Goal: Task Accomplishment & Management: Manage account settings

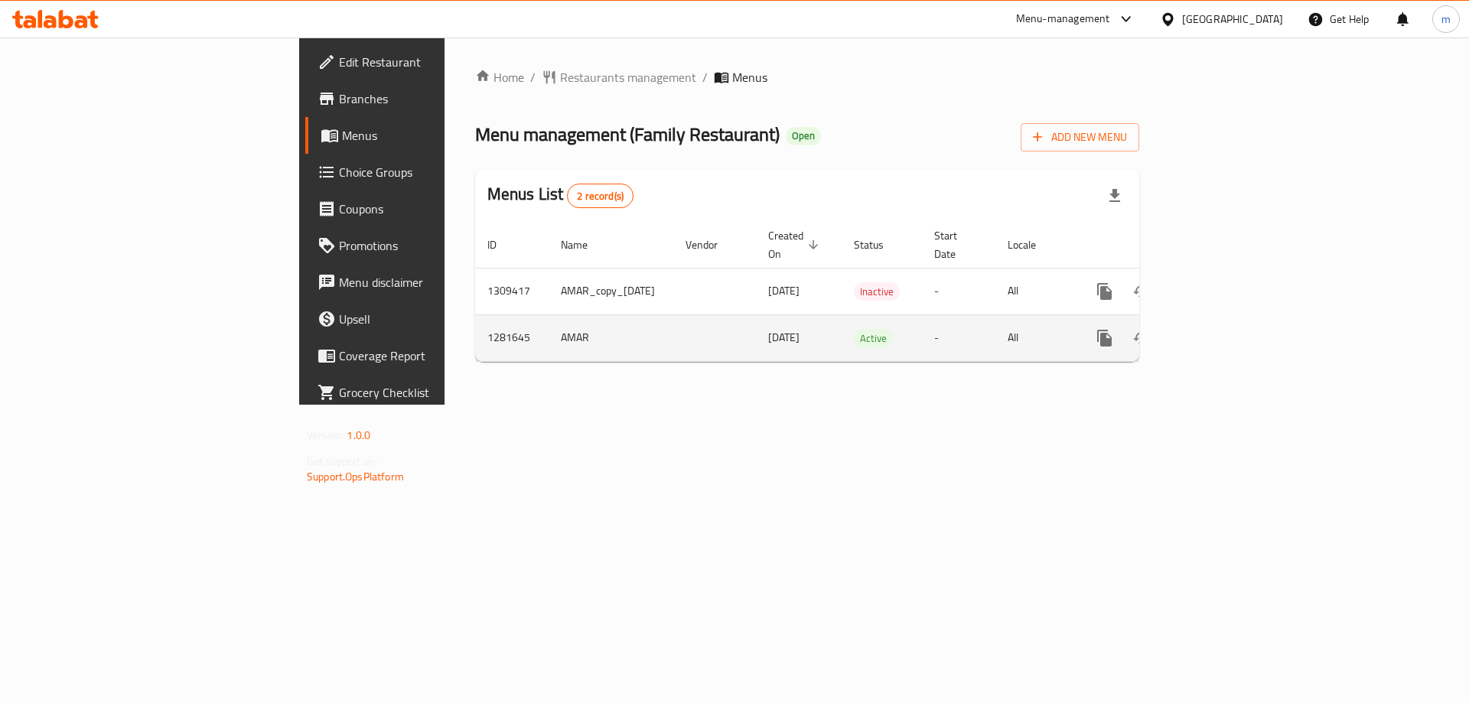
click at [1224, 329] on icon "enhanced table" at bounding box center [1215, 338] width 18 height 18
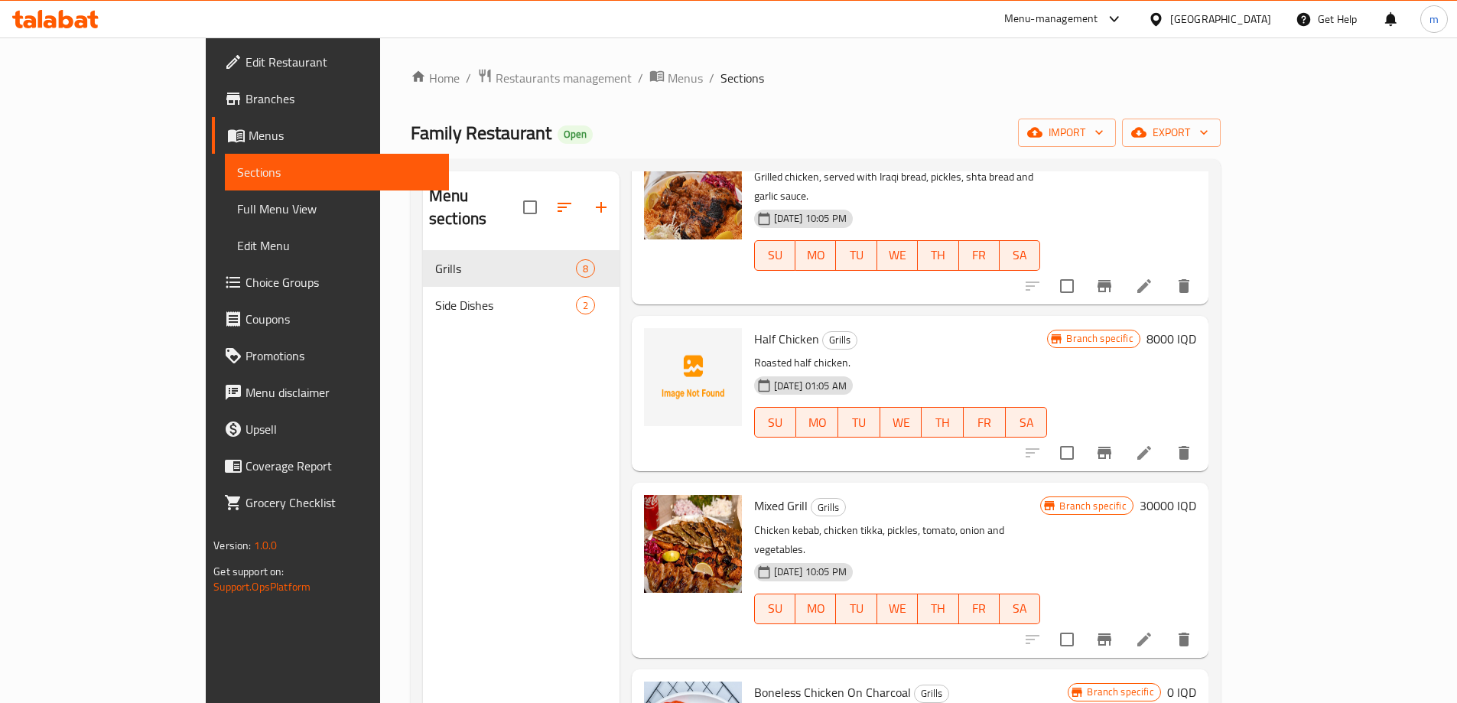
scroll to position [649, 0]
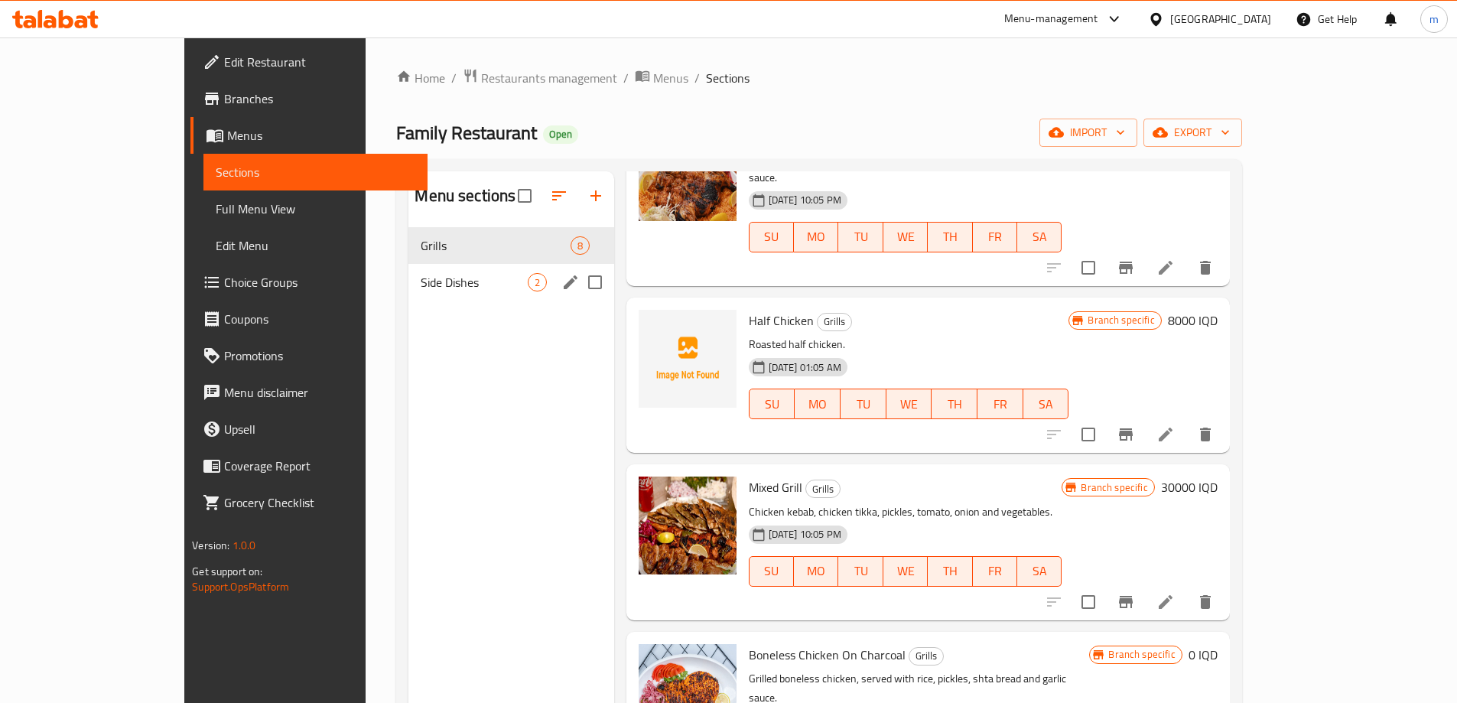
click at [421, 290] on span "Side Dishes" at bounding box center [474, 282] width 106 height 18
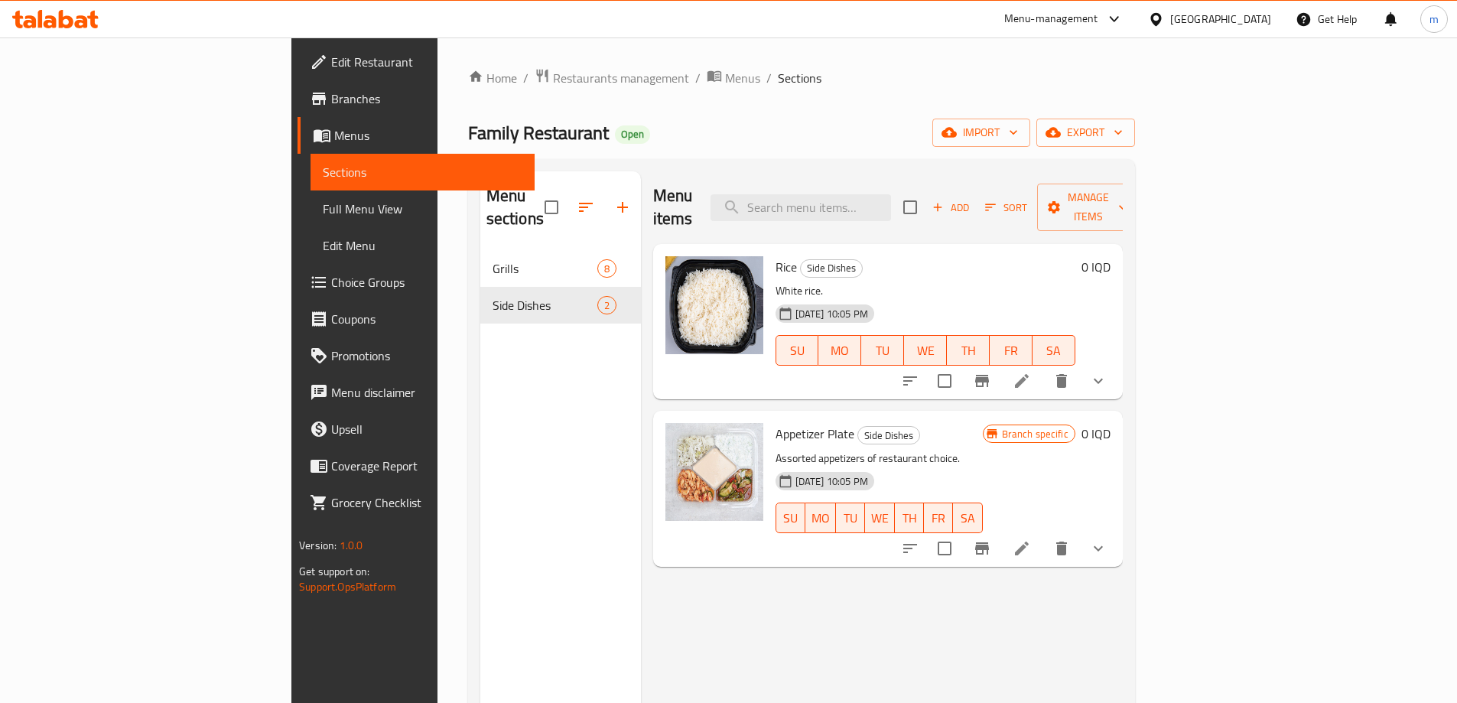
click at [334, 133] on span "Menus" at bounding box center [428, 135] width 188 height 18
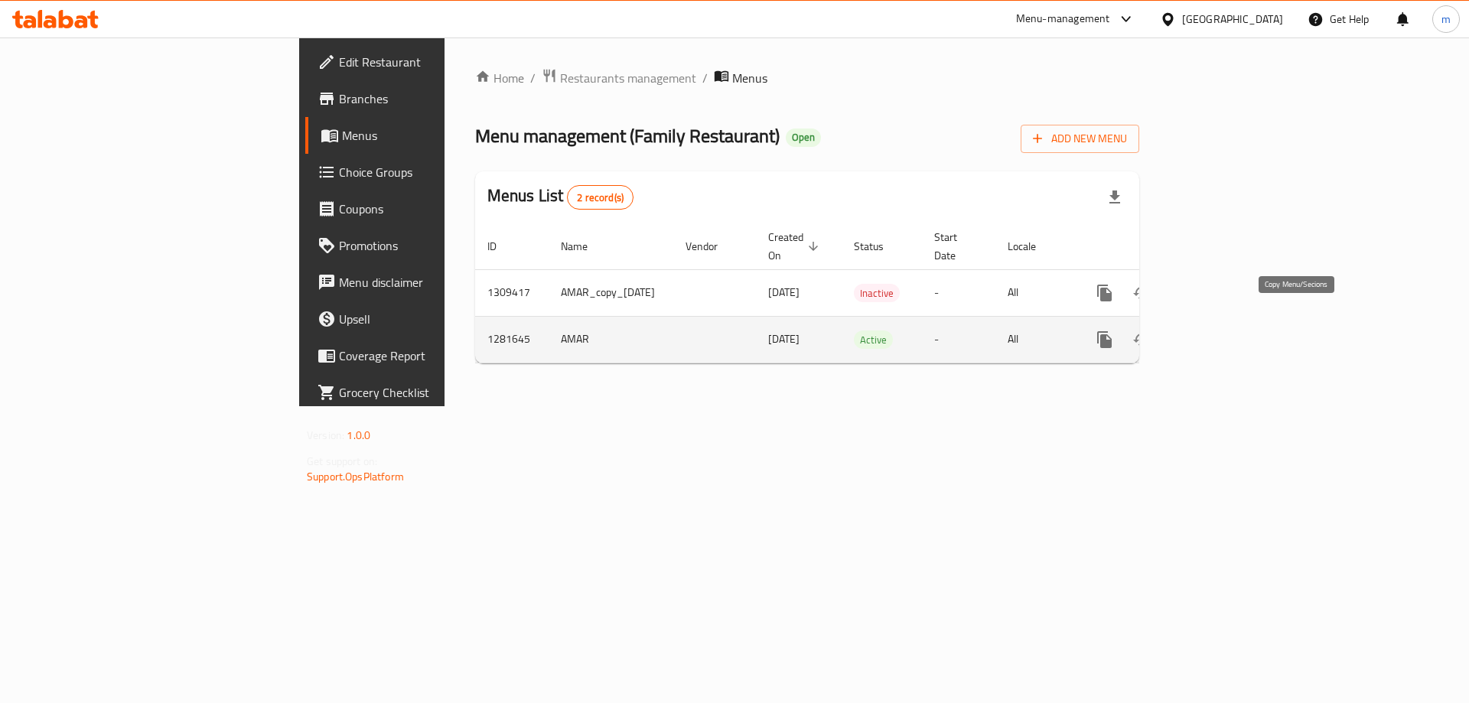
click at [1114, 330] on icon "more" at bounding box center [1104, 339] width 18 height 18
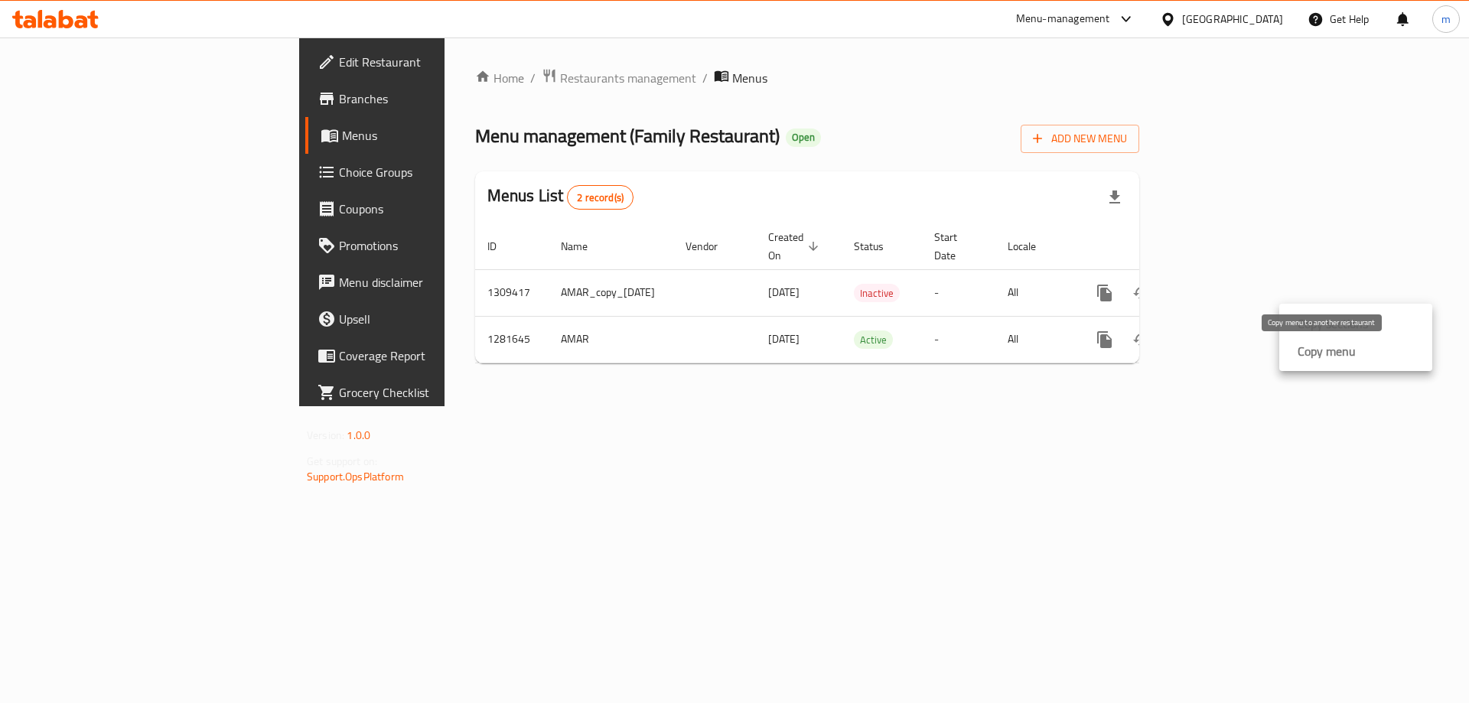
click at [1334, 353] on strong "Copy menu" at bounding box center [1326, 351] width 58 height 18
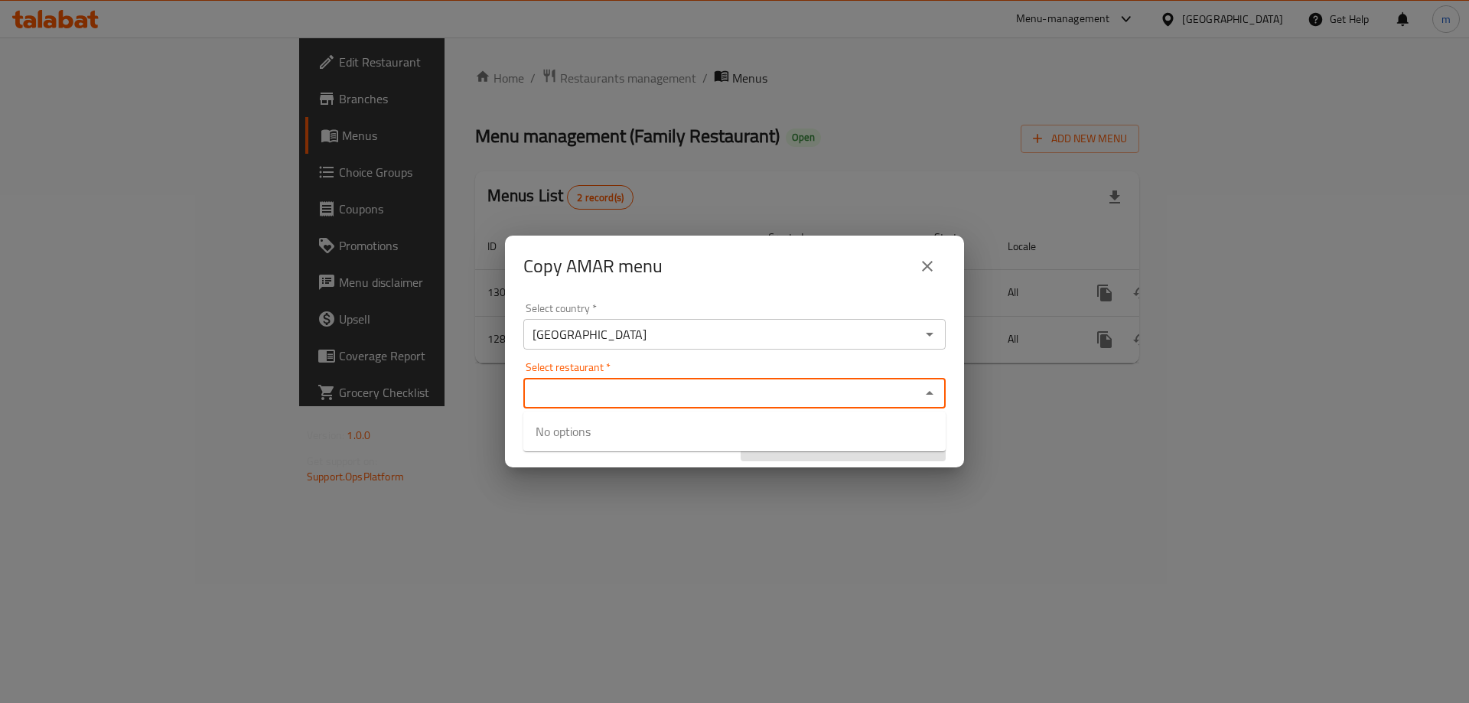
click at [605, 391] on input "Select restaurant   *" at bounding box center [722, 392] width 388 height 21
paste input "707485"
type input "707485"
click at [634, 356] on div "Select country   * Iraq Select country * Select restaurant   * Select restauran…" at bounding box center [734, 382] width 459 height 171
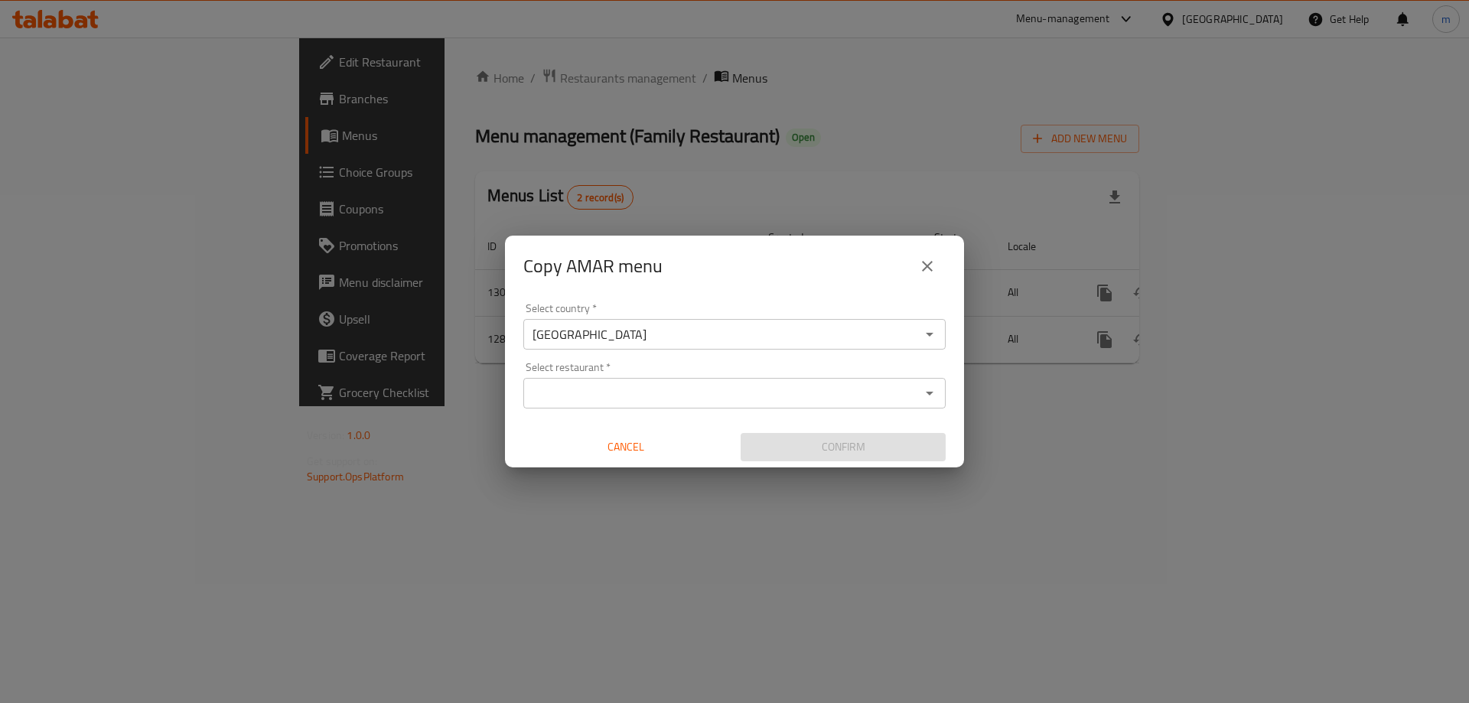
click at [610, 389] on input "Select restaurant   *" at bounding box center [722, 392] width 388 height 21
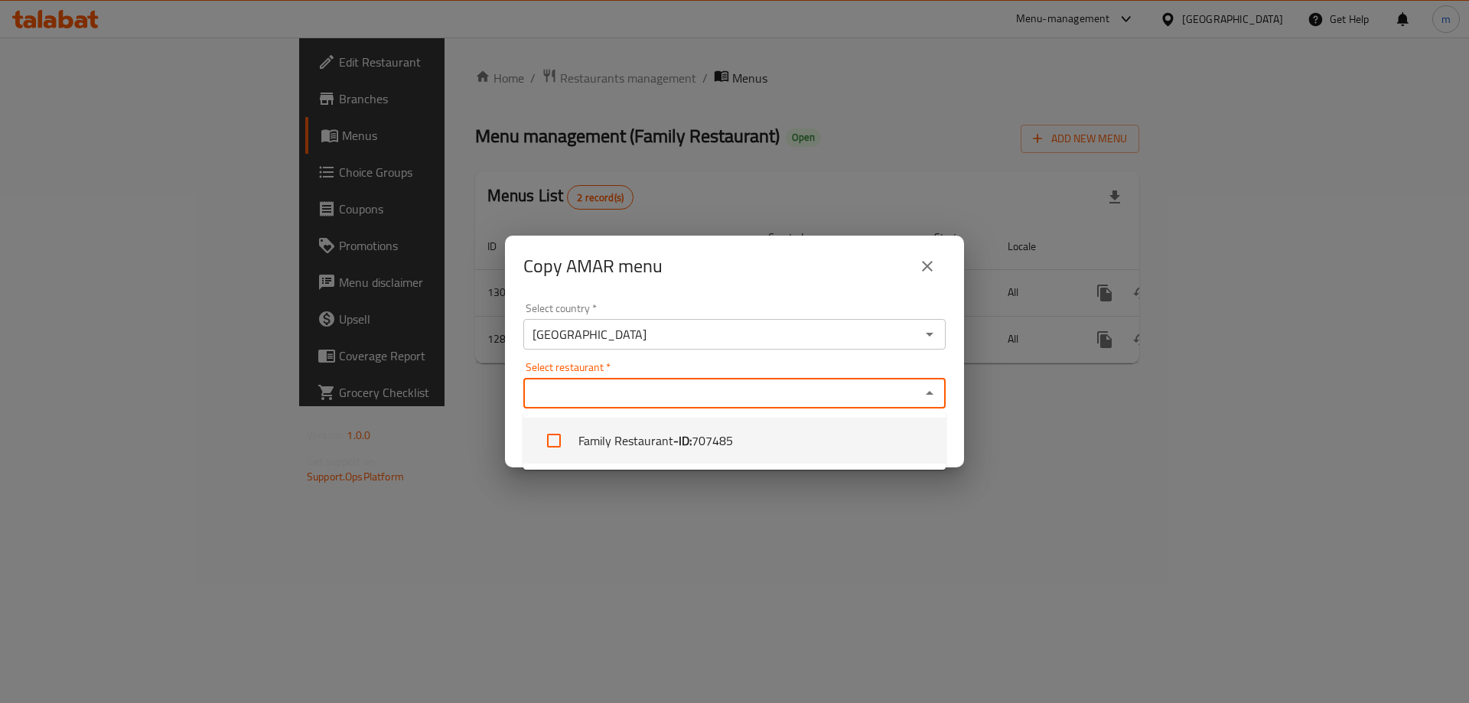
click at [599, 436] on li "Family Restaurant - ID: 707485" at bounding box center [734, 441] width 422 height 46
checkbox input "true"
click at [692, 365] on div "Select restaurant   * Family Restaurant Select restaurant *" at bounding box center [734, 385] width 422 height 47
click at [720, 369] on div "Select restaurant   * Family Restaurant Select restaurant *" at bounding box center [734, 385] width 422 height 47
click at [722, 368] on div "Select restaurant   * Family Restaurant Select restaurant *" at bounding box center [734, 385] width 422 height 47
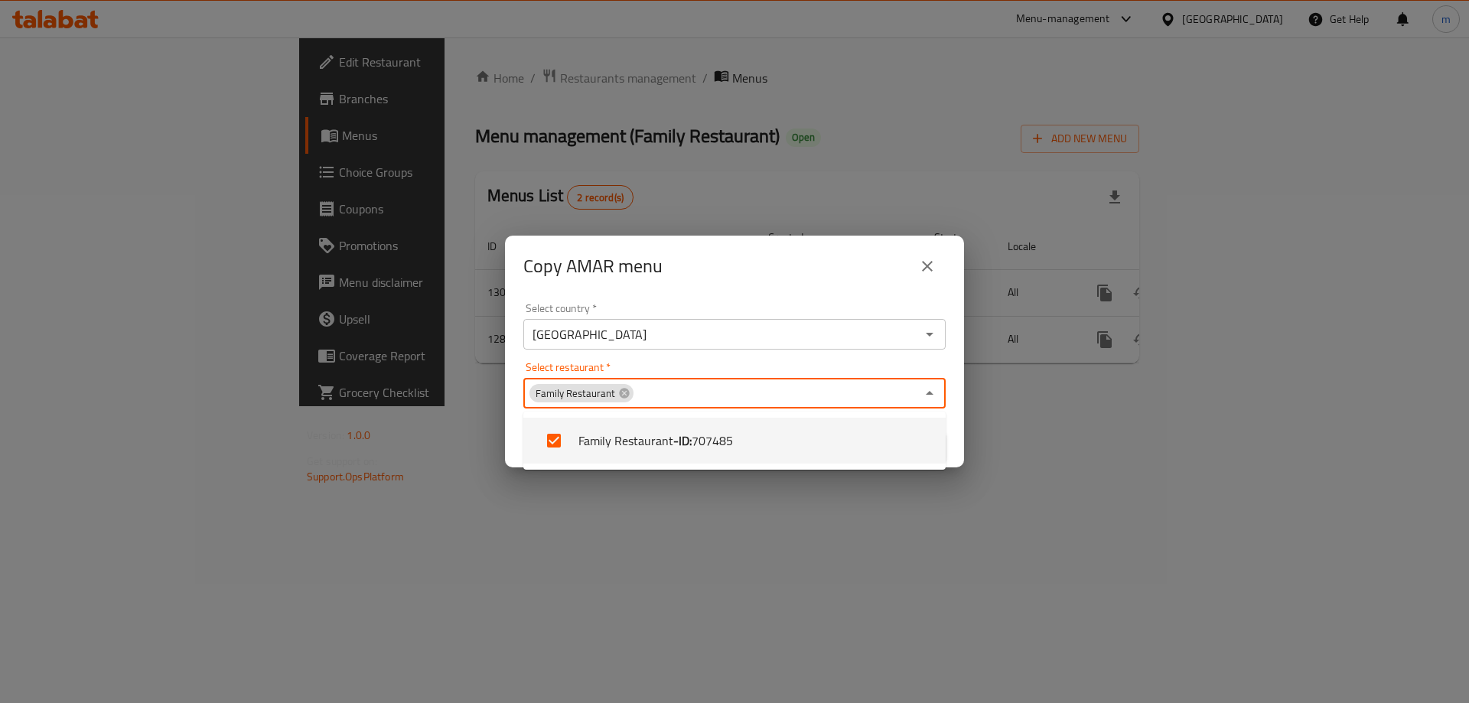
click at [727, 364] on div "Select restaurant   * Family Restaurant Select restaurant *" at bounding box center [734, 385] width 422 height 47
click at [509, 416] on div "Select country   * Iraq Select country * Select restaurant   * Family Restauran…" at bounding box center [734, 382] width 459 height 171
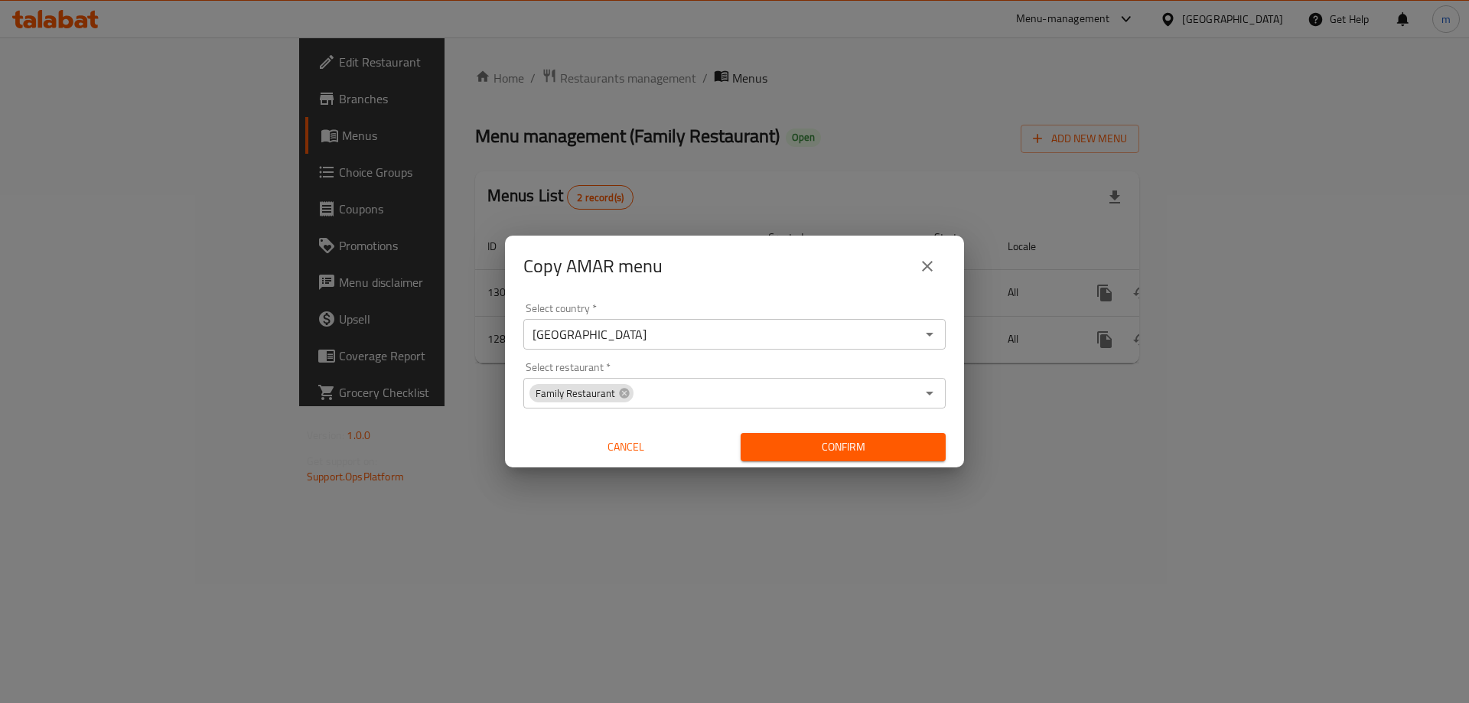
click at [848, 458] on button "Confirm" at bounding box center [842, 447] width 205 height 28
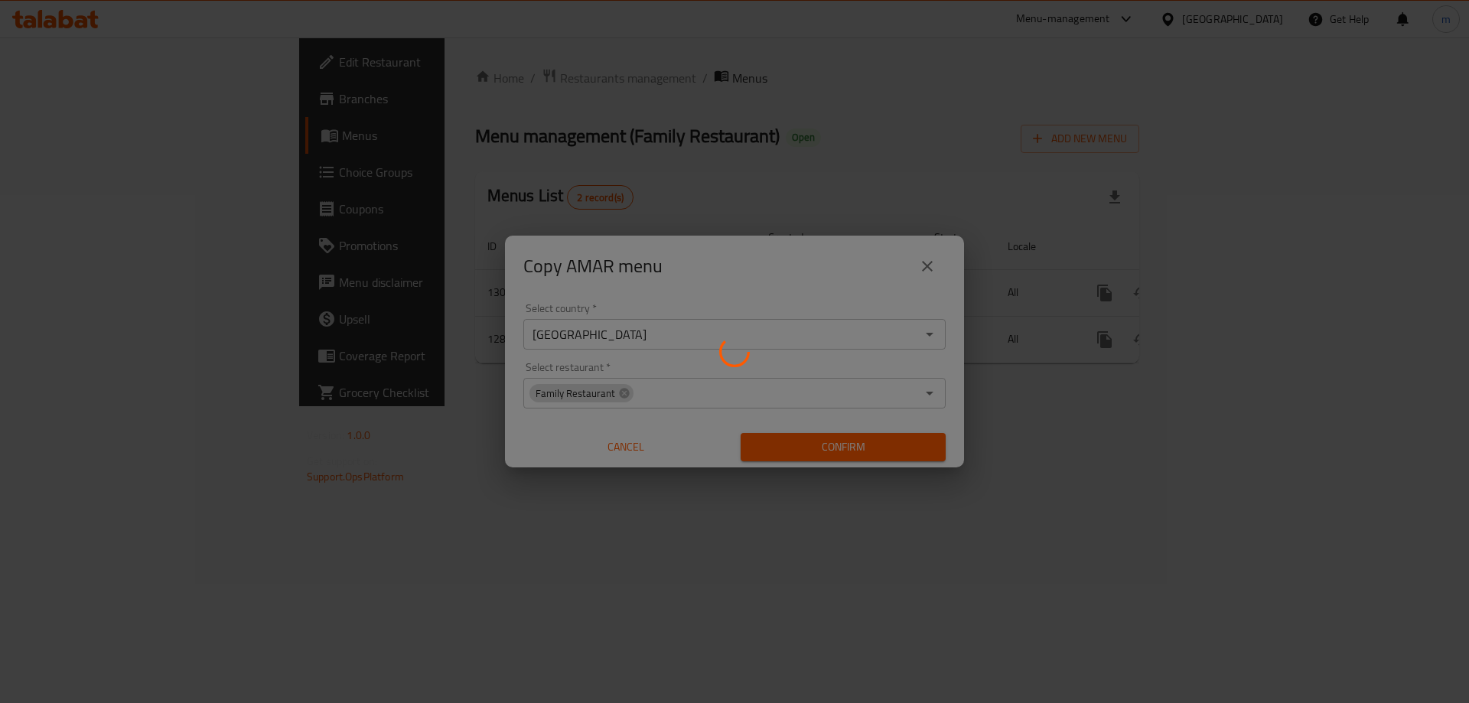
click at [799, 321] on div at bounding box center [734, 351] width 1469 height 703
click at [734, 165] on div at bounding box center [734, 351] width 1469 height 703
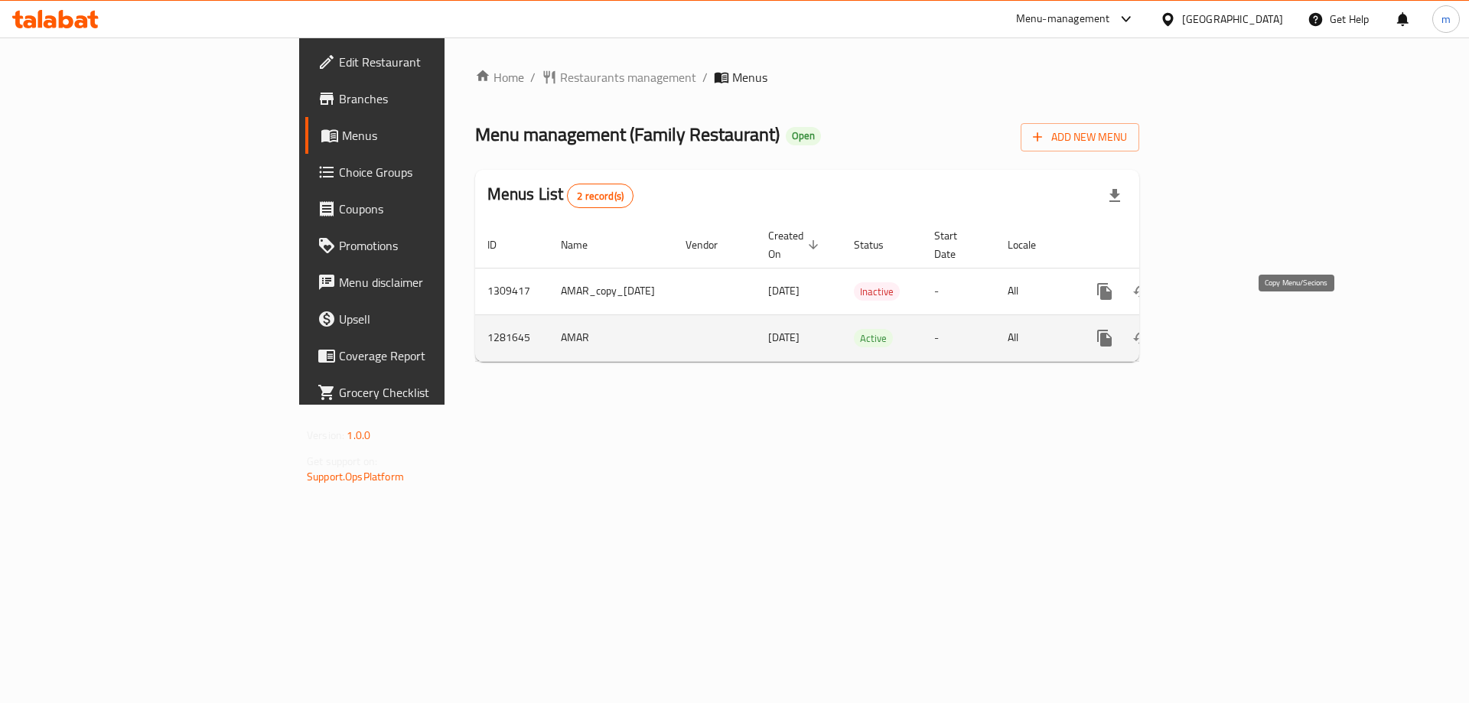
click at [1114, 329] on icon "more" at bounding box center [1104, 338] width 18 height 18
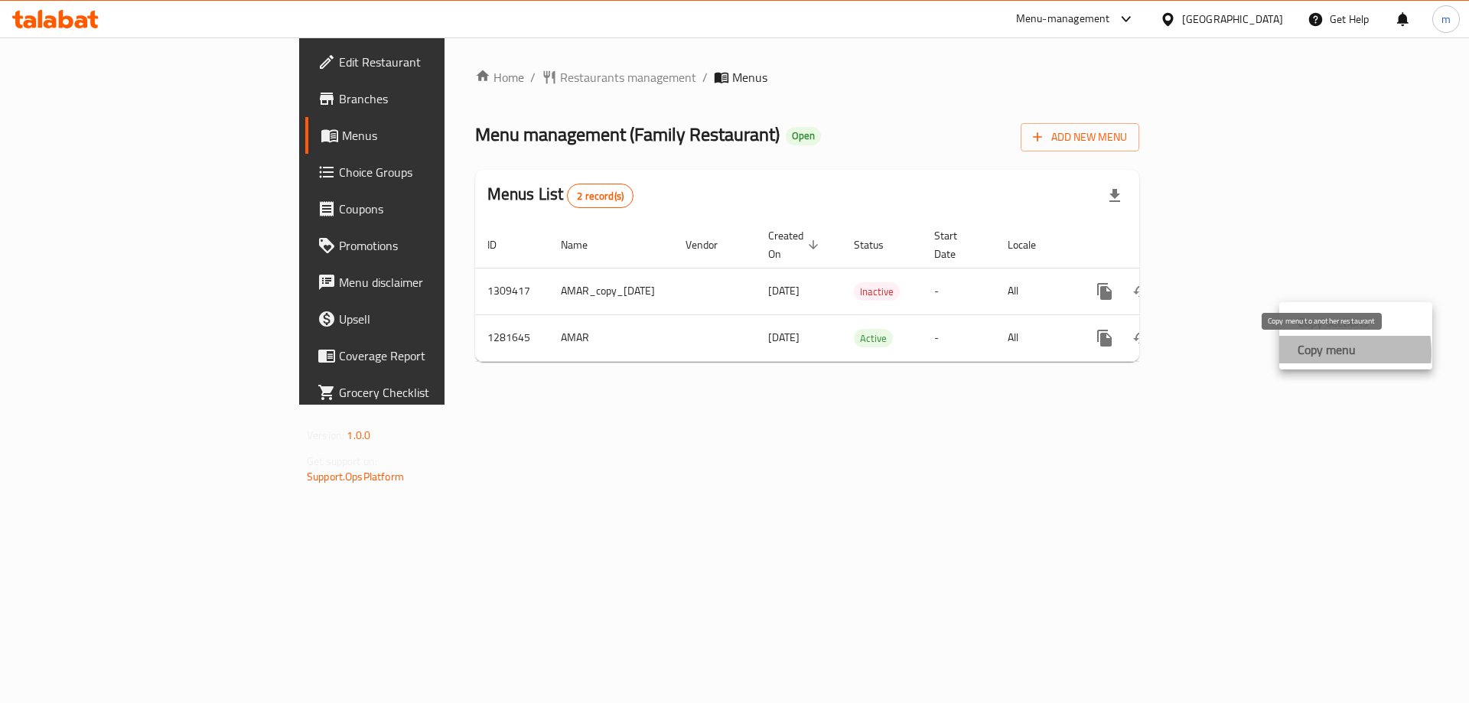
click at [1313, 353] on strong "Copy menu" at bounding box center [1326, 349] width 58 height 18
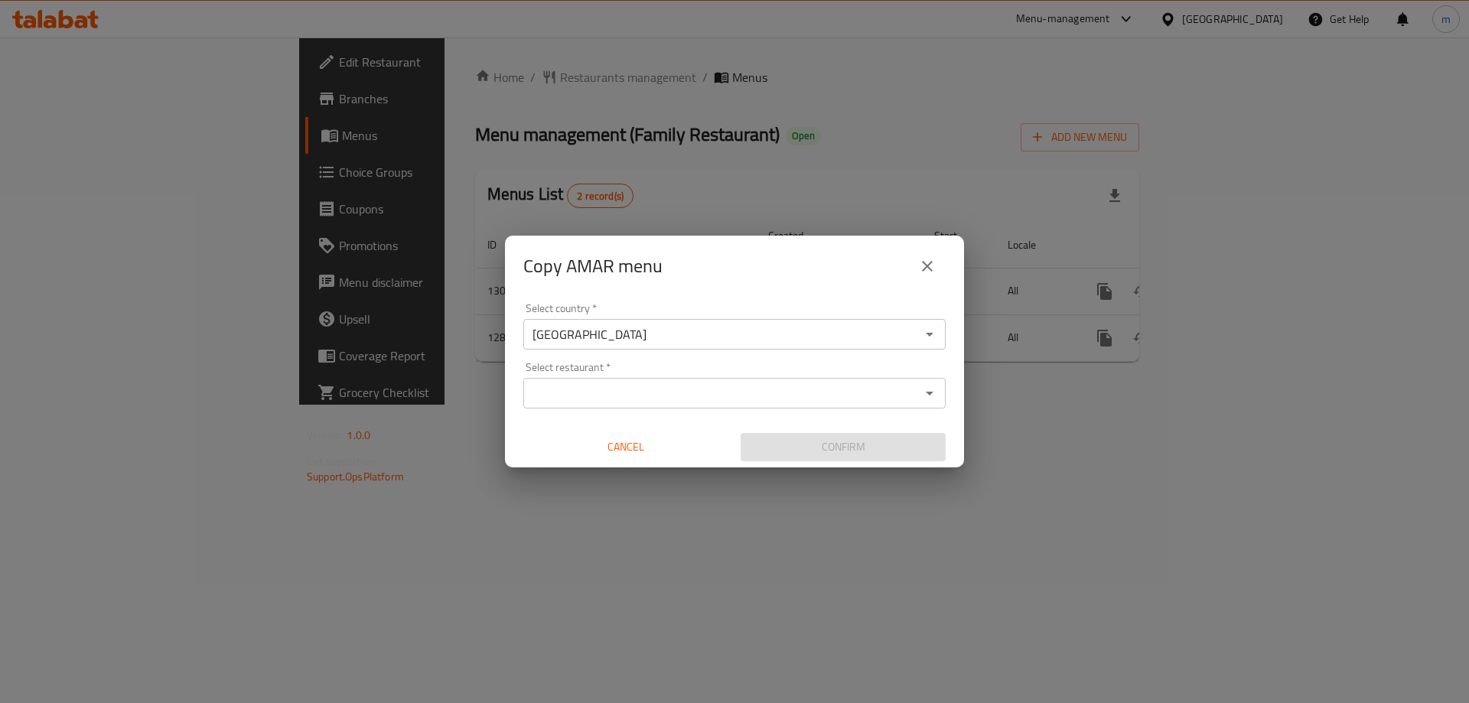
click at [586, 379] on div "Select restaurant *" at bounding box center [734, 393] width 422 height 31
paste input "707485"
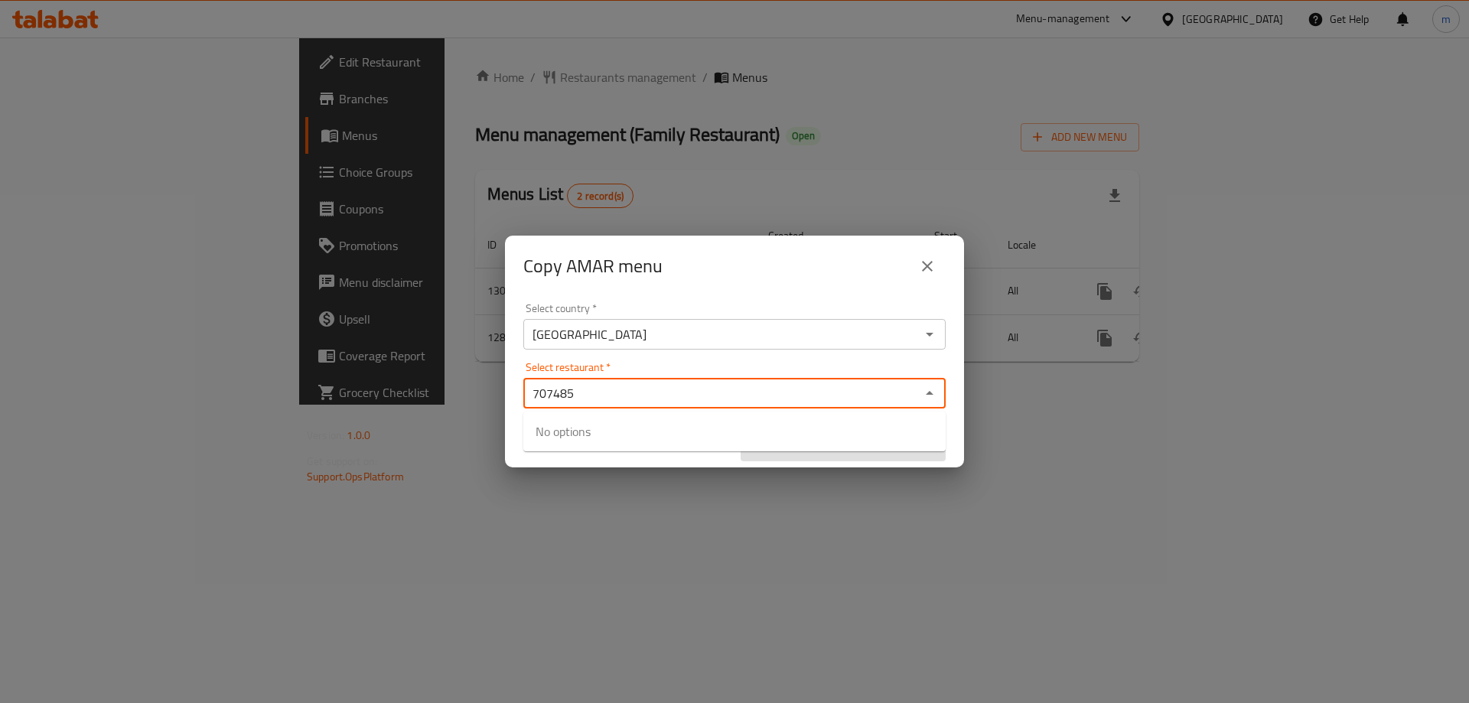
click at [617, 366] on div "Select restaurant   * 707485 Select restaurant *" at bounding box center [734, 385] width 422 height 47
type input "707485"
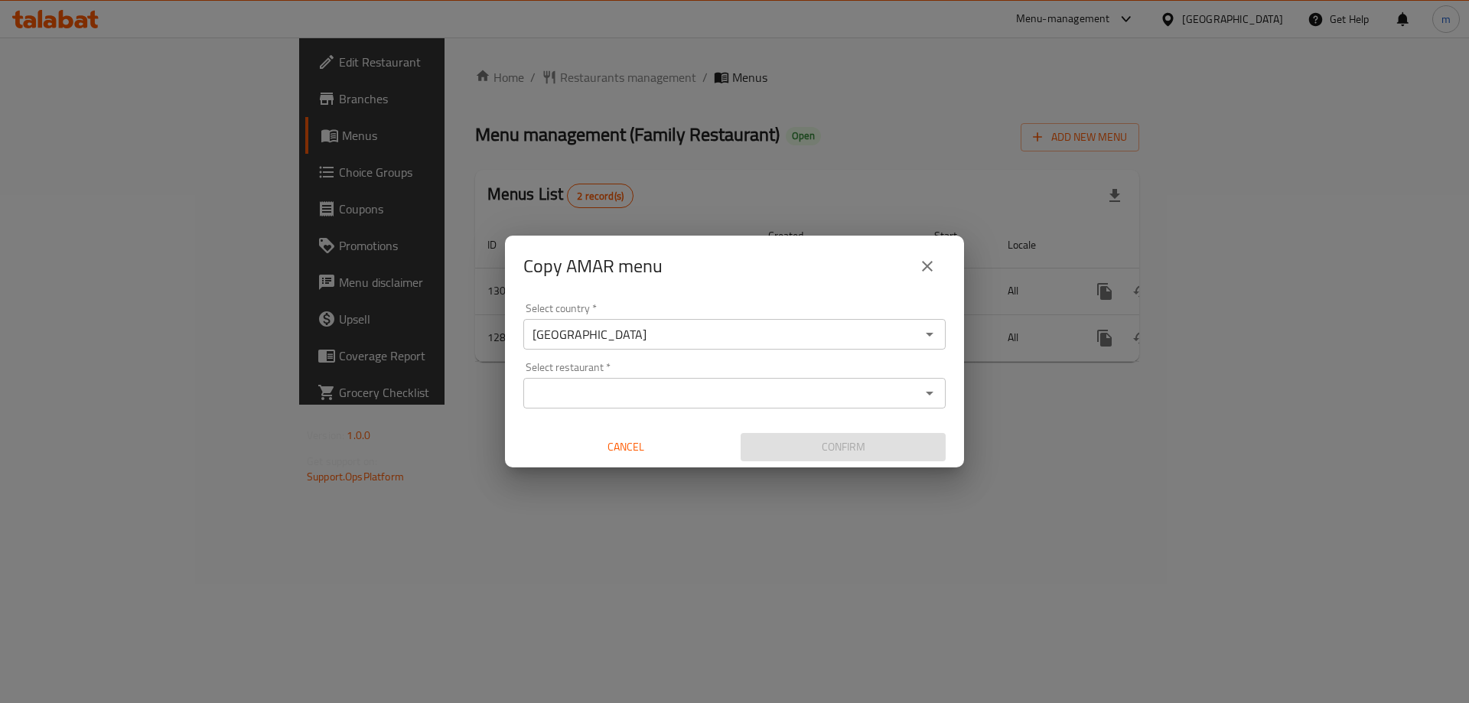
click at [620, 358] on div "Select country   * [GEOGRAPHIC_DATA] Select country * Select restaurant   * Sel…" at bounding box center [734, 382] width 459 height 171
click at [623, 394] on input "Select restaurant   *" at bounding box center [722, 392] width 388 height 21
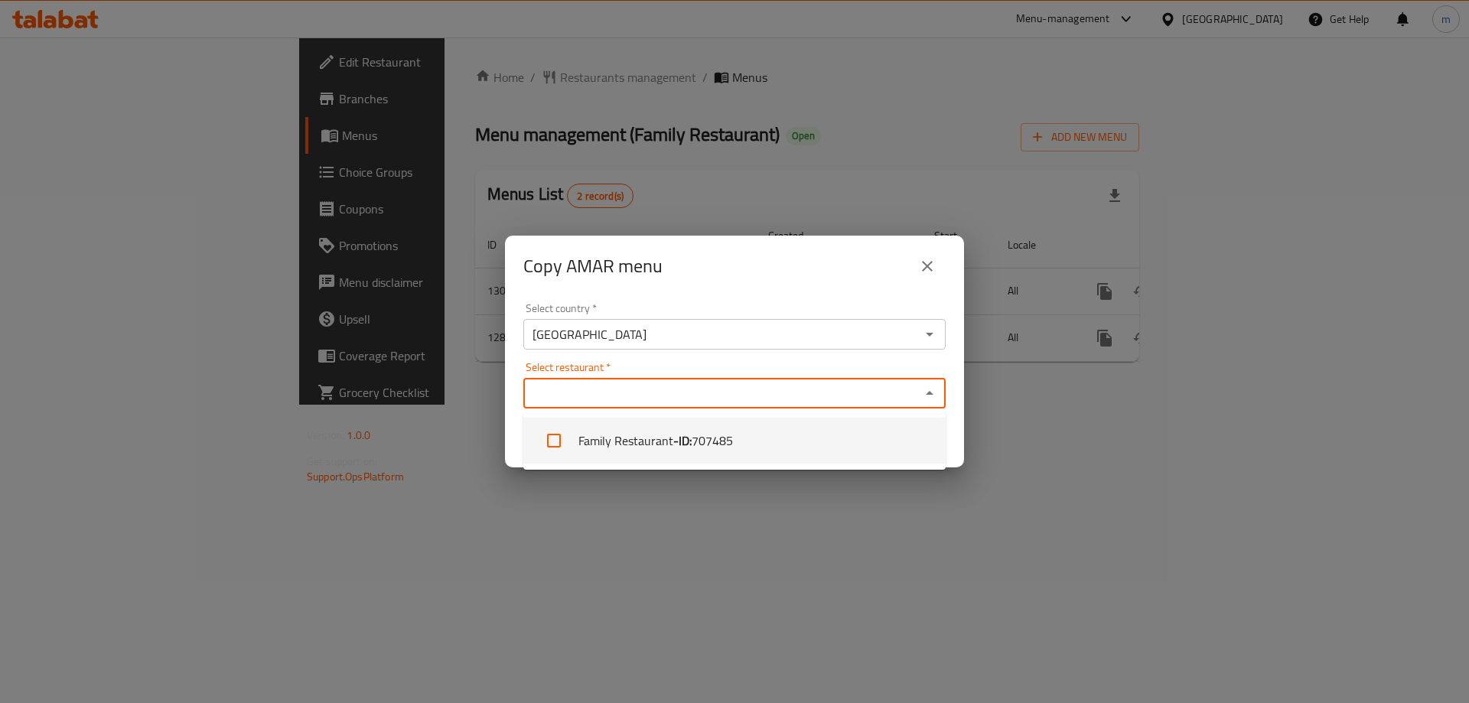
click at [630, 448] on li "Family Restaurant - ID: 707485" at bounding box center [734, 441] width 422 height 46
checkbox input "true"
click at [662, 345] on div "Iraq Select country *" at bounding box center [734, 334] width 422 height 31
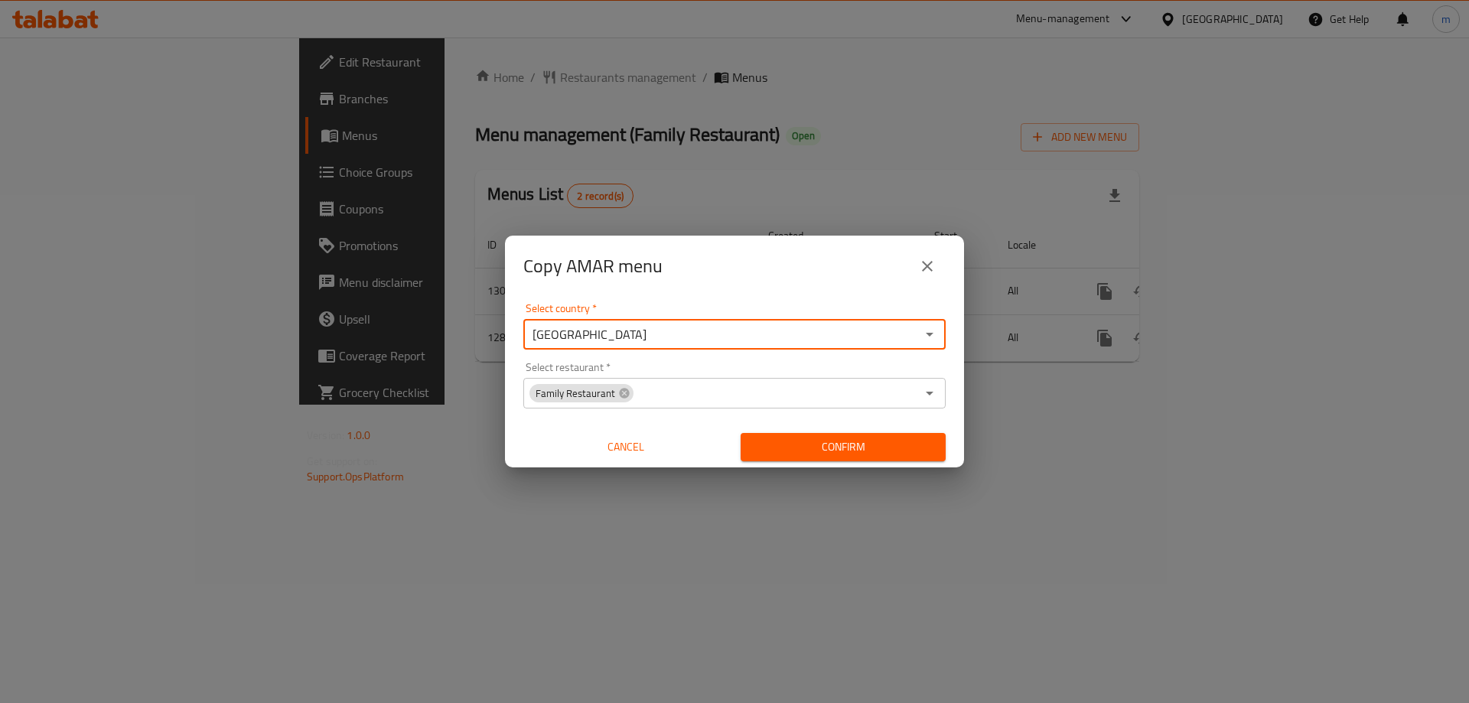
click at [666, 360] on div "Select country   * [GEOGRAPHIC_DATA] Select country * Select restaurant   * Fam…" at bounding box center [734, 382] width 459 height 171
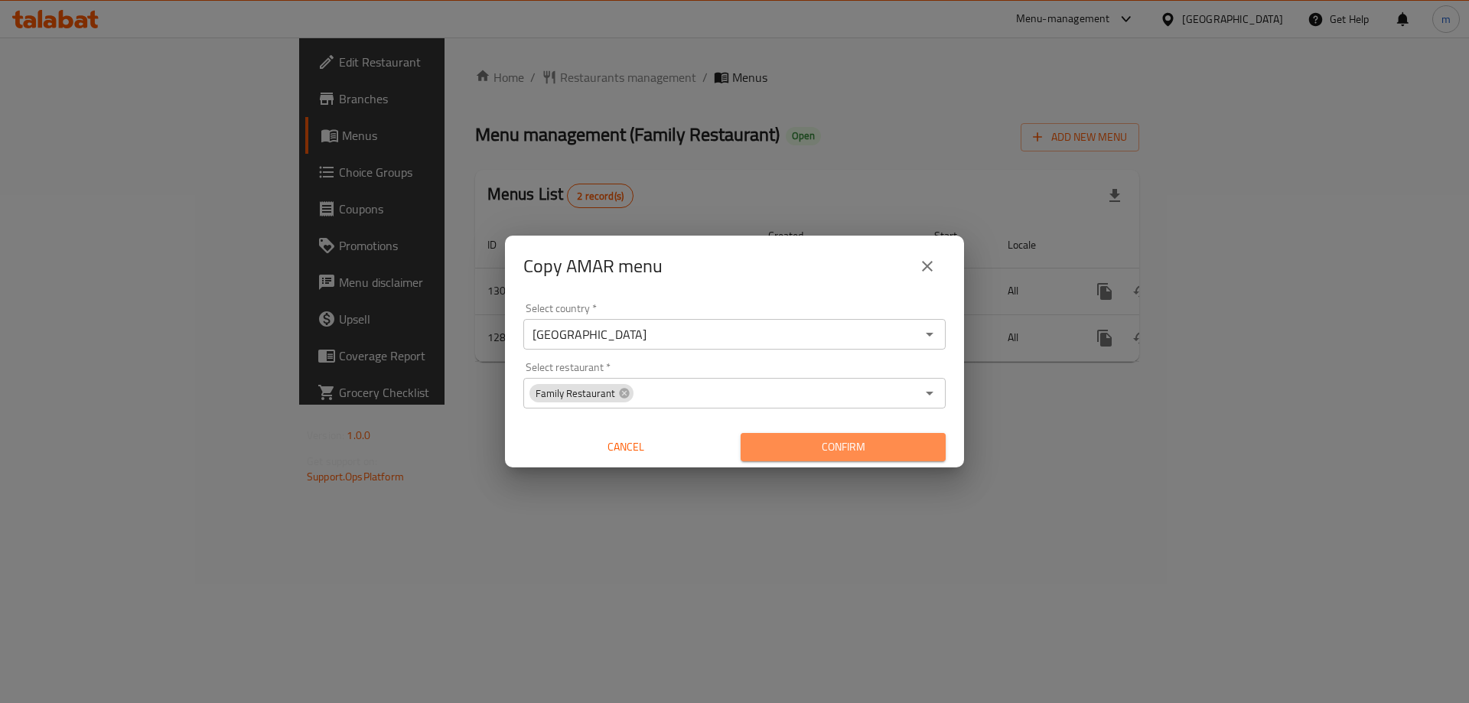
click at [806, 443] on span "Confirm" at bounding box center [843, 447] width 181 height 19
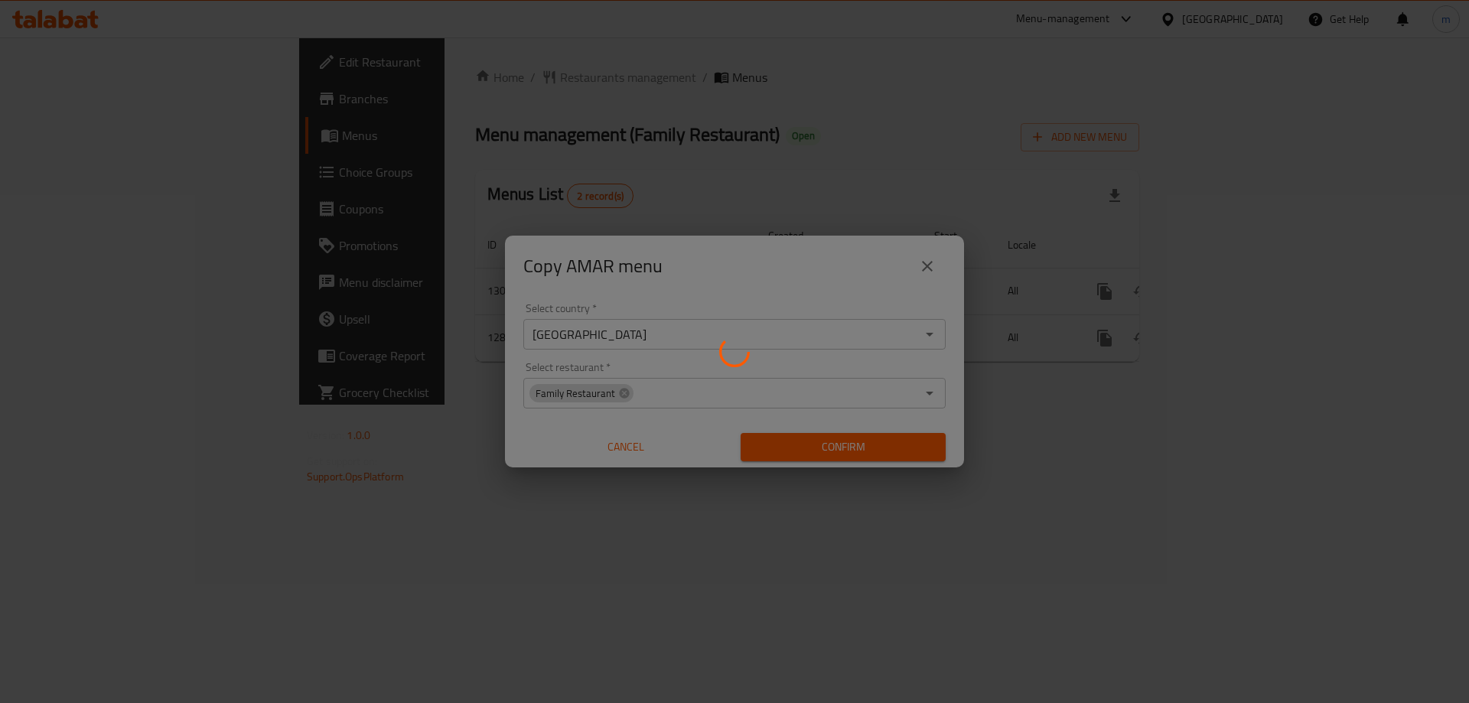
click at [695, 155] on div at bounding box center [734, 351] width 1469 height 703
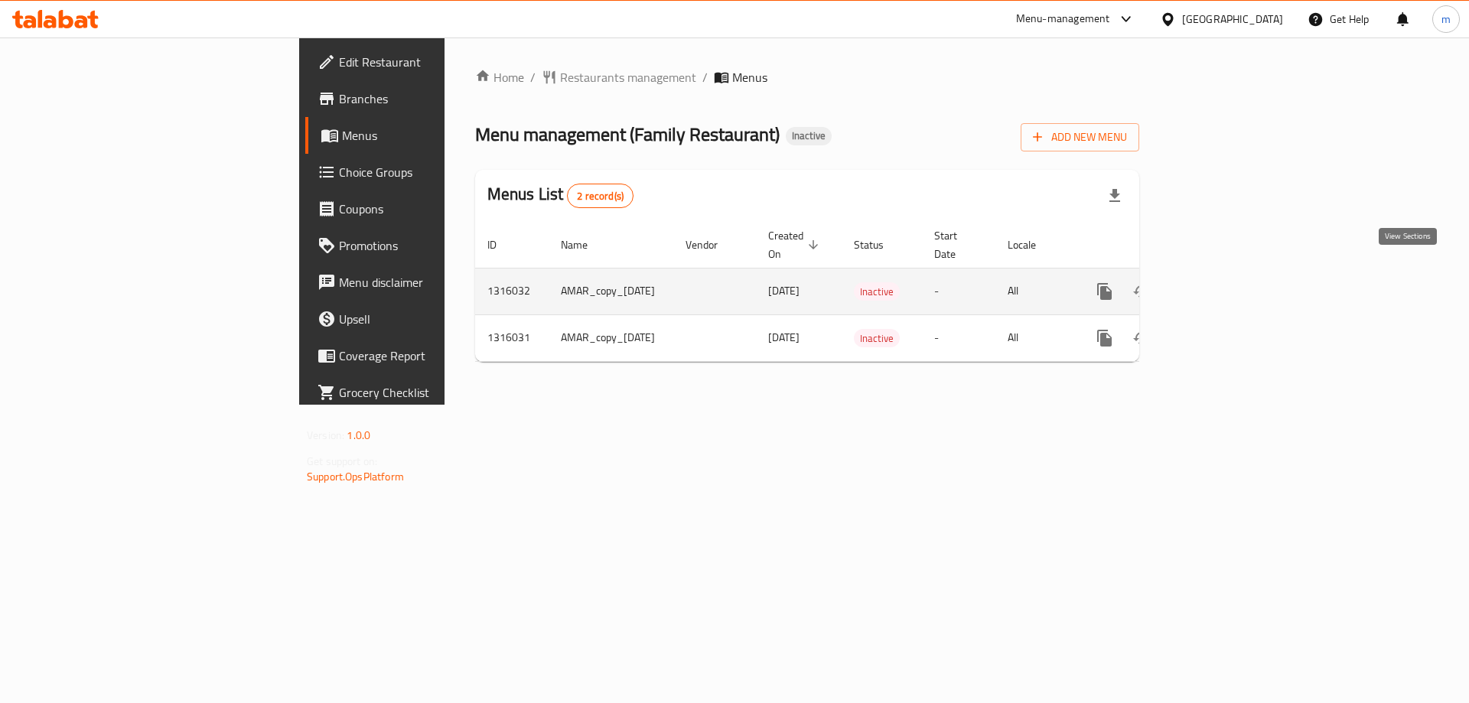
click at [1224, 282] on icon "enhanced table" at bounding box center [1215, 291] width 18 height 18
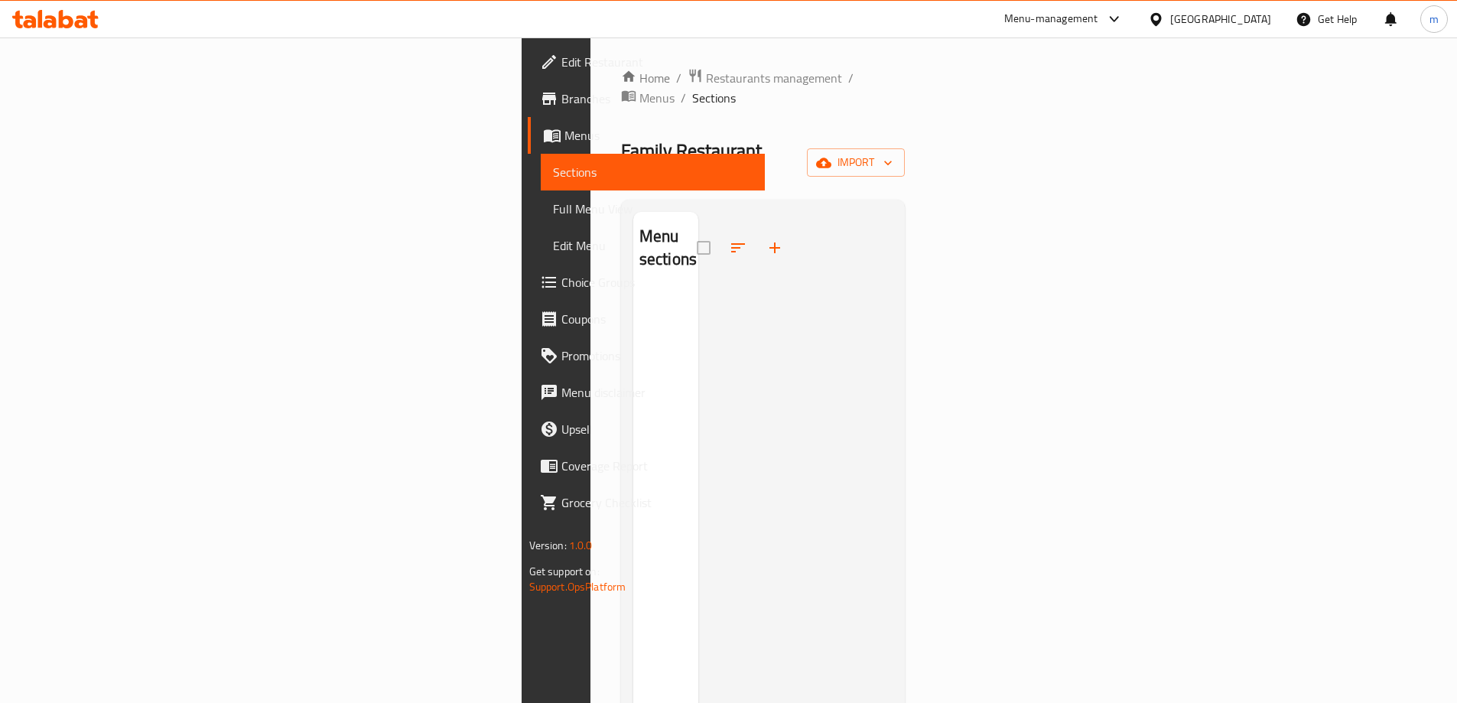
click at [553, 168] on span "Sections" at bounding box center [653, 172] width 200 height 18
click at [621, 88] on span "breadcrumb" at bounding box center [630, 98] width 18 height 20
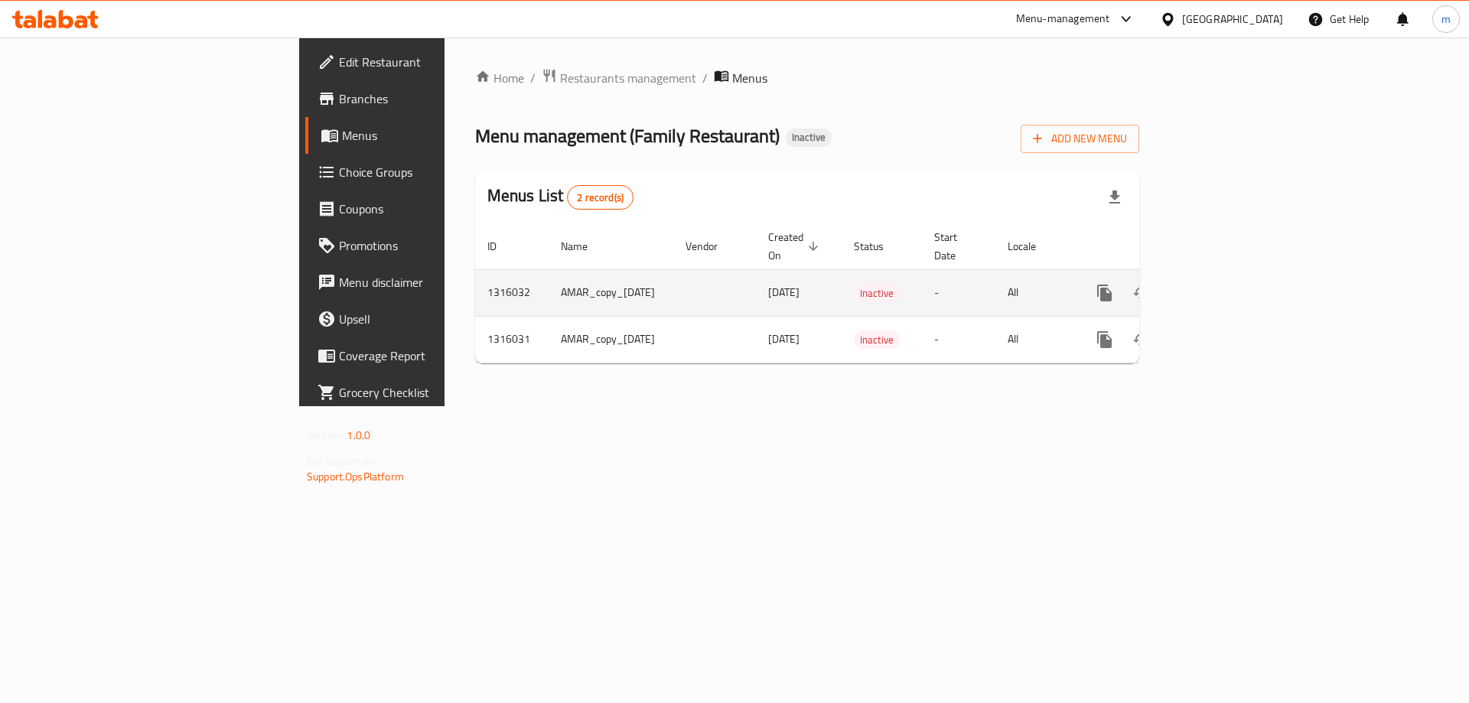
click at [1187, 284] on icon "enhanced table" at bounding box center [1178, 293] width 18 height 18
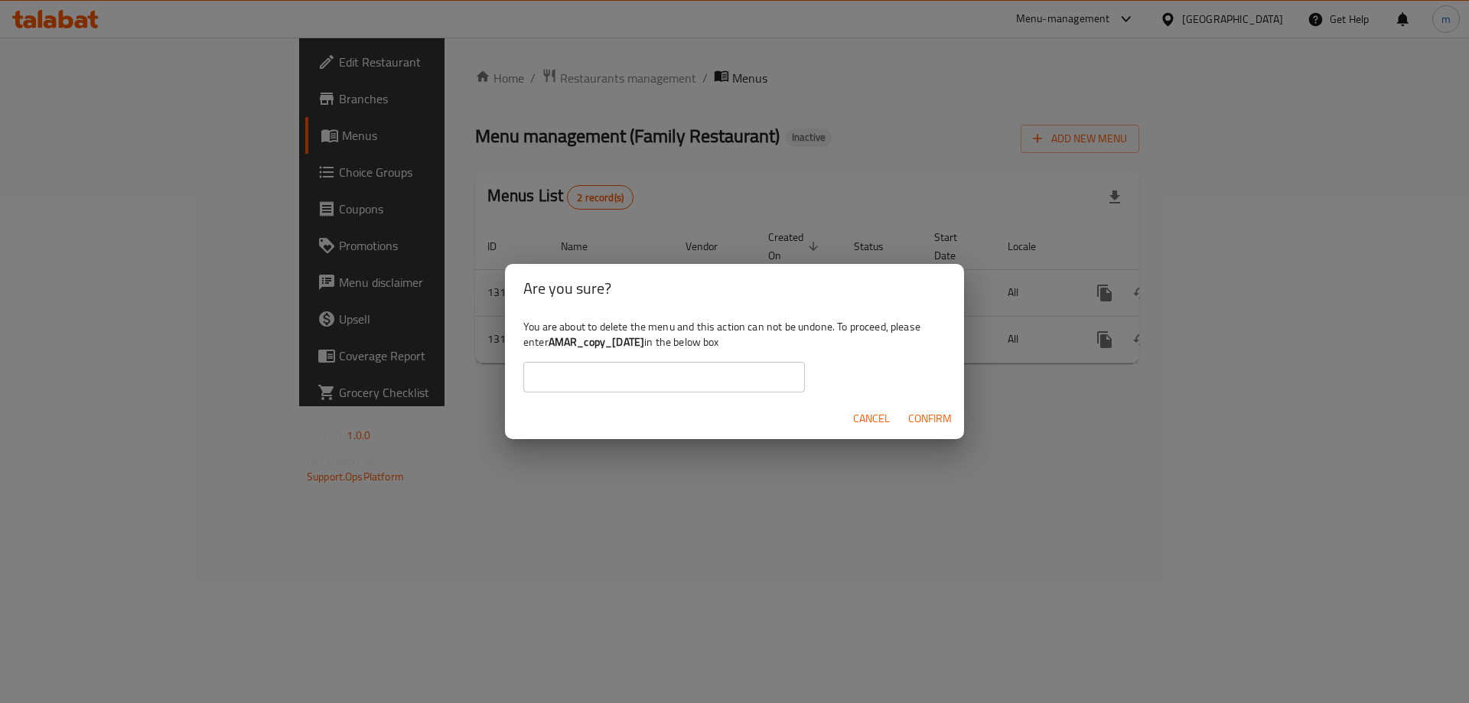
copy b "AMAR_copy_[DATE]"
drag, startPoint x: 670, startPoint y: 340, endPoint x: 553, endPoint y: 334, distance: 117.2
click at [553, 334] on b "AMAR_copy_[DATE]" at bounding box center [596, 342] width 96 height 20
click at [552, 374] on input "text" at bounding box center [664, 377] width 282 height 31
paste input "AMAR_copy_[DATE]"
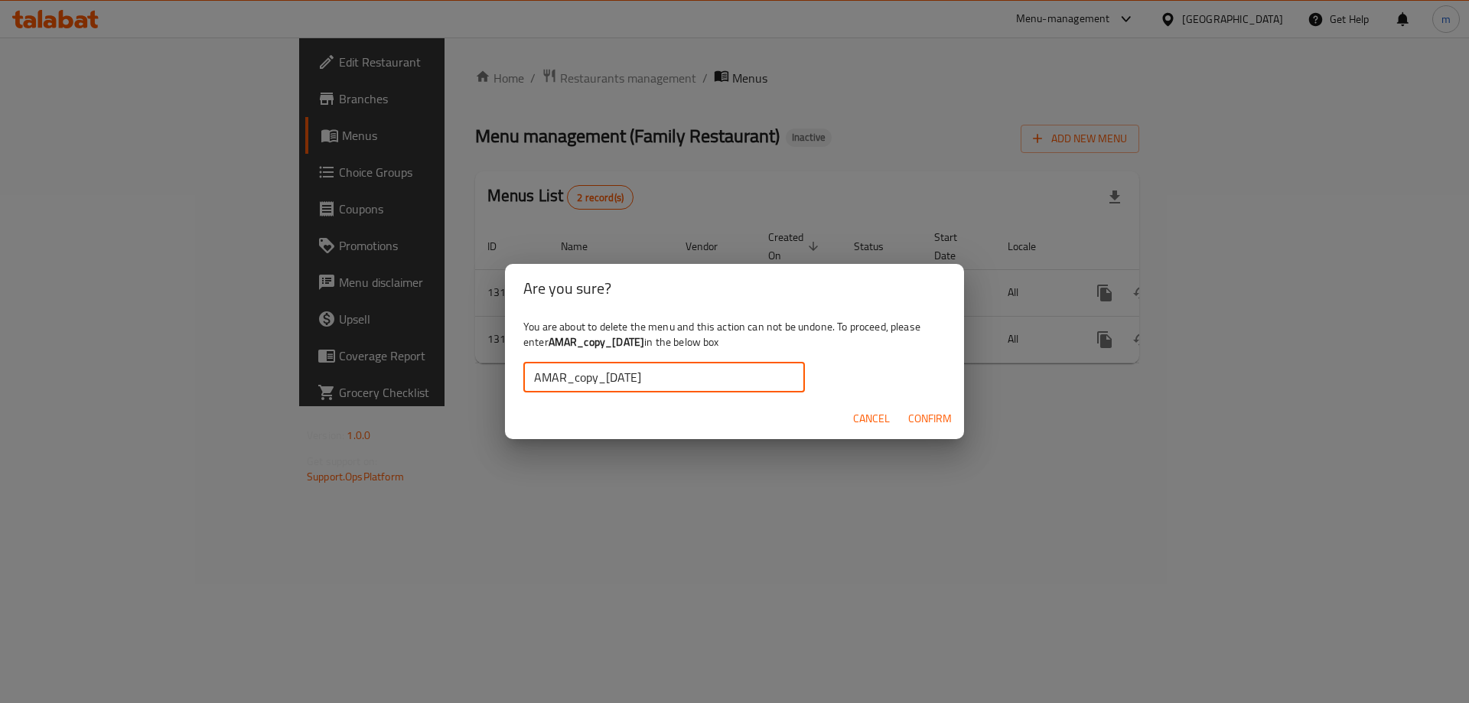
type input "AMAR_copy_[DATE]"
click at [916, 428] on span "Confirm" at bounding box center [930, 418] width 44 height 19
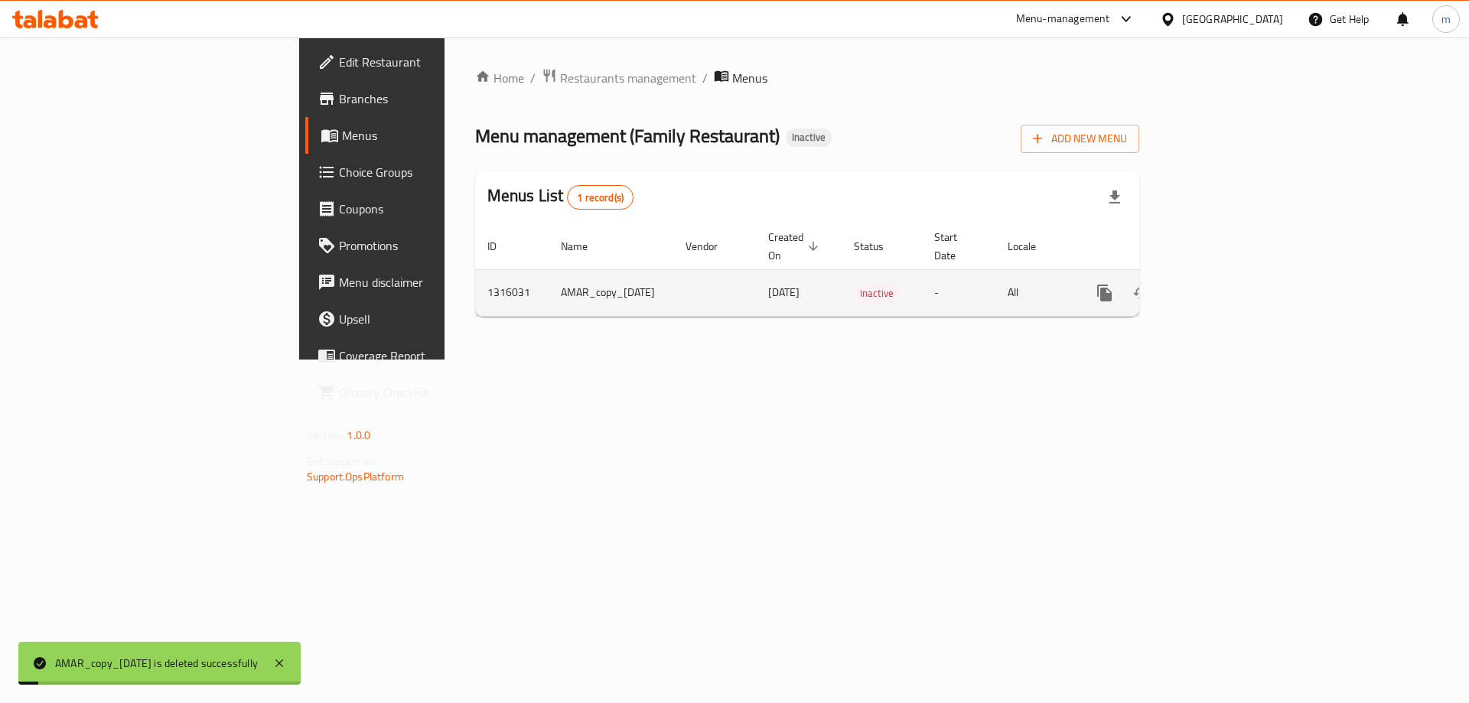
click at [1196, 275] on button "enhanced table" at bounding box center [1178, 293] width 37 height 37
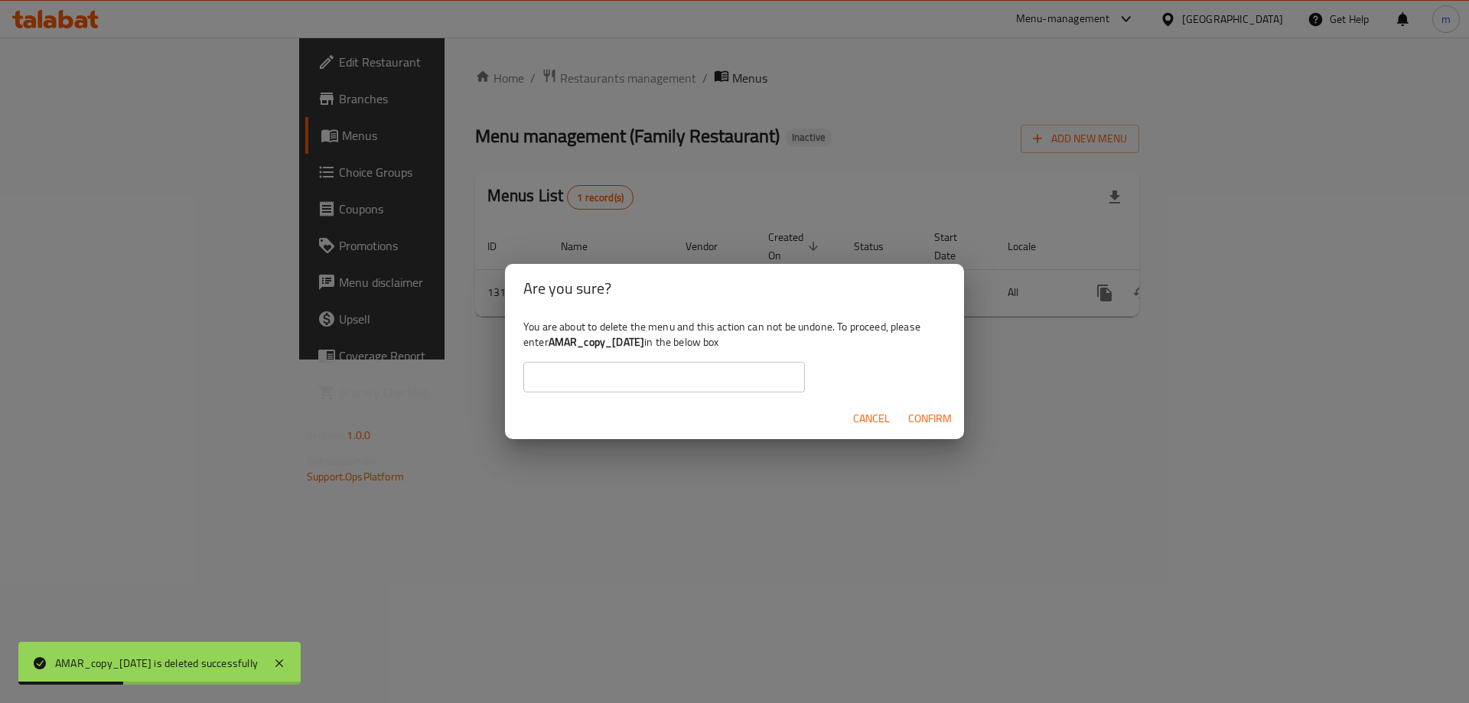
copy b "AMAR_copy_[DATE]"
drag, startPoint x: 671, startPoint y: 340, endPoint x: 553, endPoint y: 337, distance: 117.8
click at [553, 337] on b "AMAR_copy_[DATE]" at bounding box center [596, 342] width 96 height 20
click at [564, 369] on input "text" at bounding box center [664, 377] width 282 height 31
paste input "AMAR_copy_[DATE]"
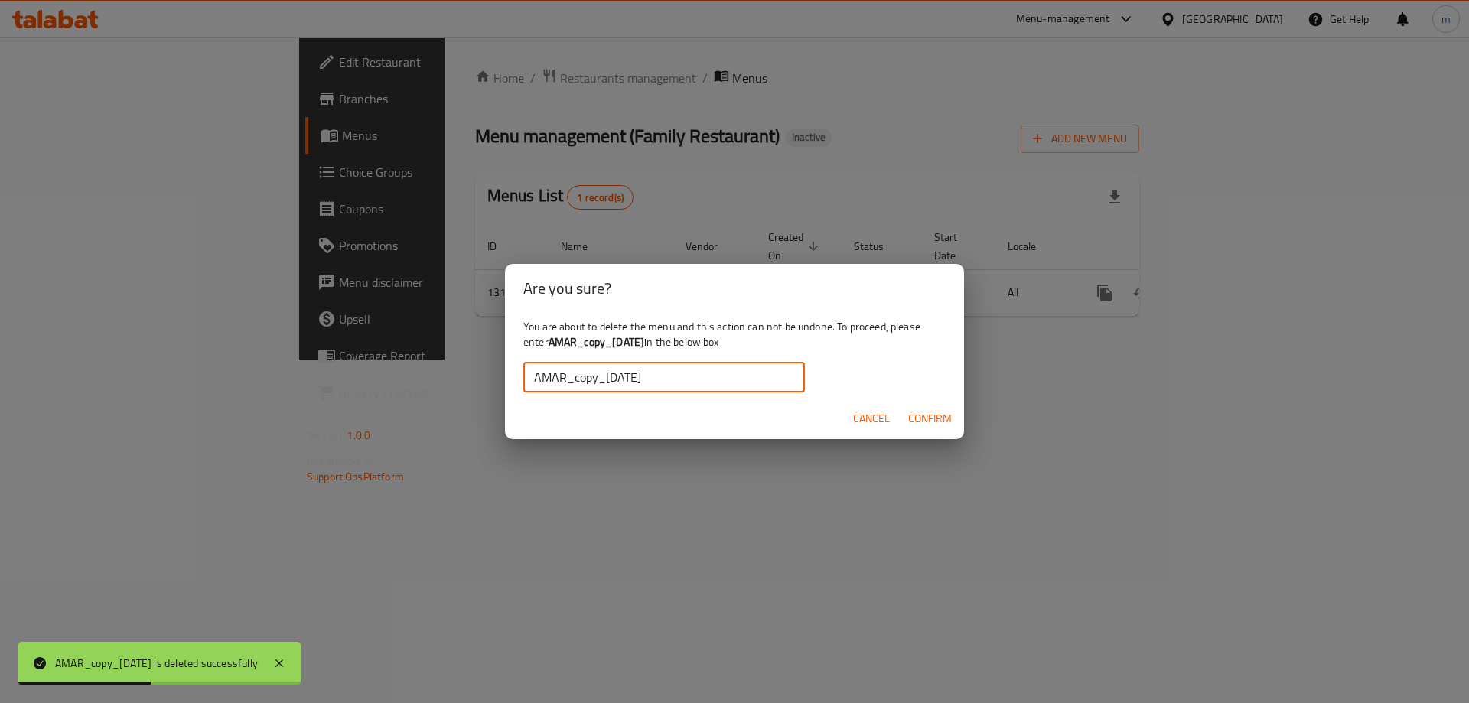
type input "AMAR_copy_[DATE]"
click at [918, 424] on span "Confirm" at bounding box center [930, 418] width 44 height 19
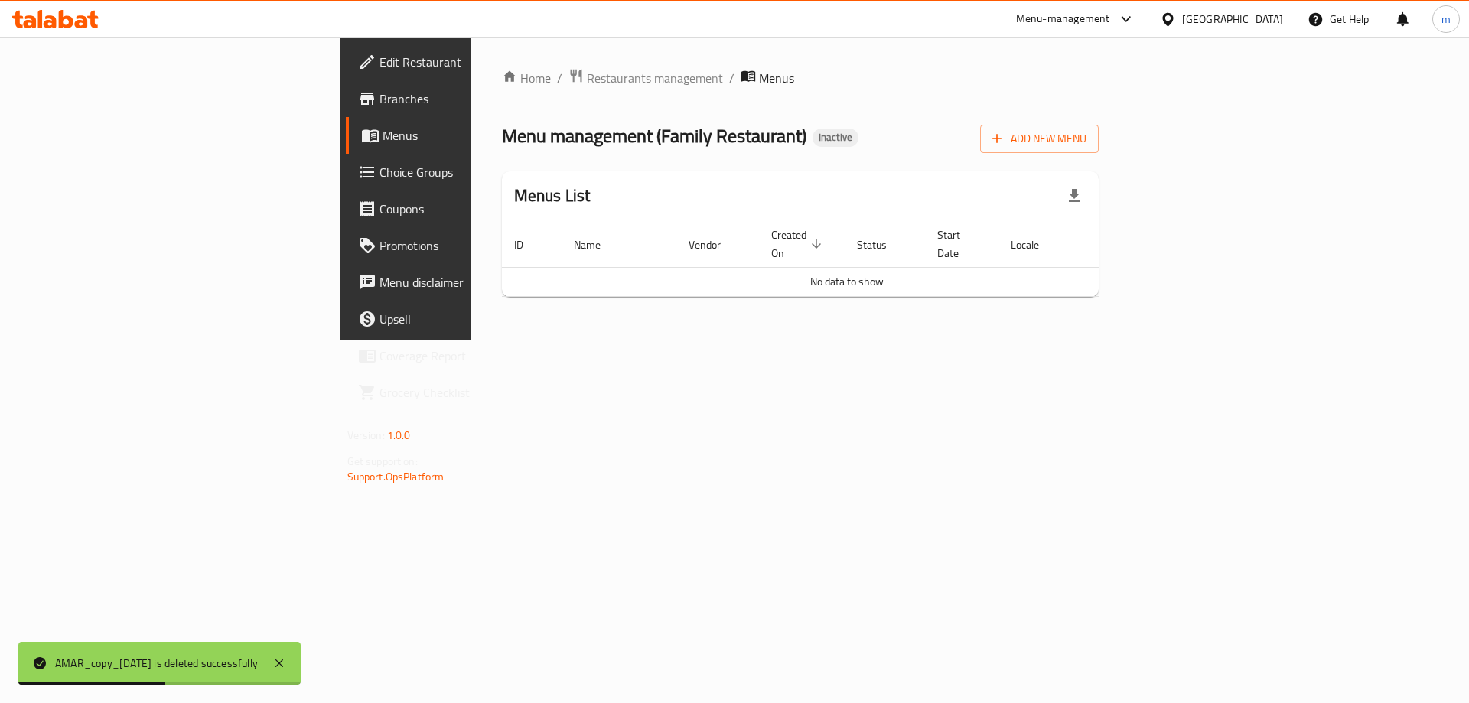
click at [382, 132] on span "Menus" at bounding box center [477, 135] width 190 height 18
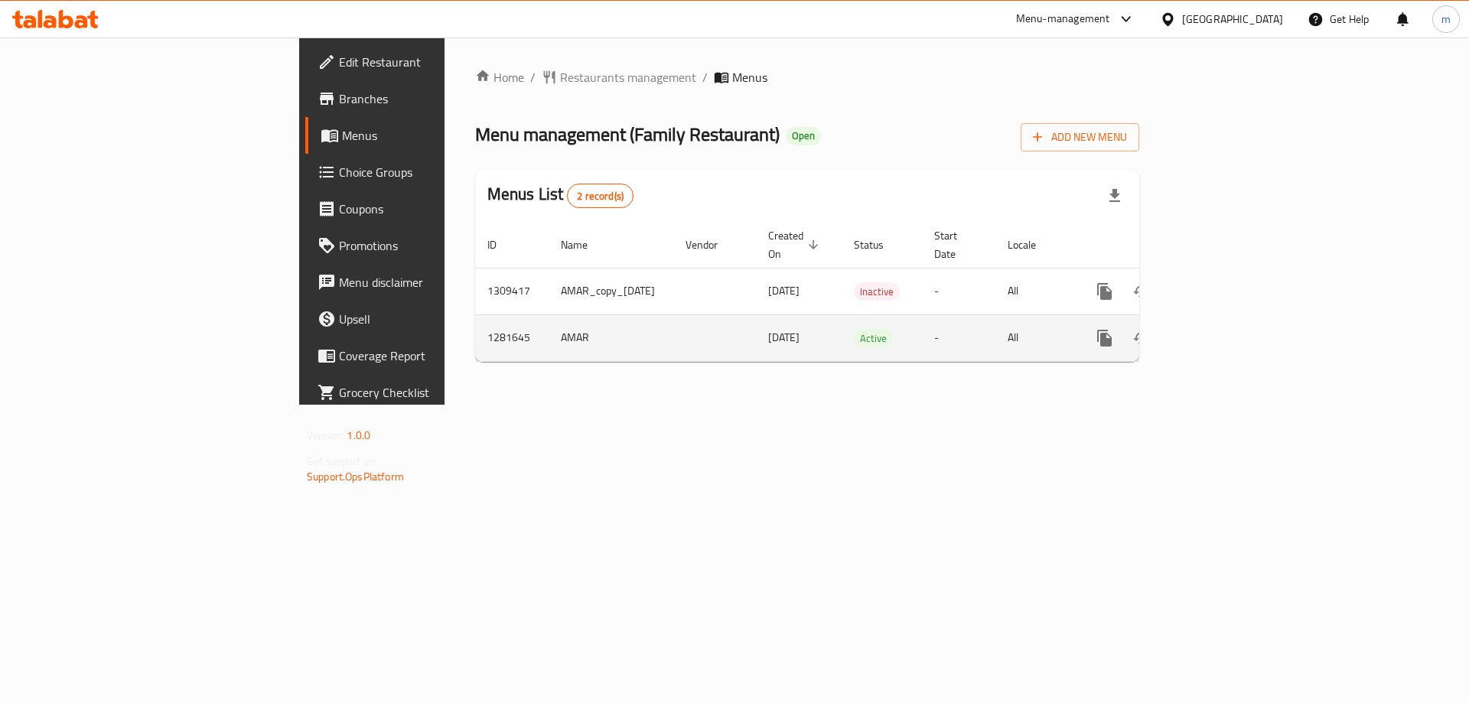
click at [1224, 329] on icon "enhanced table" at bounding box center [1215, 338] width 18 height 18
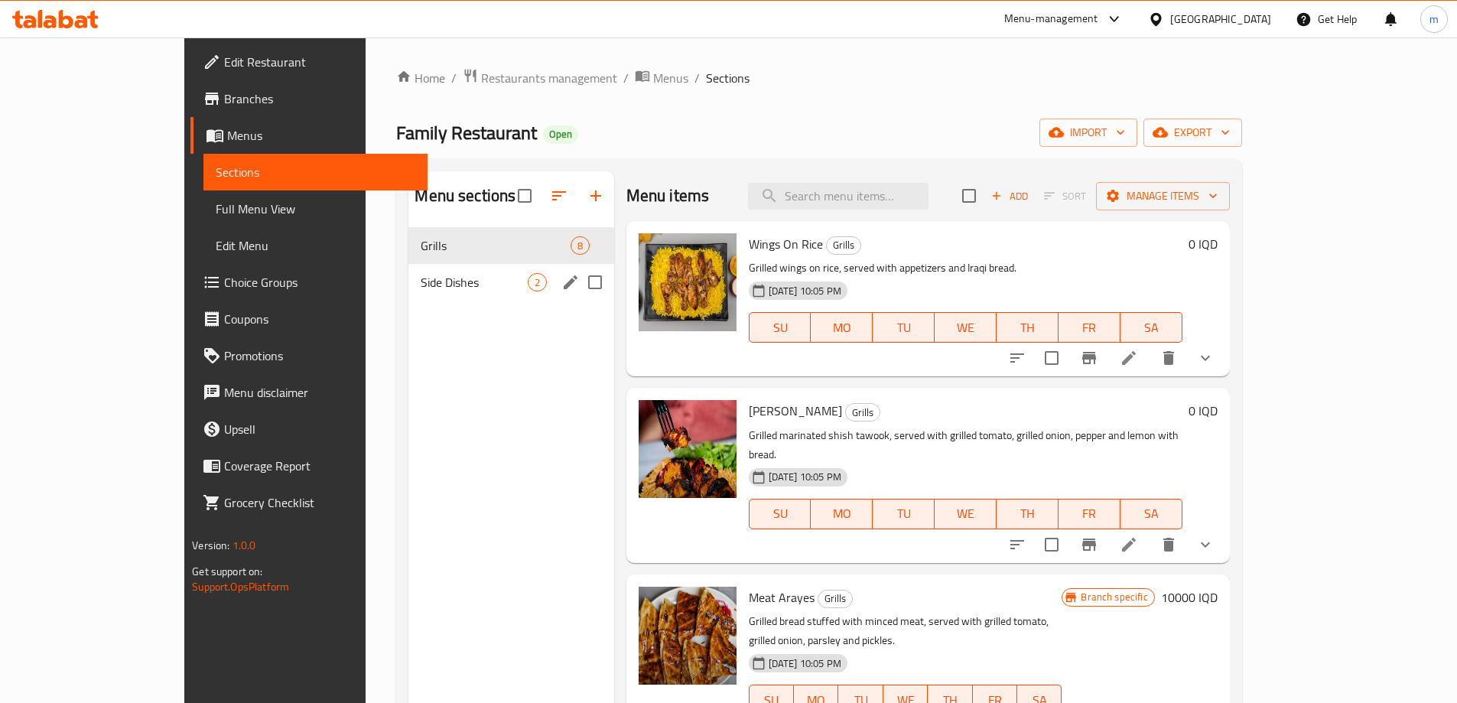
click at [408, 269] on div "Side Dishes 2" at bounding box center [510, 282] width 205 height 37
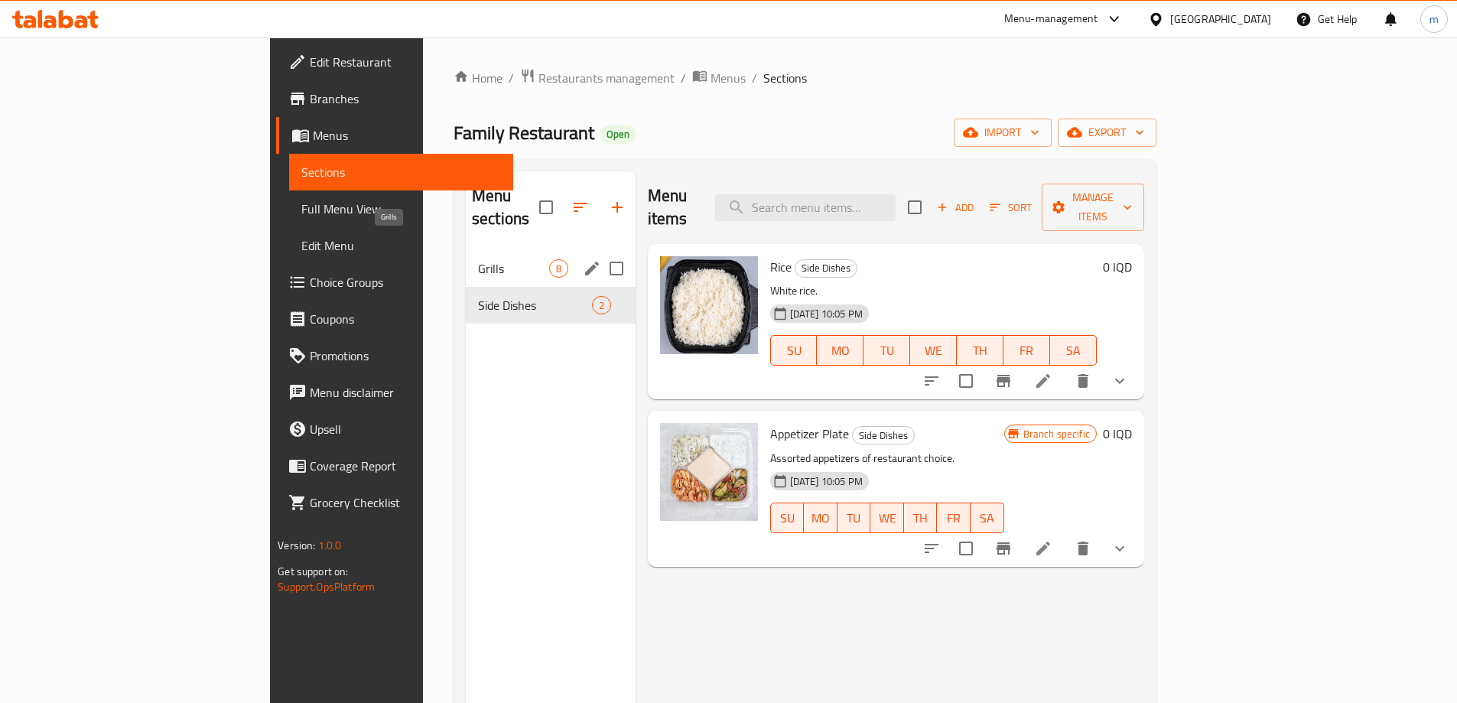
click at [478, 259] on span "Grills" at bounding box center [513, 268] width 71 height 18
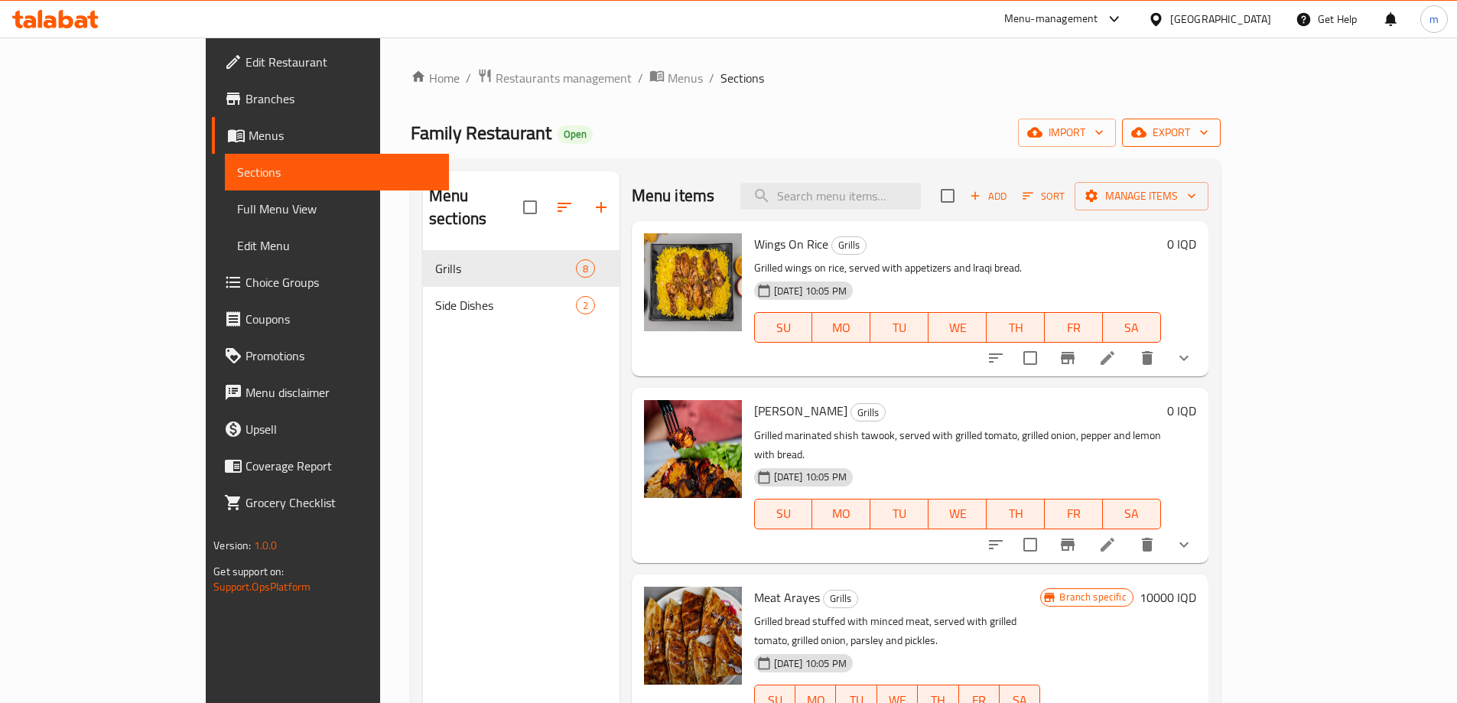
click at [1147, 135] on icon "button" at bounding box center [1138, 133] width 15 height 10
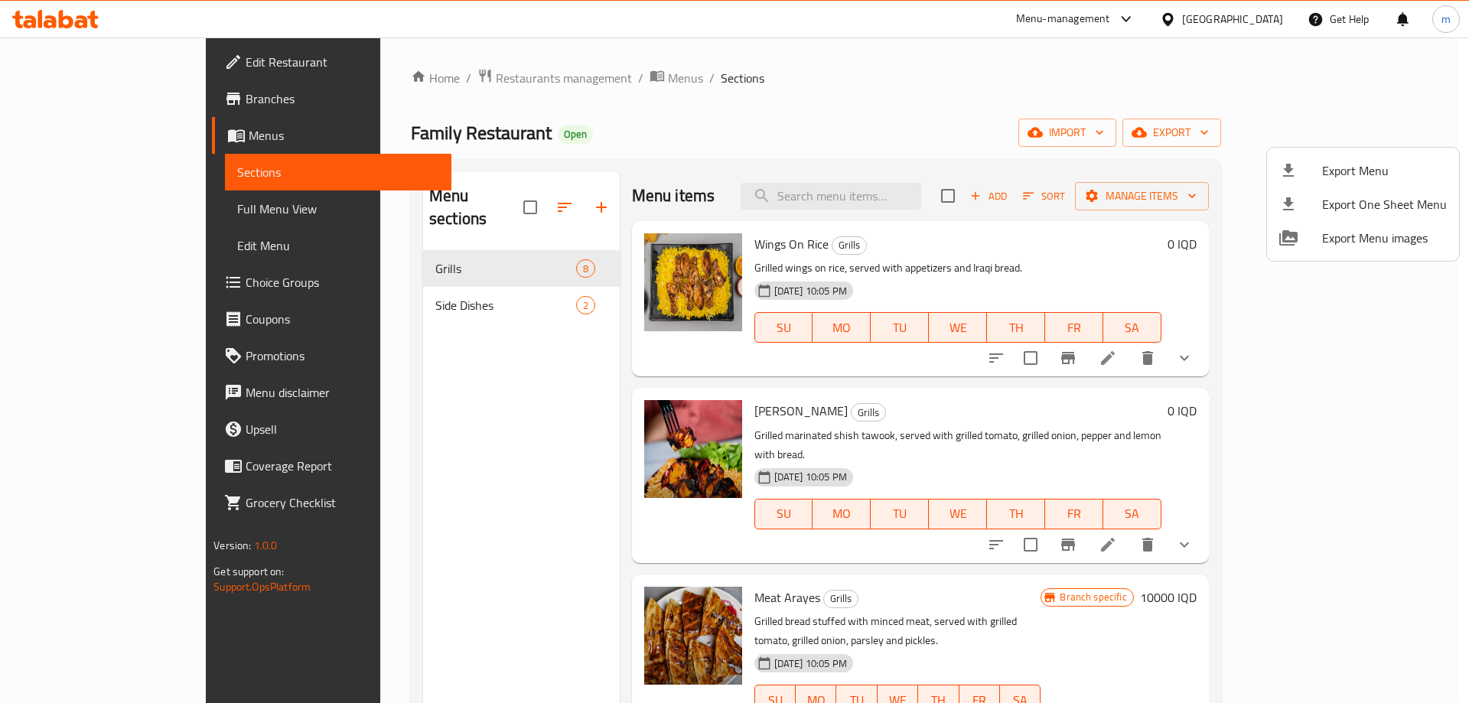
click at [1025, 137] on div at bounding box center [734, 351] width 1469 height 703
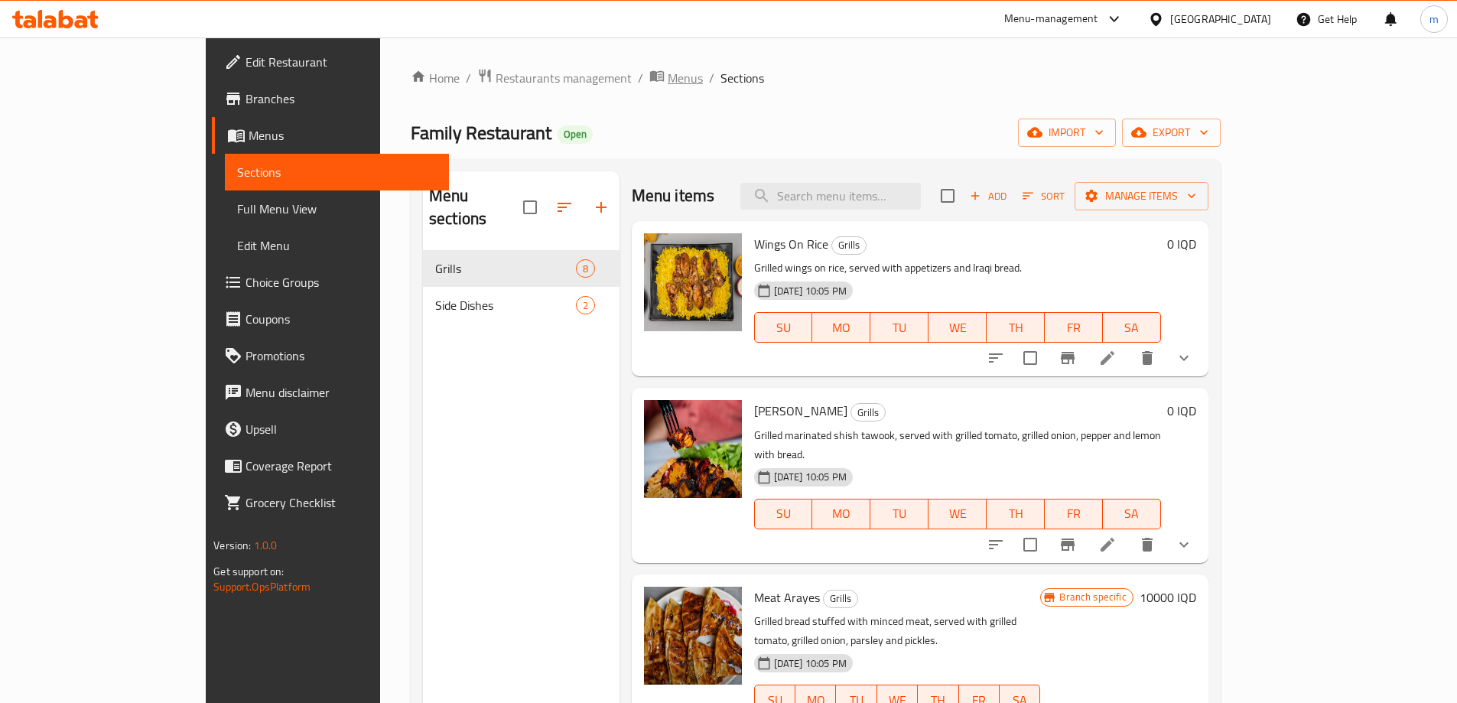
click at [668, 79] on span "Menus" at bounding box center [685, 78] width 35 height 18
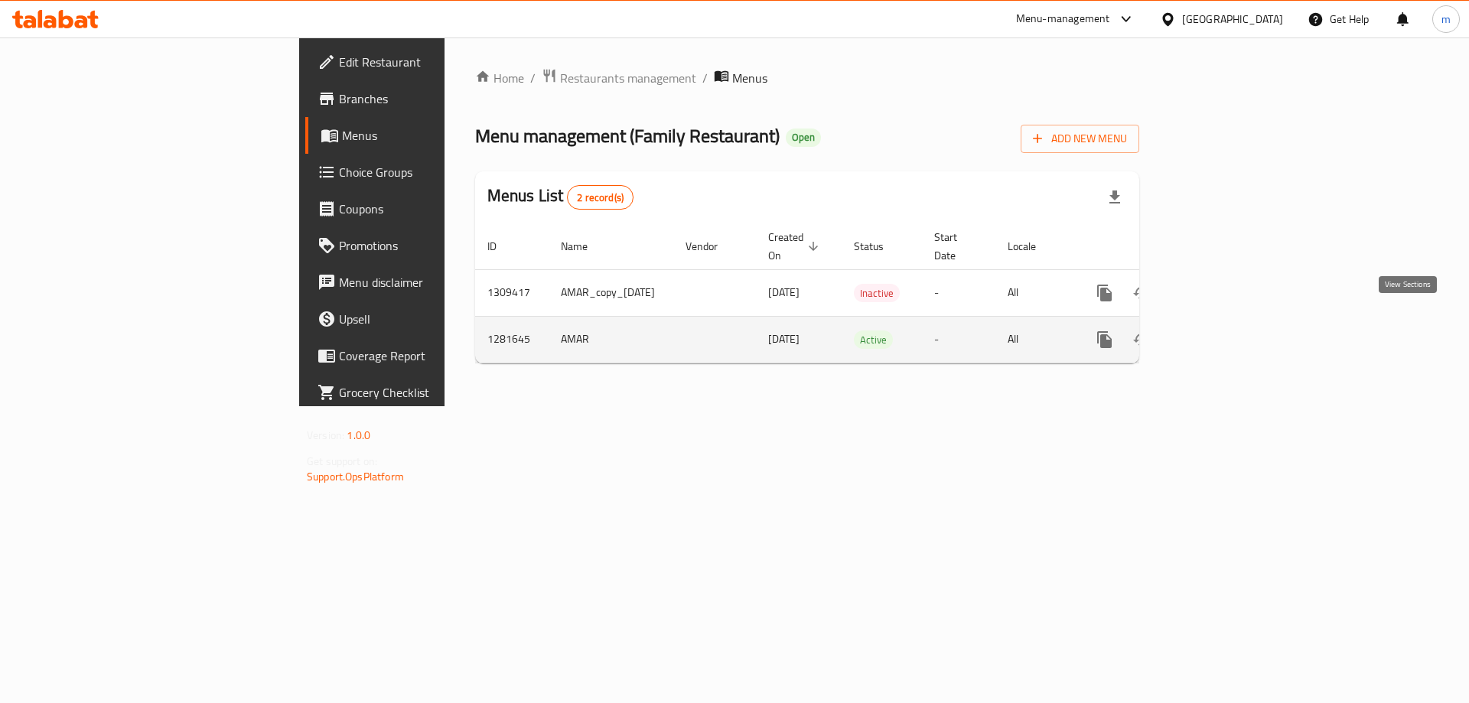
click at [1224, 330] on icon "enhanced table" at bounding box center [1215, 339] width 18 height 18
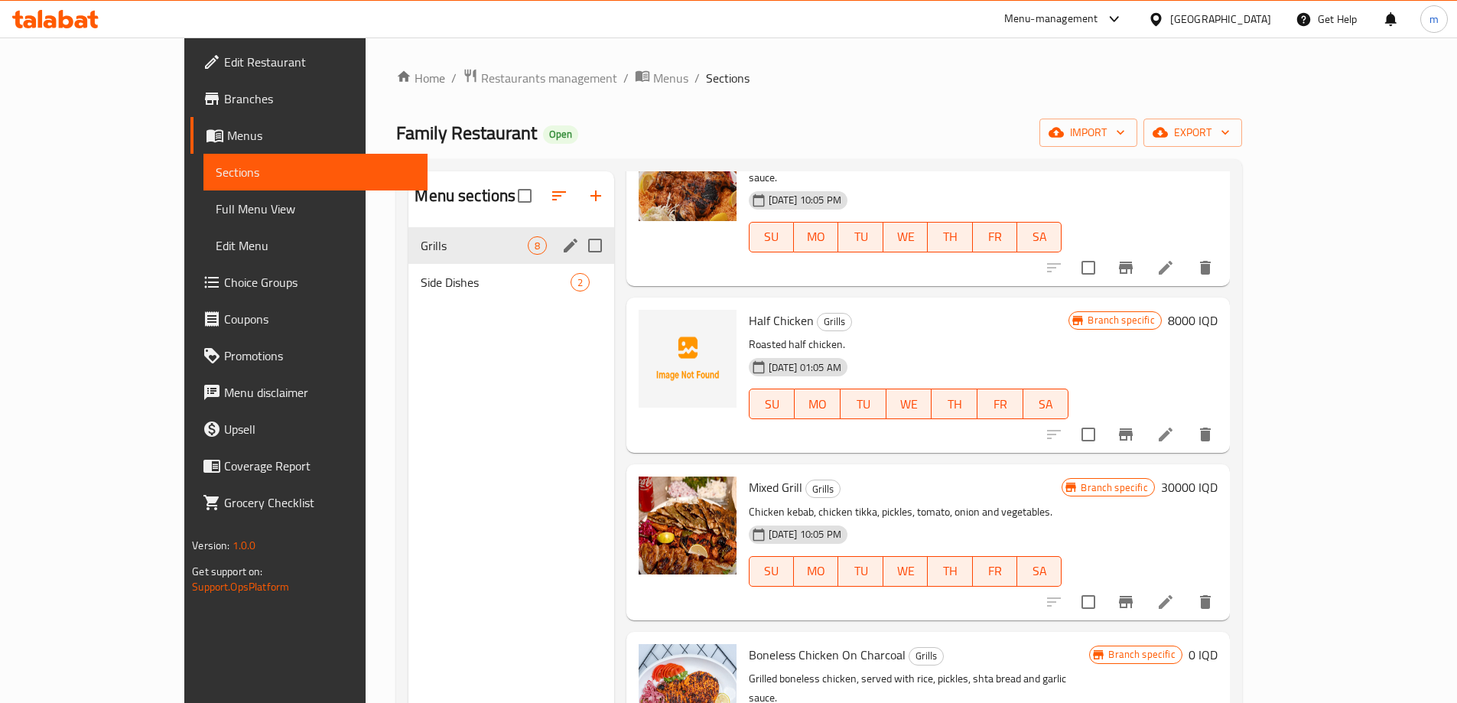
click at [408, 301] on nav "Grills 8 Side Dishes 2" at bounding box center [510, 264] width 205 height 86
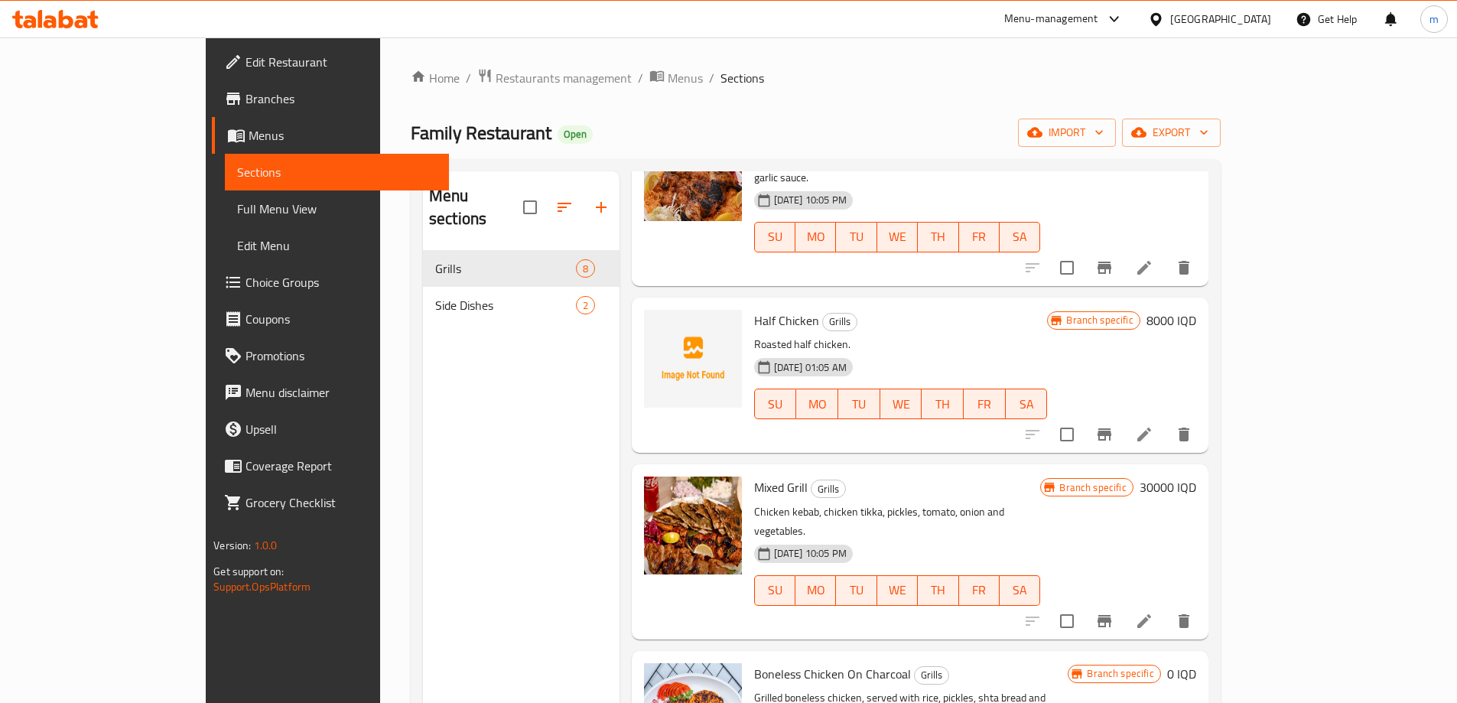
click at [435, 296] on span "Side Dishes" at bounding box center [505, 305] width 141 height 18
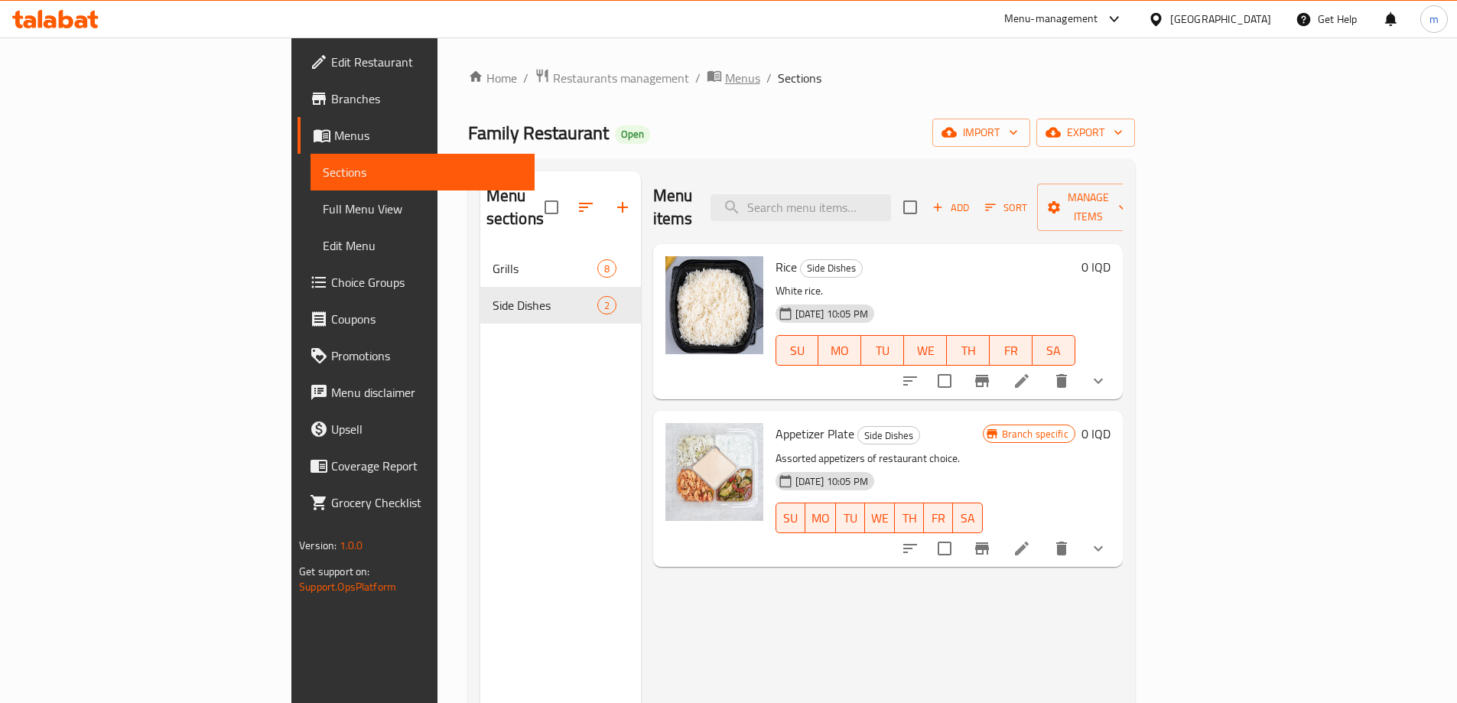
click at [725, 76] on span "Menus" at bounding box center [742, 78] width 35 height 18
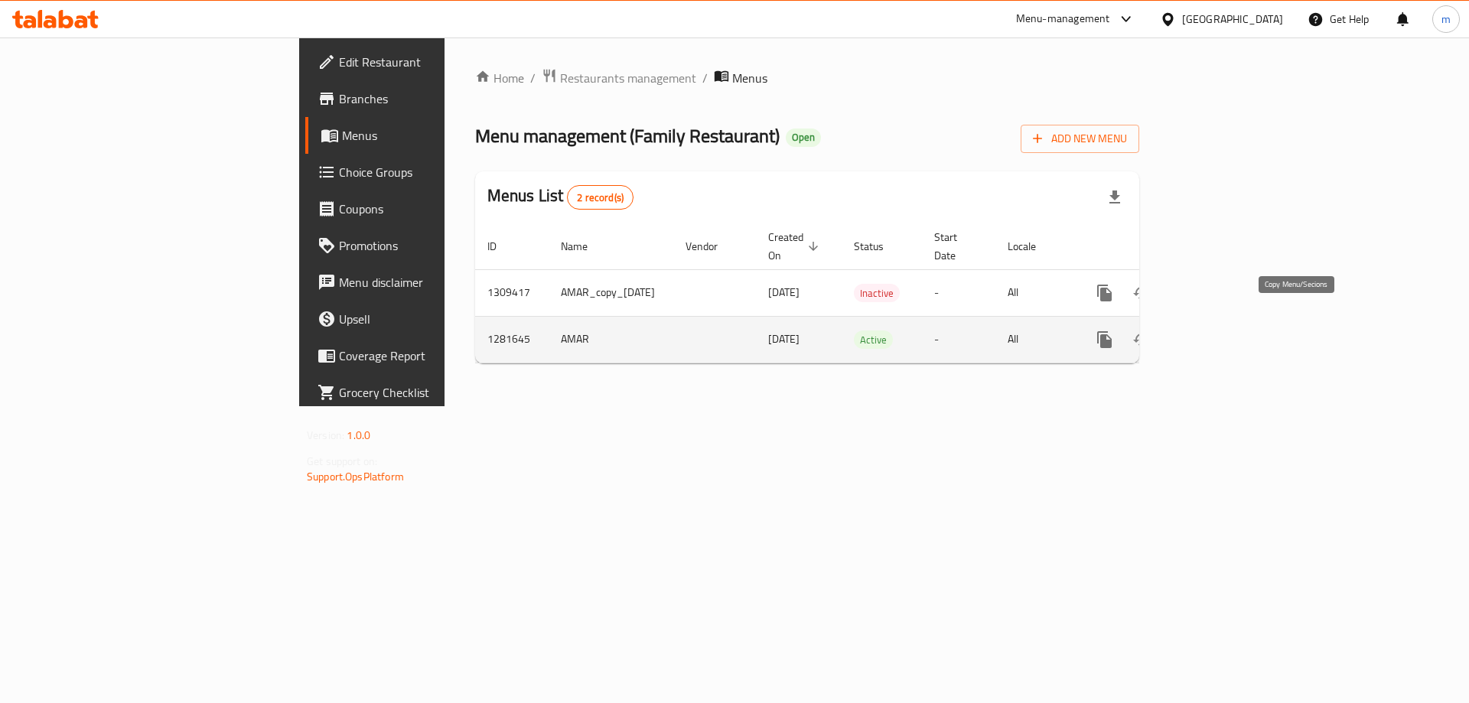
click at [1112, 331] on icon "more" at bounding box center [1104, 339] width 15 height 17
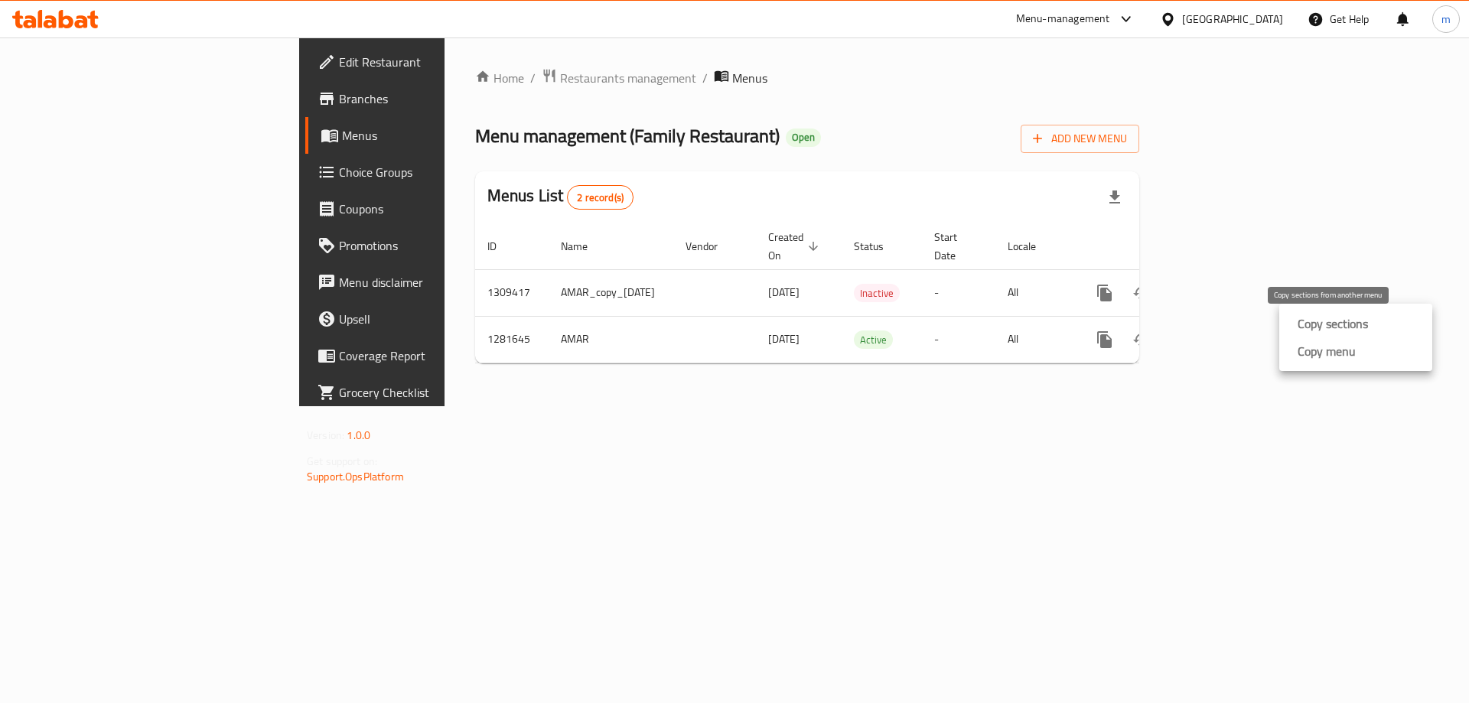
click at [1313, 350] on strong "Copy menu" at bounding box center [1326, 351] width 58 height 18
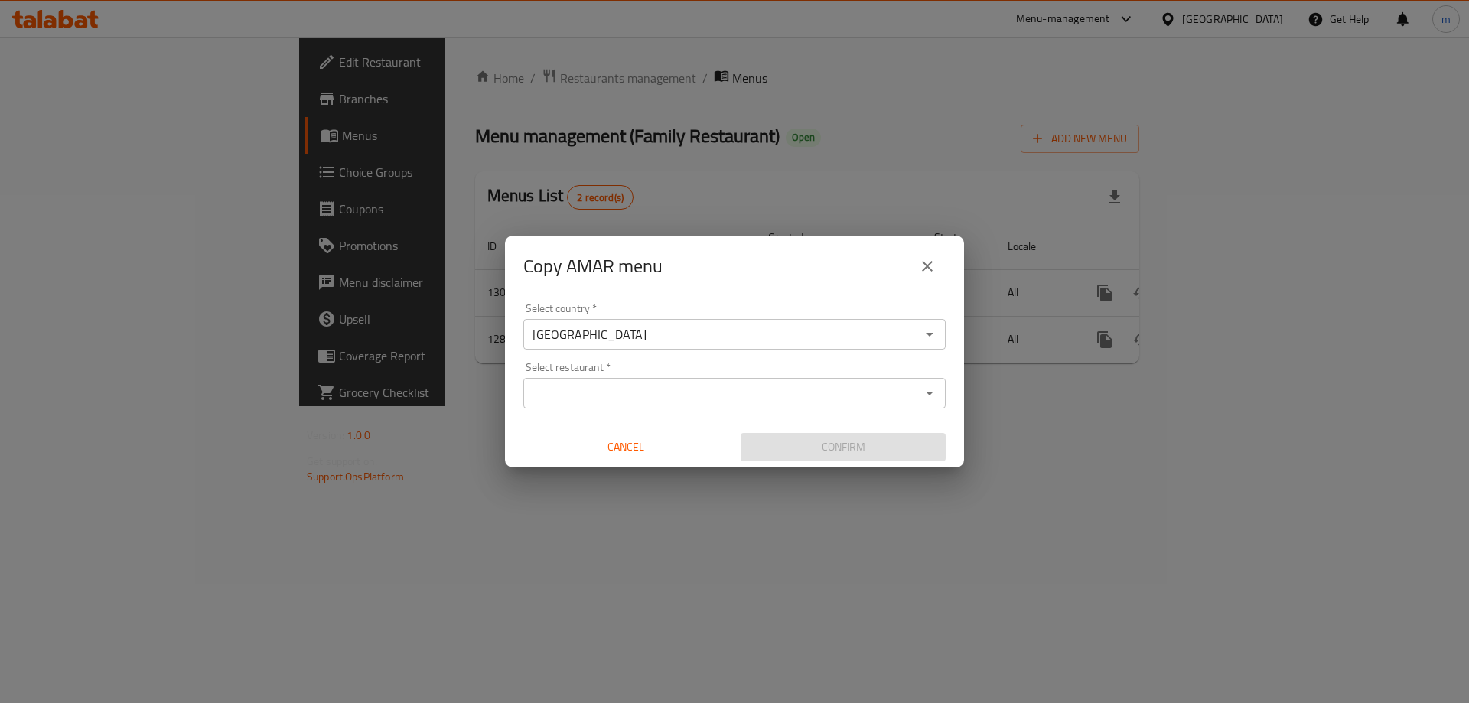
click at [682, 381] on div "Select restaurant *" at bounding box center [734, 393] width 422 height 31
paste input "AMAR_copy_06/10/2025"
type input "AMAR_copy_06/10/2025"
paste input "707485"
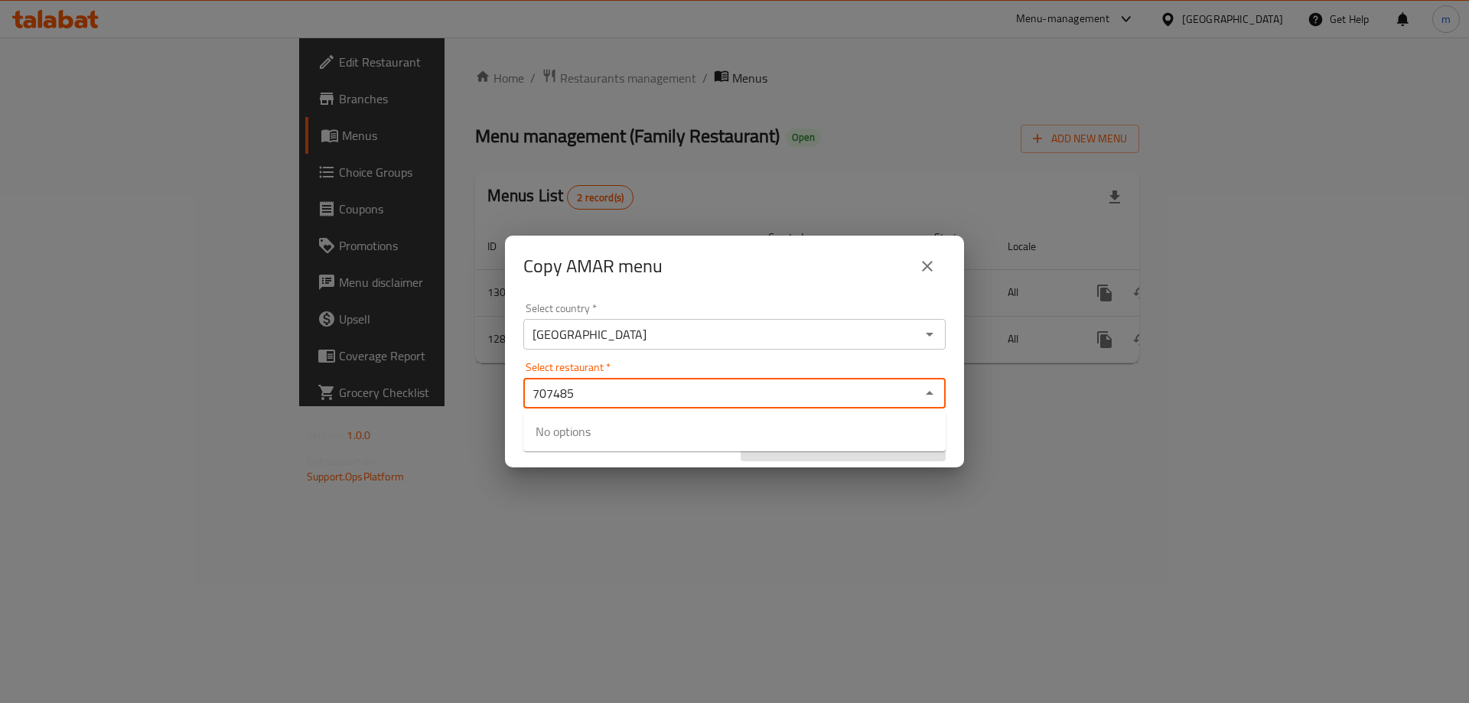
click at [657, 376] on div "Select restaurant   * 707485 Select restaurant *" at bounding box center [734, 385] width 422 height 47
click at [647, 389] on input "707485" at bounding box center [722, 392] width 388 height 21
click at [645, 395] on input "707485" at bounding box center [722, 392] width 388 height 21
type input "707485"
click at [675, 354] on div "Select country   * [GEOGRAPHIC_DATA] Select country * Select restaurant   * Sel…" at bounding box center [734, 382] width 459 height 171
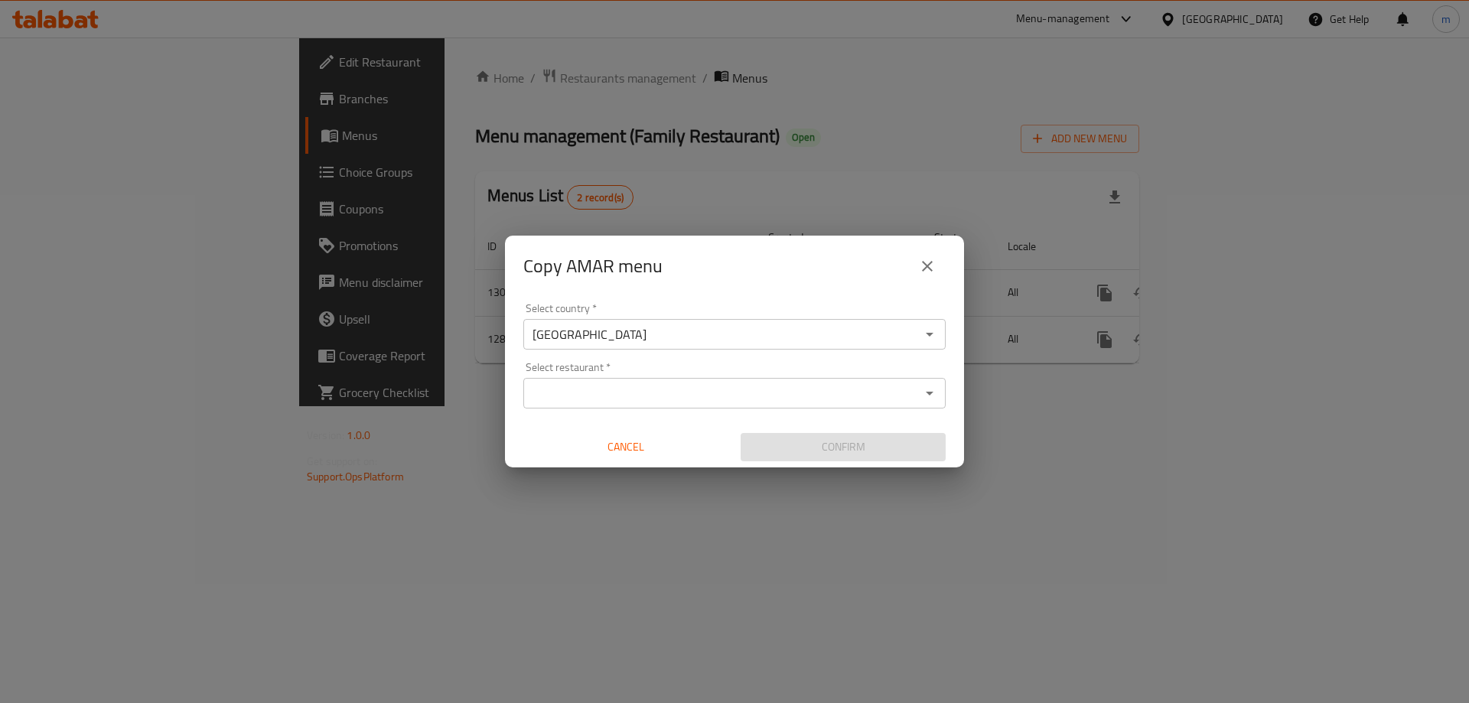
click at [660, 384] on input "Select restaurant   *" at bounding box center [722, 392] width 388 height 21
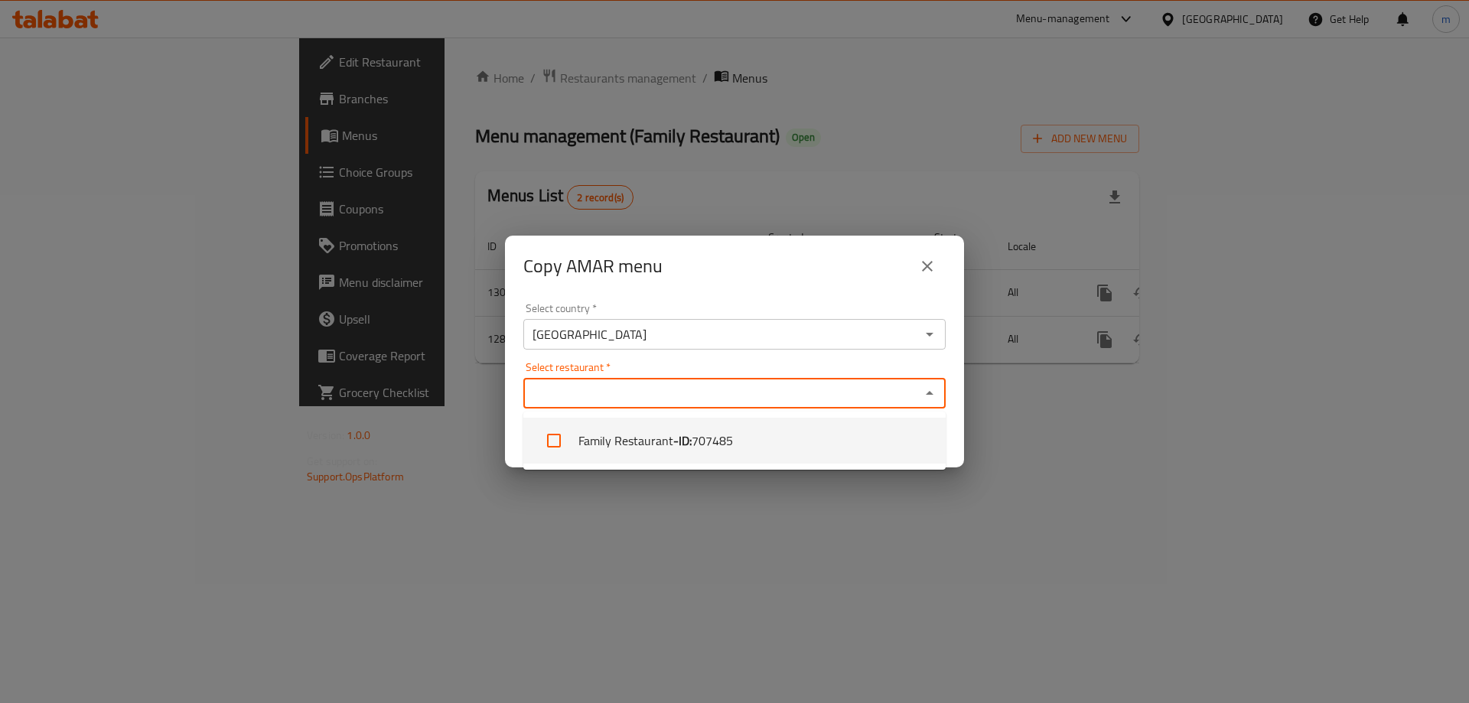
click at [635, 434] on li "Family Restaurant - ID: 707485" at bounding box center [734, 441] width 422 height 46
checkbox input "true"
click at [708, 368] on div "Select restaurant   * Family Restaurant Select restaurant *" at bounding box center [734, 385] width 422 height 47
click at [719, 367] on div "Select restaurant   * Family Restaurant Select restaurant *" at bounding box center [734, 385] width 422 height 47
click at [505, 414] on div "Select country   * Iraq Select country * Select restaurant   * Family Restauran…" at bounding box center [734, 382] width 459 height 171
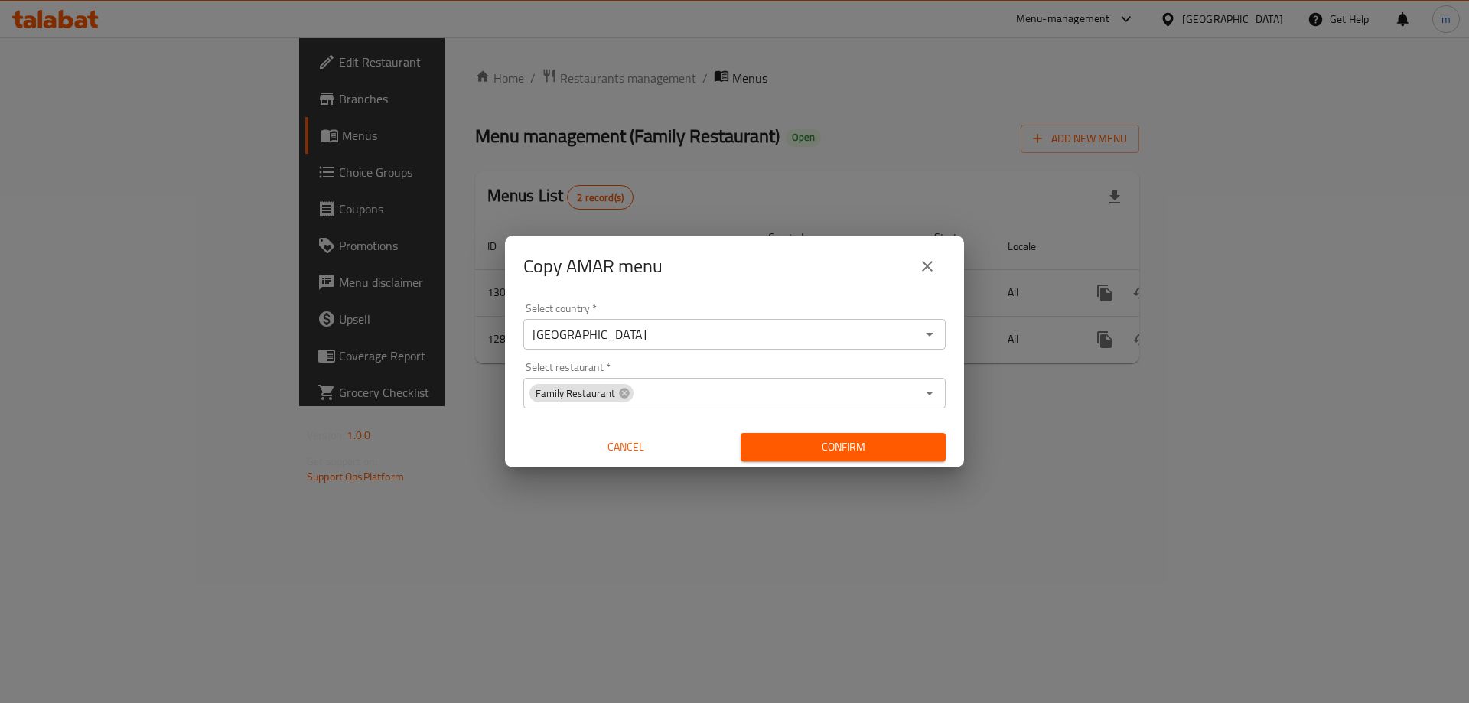
click at [851, 455] on span "Confirm" at bounding box center [843, 447] width 181 height 19
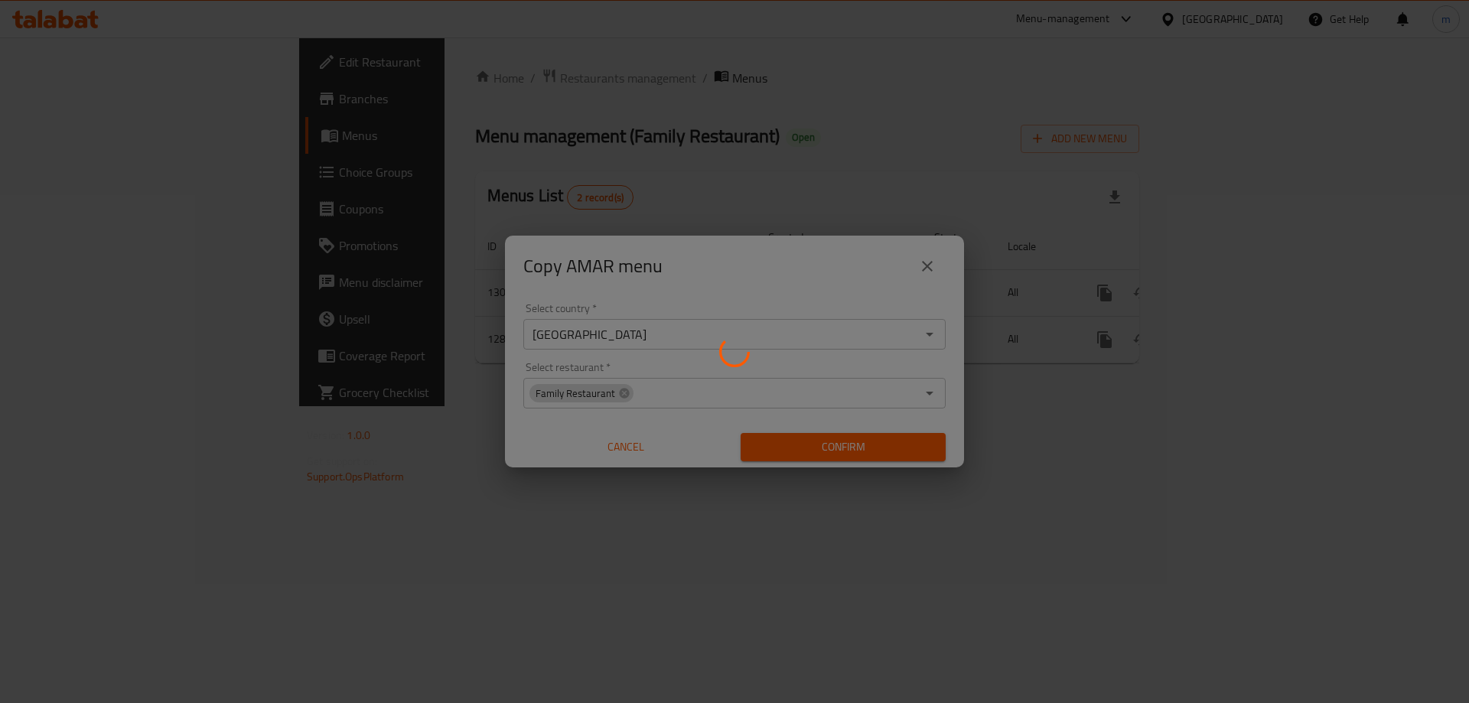
click at [683, 289] on div at bounding box center [734, 351] width 1469 height 703
drag, startPoint x: 614, startPoint y: 117, endPoint x: 598, endPoint y: 122, distance: 16.9
click at [598, 122] on div at bounding box center [734, 351] width 1469 height 703
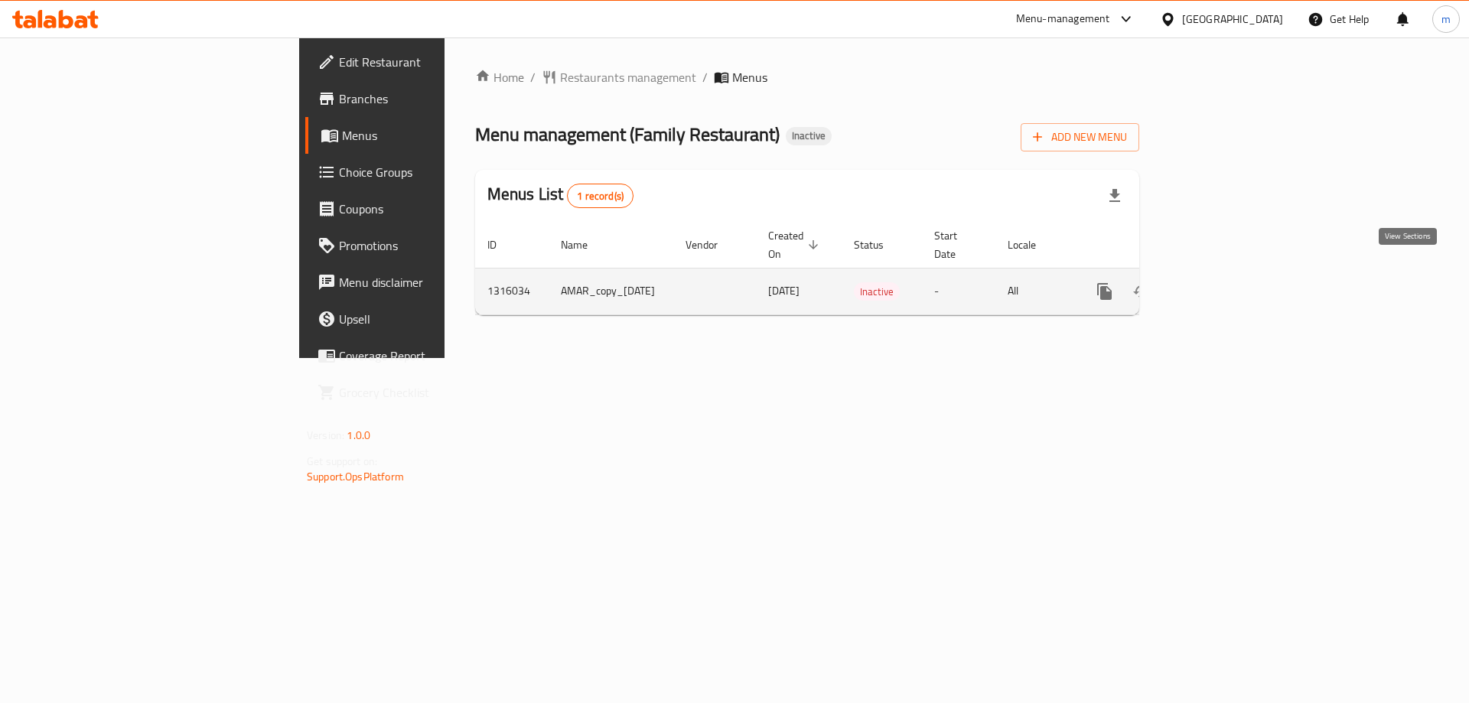
click at [1224, 282] on icon "enhanced table" at bounding box center [1215, 291] width 18 height 18
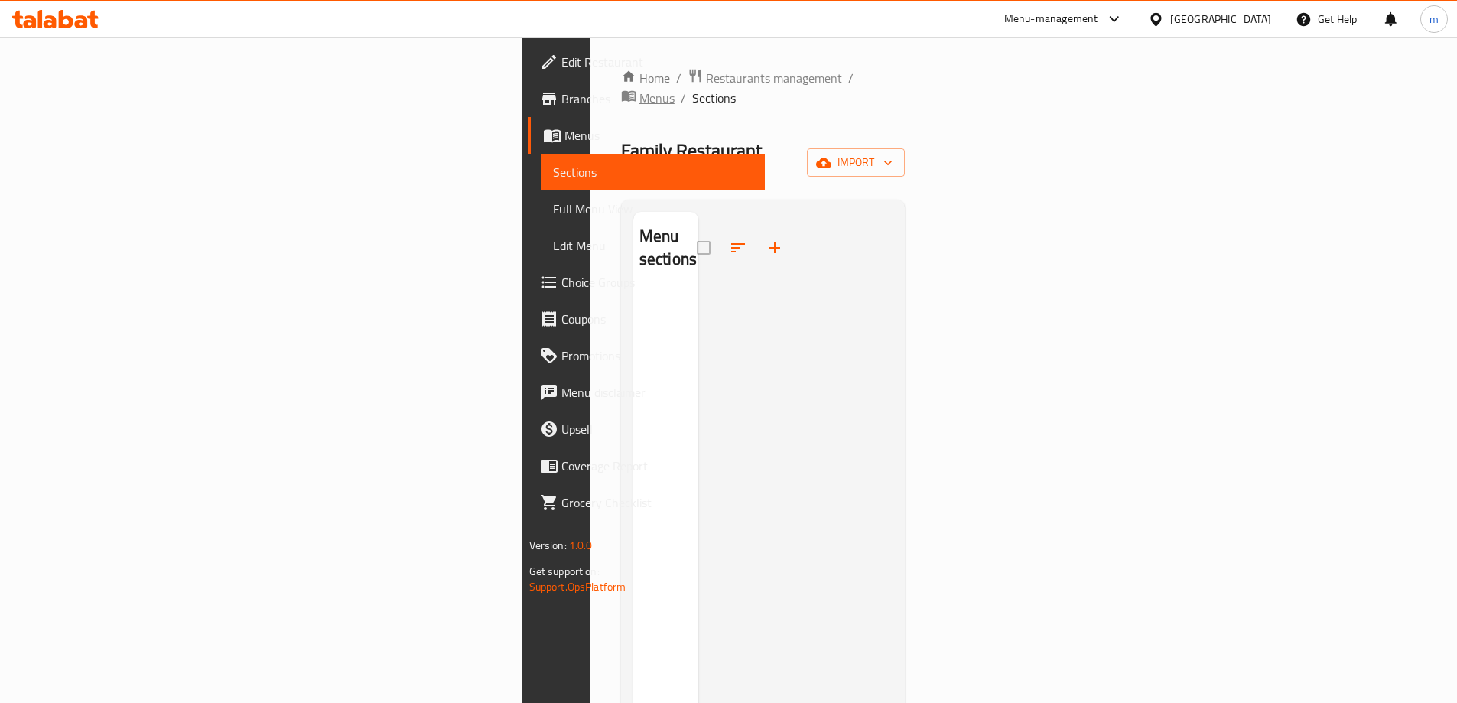
click at [621, 88] on icon "breadcrumb" at bounding box center [628, 95] width 15 height 15
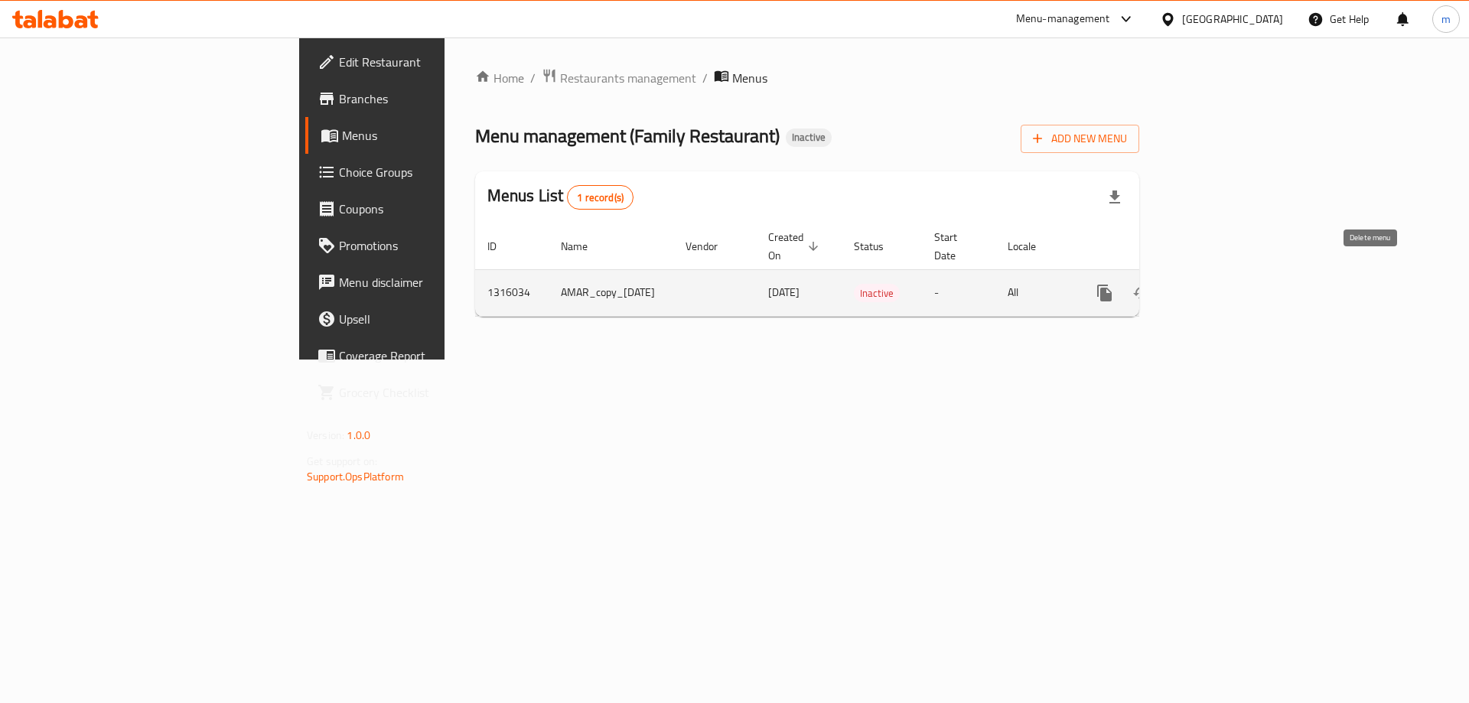
click at [1187, 284] on icon "enhanced table" at bounding box center [1178, 293] width 18 height 18
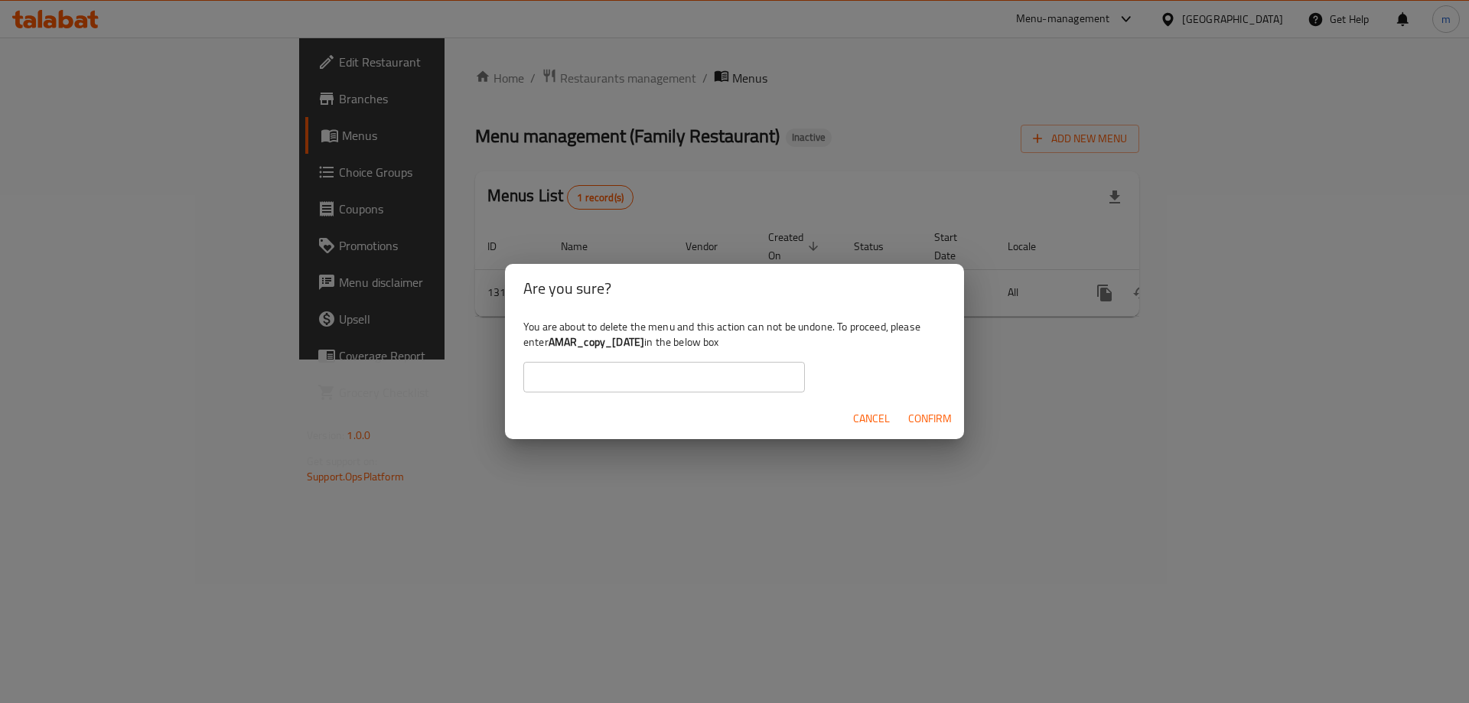
drag, startPoint x: 672, startPoint y: 335, endPoint x: 552, endPoint y: 334, distance: 119.3
click at [552, 334] on b "AMAR_copy_[DATE]" at bounding box center [596, 342] width 96 height 20
copy b "AMAR_copy_[DATE]"
drag, startPoint x: 587, startPoint y: 376, endPoint x: 601, endPoint y: 376, distance: 14.5
click at [587, 376] on input "text" at bounding box center [664, 377] width 282 height 31
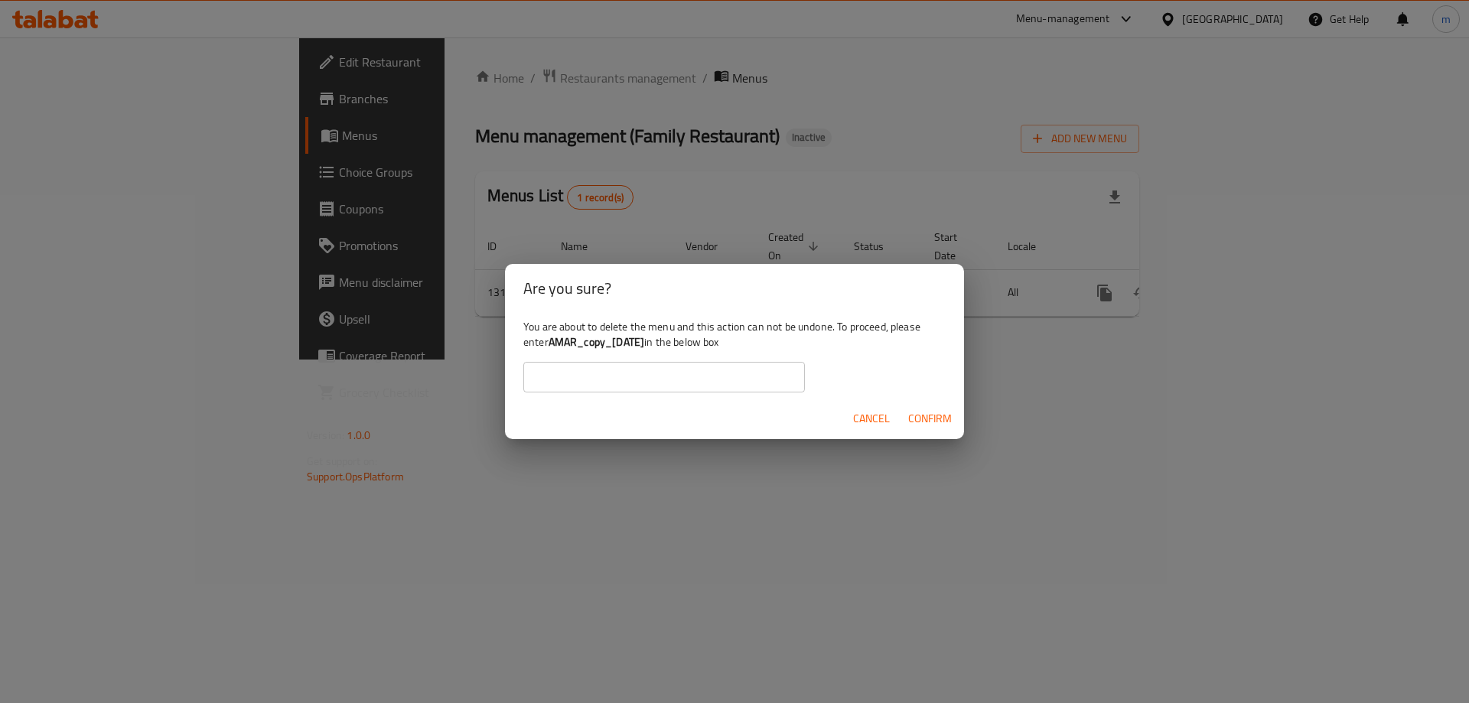
paste input "AMAR_copy_[DATE]"
type input "AMAR_copy_[DATE]"
click at [926, 410] on span "Confirm" at bounding box center [930, 418] width 44 height 19
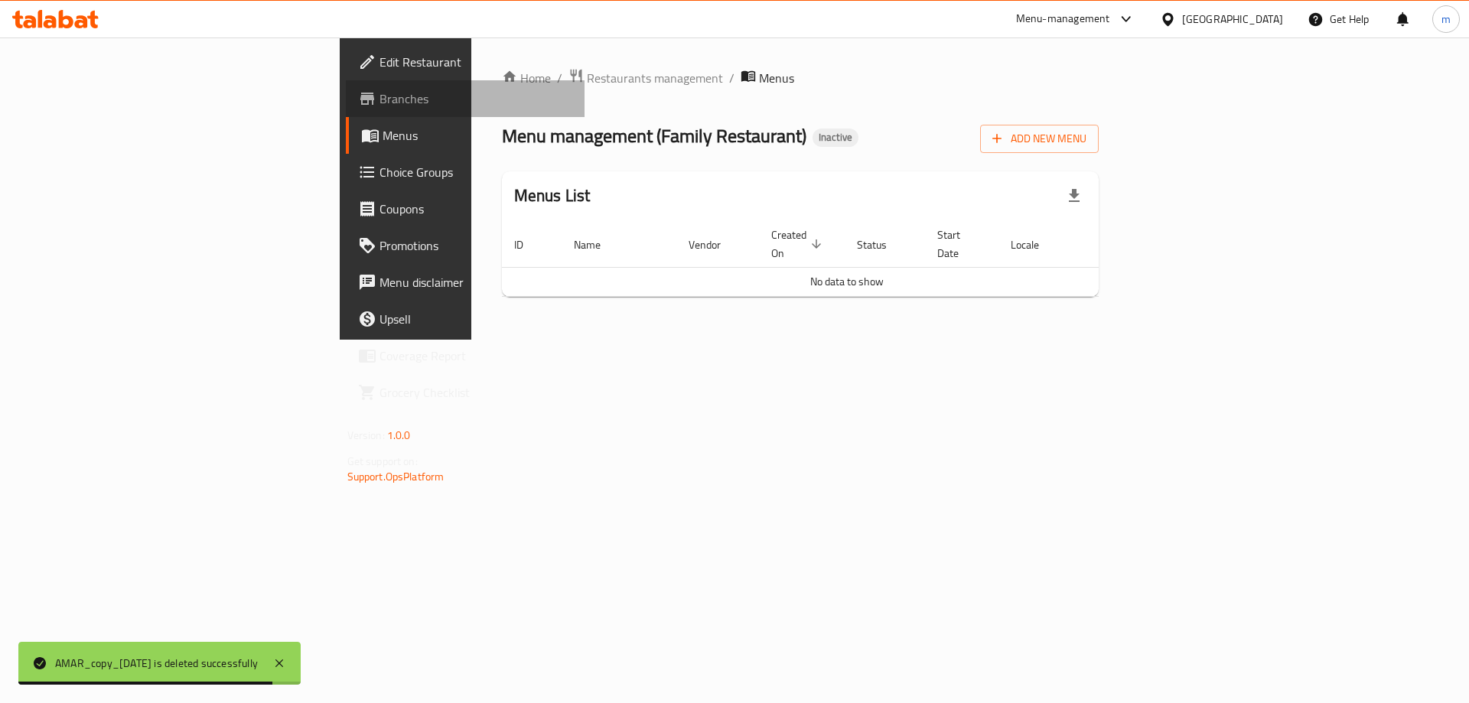
click at [379, 93] on span "Branches" at bounding box center [476, 99] width 194 height 18
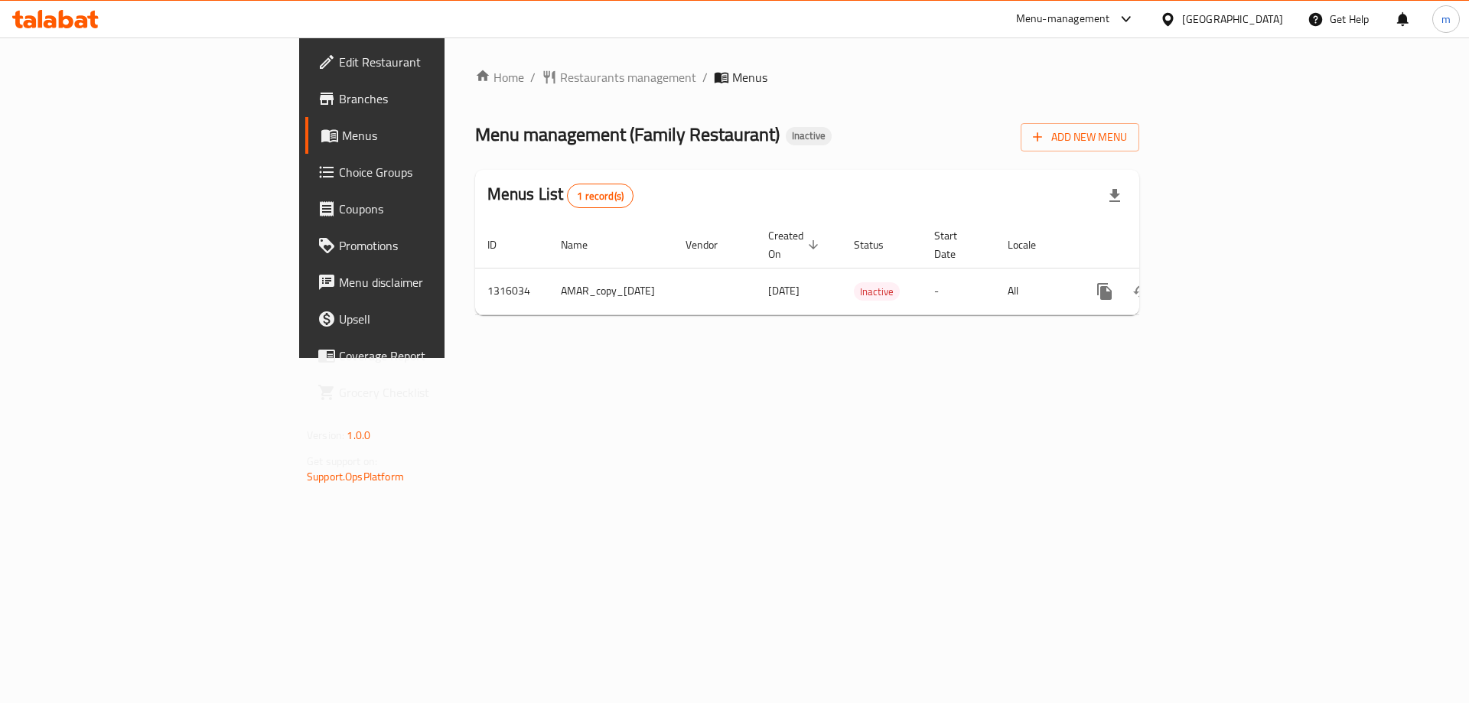
click at [82, 24] on icon at bounding box center [55, 19] width 86 height 18
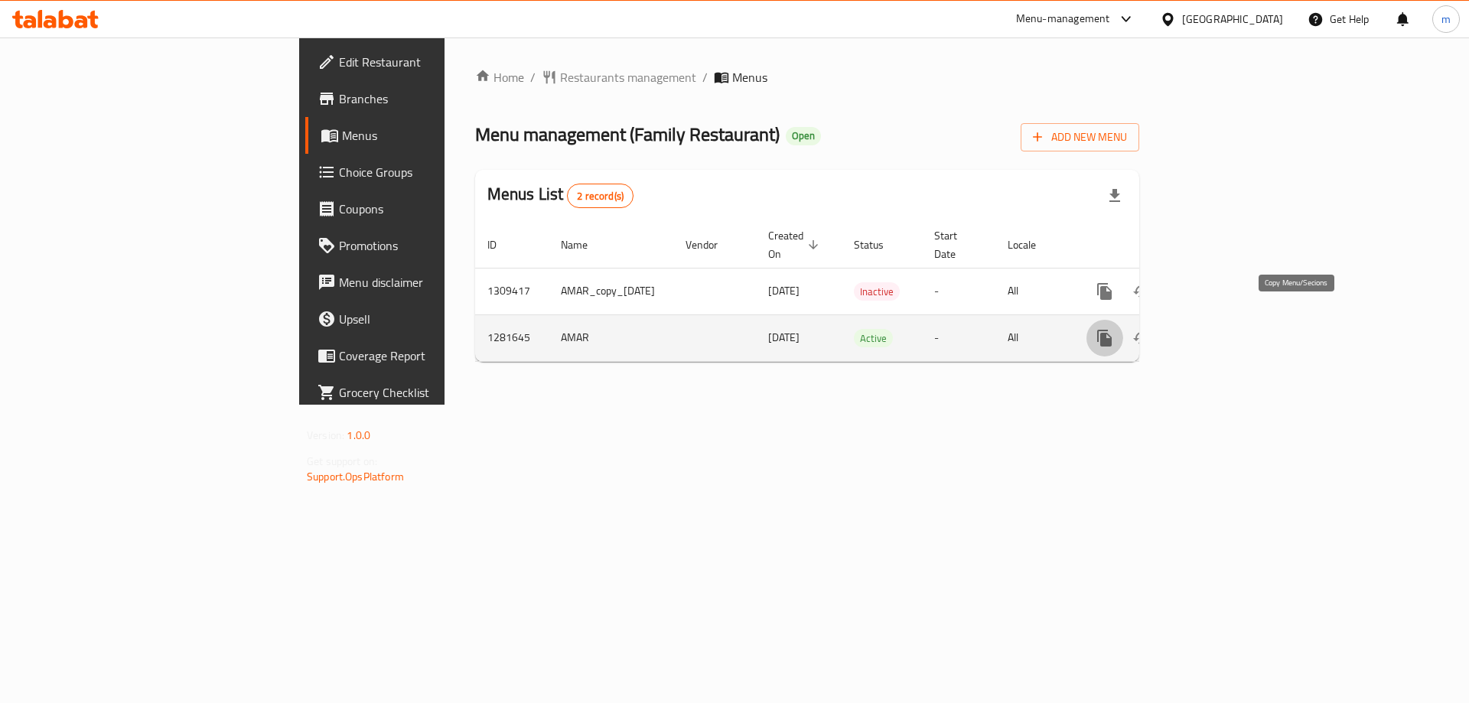
click at [1112, 330] on icon "more" at bounding box center [1104, 338] width 15 height 17
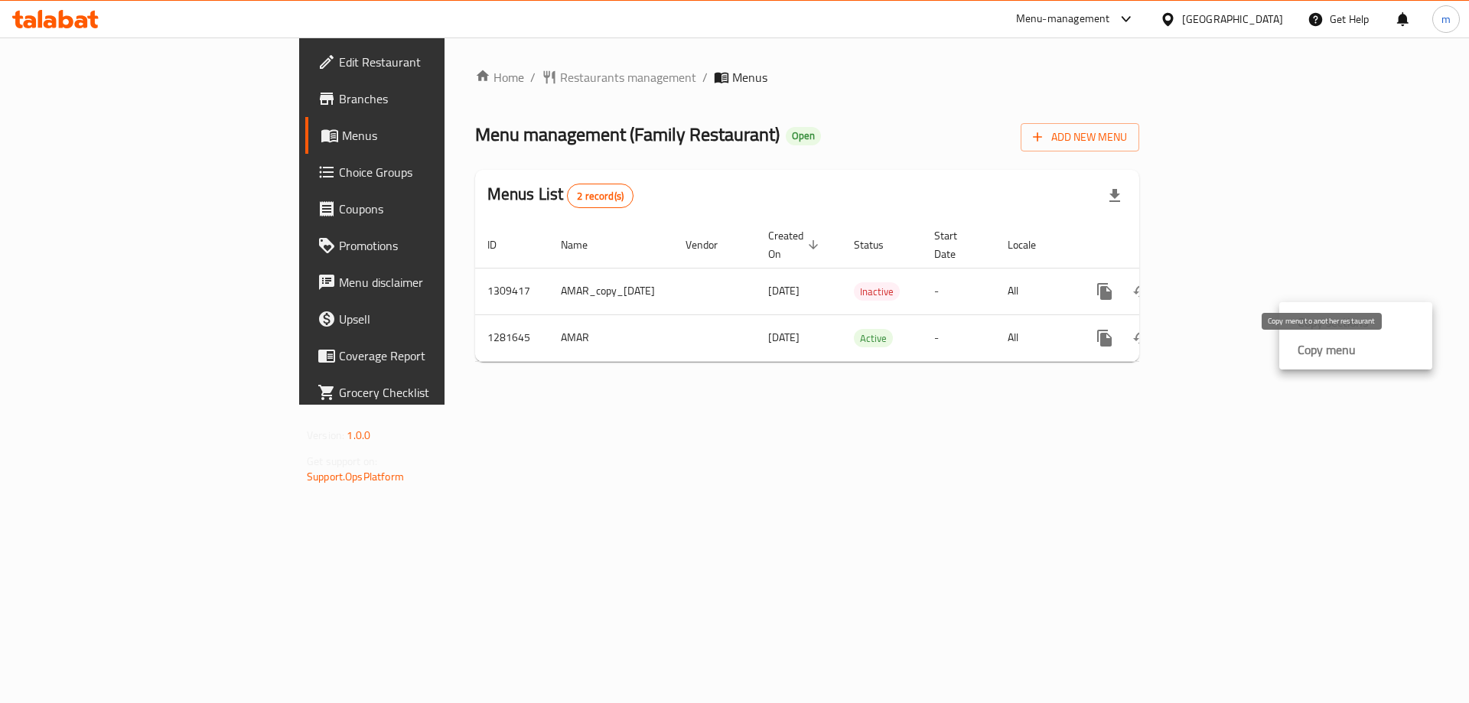
click at [1297, 350] on div "Copy menu" at bounding box center [1323, 349] width 64 height 18
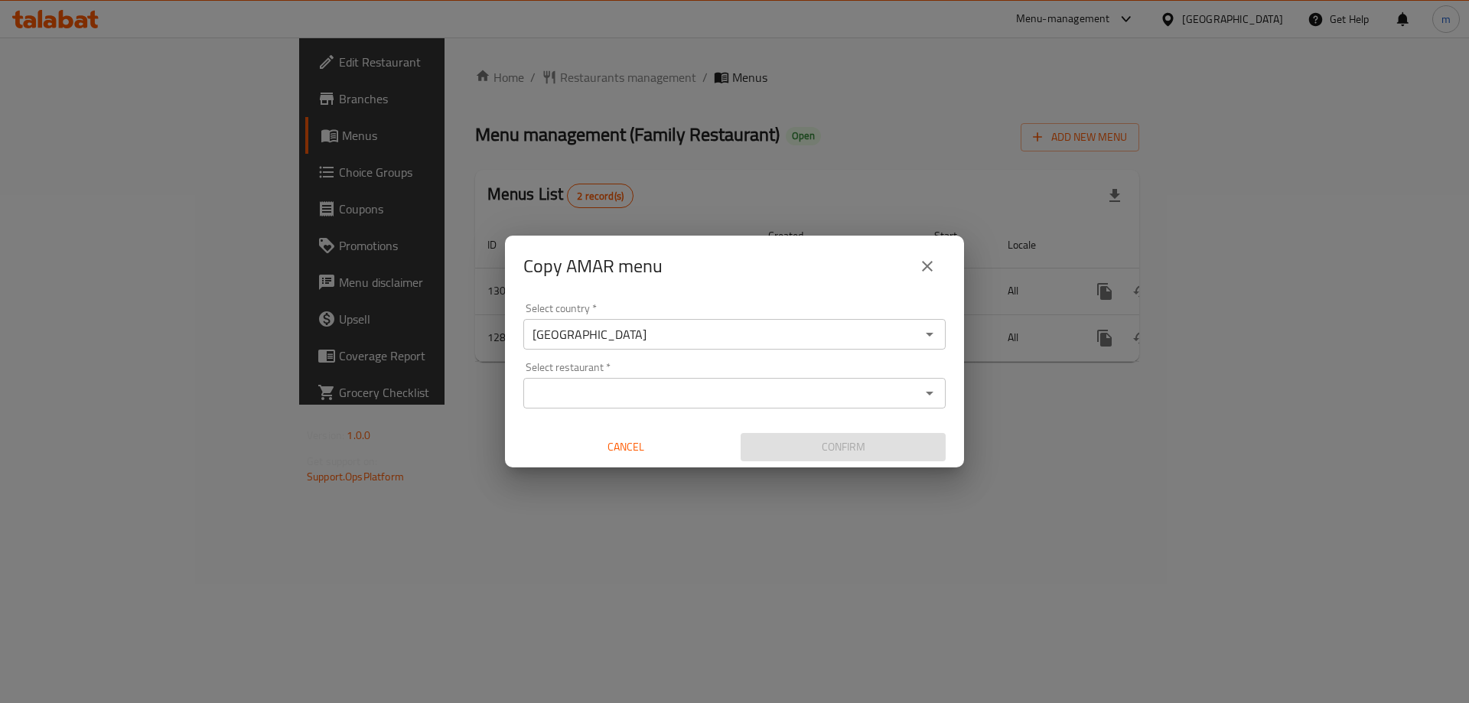
click at [606, 417] on div "Select country   * [GEOGRAPHIC_DATA] Select country * Select restaurant   * Sel…" at bounding box center [734, 382] width 459 height 171
click at [606, 401] on input "Select restaurant   *" at bounding box center [722, 392] width 388 height 21
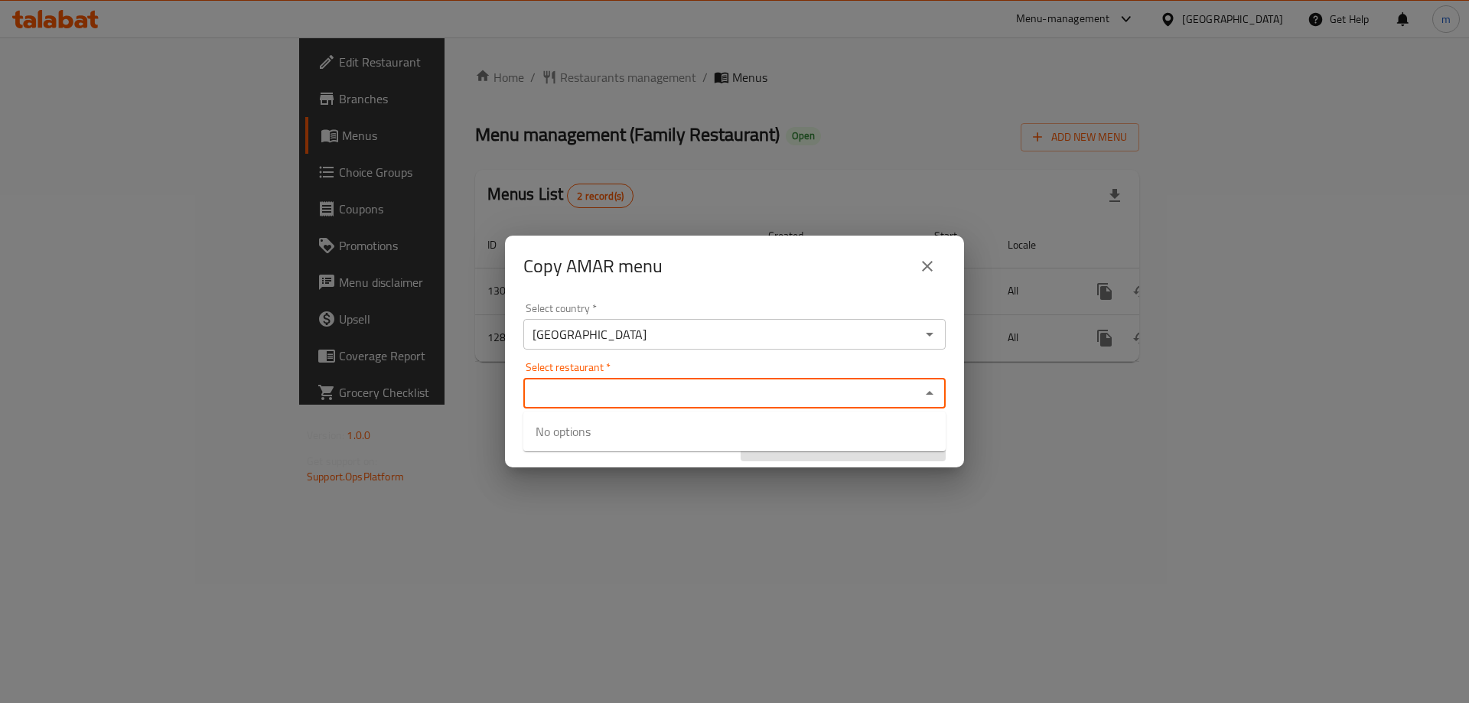
click at [666, 362] on div "Select restaurant   * Select restaurant *" at bounding box center [734, 385] width 422 height 47
paste input "707485"
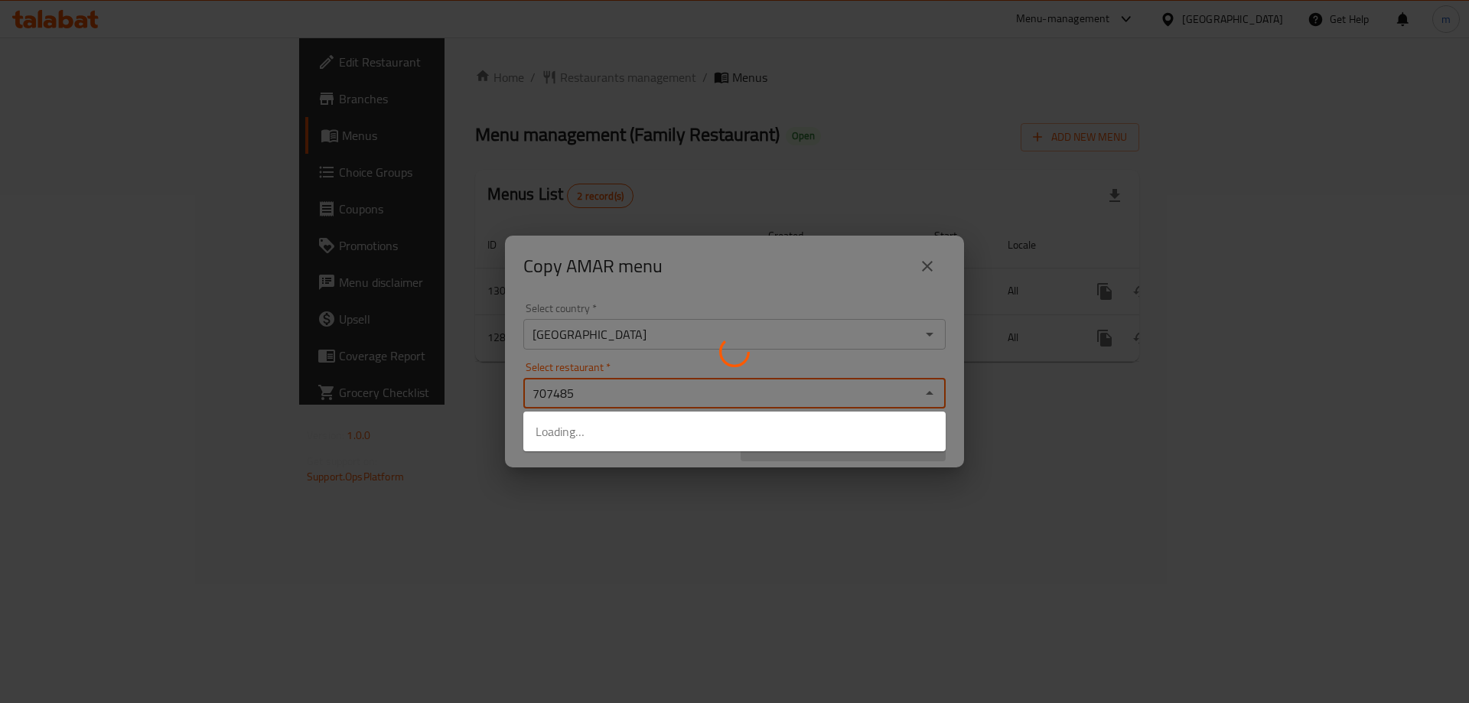
type input "707485"
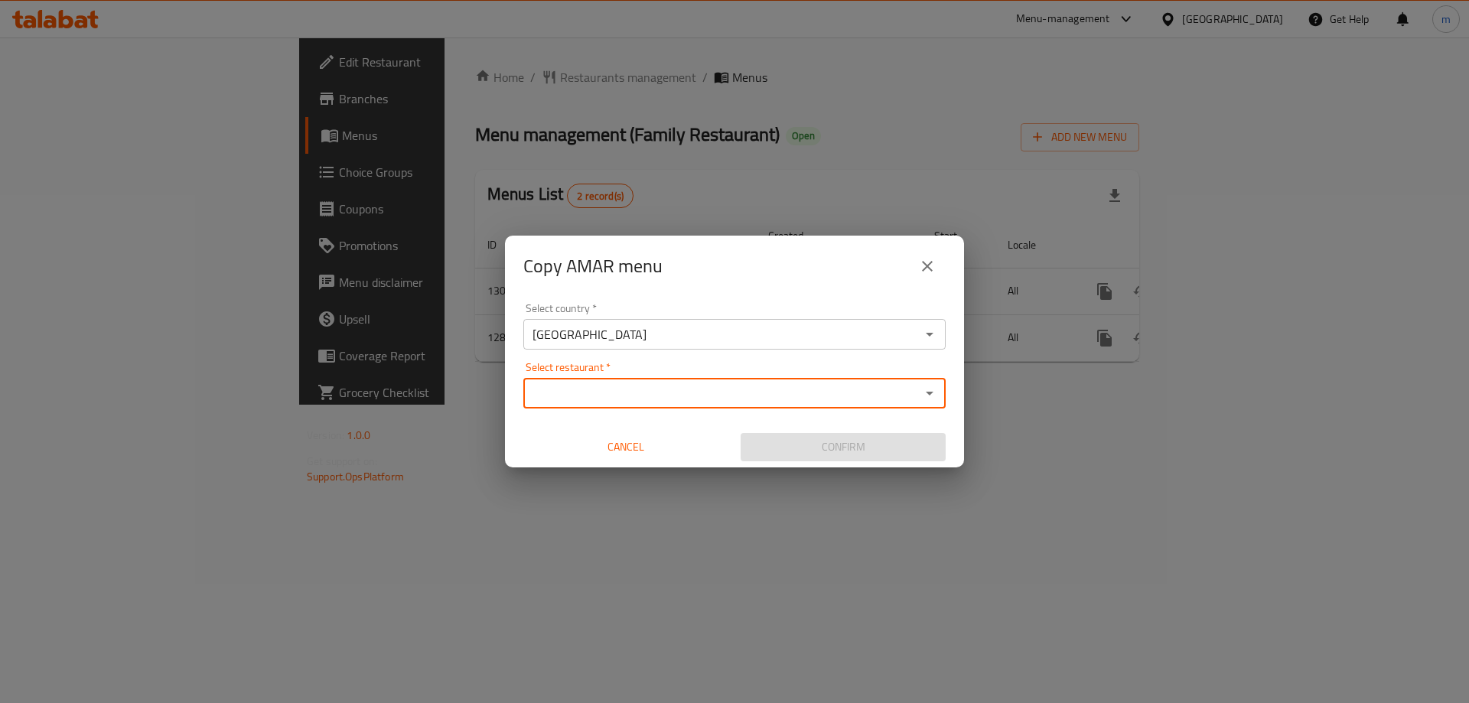
click at [601, 383] on input "Select restaurant   *" at bounding box center [722, 392] width 388 height 21
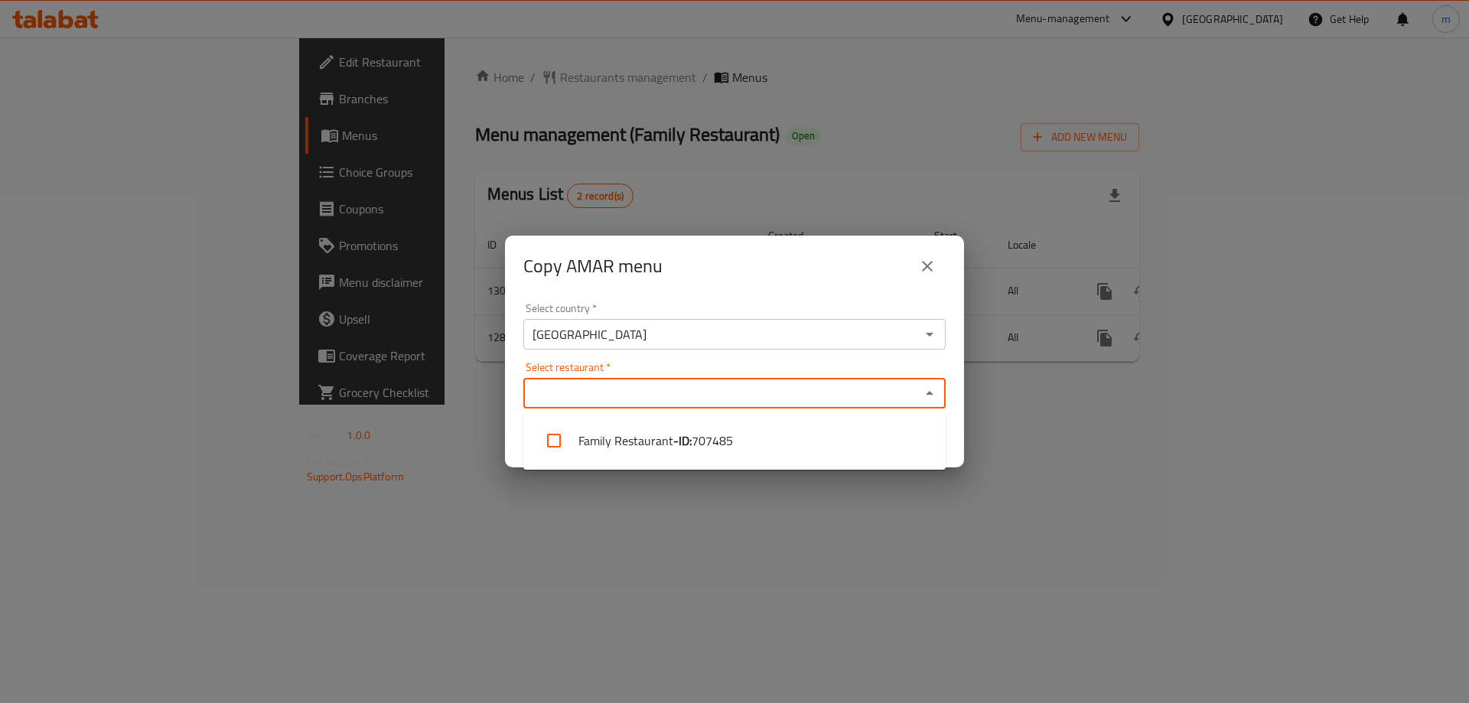
paste input "707485"
click at [650, 375] on div "Select restaurant   * 707485 Select restaurant *" at bounding box center [734, 385] width 422 height 47
click at [666, 362] on div "Select restaurant   * 707485 Select restaurant *" at bounding box center [734, 385] width 422 height 47
type input "707485"
click at [672, 361] on div "Select country   * Iraq Select country * Select restaurant   * Select restauran…" at bounding box center [734, 382] width 459 height 171
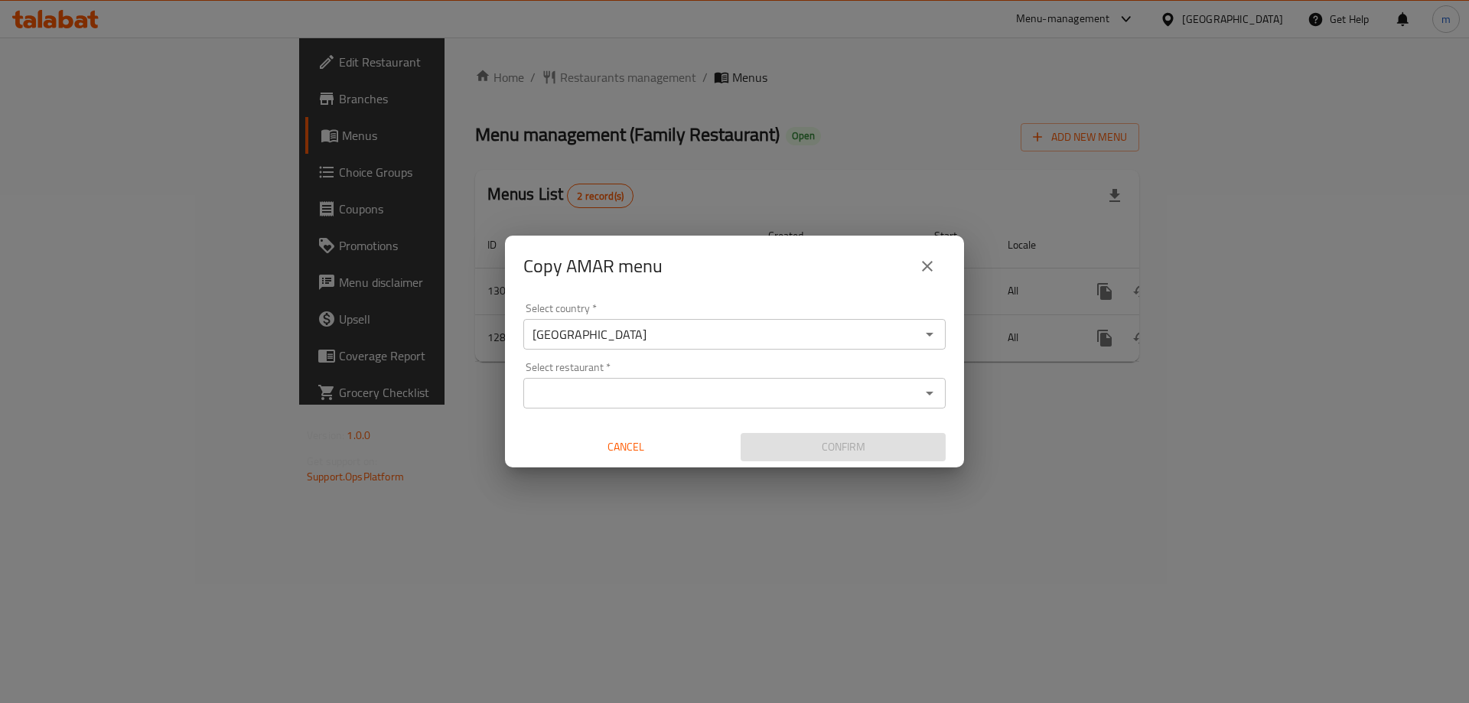
click at [724, 366] on div "Select restaurant   * Select restaurant *" at bounding box center [734, 385] width 422 height 47
click at [669, 395] on input "Select restaurant   *" at bounding box center [722, 392] width 388 height 21
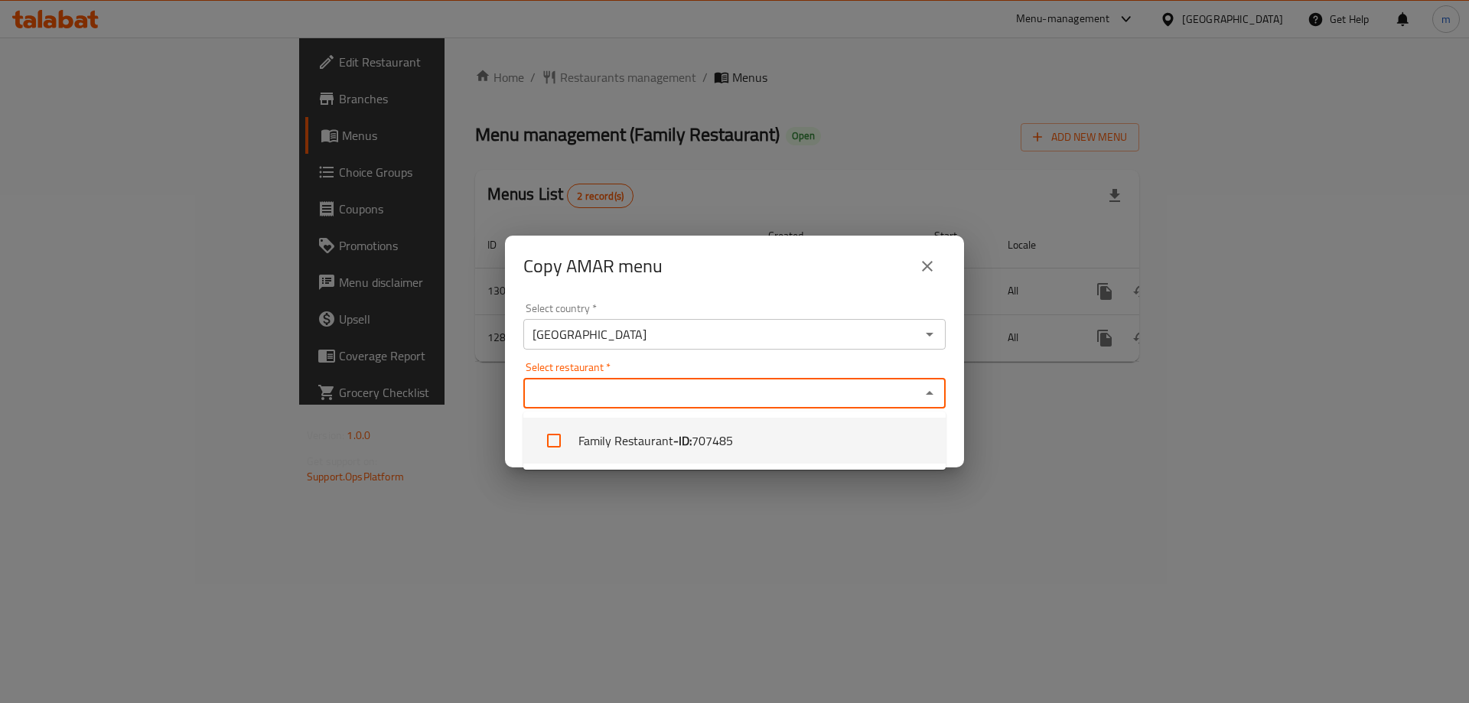
click at [628, 437] on li "Family Restaurant - ID: 707485" at bounding box center [734, 441] width 422 height 46
checkbox input "true"
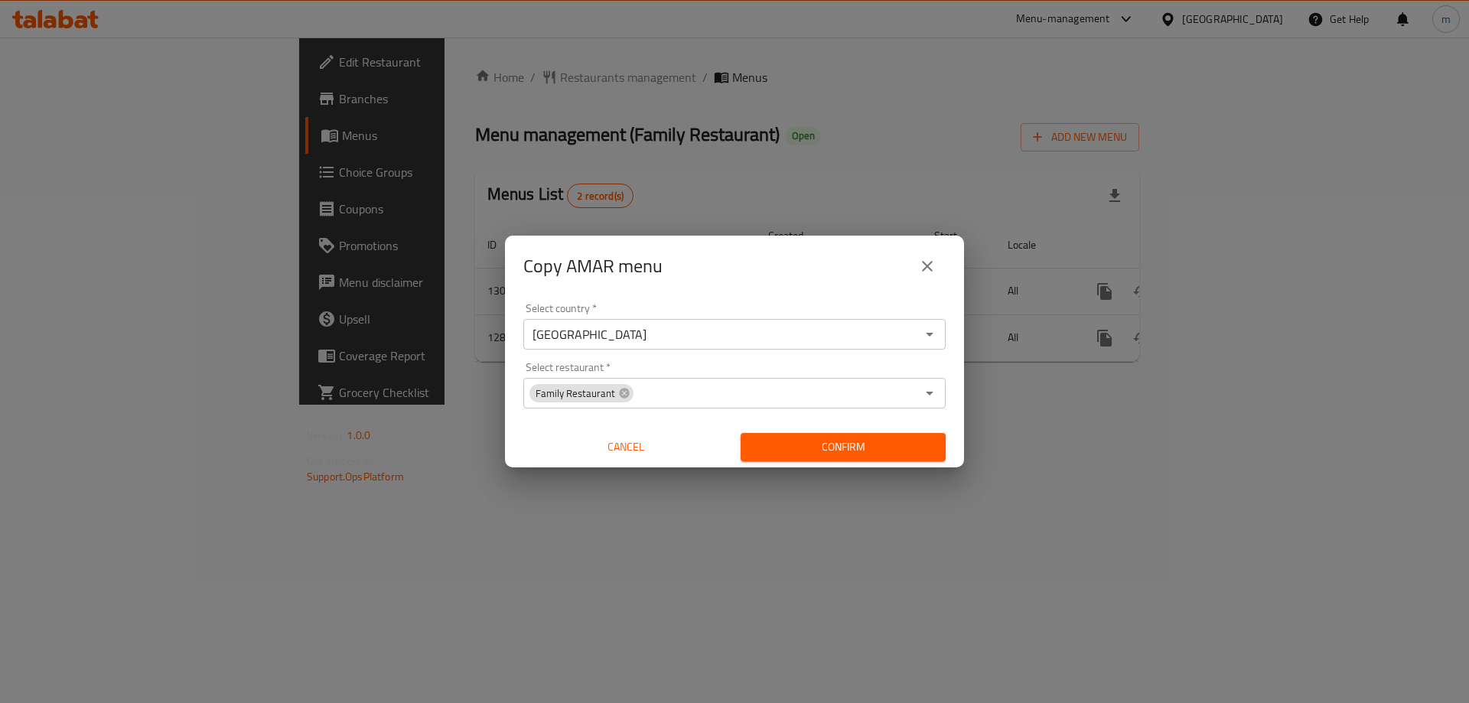
click at [729, 357] on div "Select country   * Iraq Select country * Select restaurant   * Family Restauran…" at bounding box center [734, 382] width 459 height 171
click at [865, 449] on span "Confirm" at bounding box center [843, 447] width 181 height 19
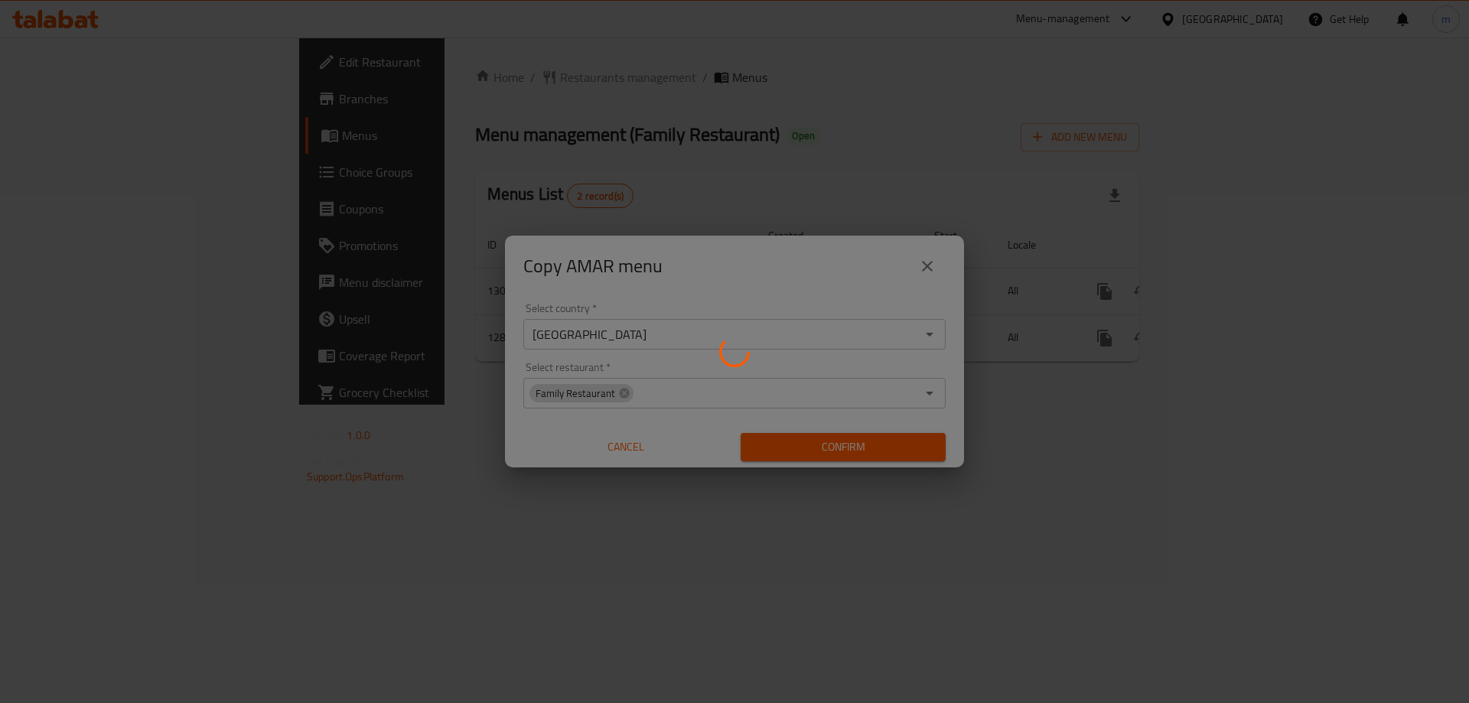
click at [825, 178] on div at bounding box center [734, 351] width 1469 height 703
click at [885, 170] on div at bounding box center [734, 351] width 1469 height 703
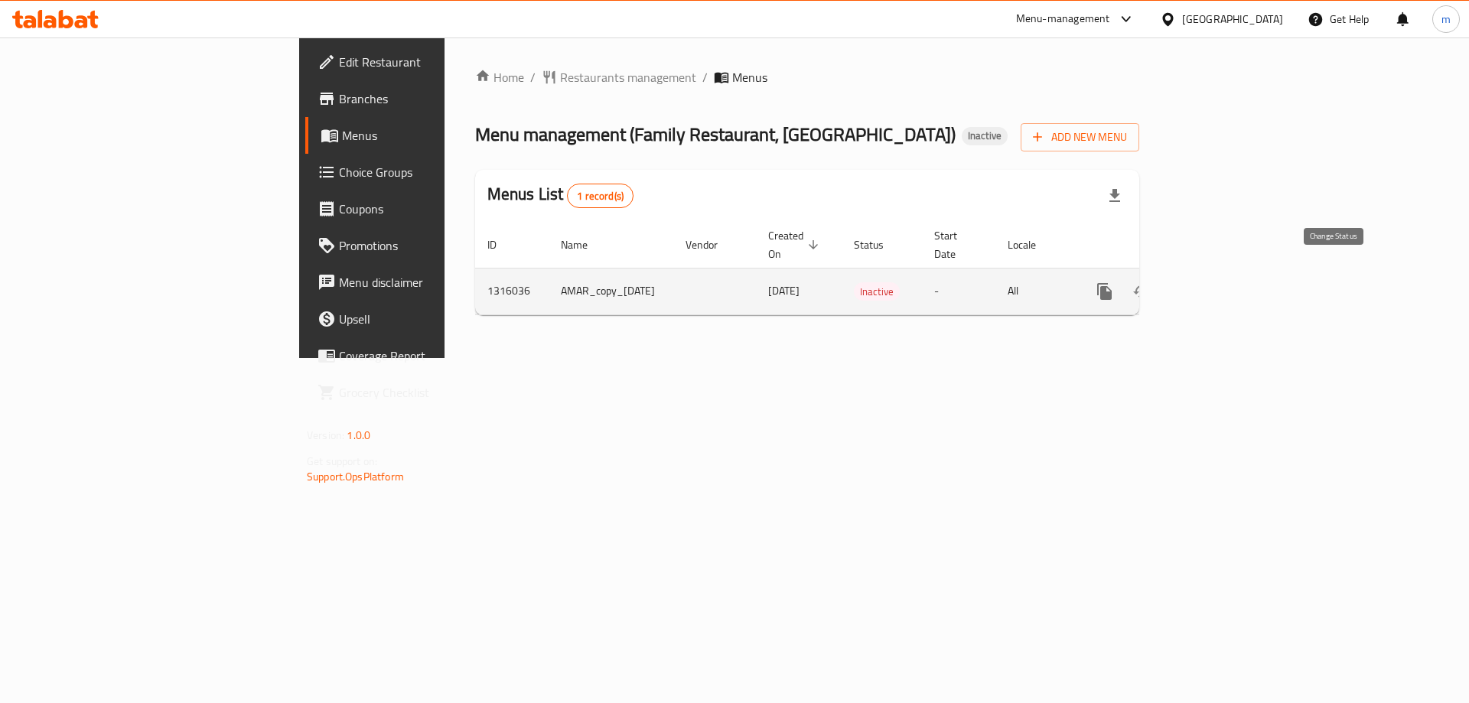
click at [1151, 282] on icon "enhanced table" at bounding box center [1141, 291] width 18 height 18
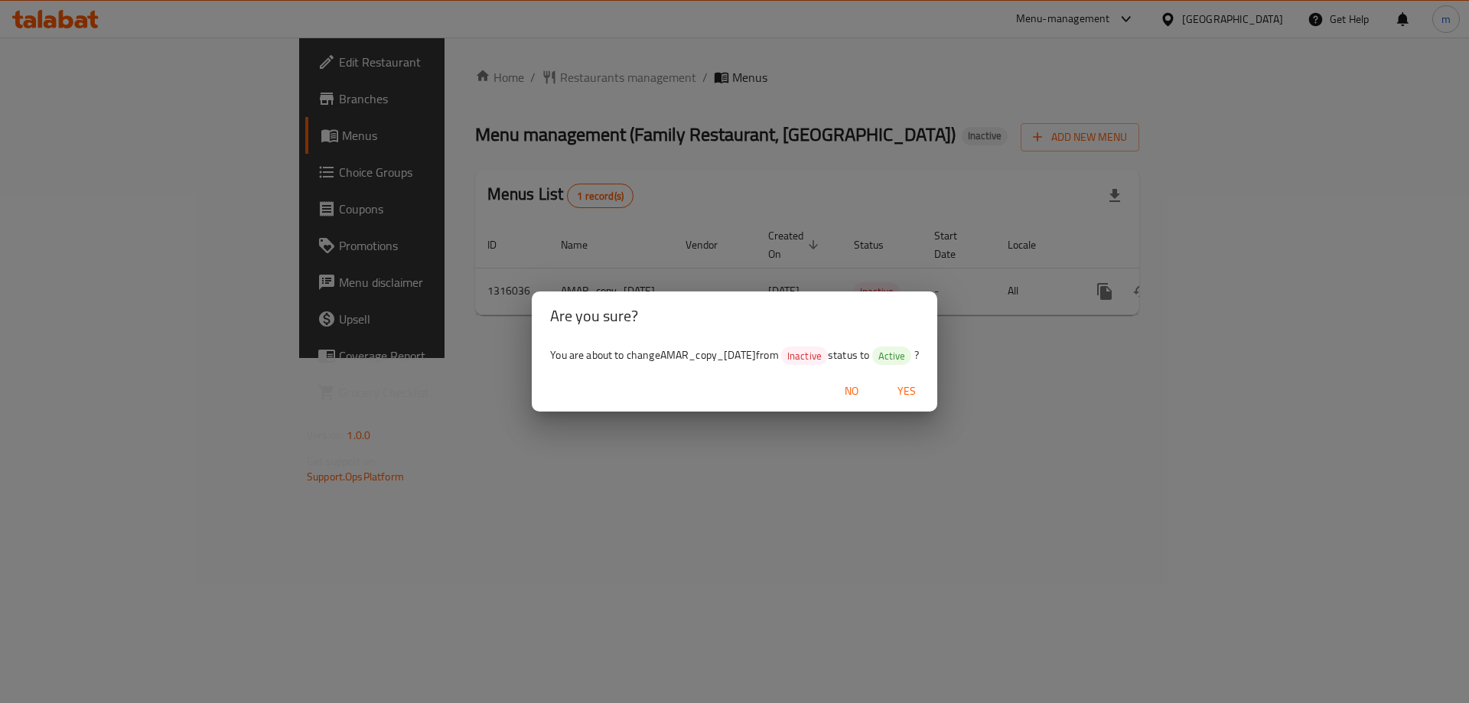
click at [924, 389] on span "Yes" at bounding box center [906, 391] width 37 height 19
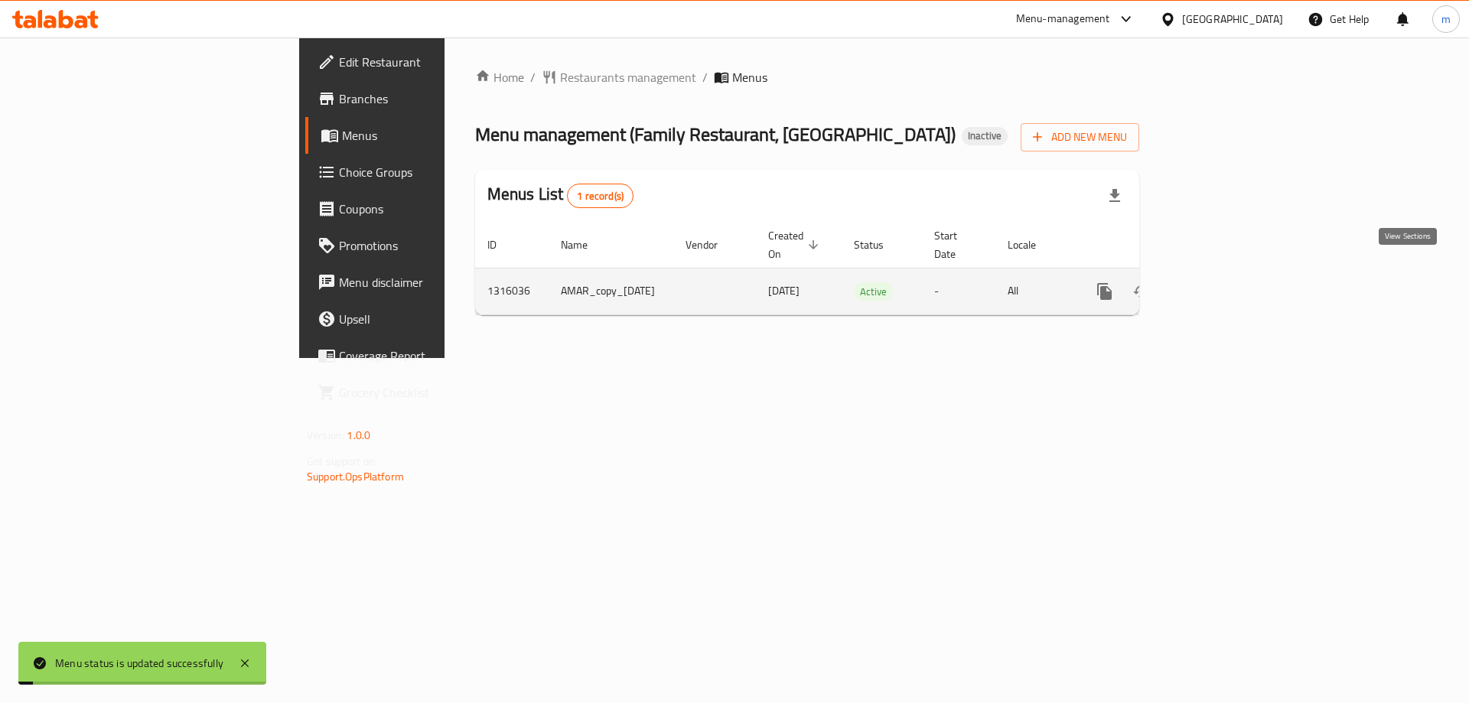
click at [1224, 282] on icon "enhanced table" at bounding box center [1215, 291] width 18 height 18
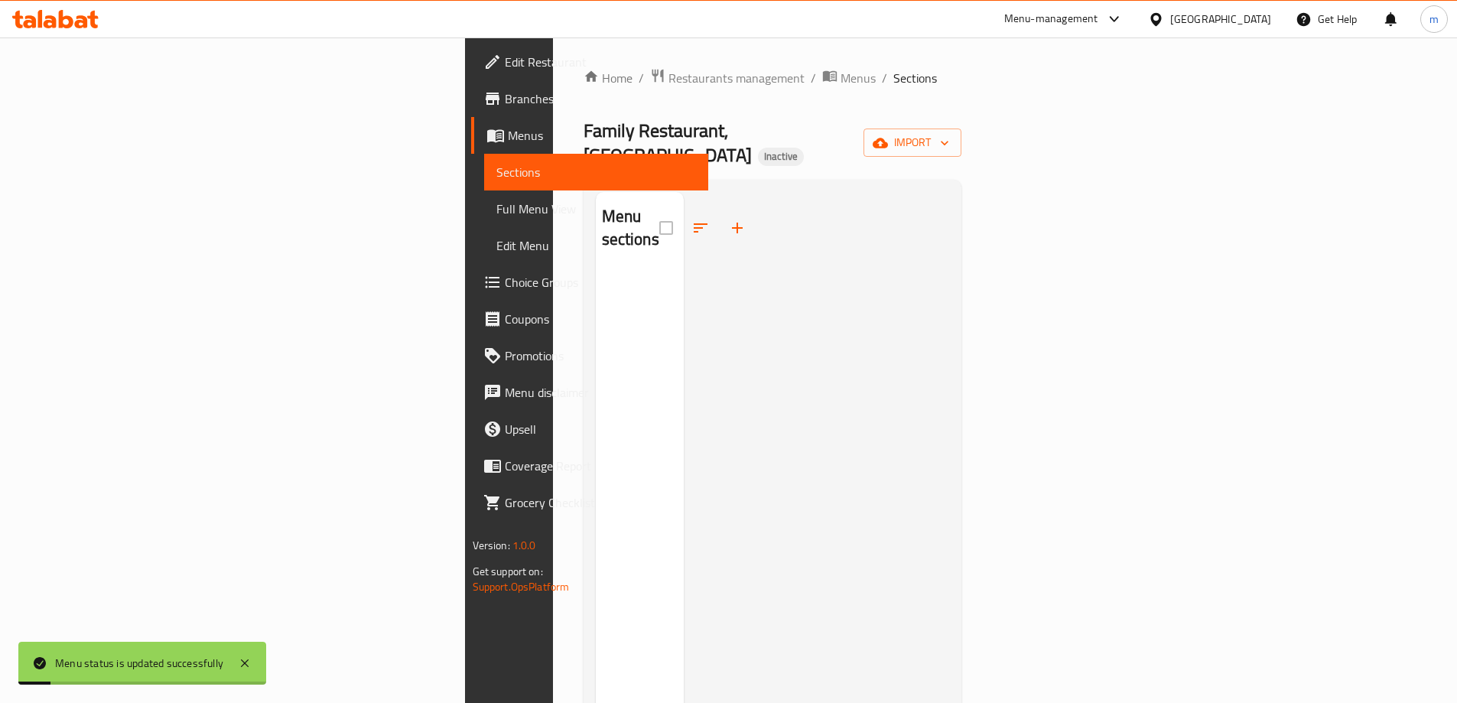
click at [784, 277] on div at bounding box center [816, 543] width 265 height 703
click at [484, 187] on link "Sections" at bounding box center [596, 172] width 224 height 37
click at [484, 181] on link "Sections" at bounding box center [596, 172] width 224 height 37
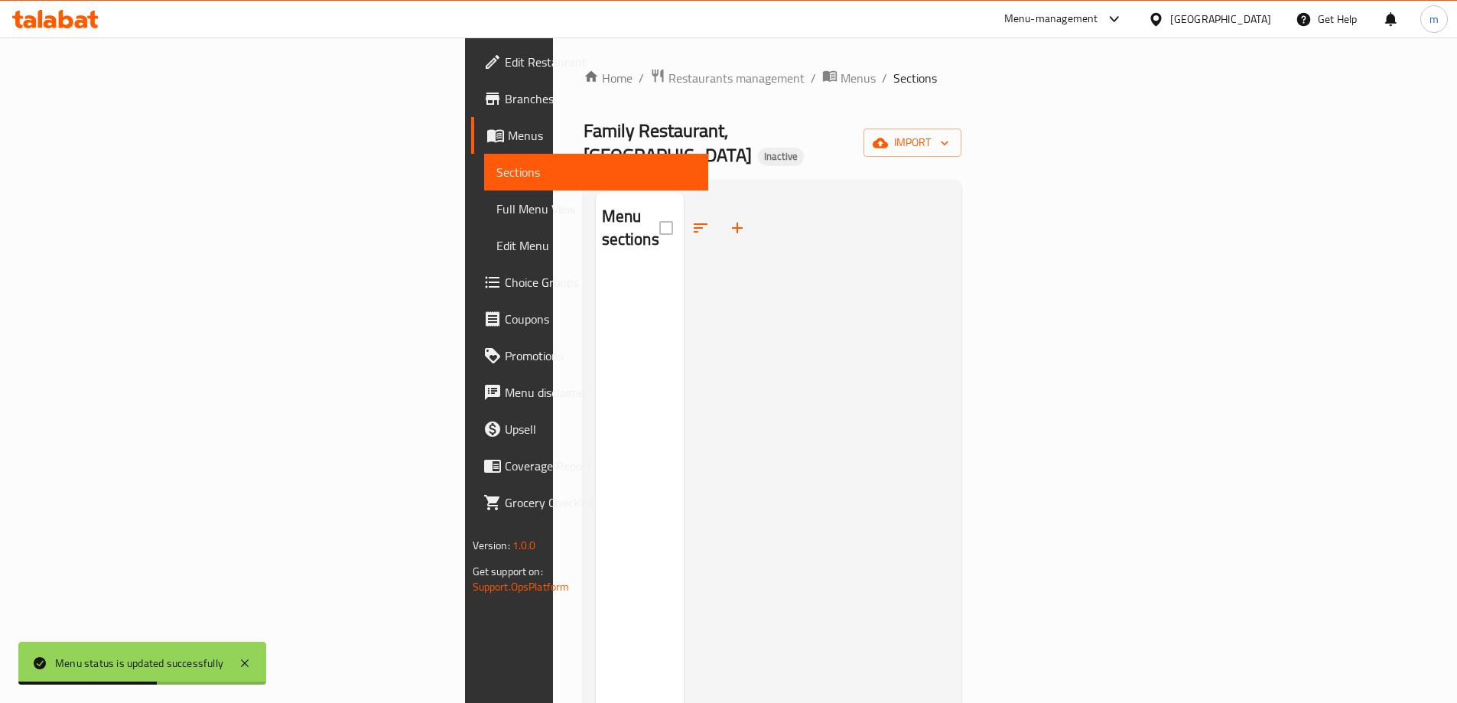
click at [471, 146] on link "Menus" at bounding box center [589, 135] width 237 height 37
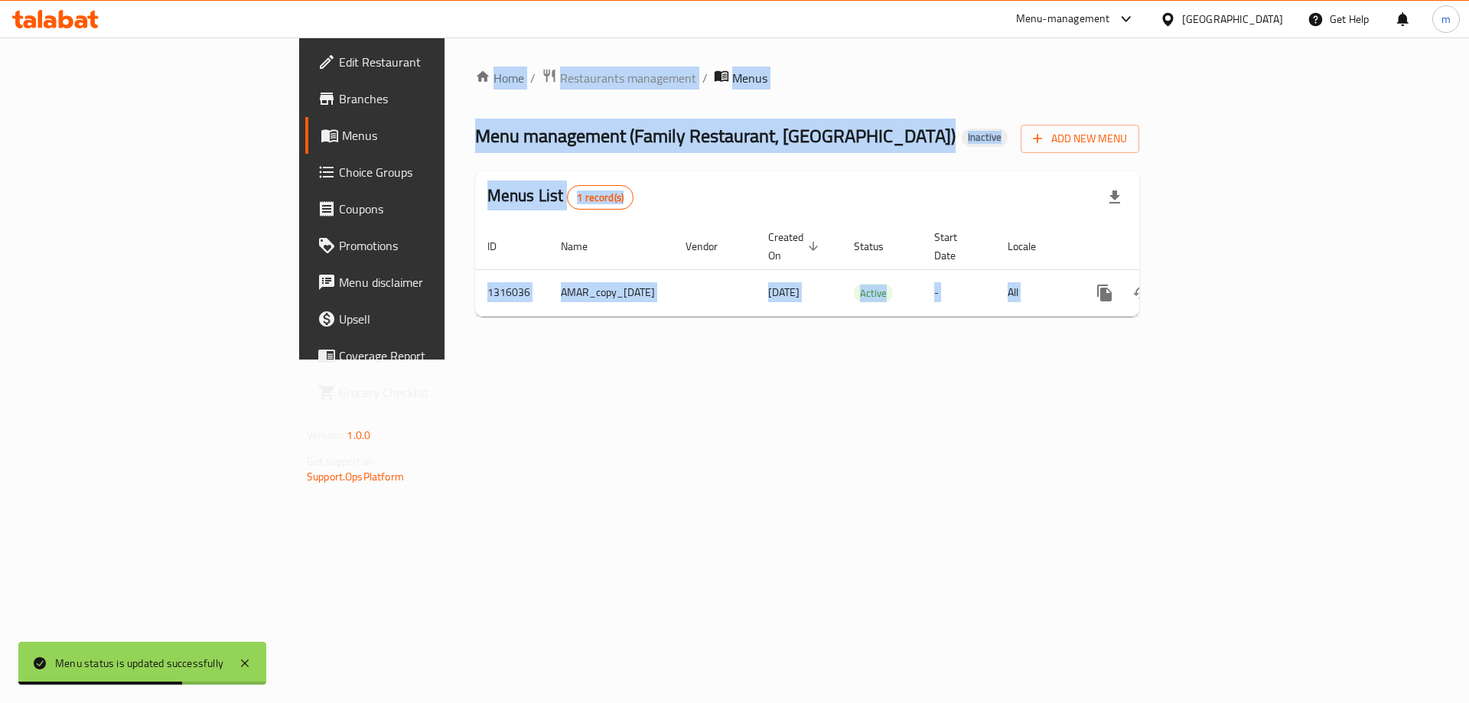
click at [901, 164] on div "Home / Restaurants management / Menus Menu management ( Family Restaurant, Sadr…" at bounding box center [807, 198] width 664 height 261
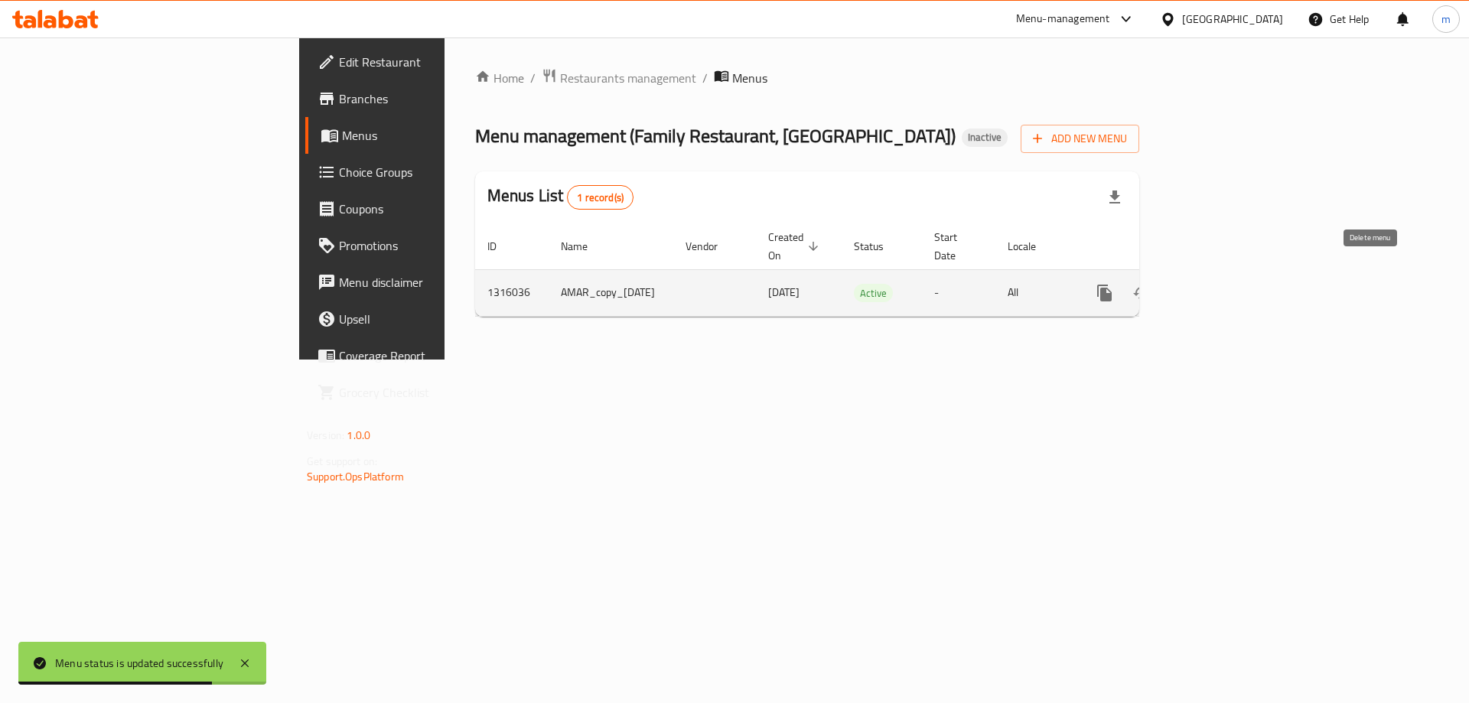
click at [1183, 286] on icon "enhanced table" at bounding box center [1178, 293] width 11 height 14
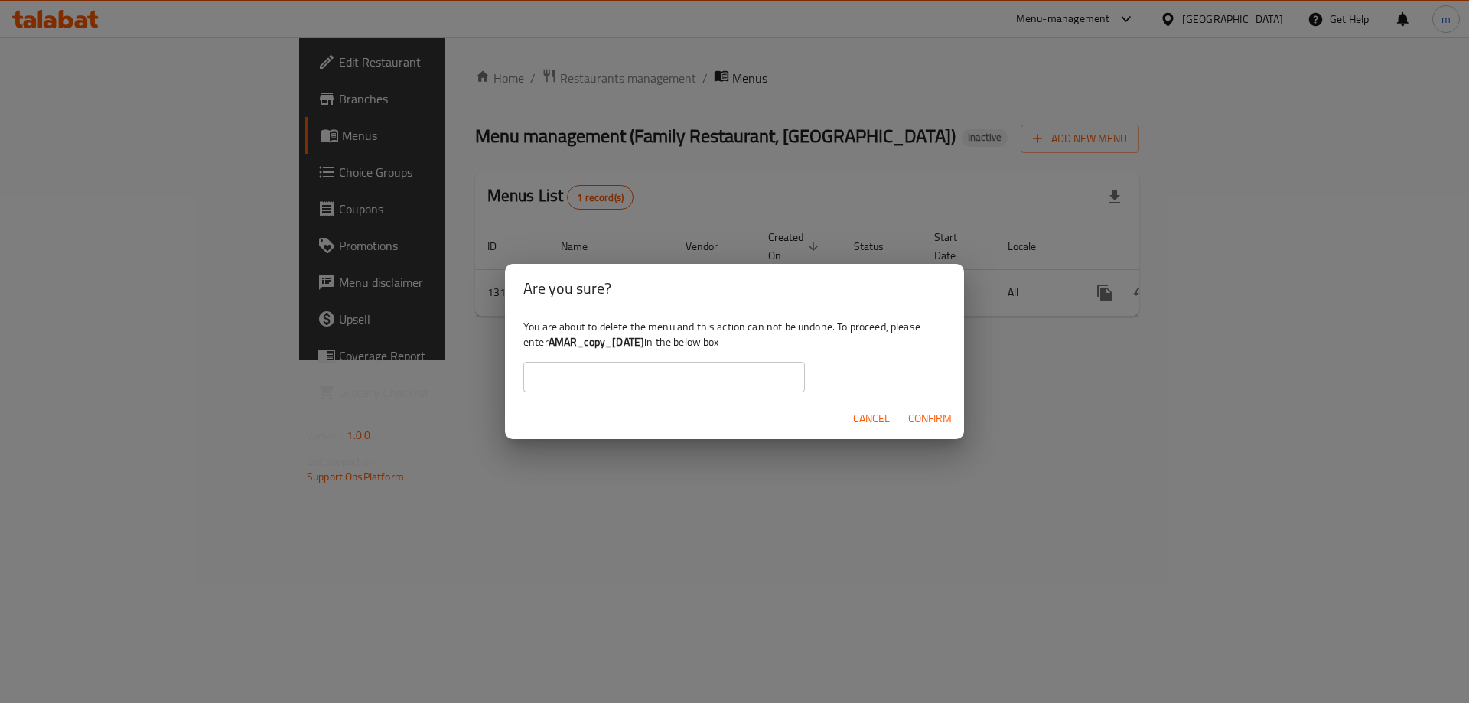
copy b "AMAR_copy_[DATE]"
drag, startPoint x: 671, startPoint y: 342, endPoint x: 552, endPoint y: 342, distance: 119.3
click at [552, 342] on b "AMAR_copy_[DATE]" at bounding box center [596, 342] width 96 height 20
click at [568, 369] on input "text" at bounding box center [664, 377] width 282 height 31
paste input "AMAR_copy_[DATE]"
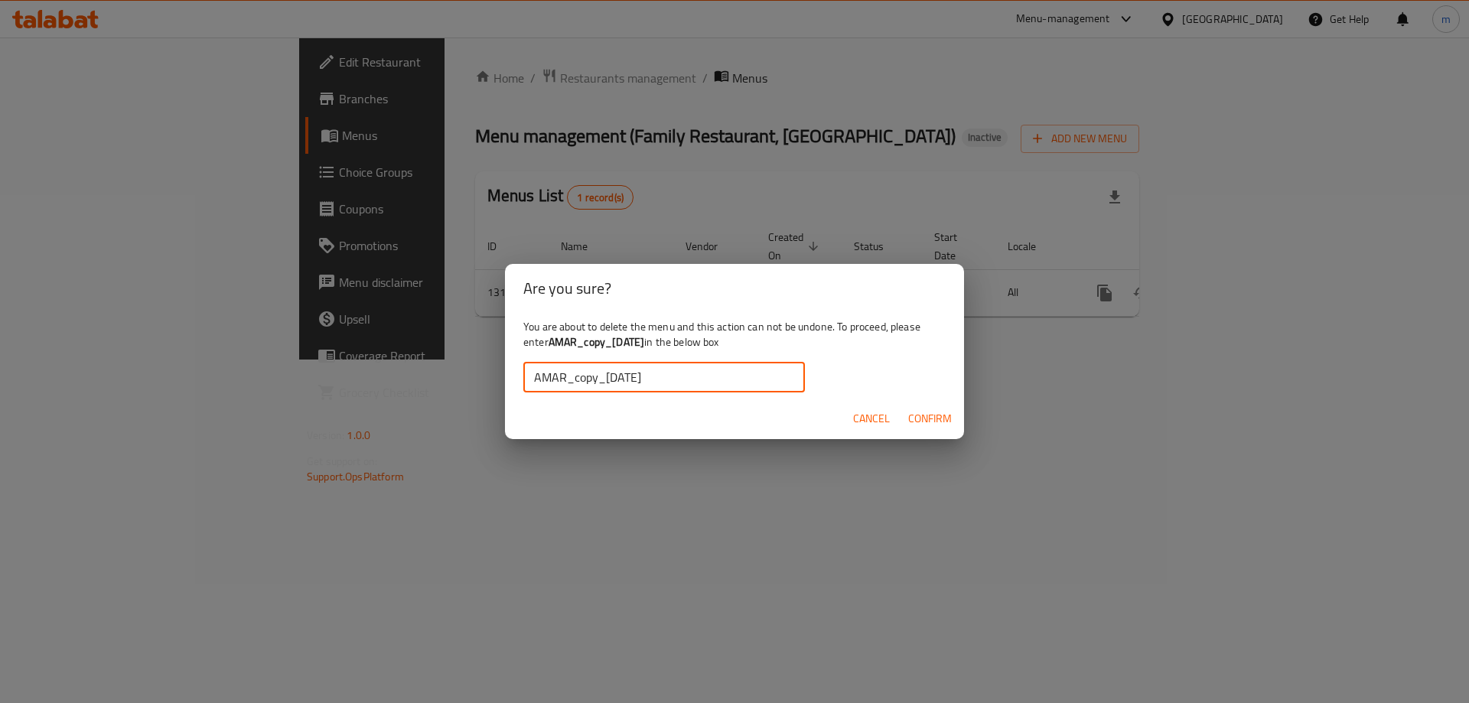
type input "AMAR_copy_[DATE]"
click at [926, 412] on span "Confirm" at bounding box center [930, 418] width 44 height 19
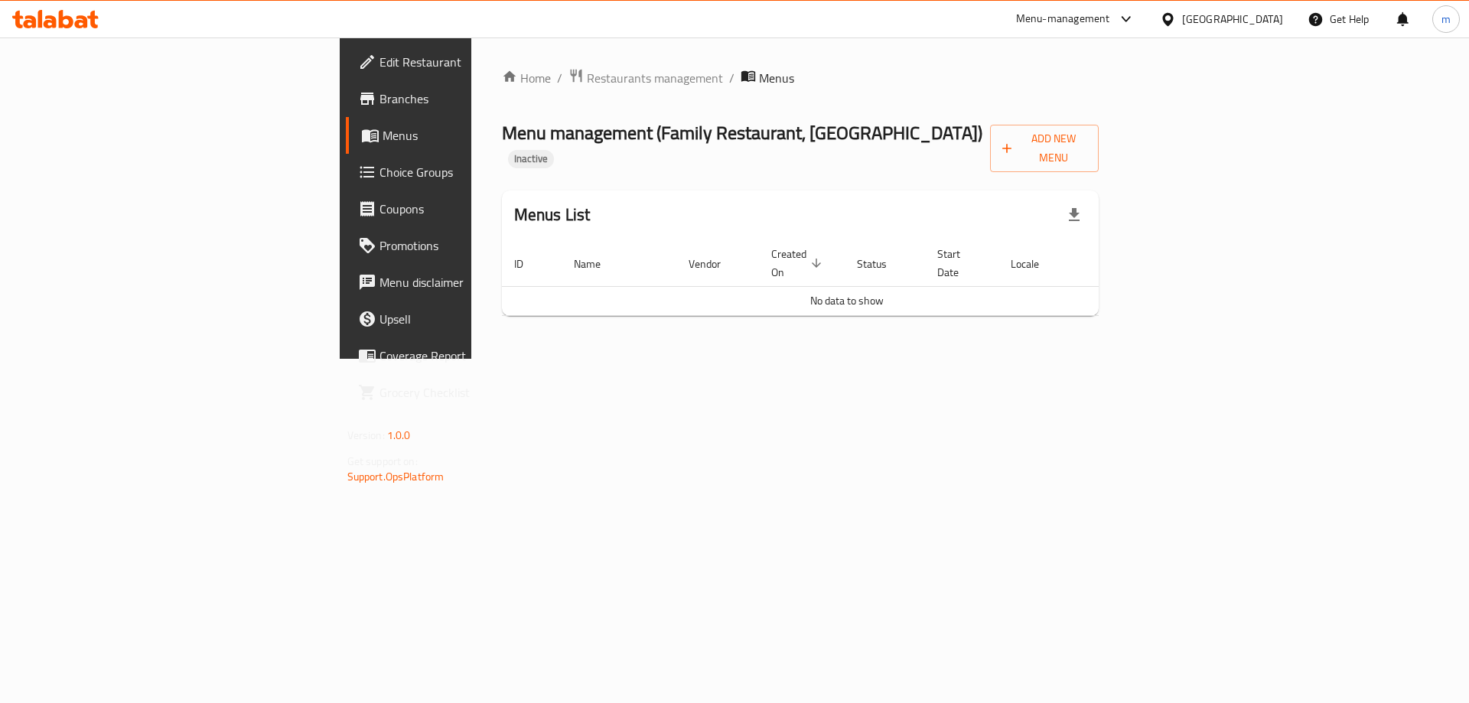
click at [346, 110] on link "Branches" at bounding box center [465, 98] width 239 height 37
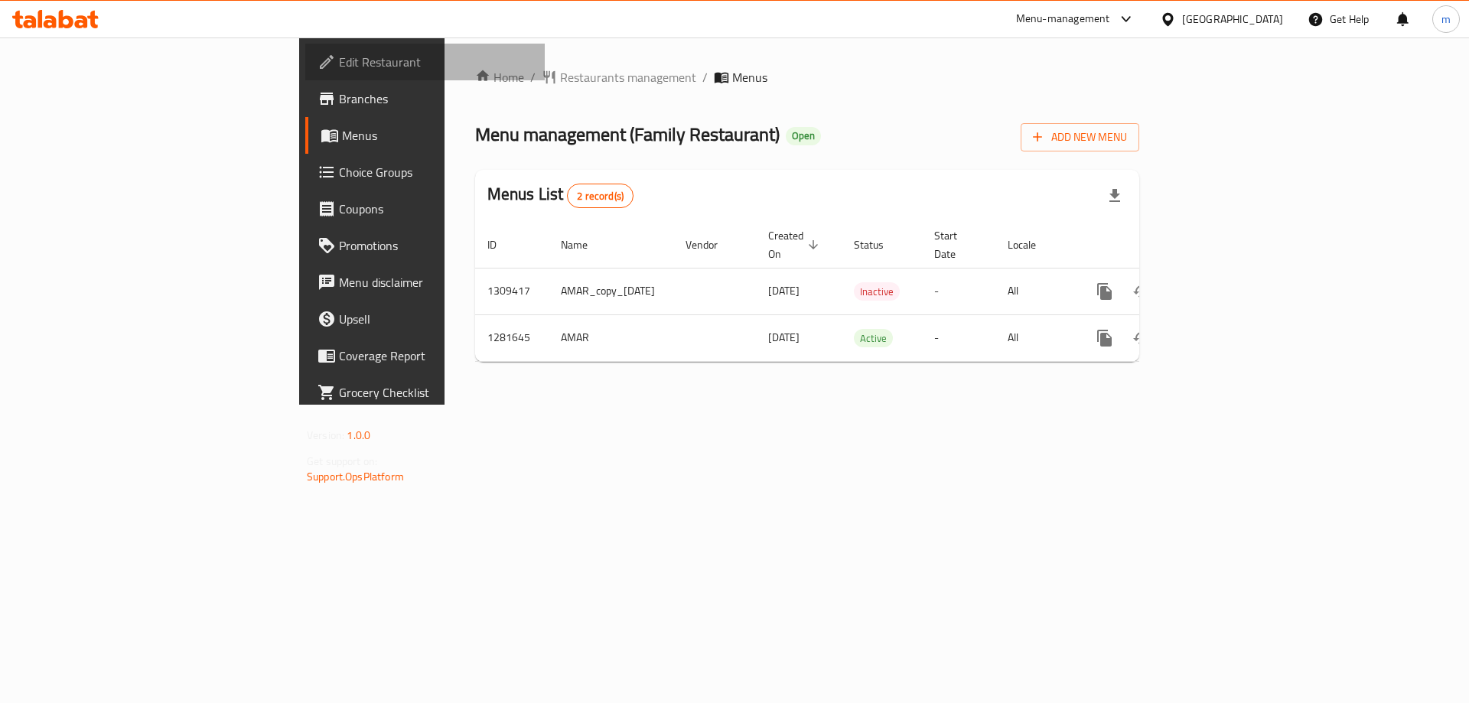
click at [305, 48] on link "Edit Restaurant" at bounding box center [424, 62] width 239 height 37
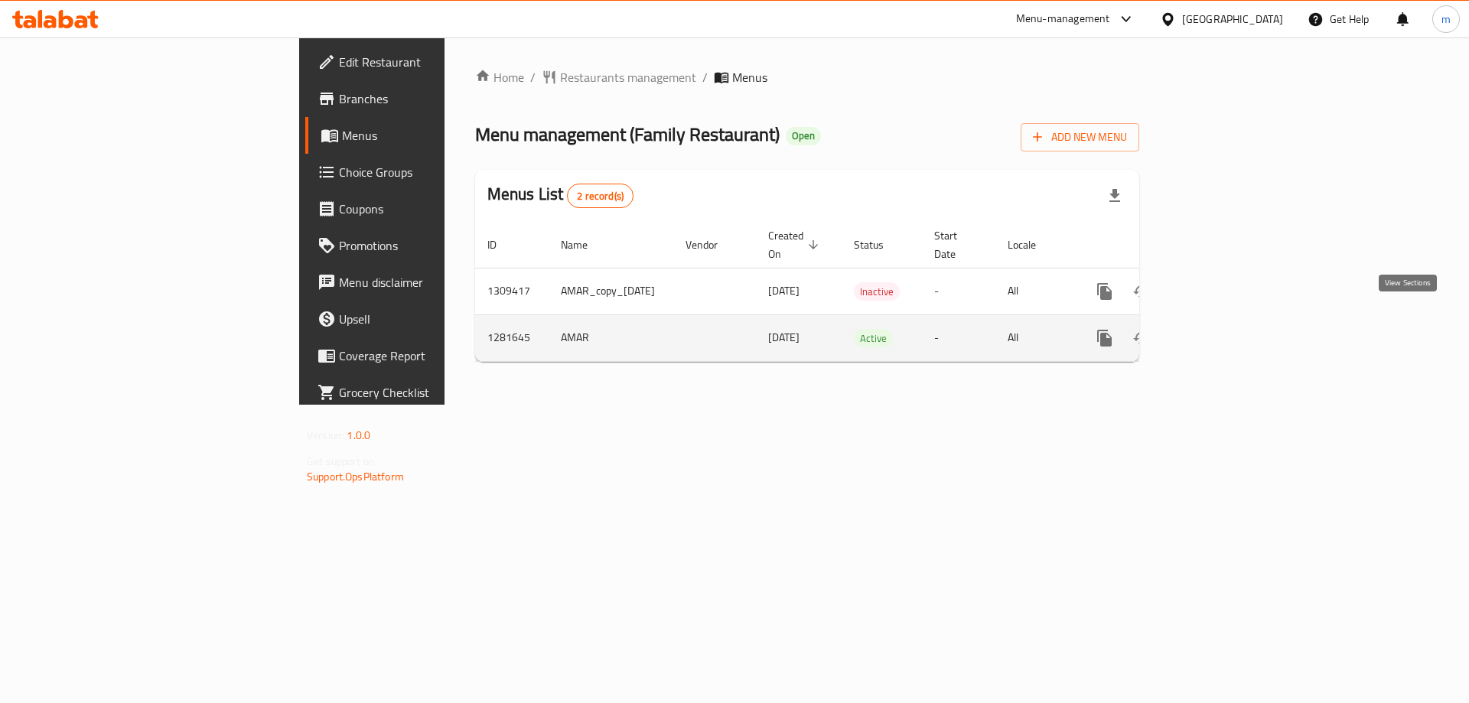
click at [1224, 329] on icon "enhanced table" at bounding box center [1215, 338] width 18 height 18
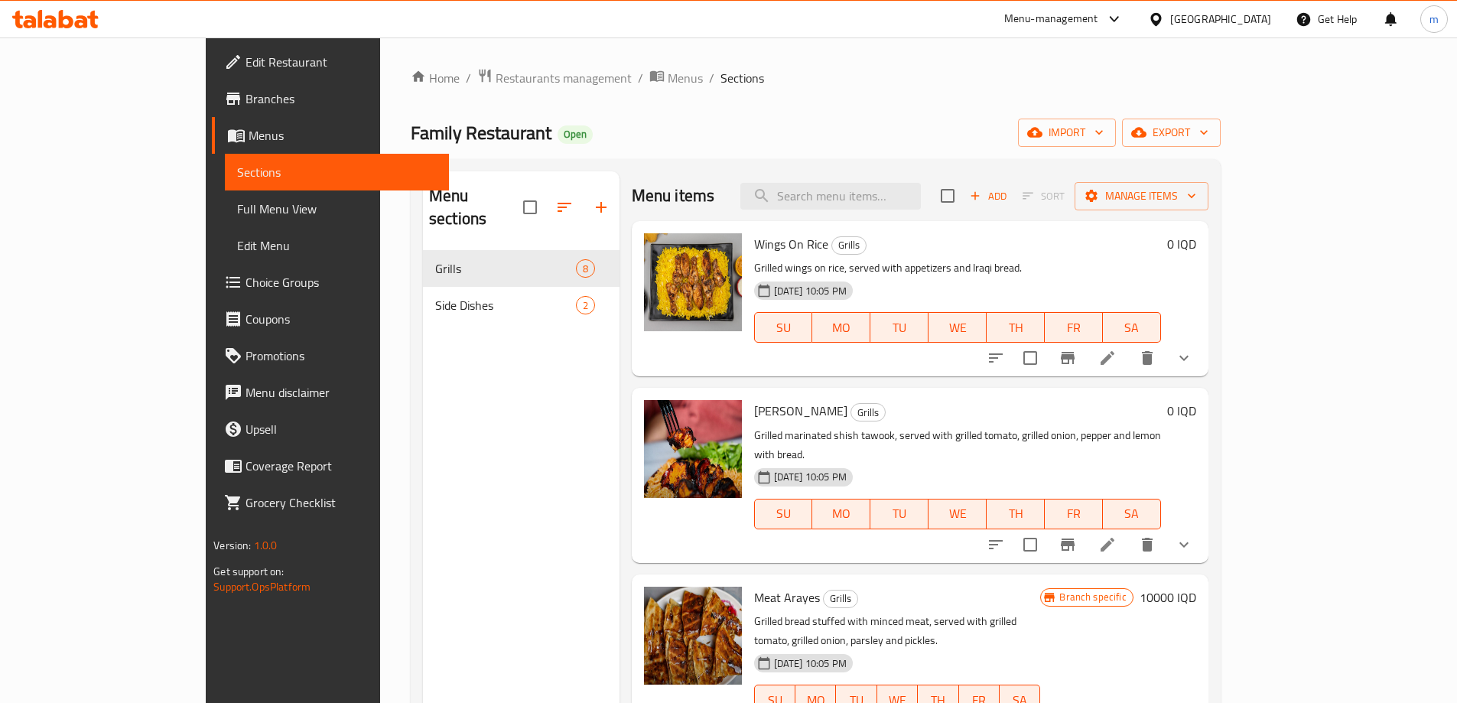
click at [237, 208] on span "Full Menu View" at bounding box center [337, 209] width 200 height 18
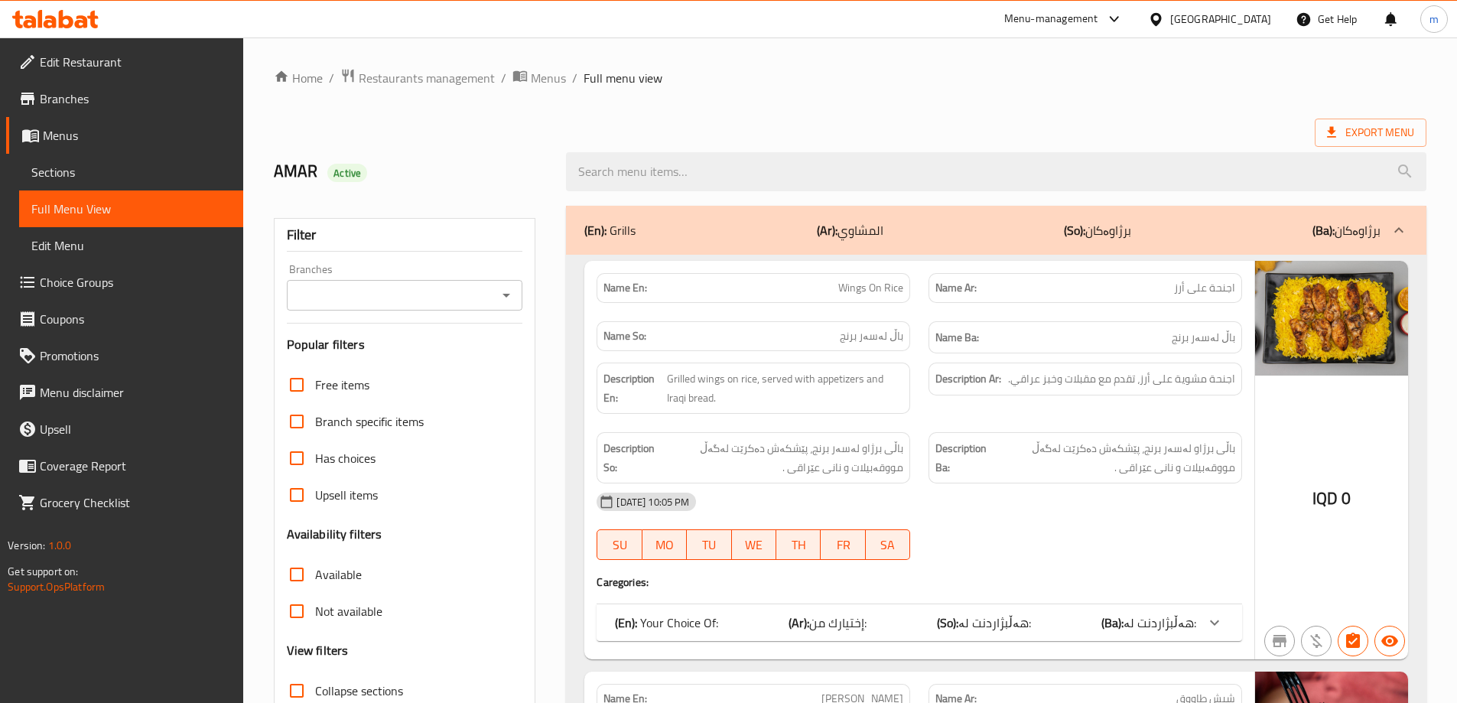
click at [513, 294] on icon "Open" at bounding box center [506, 295] width 18 height 18
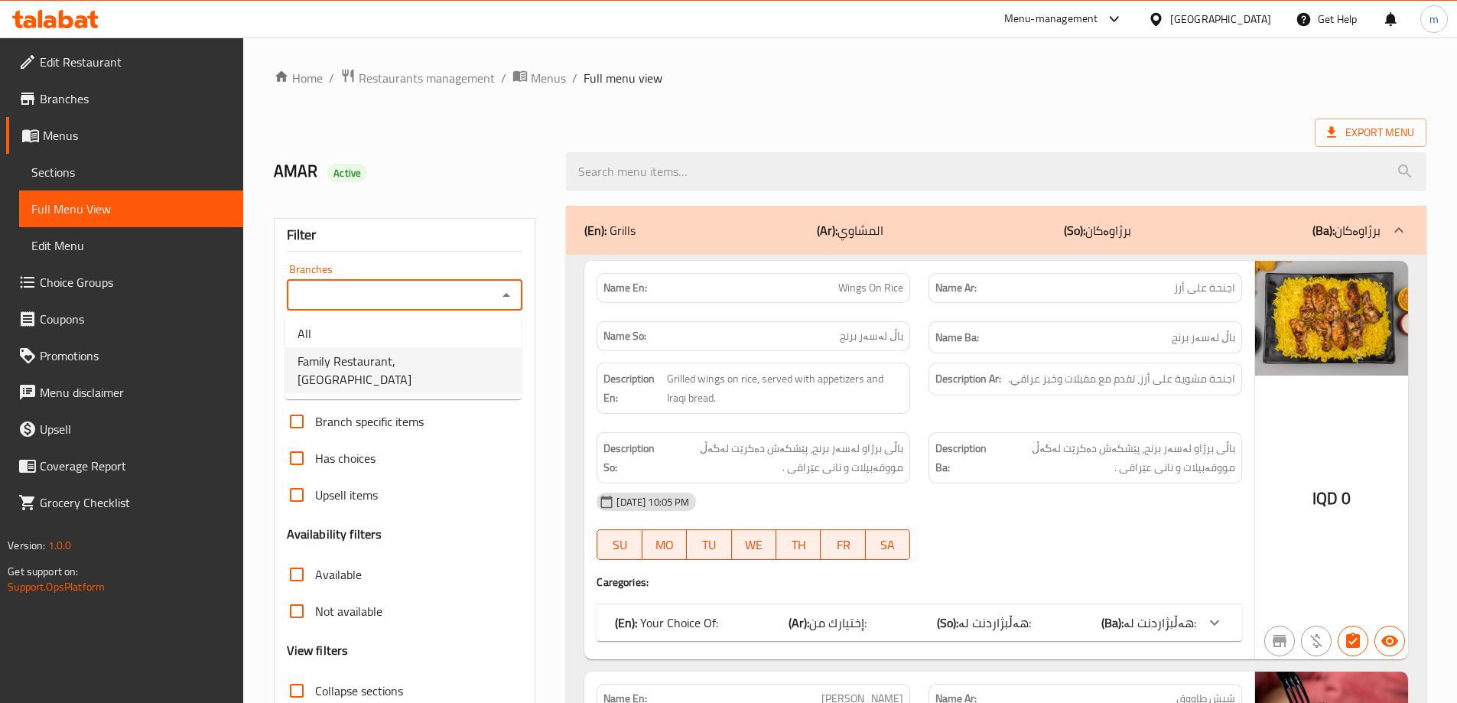
click at [386, 362] on span "Family Restaurant, [GEOGRAPHIC_DATA]" at bounding box center [404, 370] width 212 height 37
type input "Family Restaurant, [GEOGRAPHIC_DATA]"
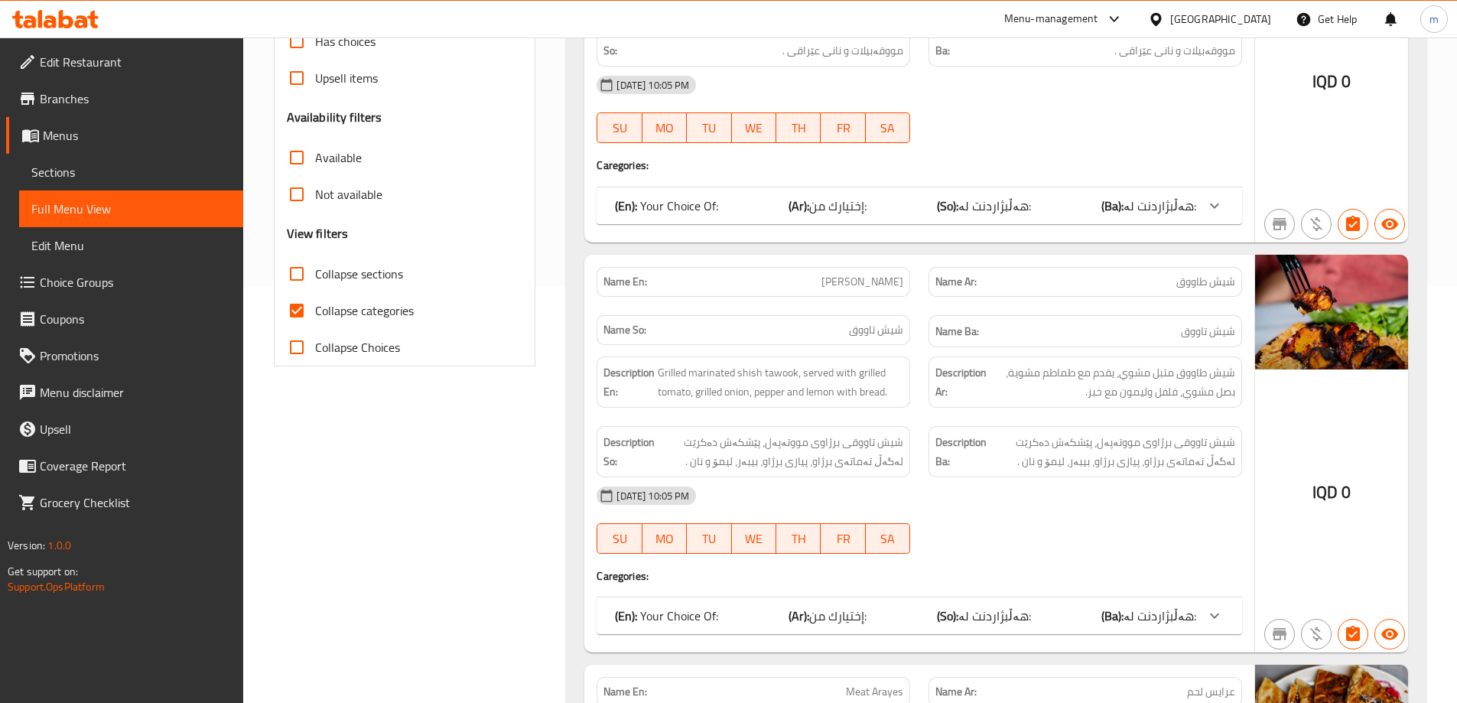
click at [308, 321] on input "Collapse categories" at bounding box center [296, 310] width 37 height 37
checkbox input "false"
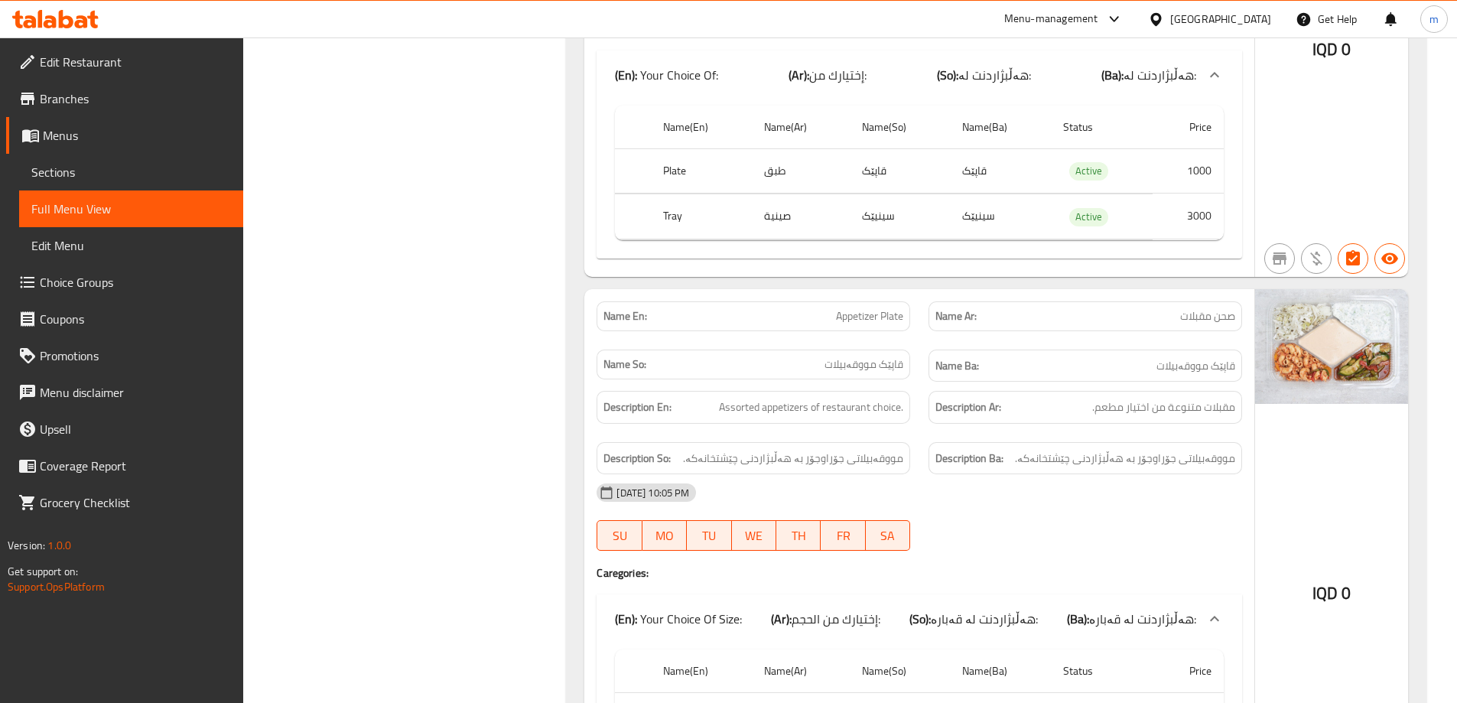
scroll to position [4400, 0]
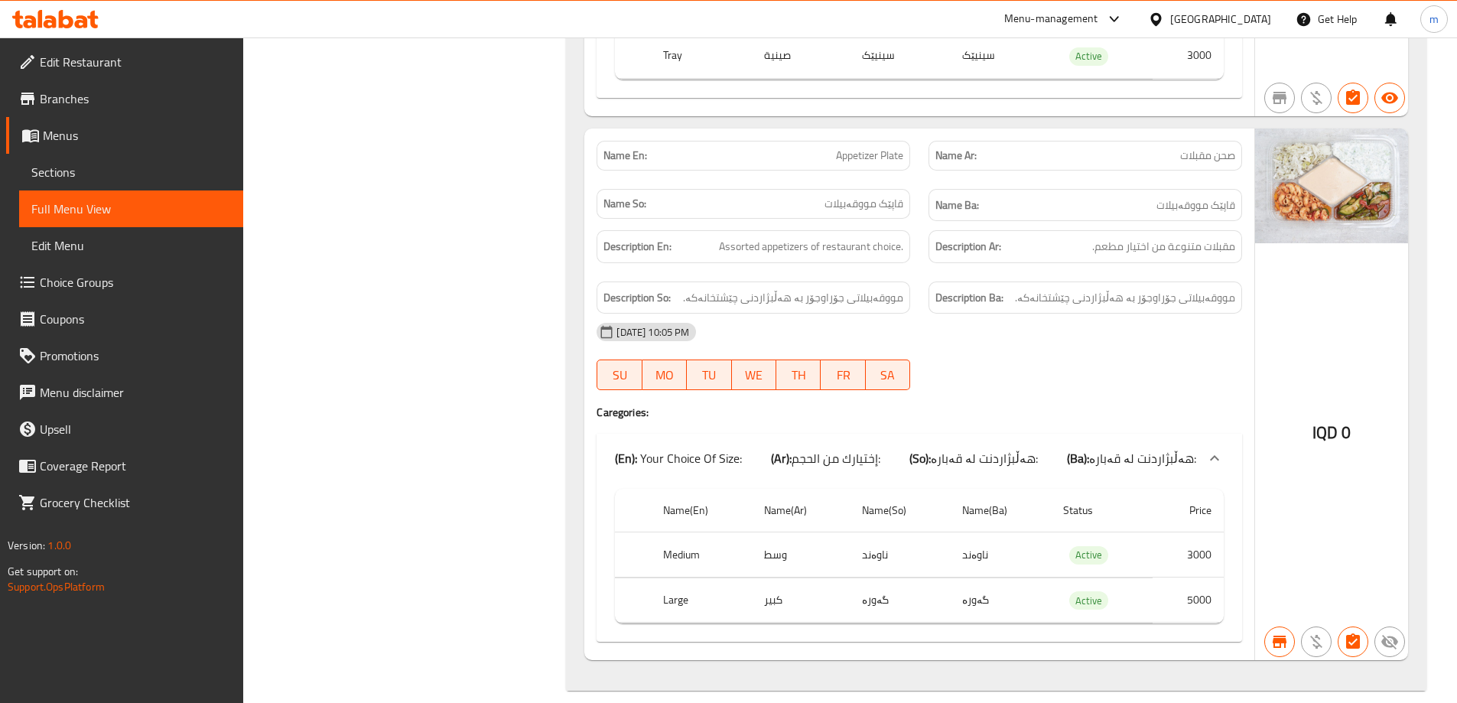
click at [135, 164] on span "Sections" at bounding box center [131, 172] width 200 height 18
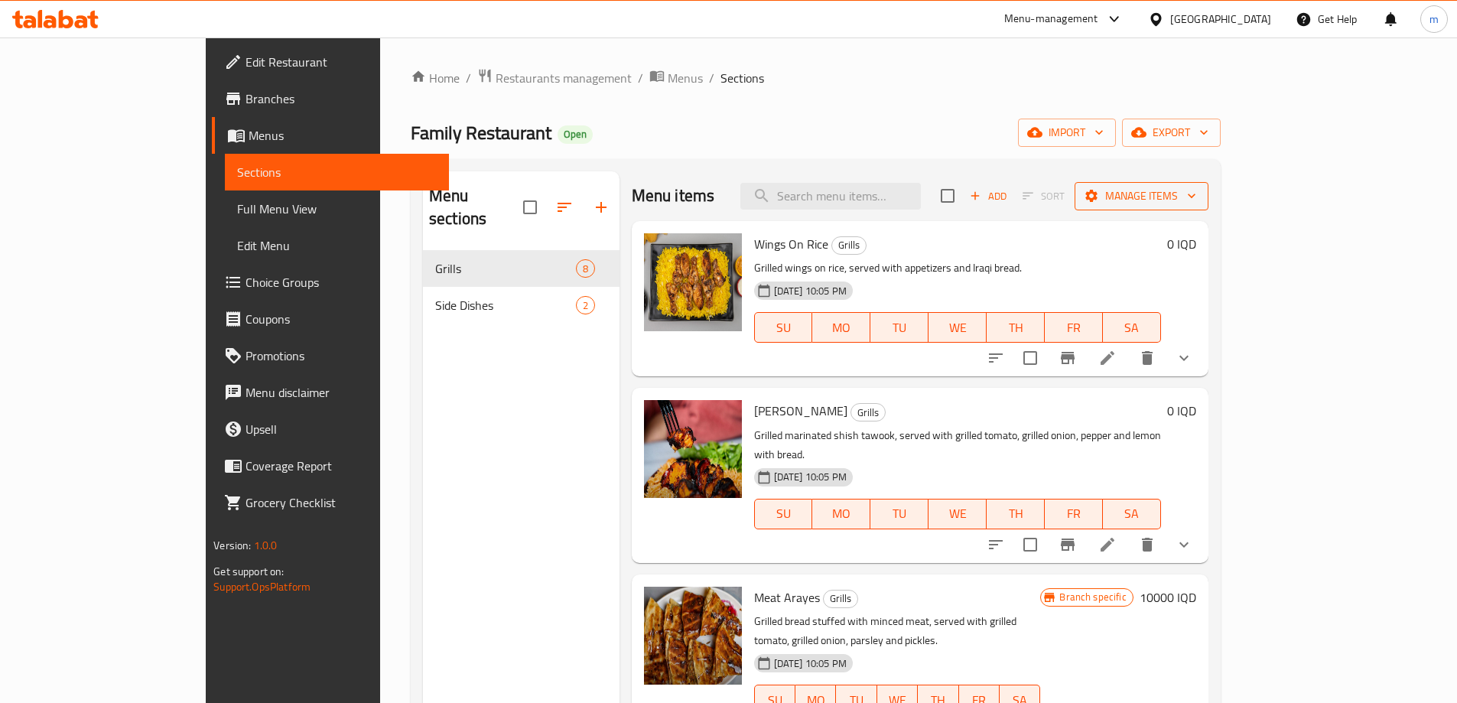
click at [1196, 194] on span "Manage items" at bounding box center [1141, 196] width 109 height 19
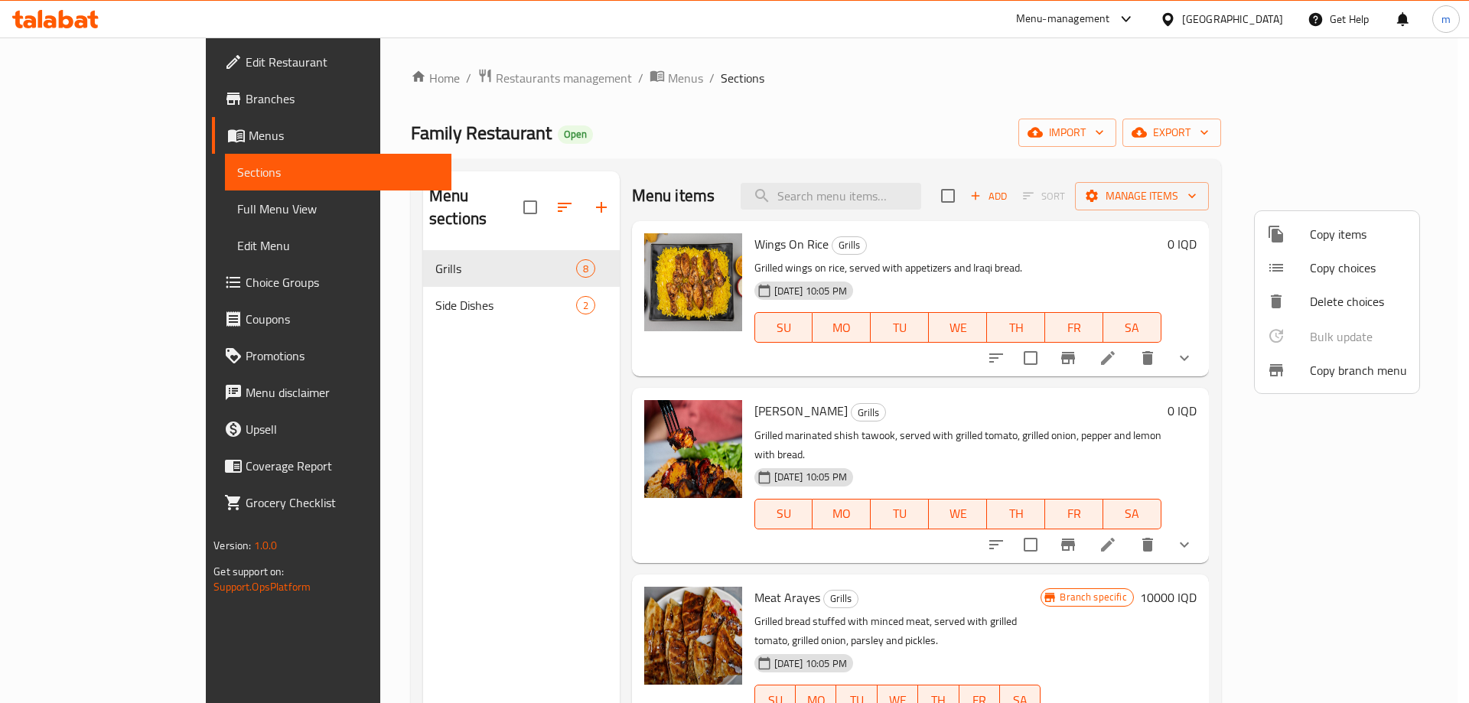
click at [192, 176] on div at bounding box center [734, 351] width 1469 height 703
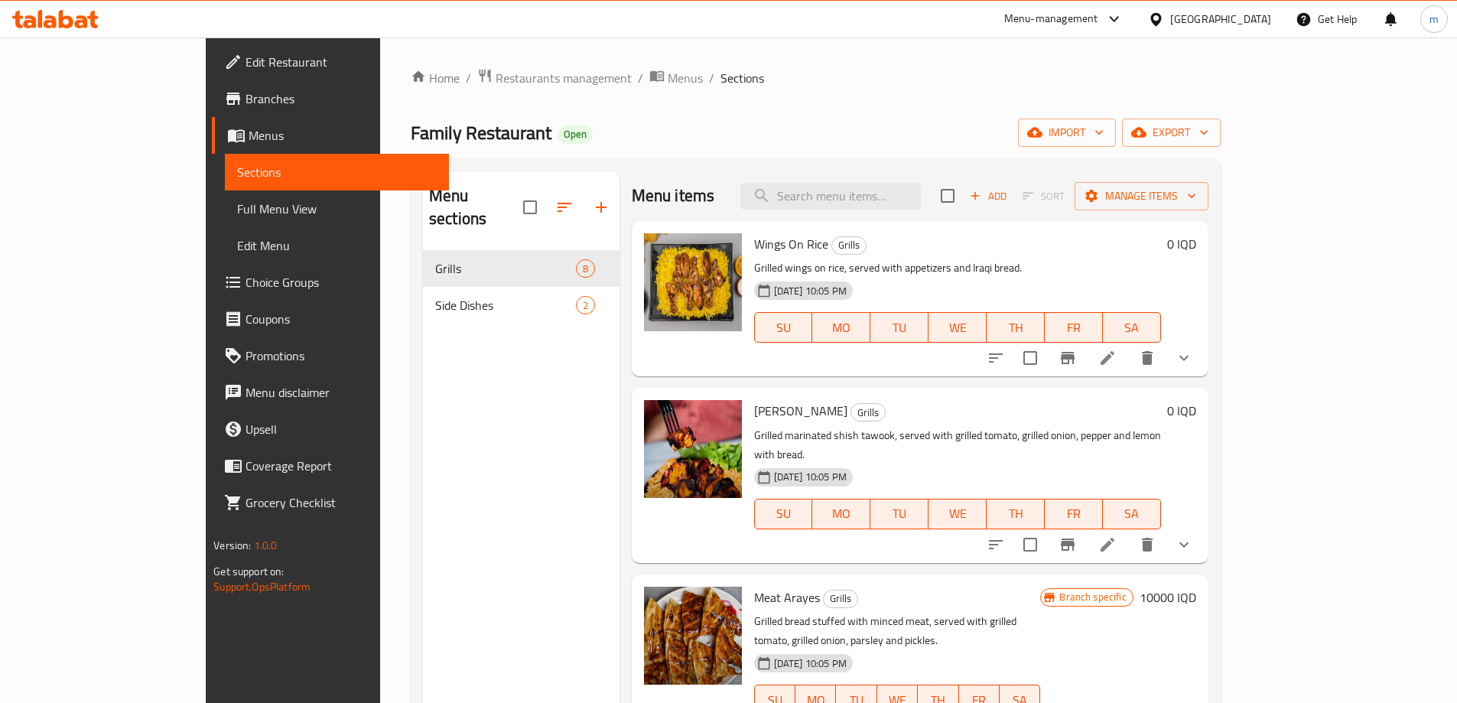
click at [249, 133] on span "Menus" at bounding box center [343, 135] width 188 height 18
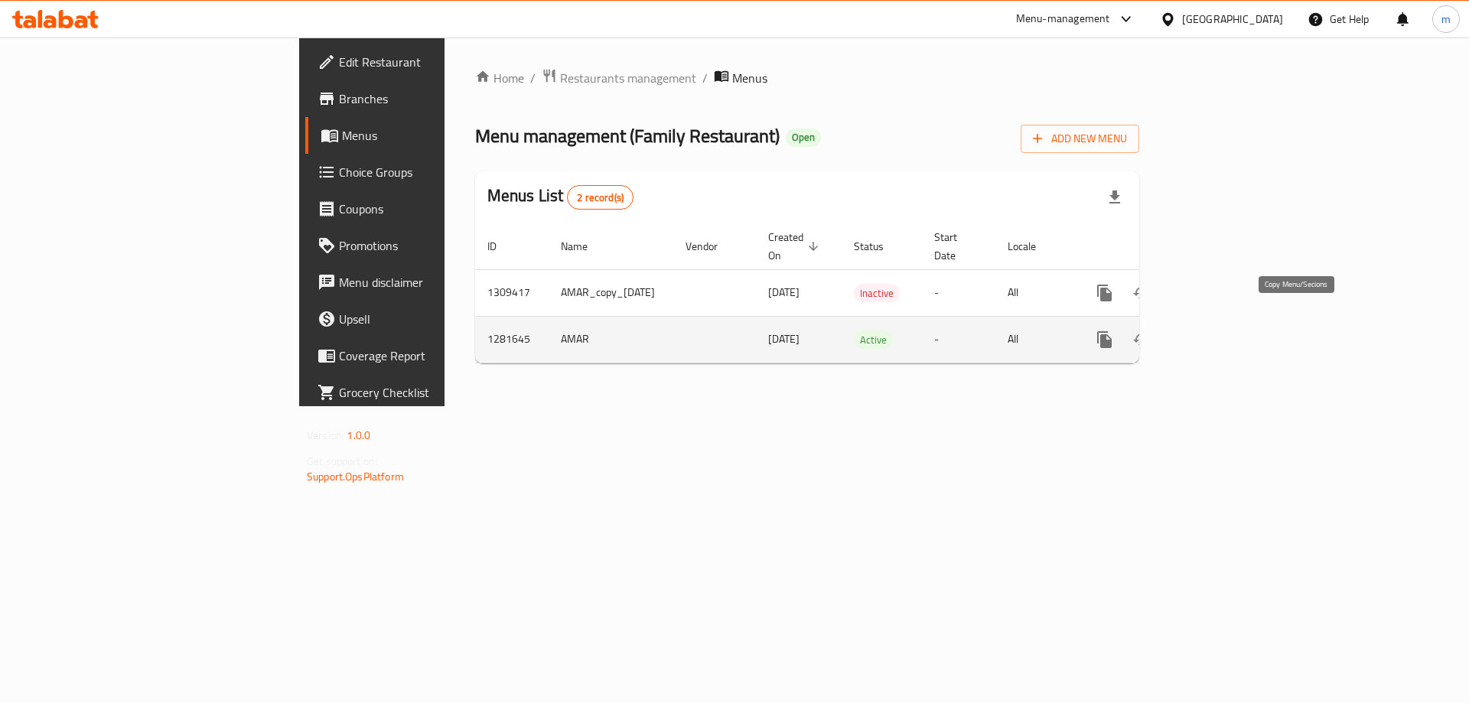
click at [1112, 331] on icon "more" at bounding box center [1104, 339] width 15 height 17
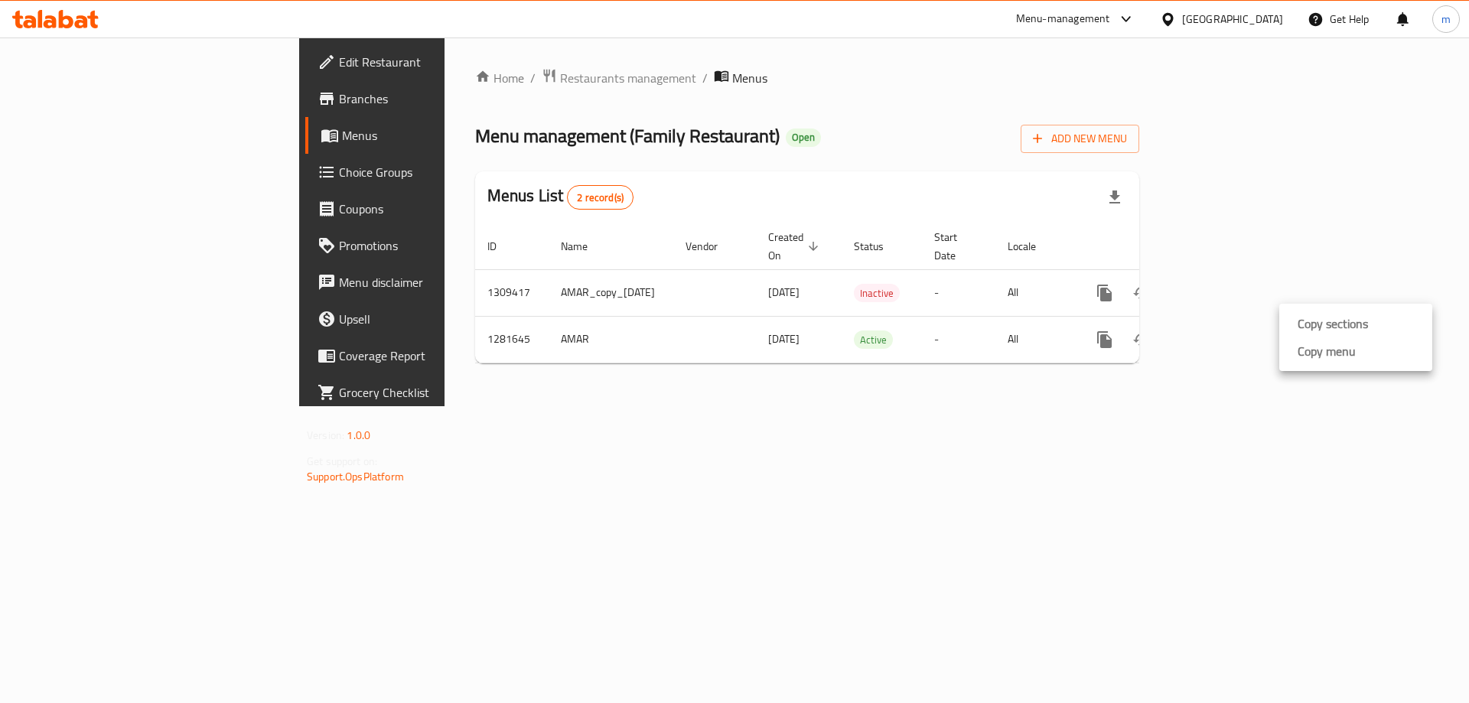
click at [1372, 347] on li "Copy menu" at bounding box center [1355, 351] width 153 height 28
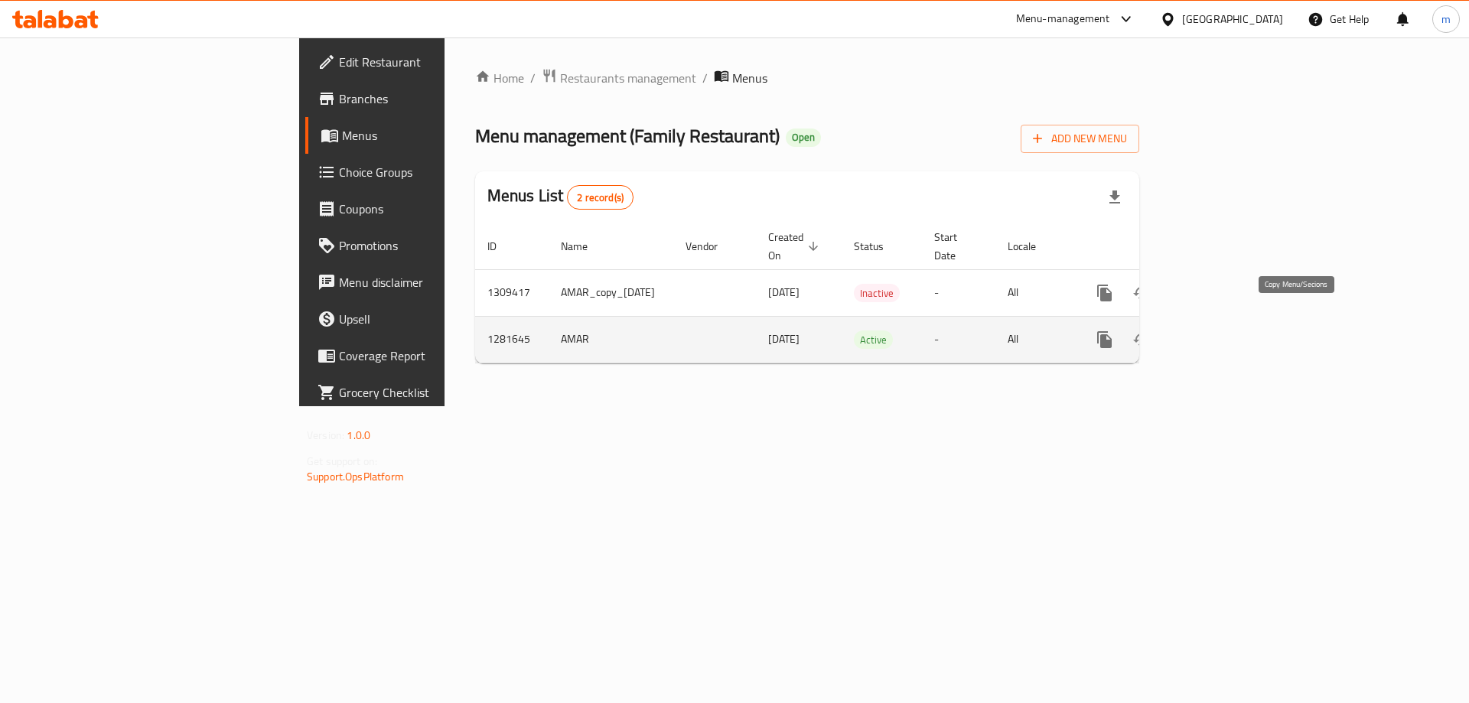
click at [1112, 331] on icon "more" at bounding box center [1104, 339] width 15 height 17
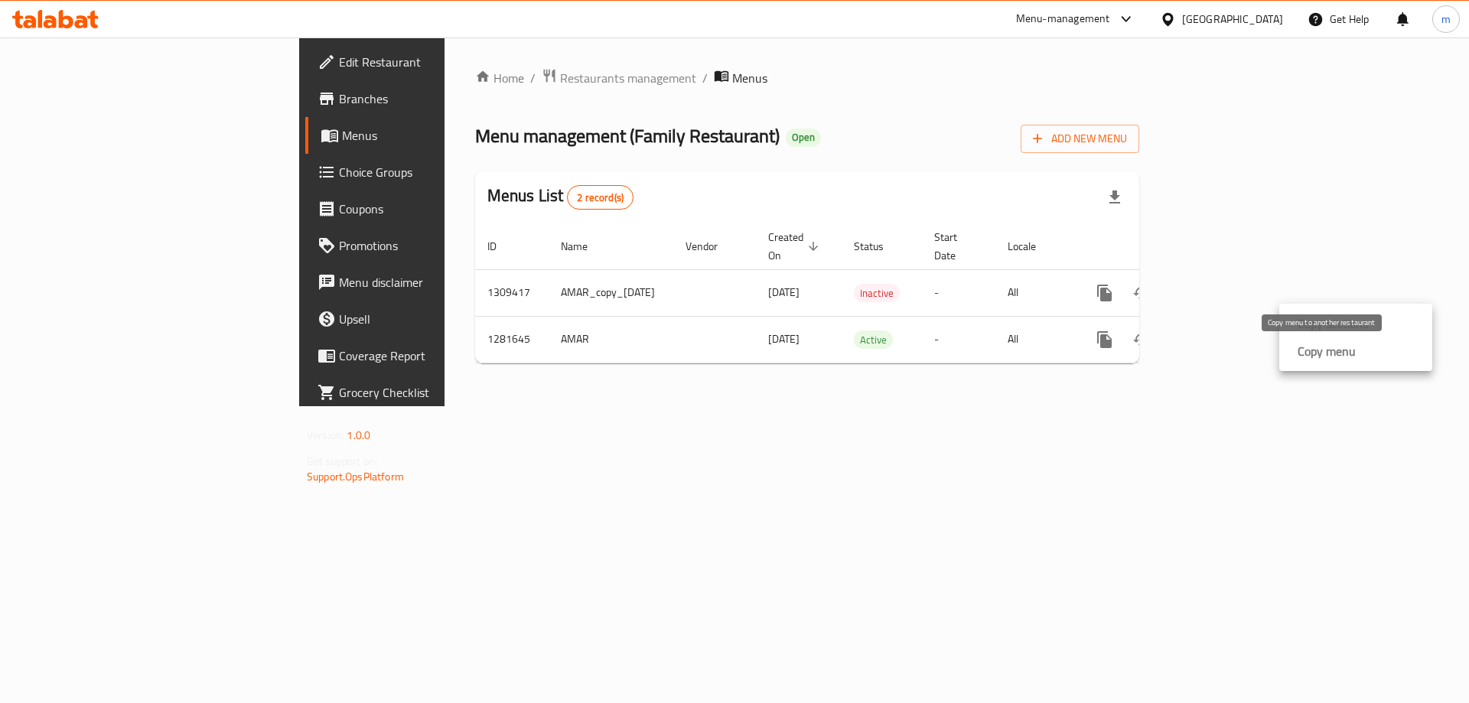
click at [1310, 350] on strong "Copy menu" at bounding box center [1326, 351] width 58 height 18
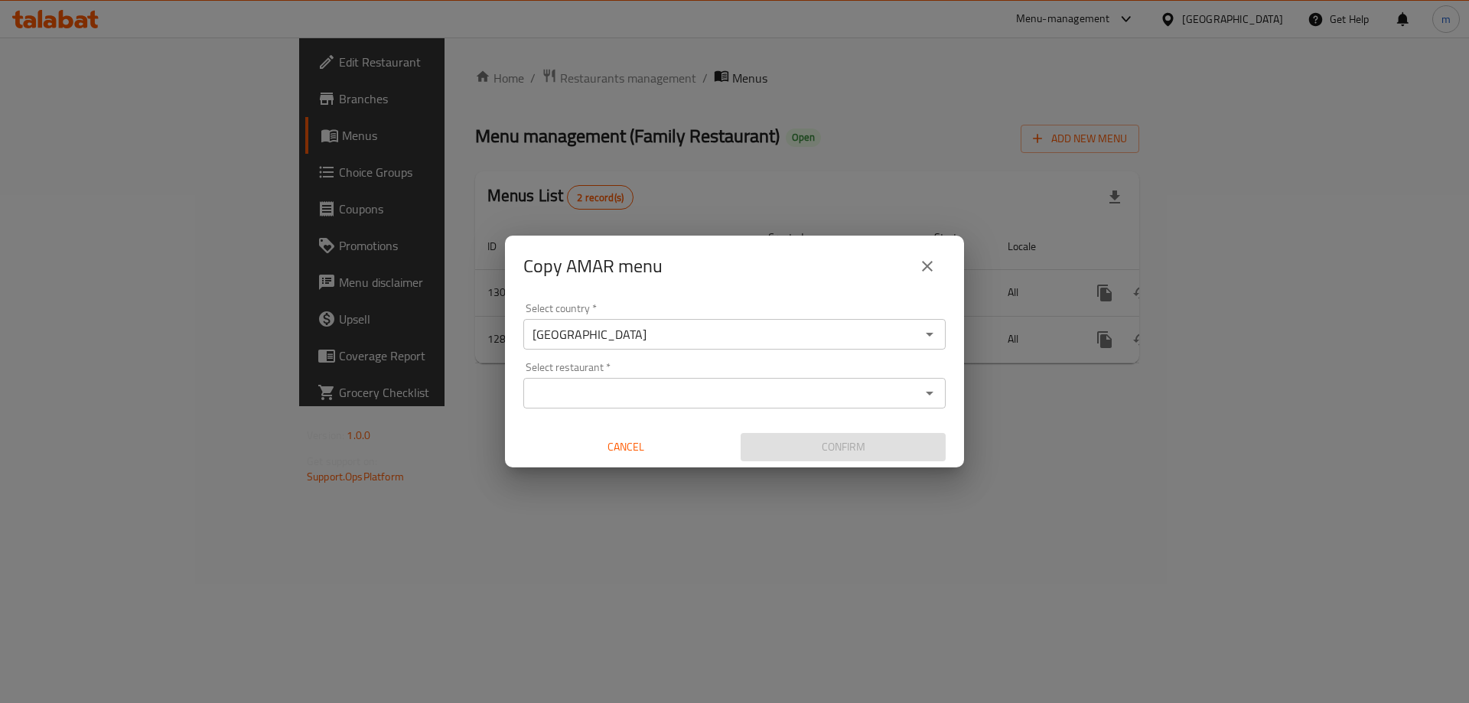
click at [622, 392] on input "Select restaurant   *" at bounding box center [722, 392] width 388 height 21
paste input "707485"
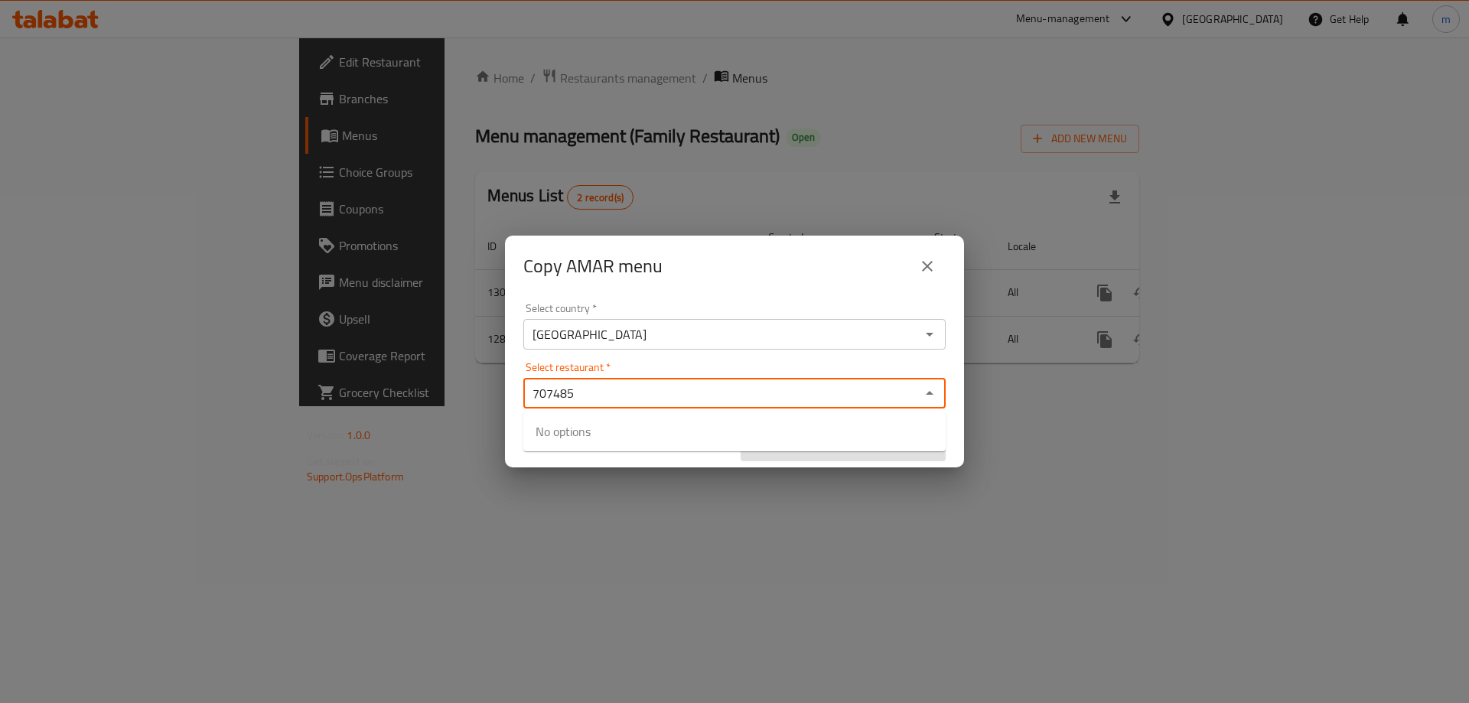
click at [700, 363] on div "Select restaurant   * 707485 Select restaurant *" at bounding box center [734, 385] width 422 height 47
type input "707485"
click at [692, 358] on div "Select country   * Iraq Select country * Select restaurant   * Select restauran…" at bounding box center [734, 382] width 459 height 171
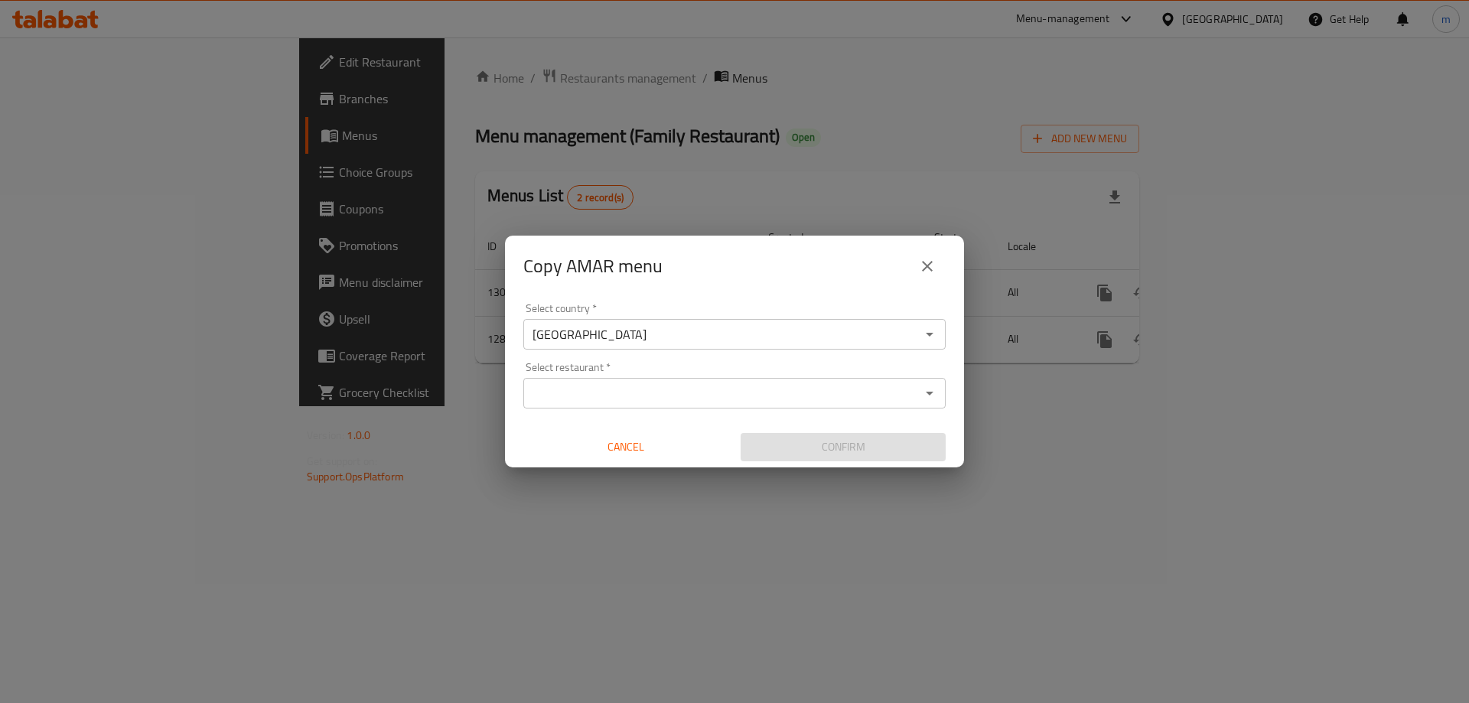
click at [644, 401] on input "Select restaurant   *" at bounding box center [722, 392] width 388 height 21
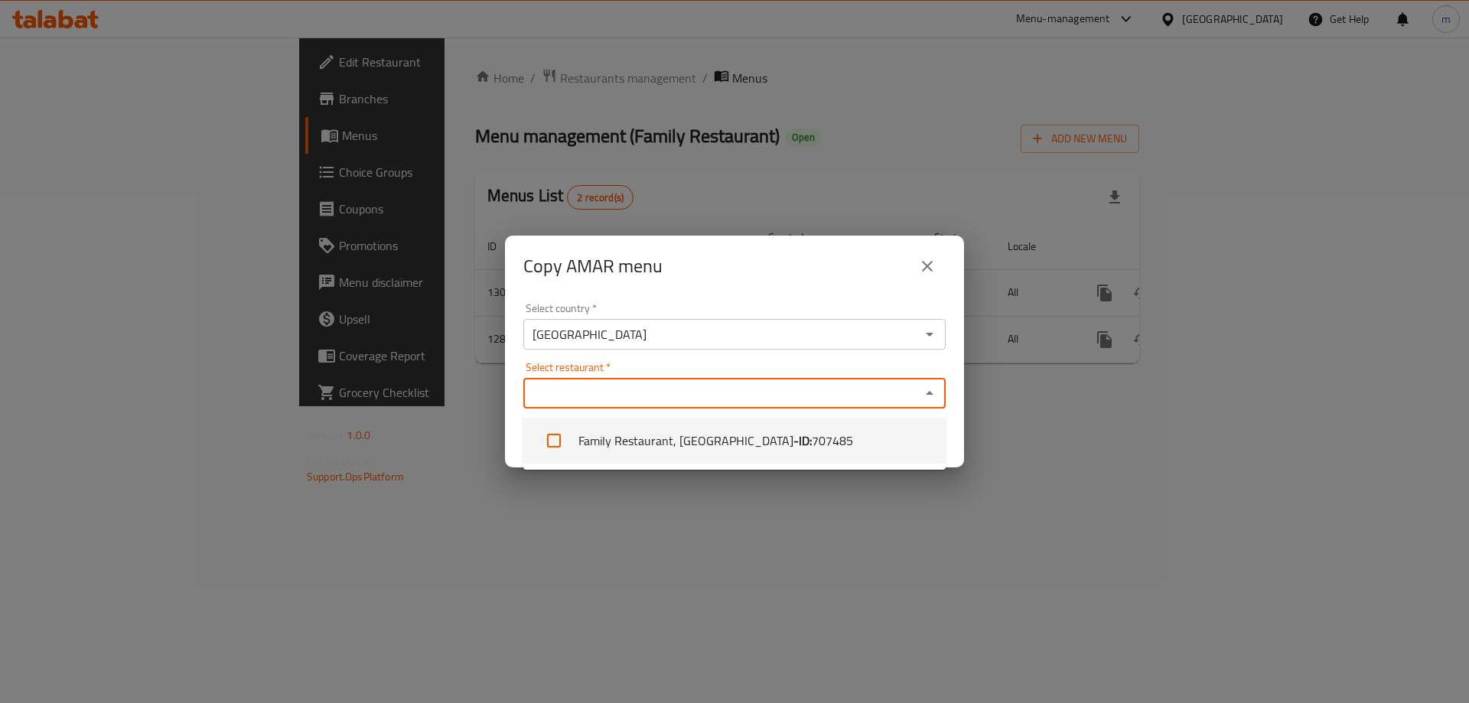
click at [643, 441] on li "Family Restaurant, Sadr City - ID: 707485" at bounding box center [734, 441] width 422 height 46
checkbox input "true"
click at [737, 358] on div "Select country   * Iraq Select country * Select restaurant   * Family Restauran…" at bounding box center [734, 382] width 459 height 171
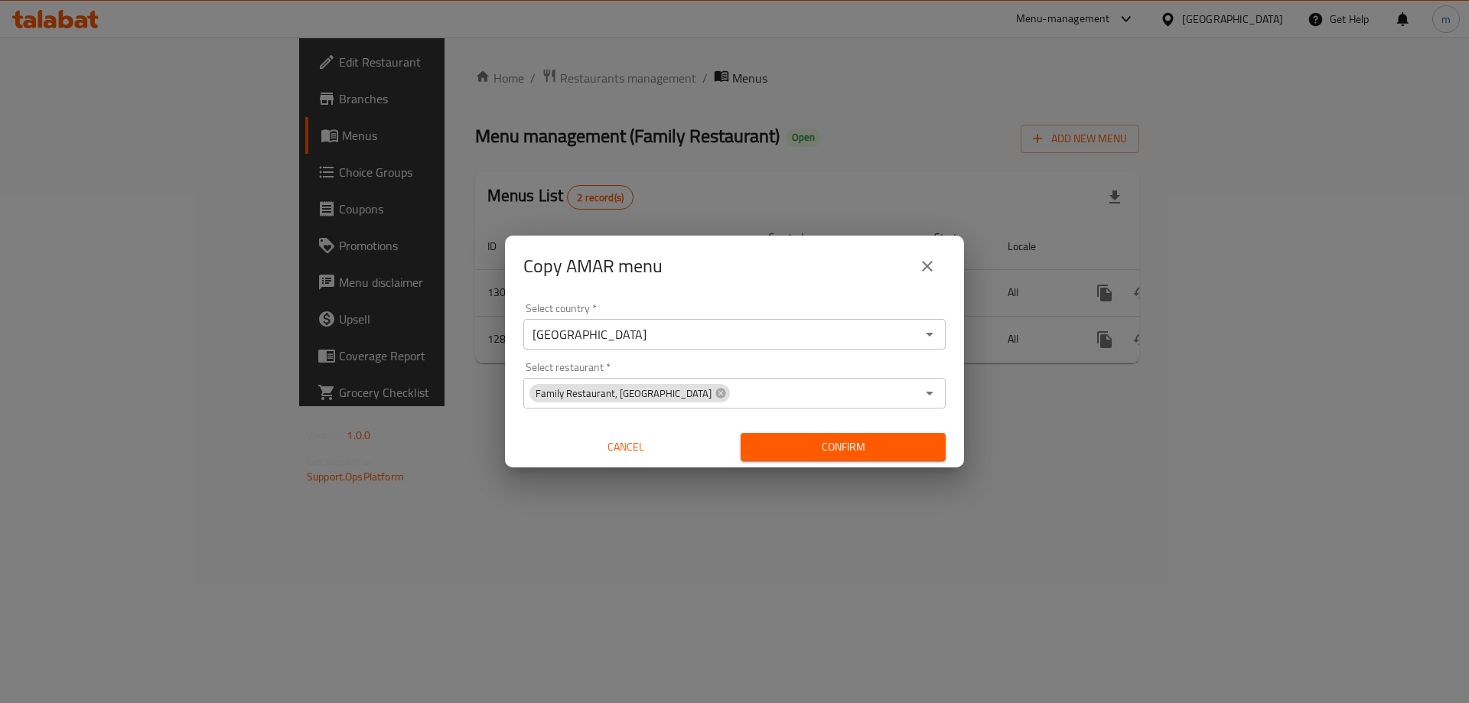
click at [807, 441] on span "Confirm" at bounding box center [843, 447] width 181 height 19
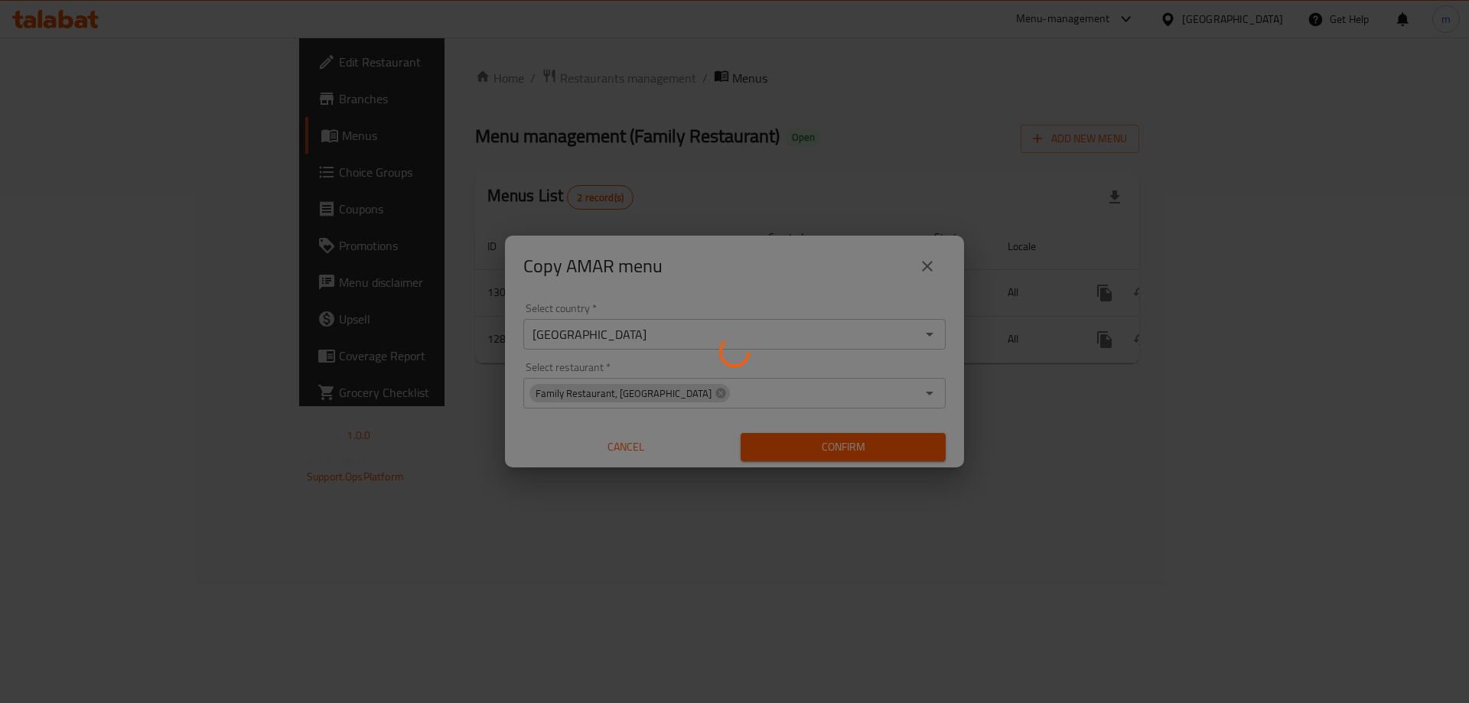
click at [780, 185] on div at bounding box center [734, 351] width 1469 height 703
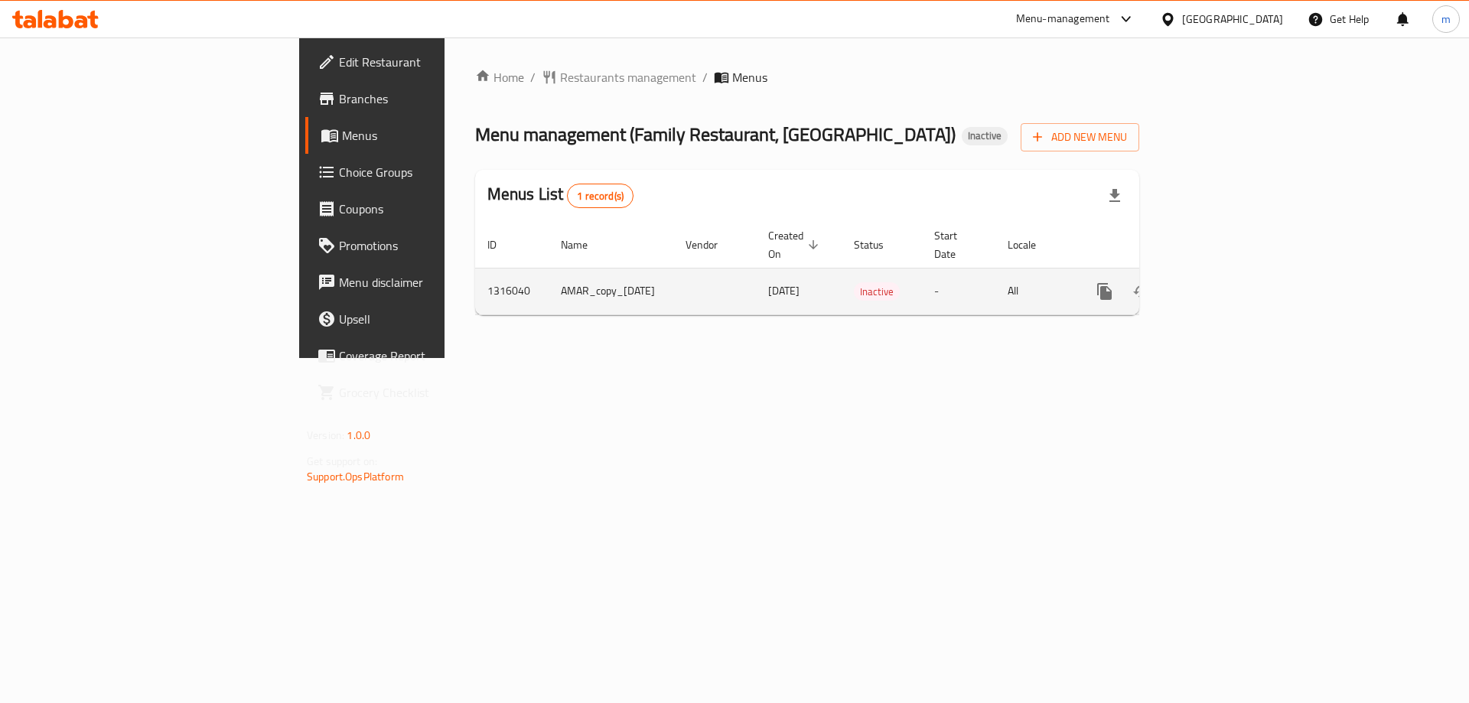
click at [1183, 285] on icon "enhanced table" at bounding box center [1178, 292] width 11 height 14
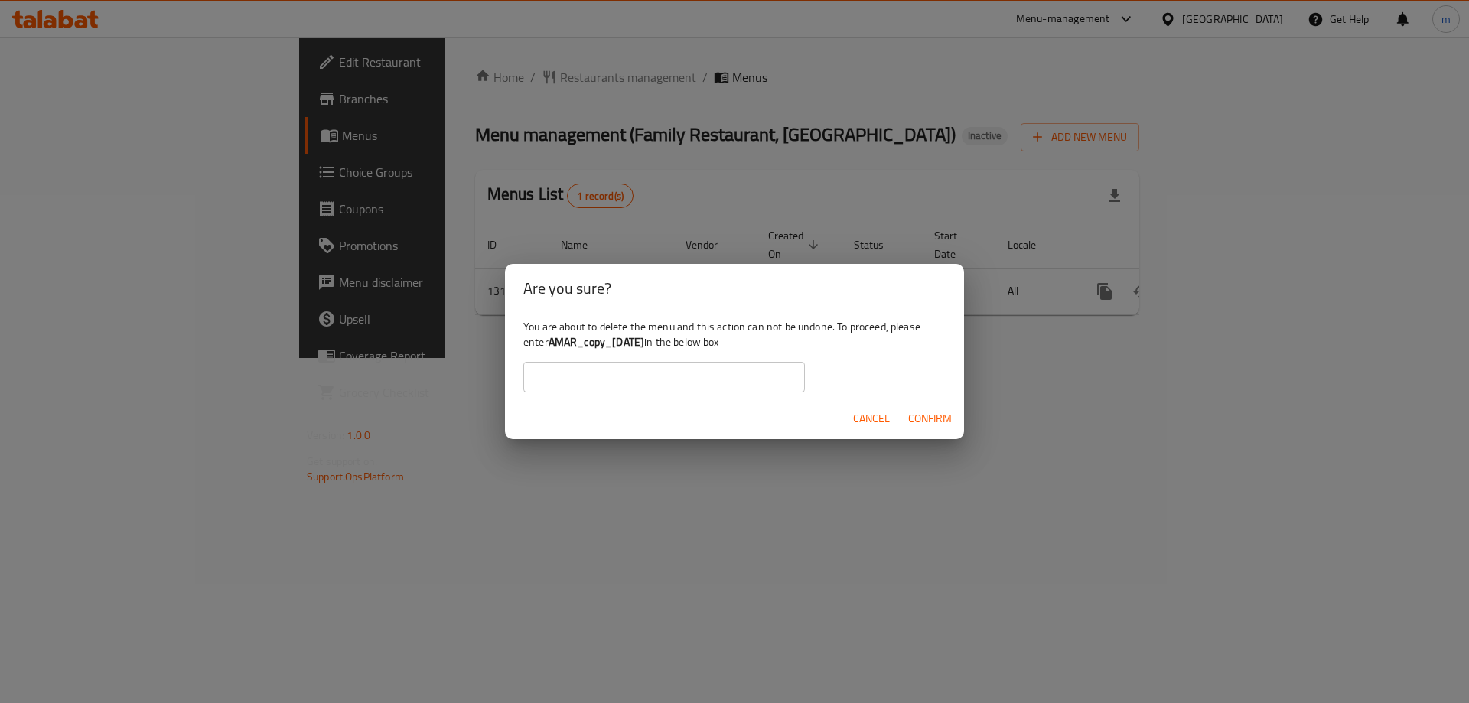
drag, startPoint x: 672, startPoint y: 338, endPoint x: 548, endPoint y: 344, distance: 124.1
click at [548, 344] on div "You are about to delete the menu and this action can not be undone. To proceed,…" at bounding box center [734, 356] width 459 height 86
copy div "AMAR_copy_[DATE]"
click at [639, 391] on input "text" at bounding box center [664, 377] width 282 height 31
paste input "AMAR_copy_[DATE]"
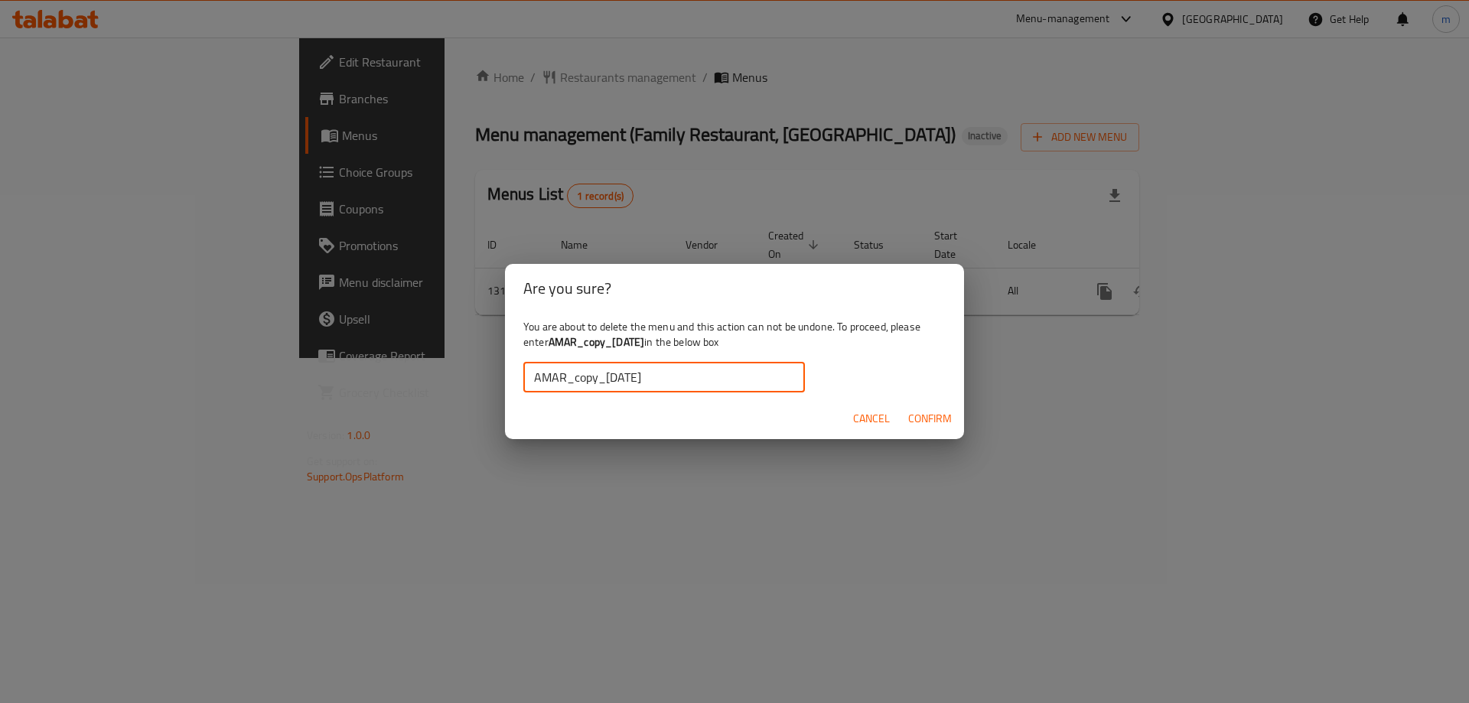
click at [948, 409] on span "Confirm" at bounding box center [930, 418] width 44 height 19
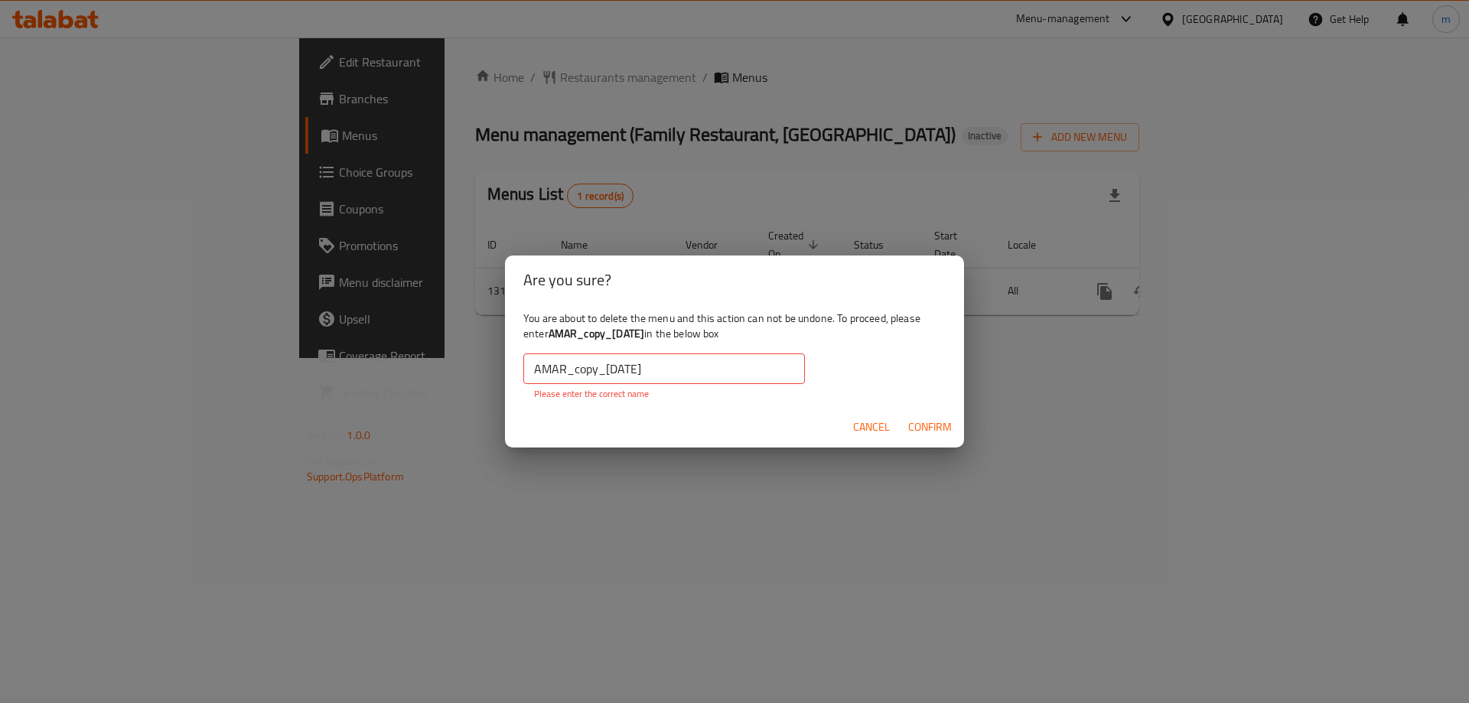
click at [539, 365] on input "AMAR_copy_06/10/2025" at bounding box center [664, 368] width 282 height 31
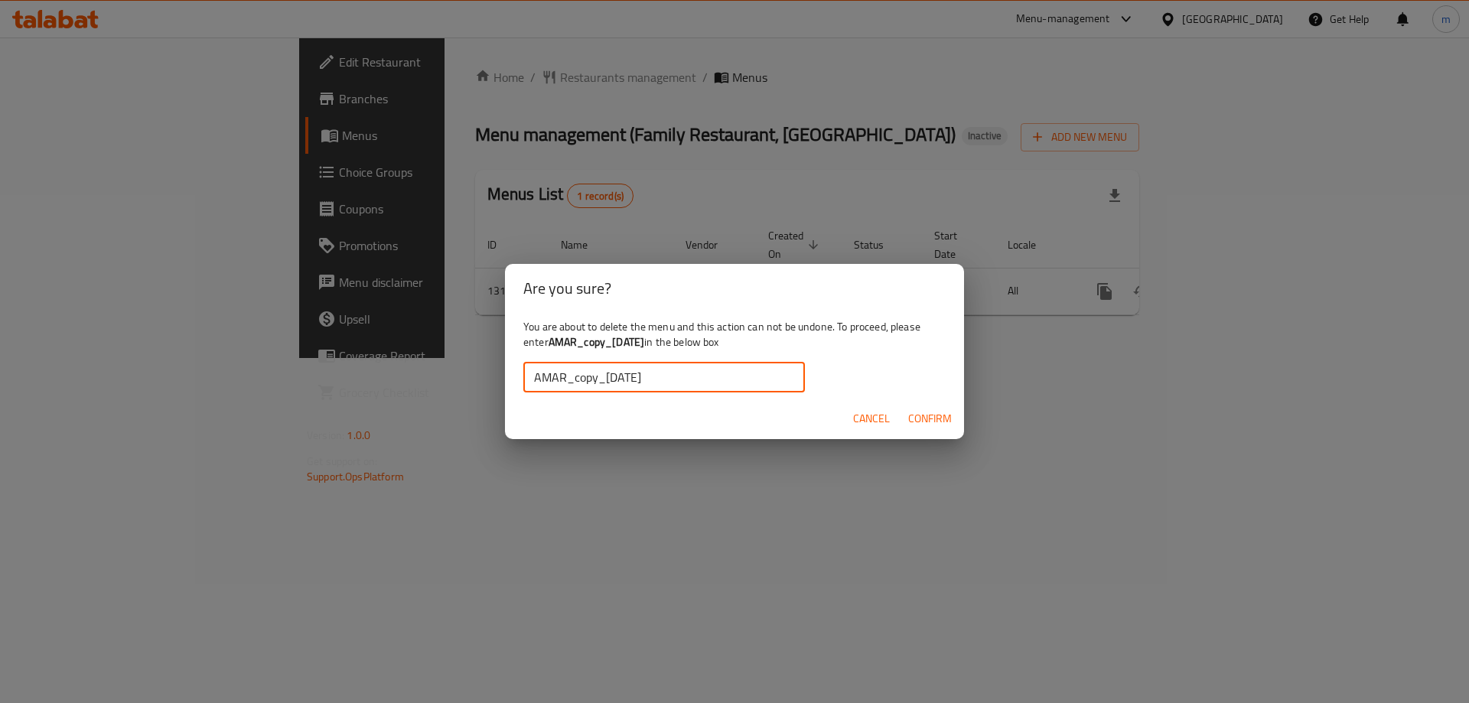
type input "AMAR_copy_06/10/2025"
click at [926, 420] on span "Confirm" at bounding box center [930, 418] width 44 height 19
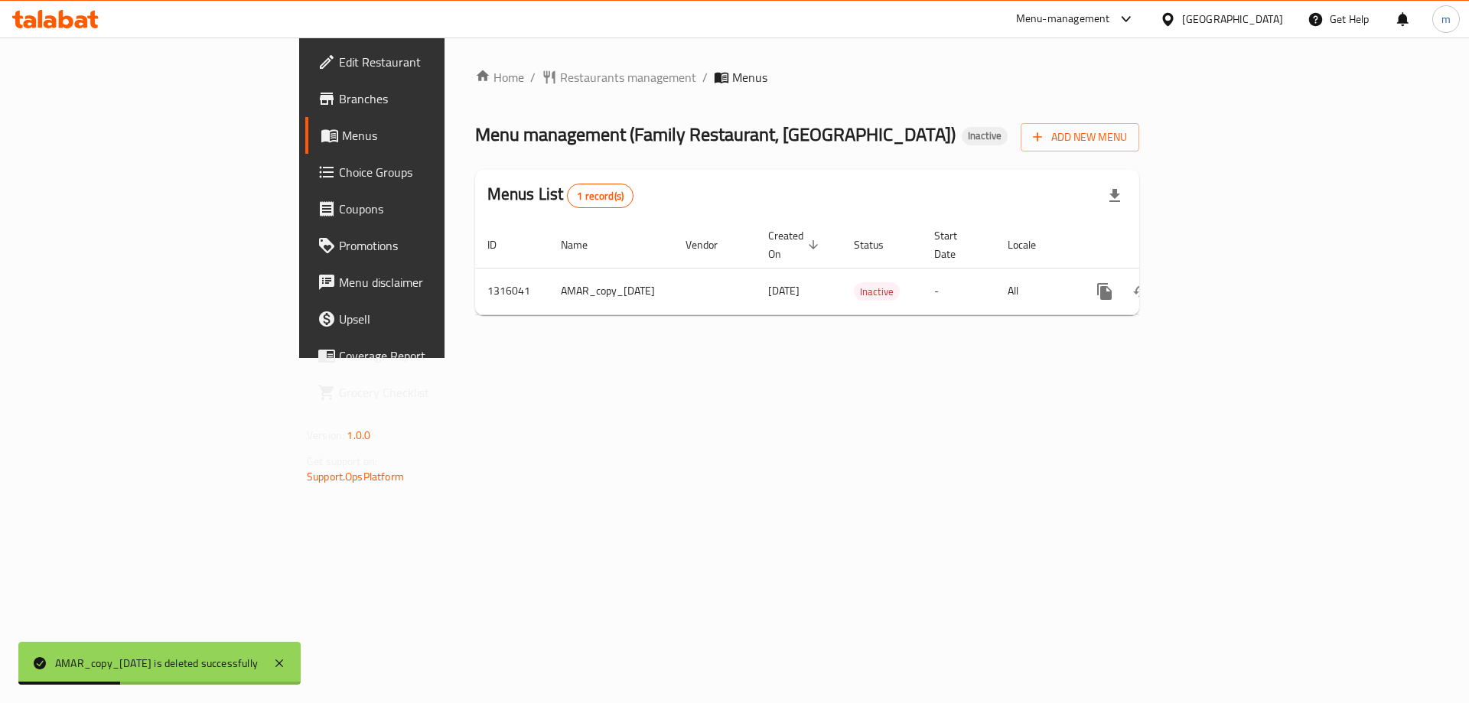
click at [305, 114] on link "Branches" at bounding box center [424, 98] width 239 height 37
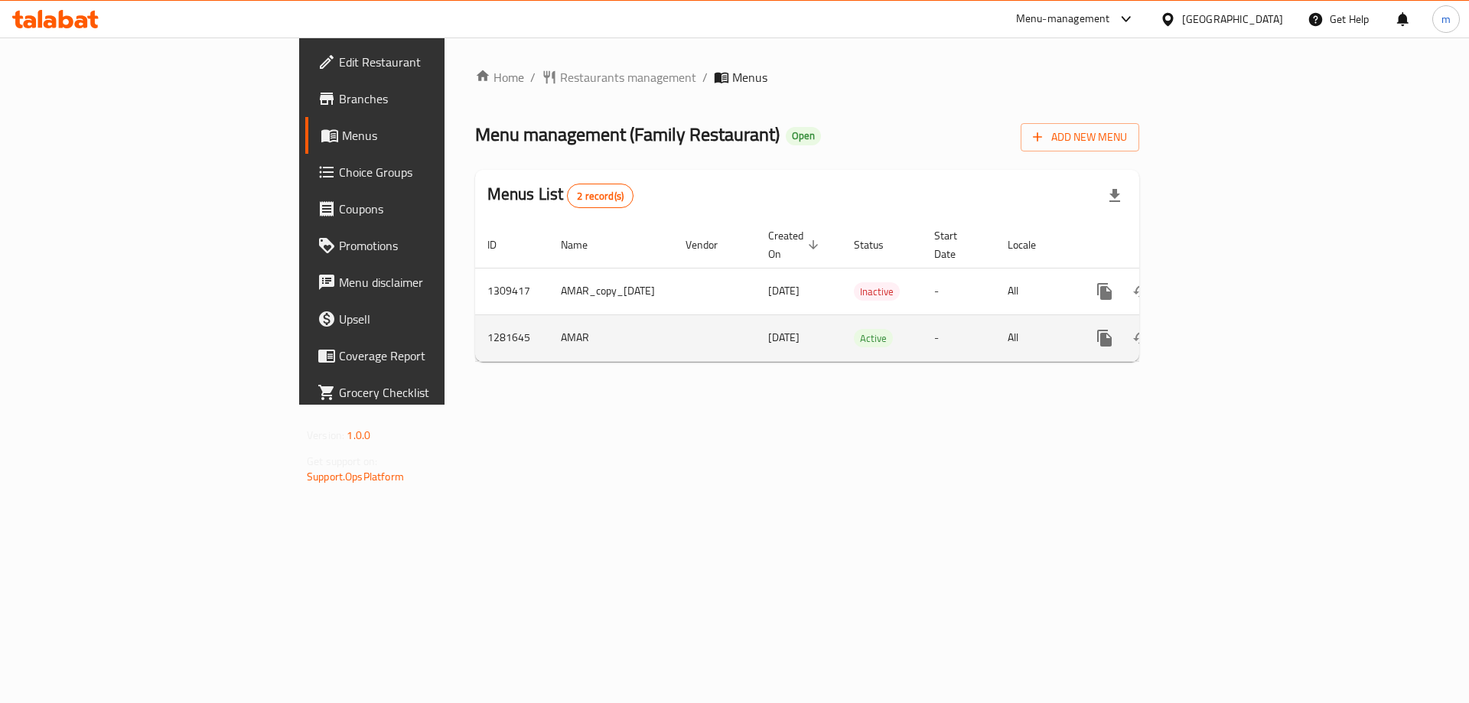
click at [1114, 329] on icon "more" at bounding box center [1104, 338] width 18 height 18
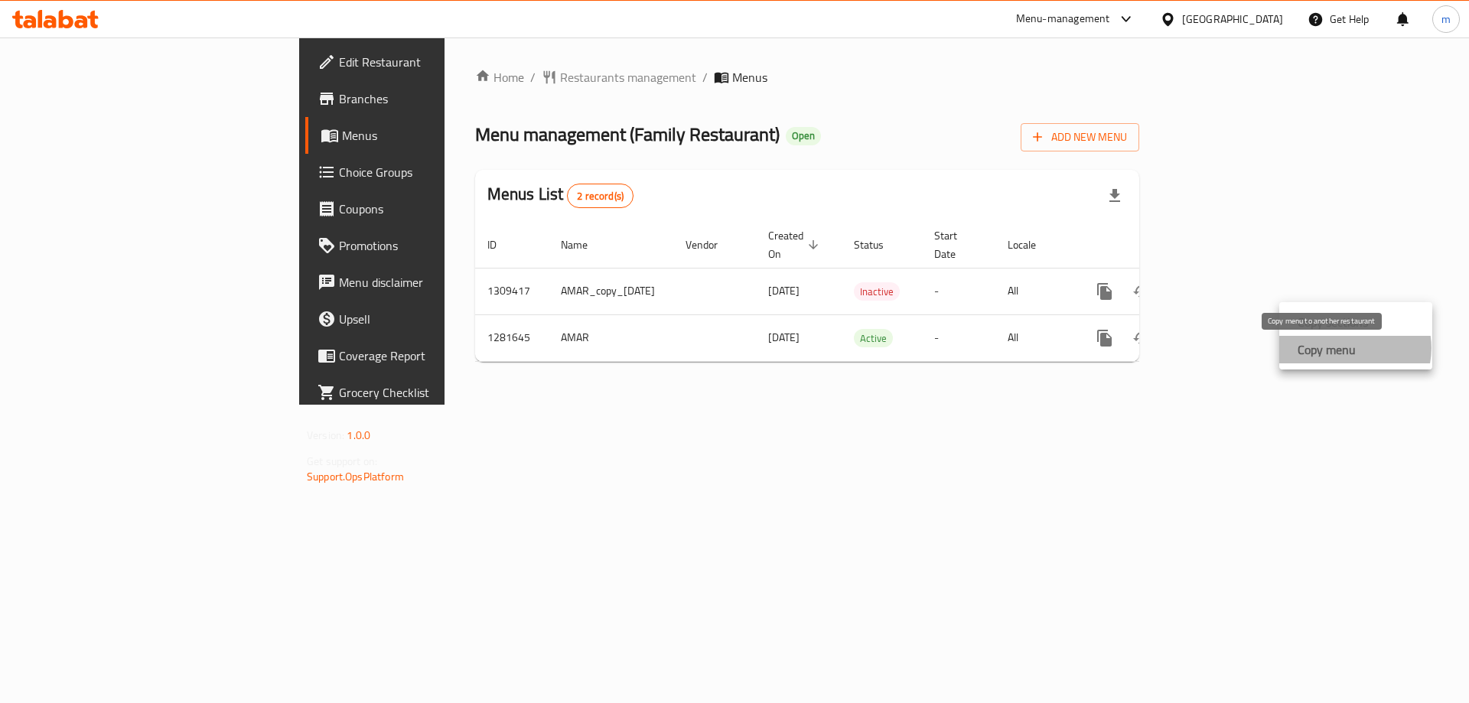
click at [1351, 348] on strong "Copy menu" at bounding box center [1326, 349] width 58 height 18
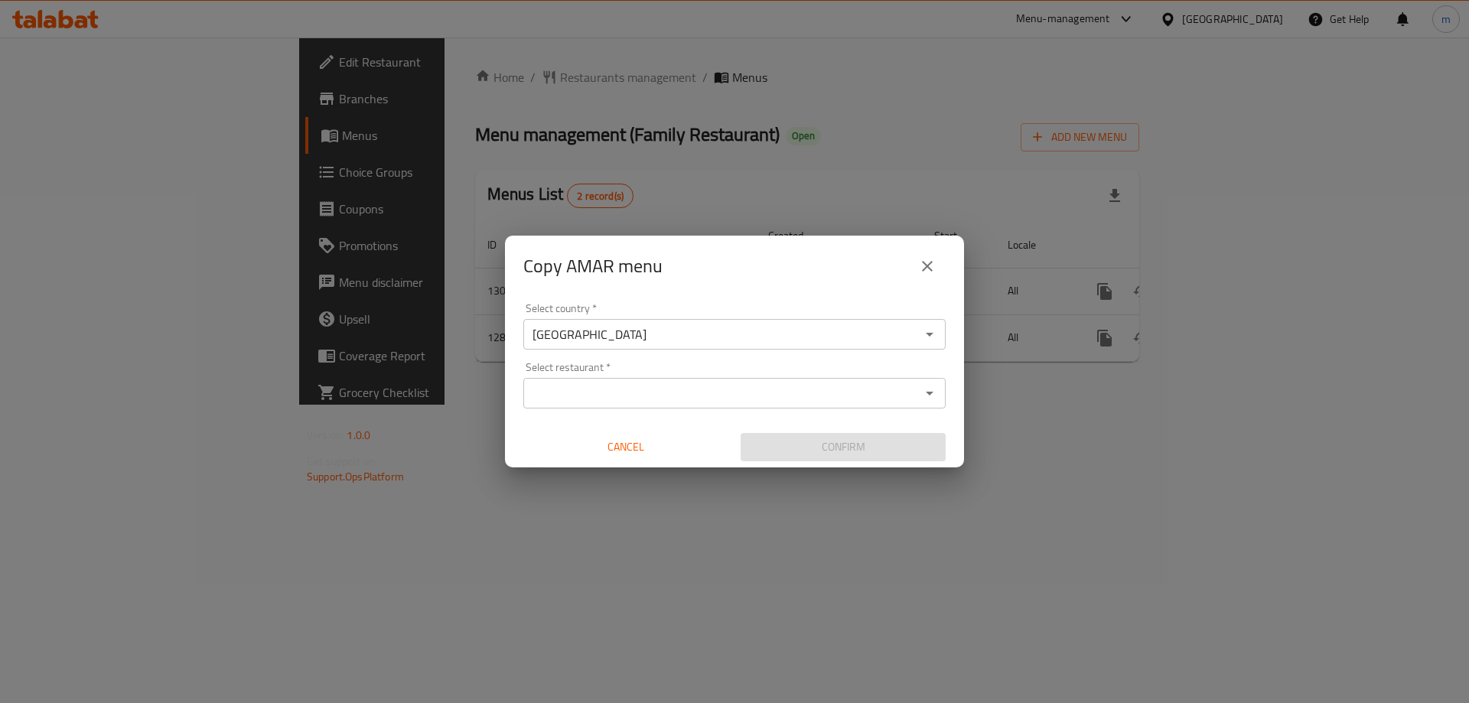
click at [636, 397] on input "Select restaurant   *" at bounding box center [722, 392] width 388 height 21
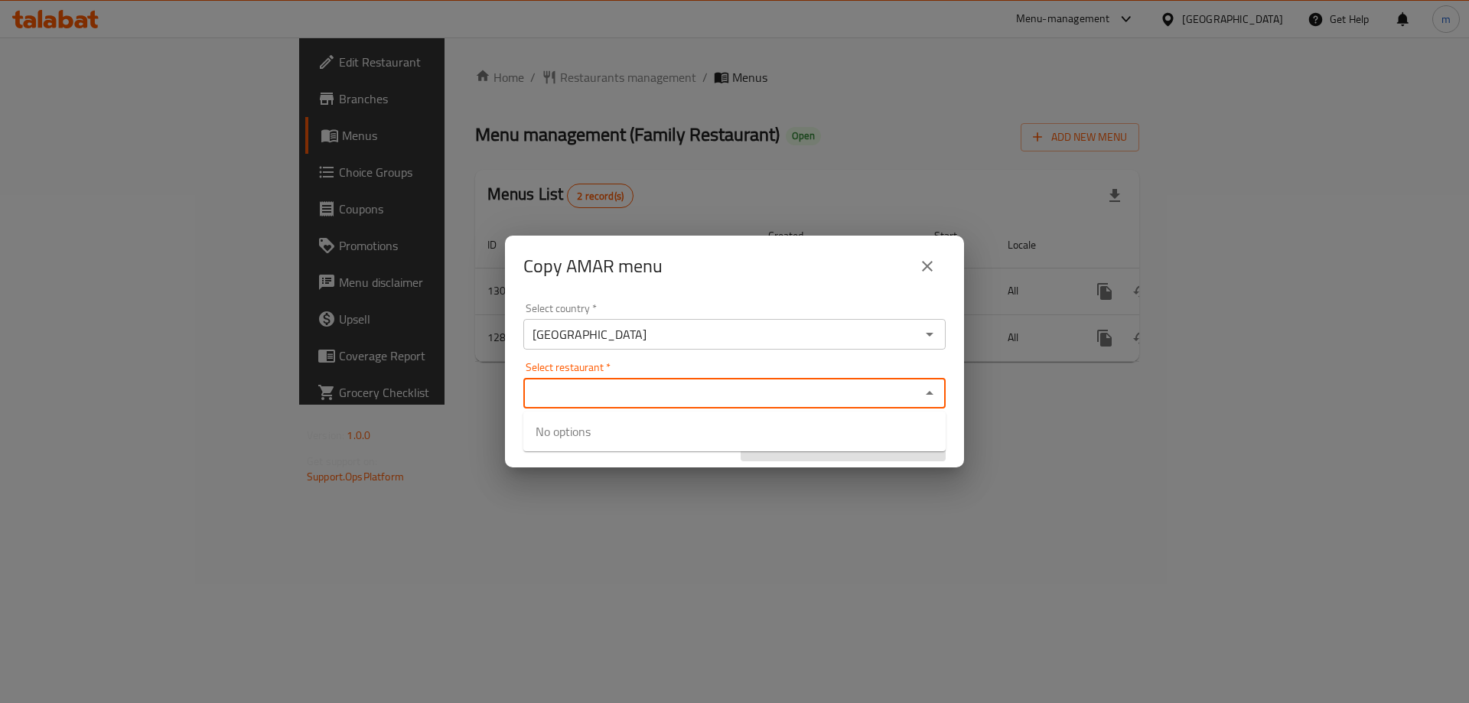
paste input "707485"
click at [686, 366] on div "Select restaurant   * 707485 Select restaurant *" at bounding box center [734, 385] width 422 height 47
click at [688, 362] on div "Select restaurant   * 707485 Select restaurant *" at bounding box center [734, 385] width 422 height 47
type input "707485"
click at [698, 356] on div "Select country   * Iraq Select country * Select restaurant   * Select restauran…" at bounding box center [734, 382] width 459 height 171
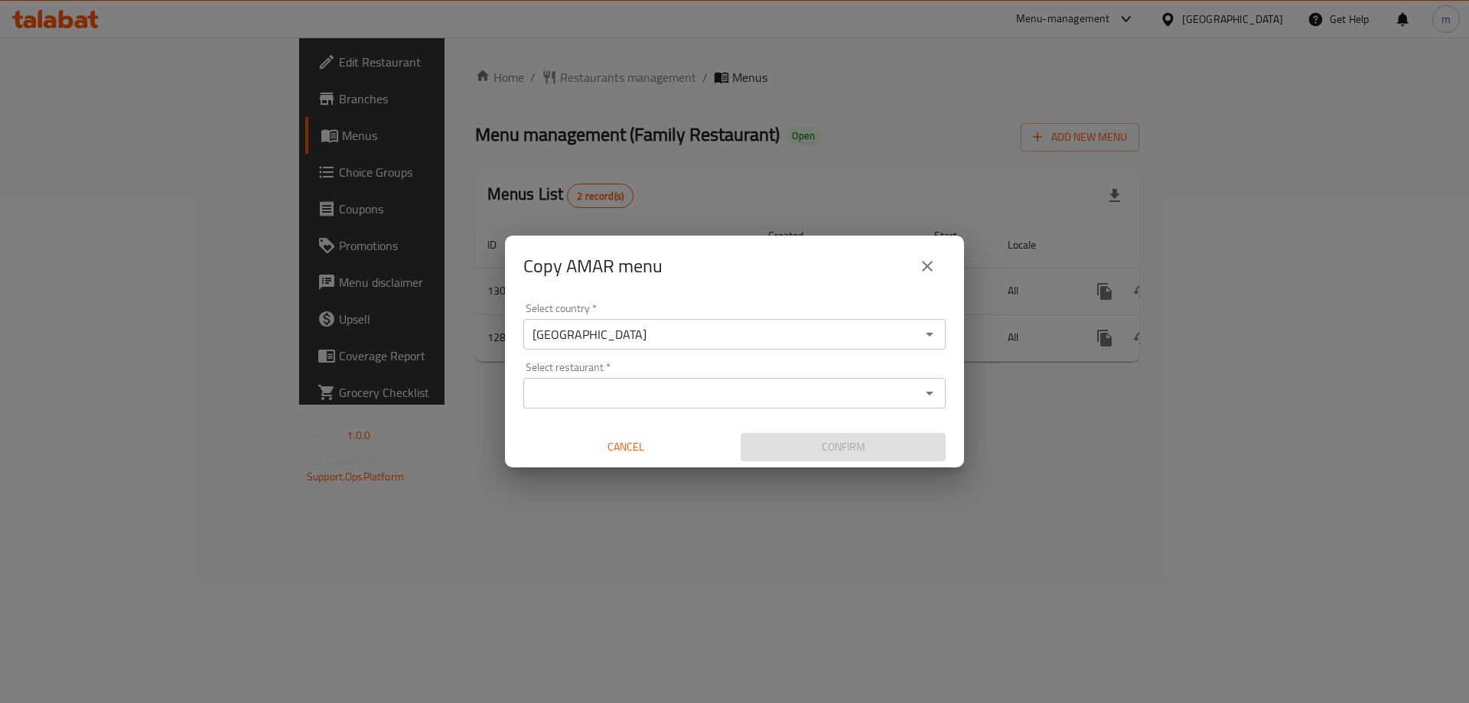
click at [647, 400] on input "Select restaurant   *" at bounding box center [722, 392] width 388 height 21
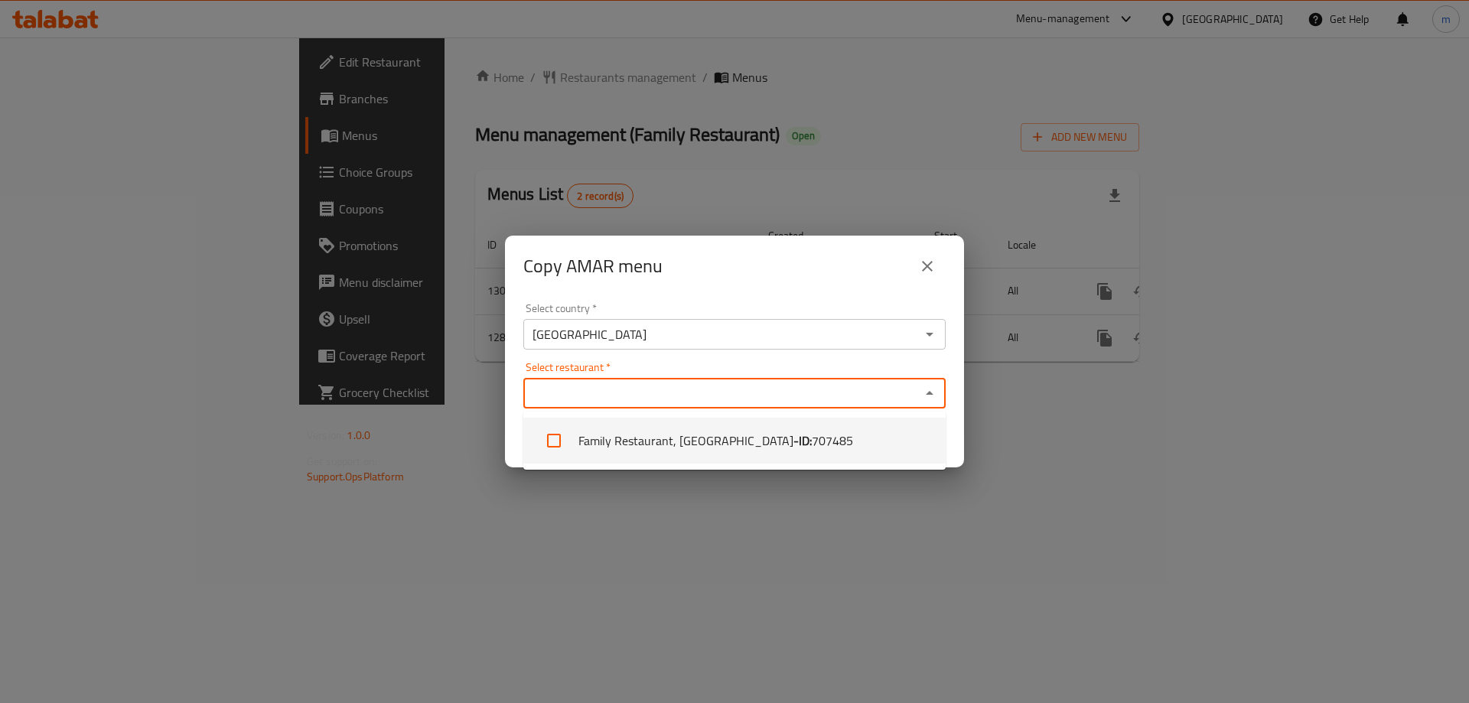
click at [630, 438] on li "Family Restaurant, Sadr City - ID: 707485" at bounding box center [734, 441] width 422 height 46
checkbox input "true"
click at [720, 361] on div "Select country   * Iraq Select country * Select restaurant   * Family Restauran…" at bounding box center [734, 382] width 459 height 171
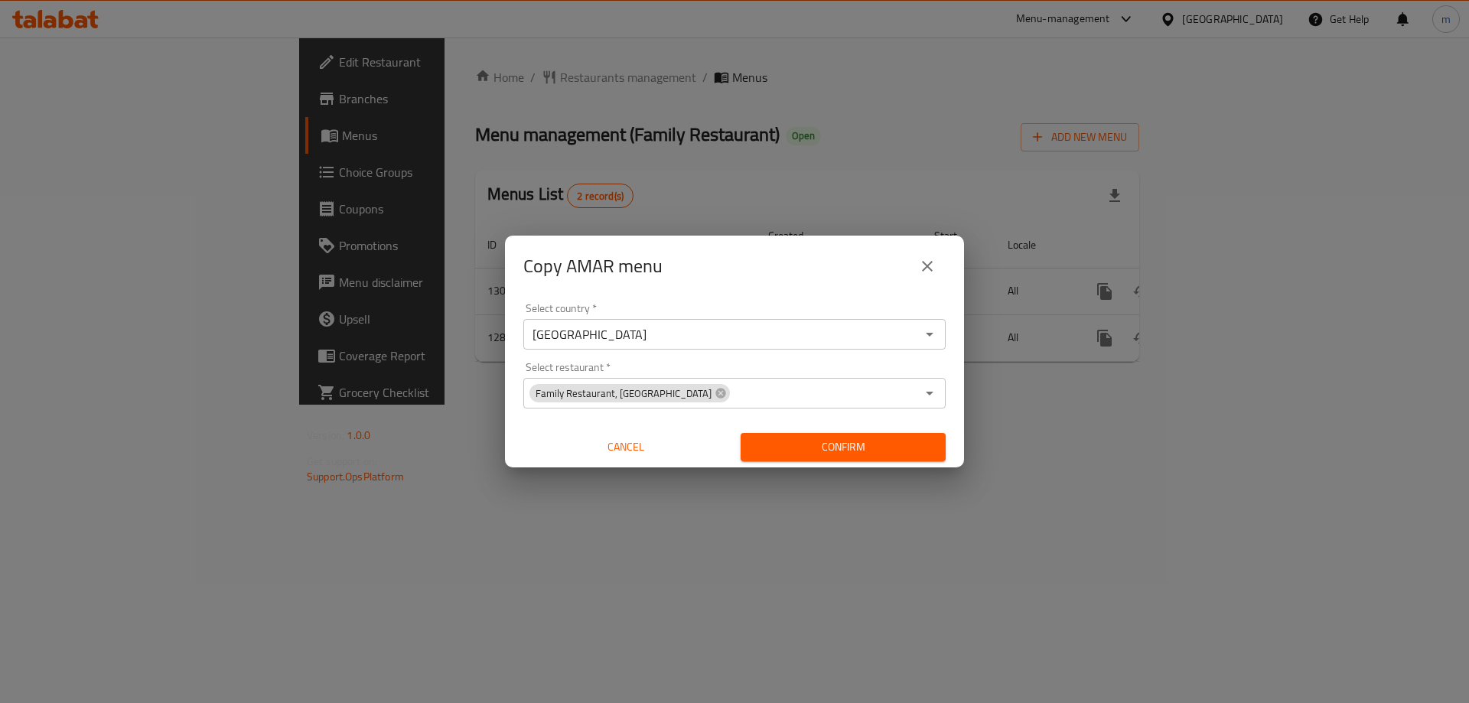
click at [811, 454] on span "Confirm" at bounding box center [843, 447] width 181 height 19
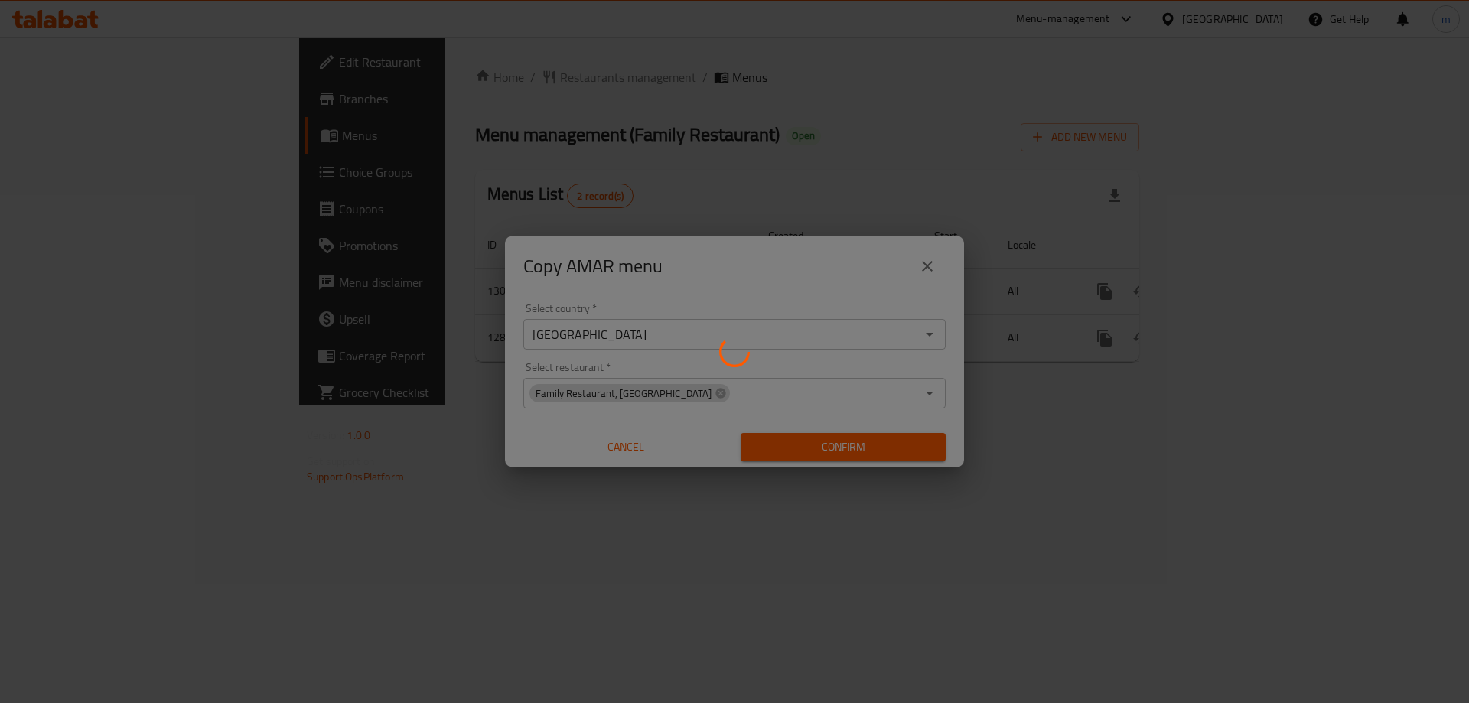
click at [637, 134] on div at bounding box center [734, 351] width 1469 height 703
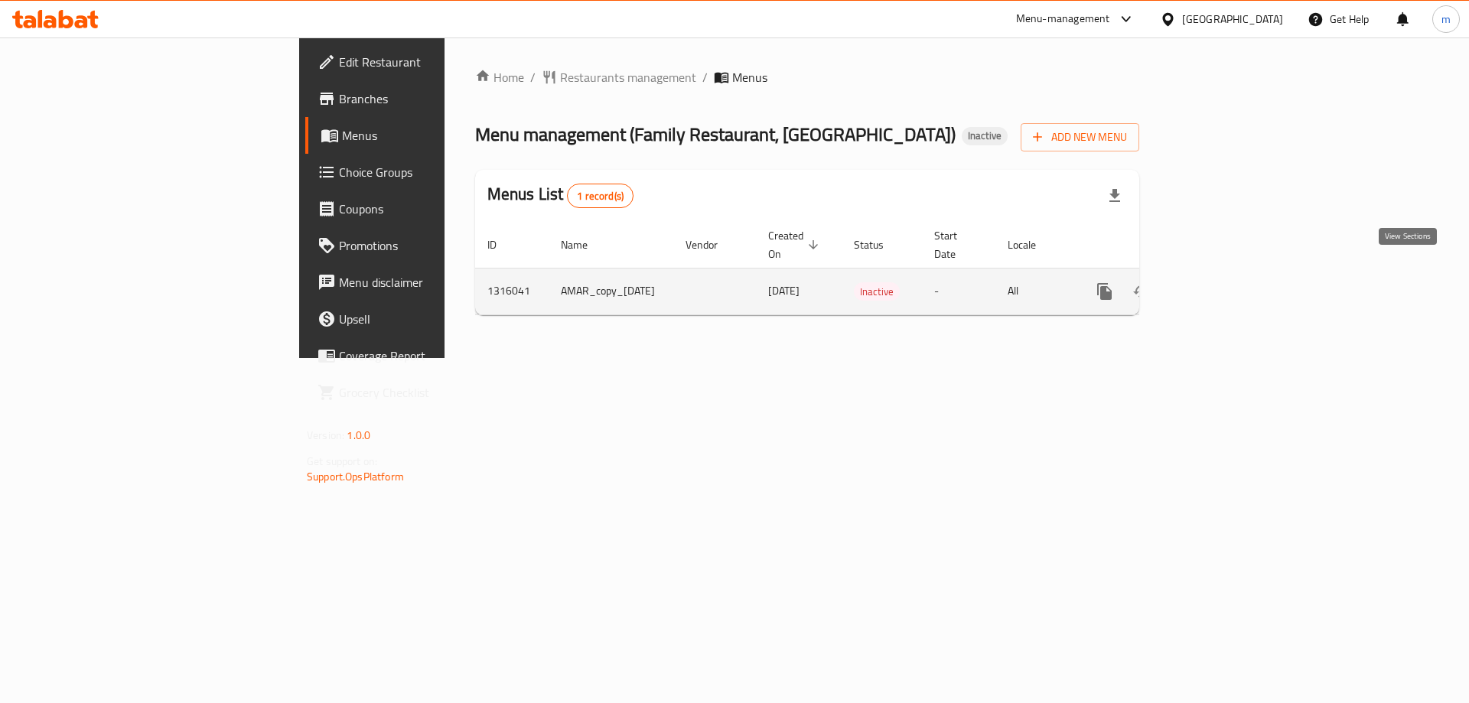
click at [1233, 273] on link "enhanced table" at bounding box center [1214, 291] width 37 height 37
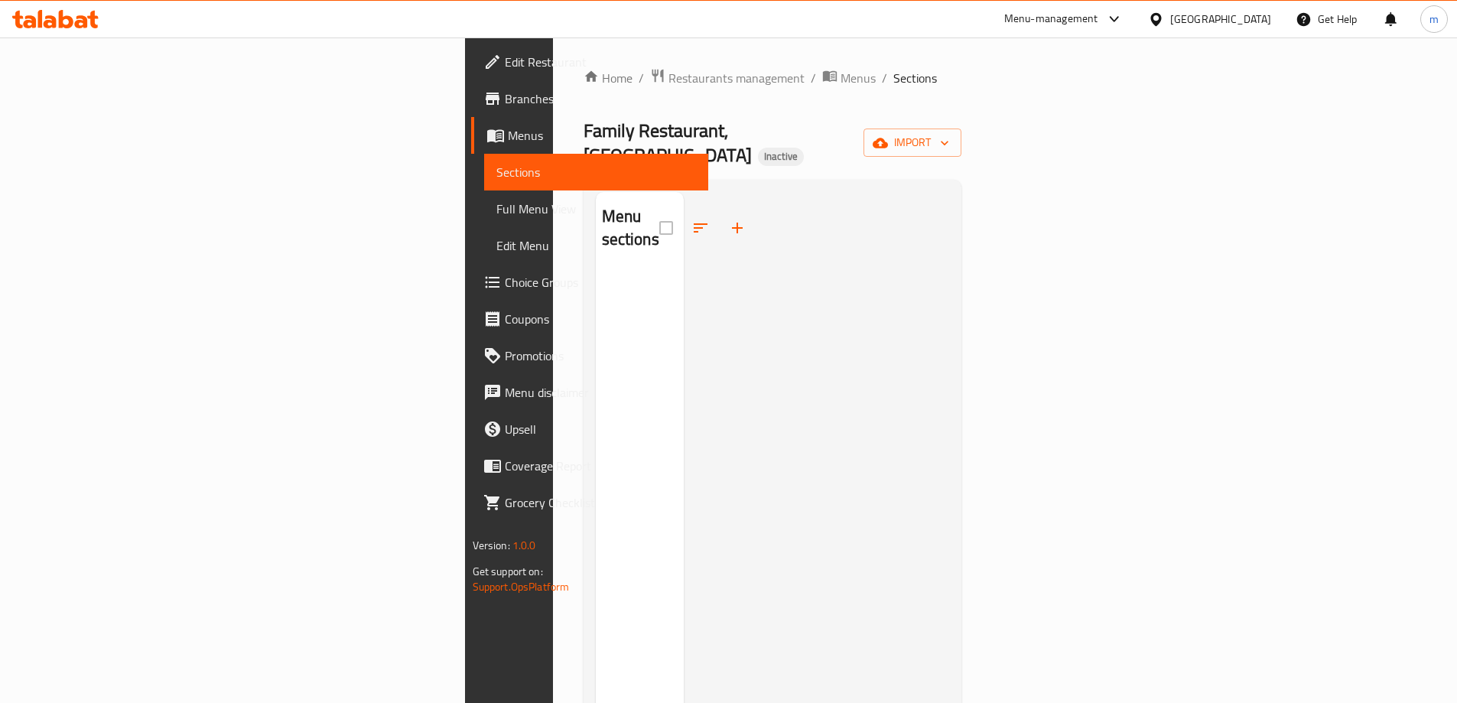
click at [496, 172] on span "Sections" at bounding box center [596, 172] width 200 height 18
click at [508, 127] on span "Menus" at bounding box center [602, 135] width 188 height 18
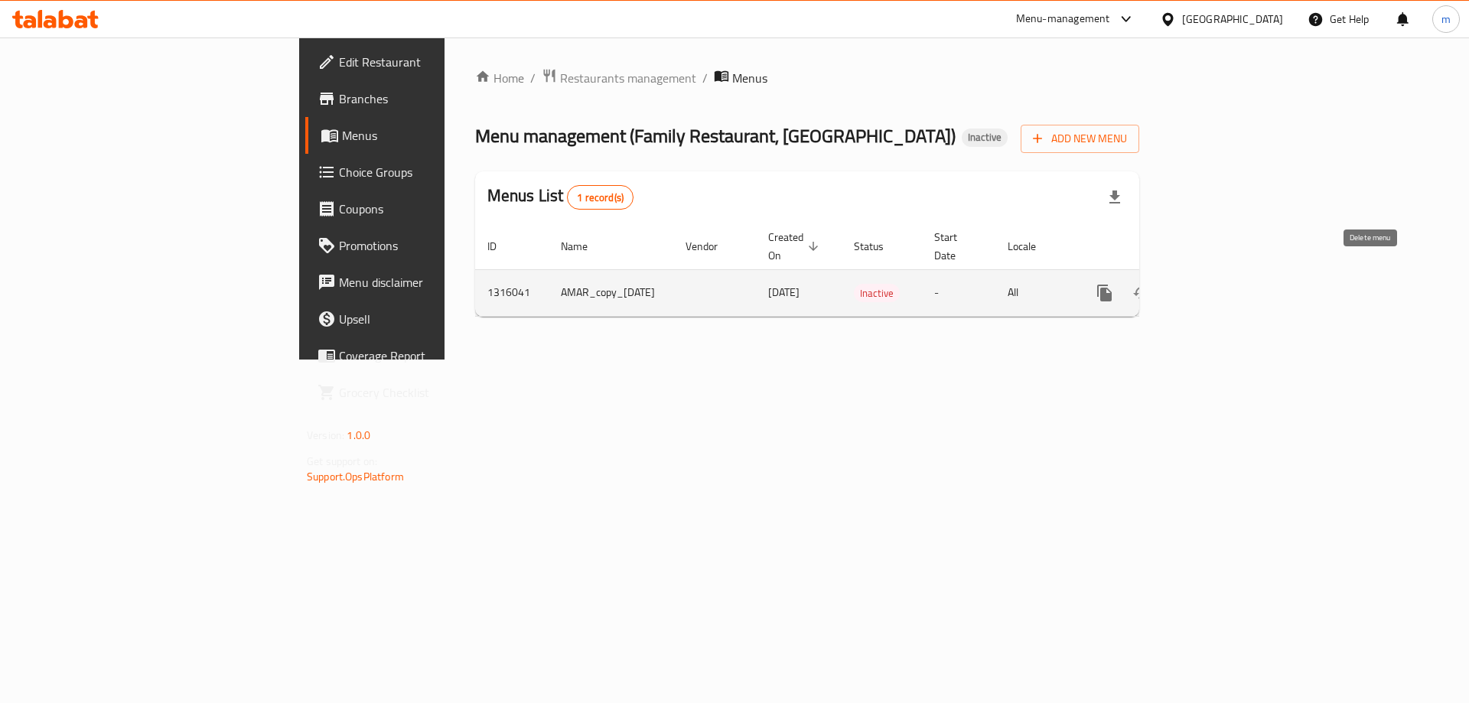
click at [1196, 275] on button "enhanced table" at bounding box center [1178, 293] width 37 height 37
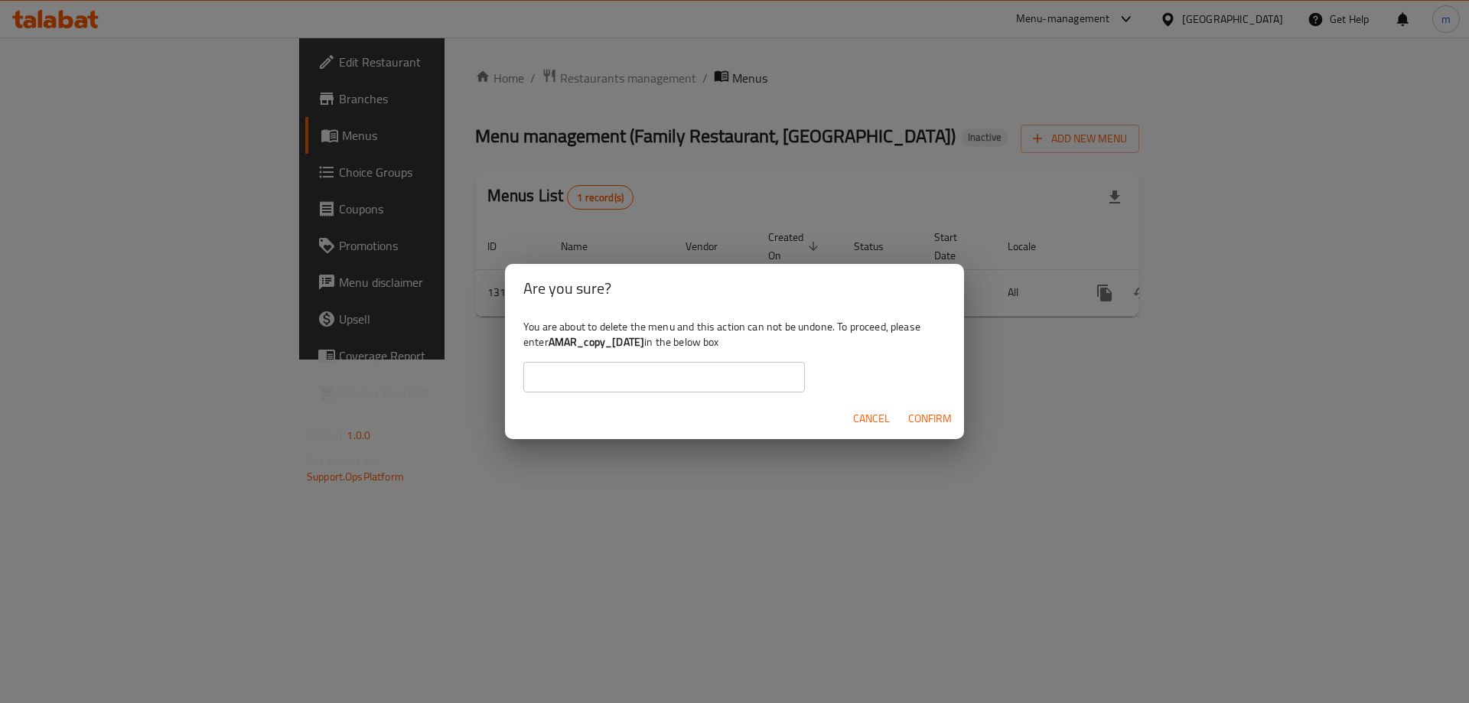
drag, startPoint x: 669, startPoint y: 334, endPoint x: 552, endPoint y: 335, distance: 117.0
click at [552, 335] on b "AMAR_copy_06/10/2025" at bounding box center [596, 342] width 96 height 20
copy b "AMAR_copy_06/10/2025"
click at [566, 387] on input "text" at bounding box center [664, 377] width 282 height 31
paste input "AMAR_copy_06/10/2025"
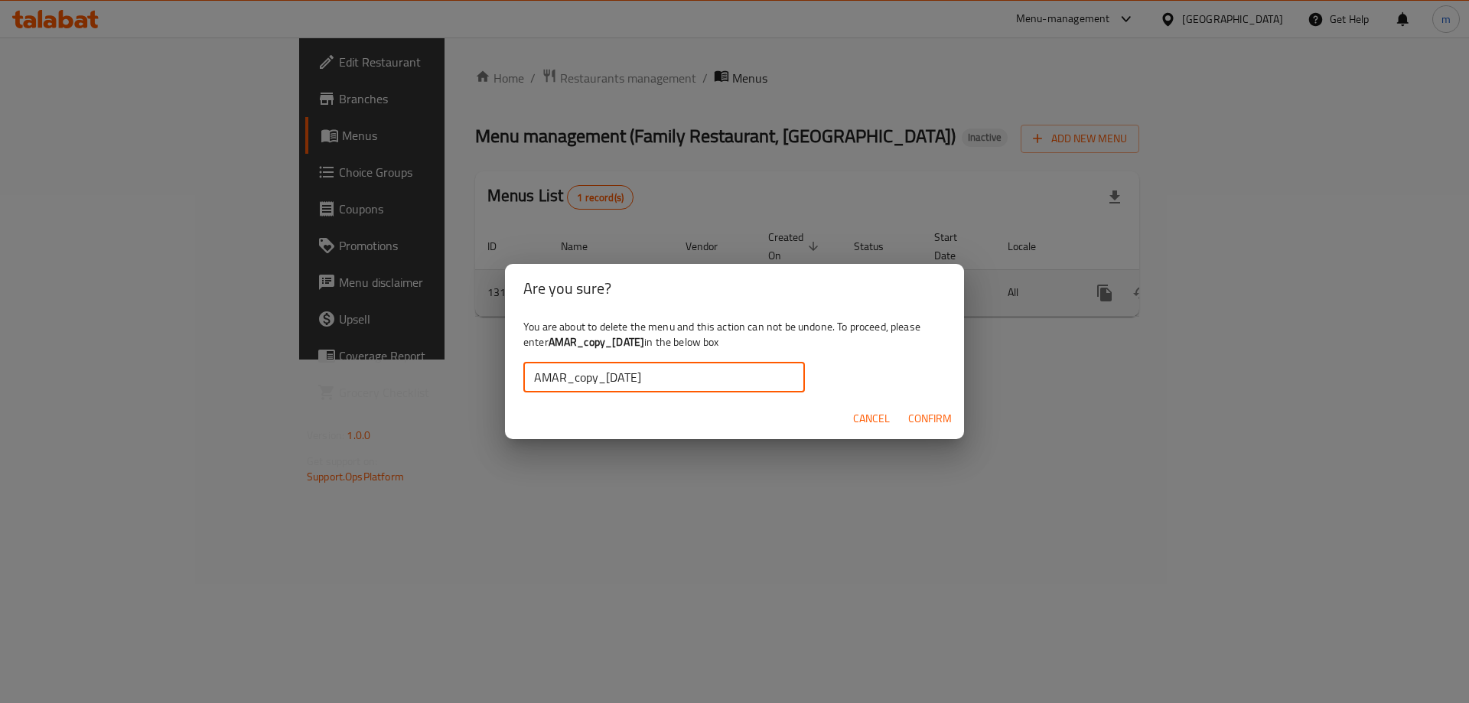
type input "AMAR_copy_06/10/2025"
click at [918, 412] on span "Confirm" at bounding box center [930, 418] width 44 height 19
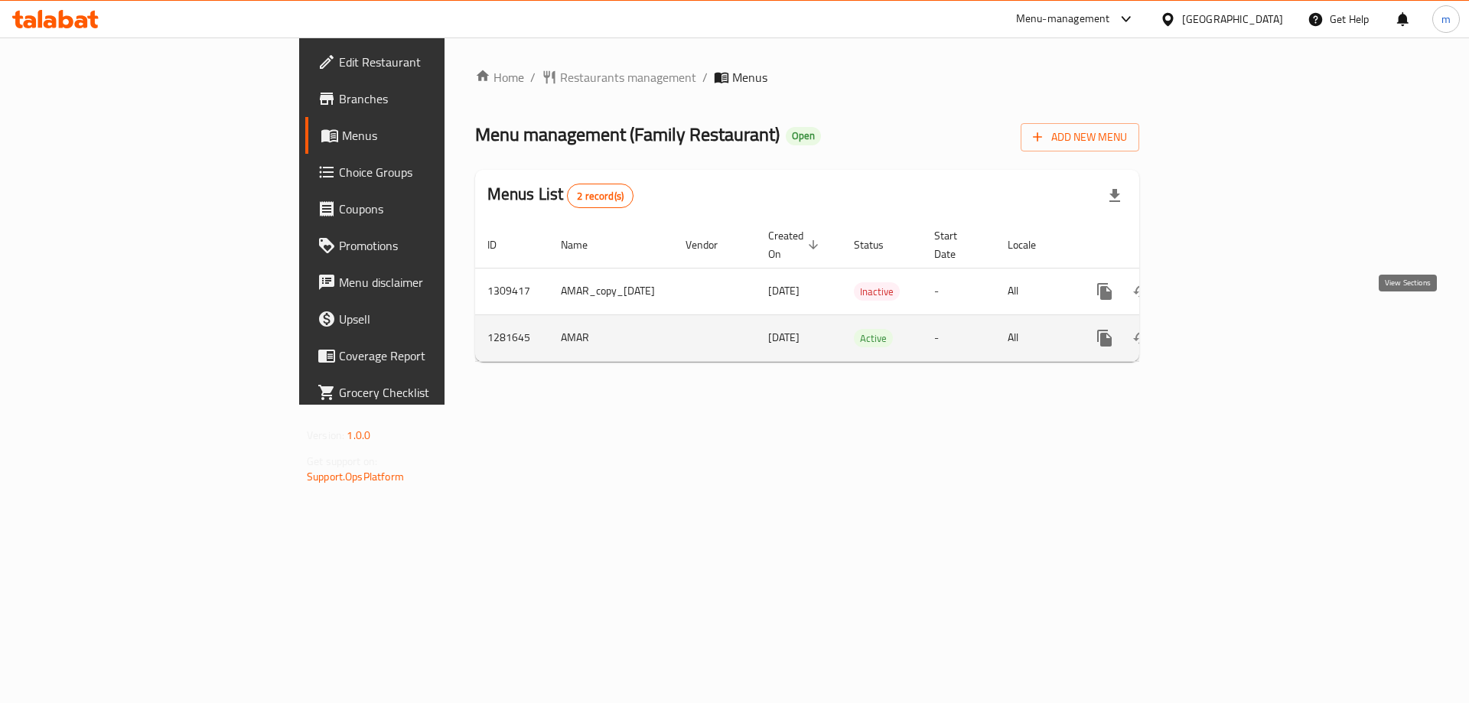
click at [1224, 329] on icon "enhanced table" at bounding box center [1215, 338] width 18 height 18
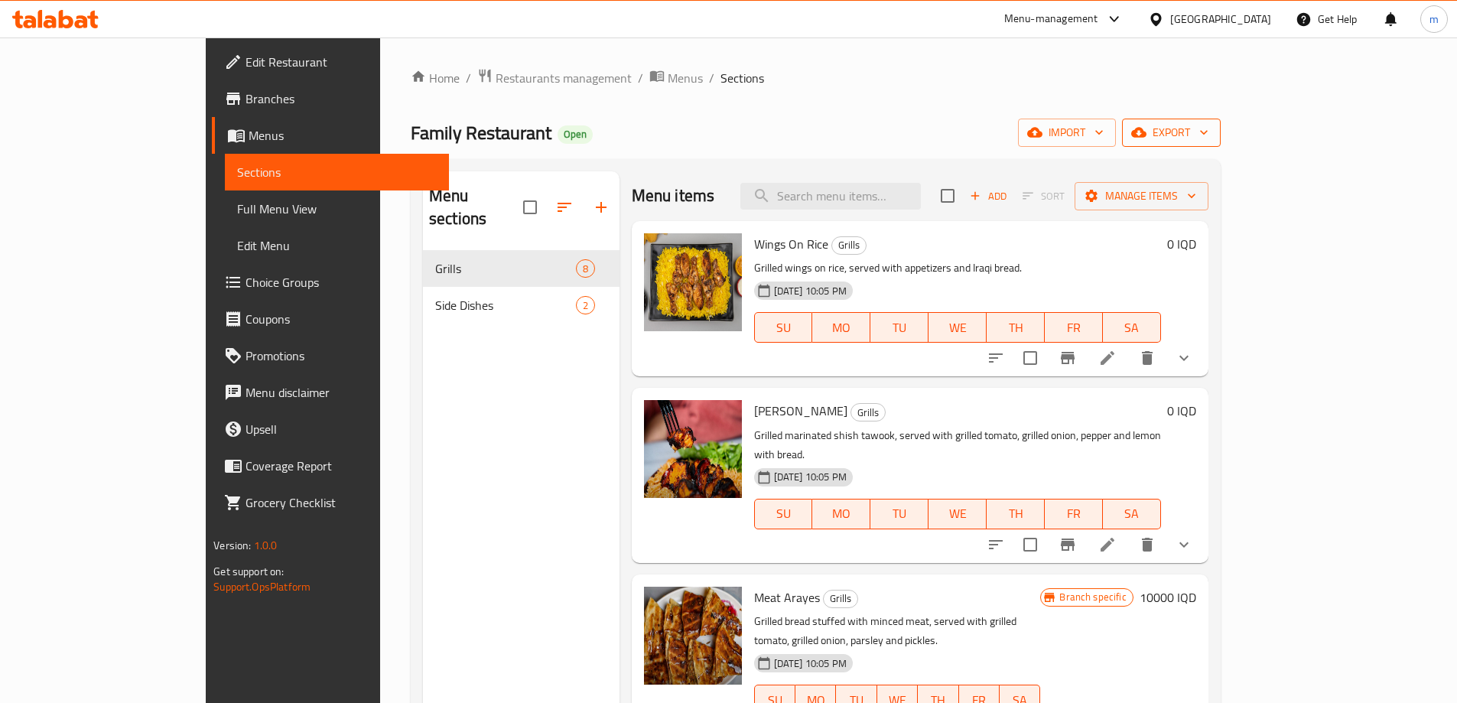
click at [1221, 119] on button "export" at bounding box center [1171, 133] width 99 height 28
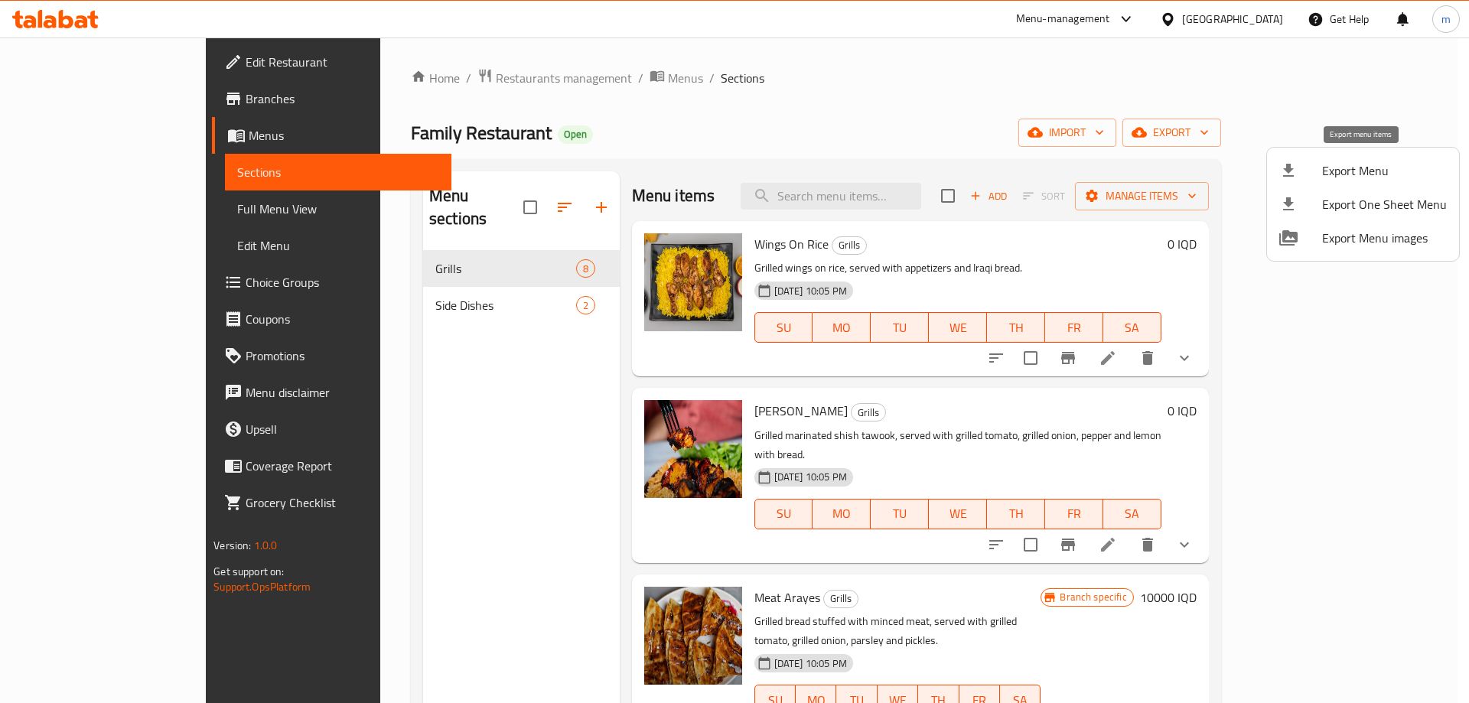
click at [1343, 164] on span "Export Menu" at bounding box center [1384, 170] width 125 height 18
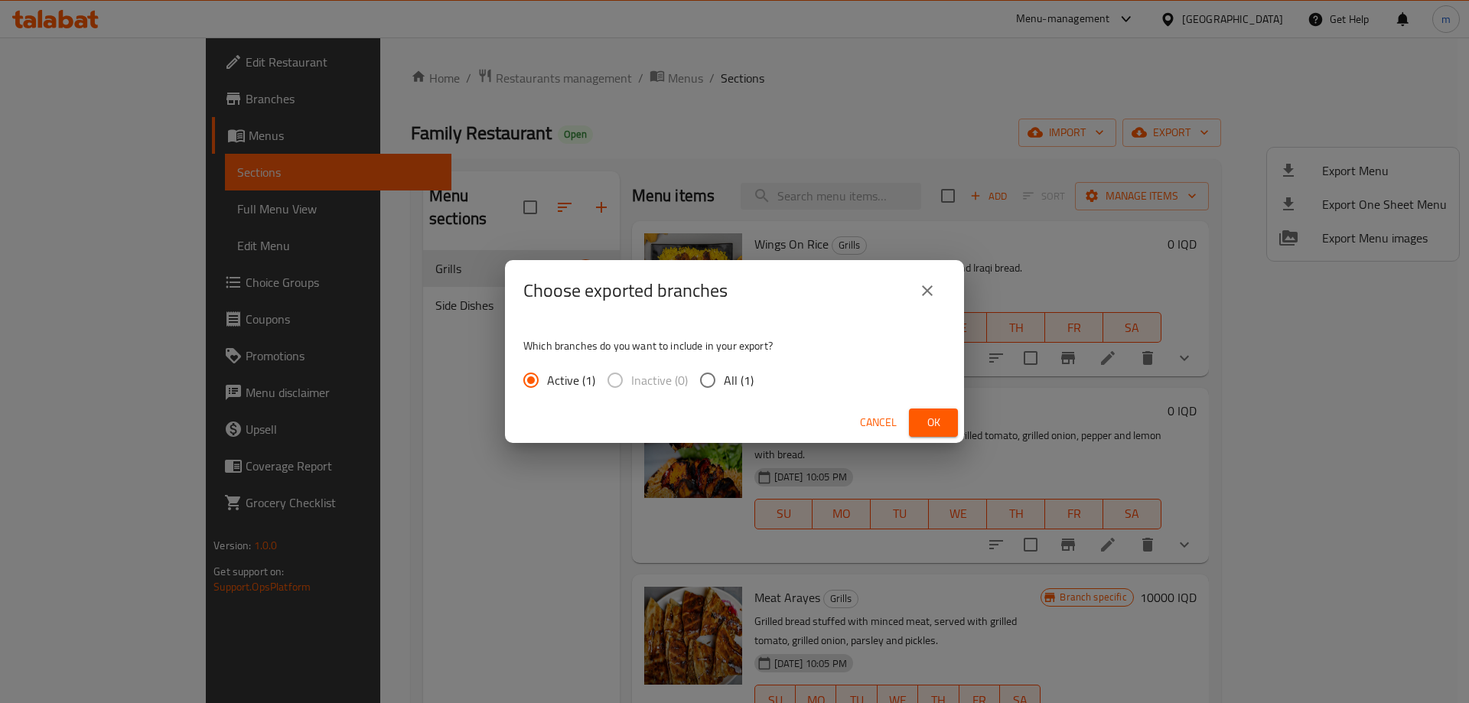
click at [720, 381] on input "All (1)" at bounding box center [708, 380] width 32 height 32
radio input "true"
click at [539, 378] on input "Active (1)" at bounding box center [531, 380] width 32 height 32
radio input "true"
click at [933, 413] on span "Ok" at bounding box center [933, 422] width 24 height 19
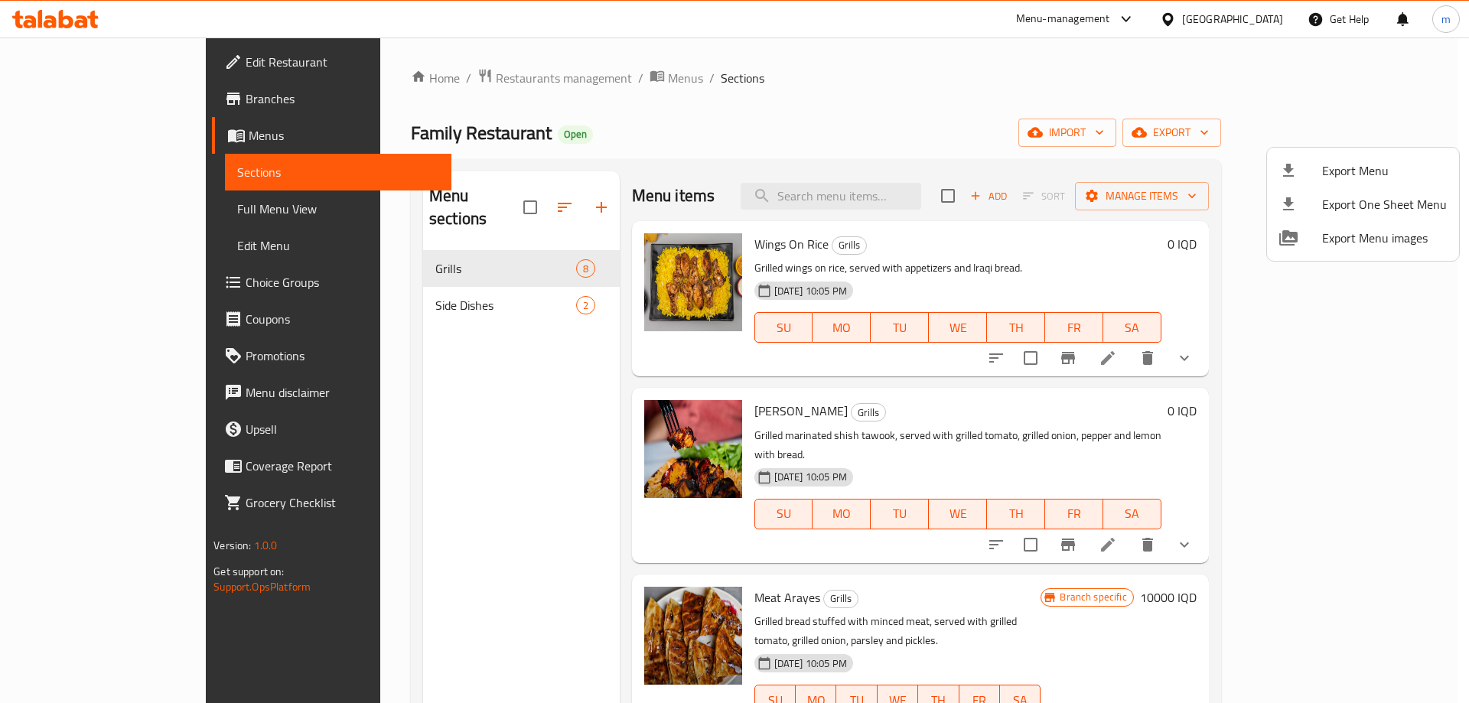
click at [532, 77] on div at bounding box center [734, 351] width 1469 height 703
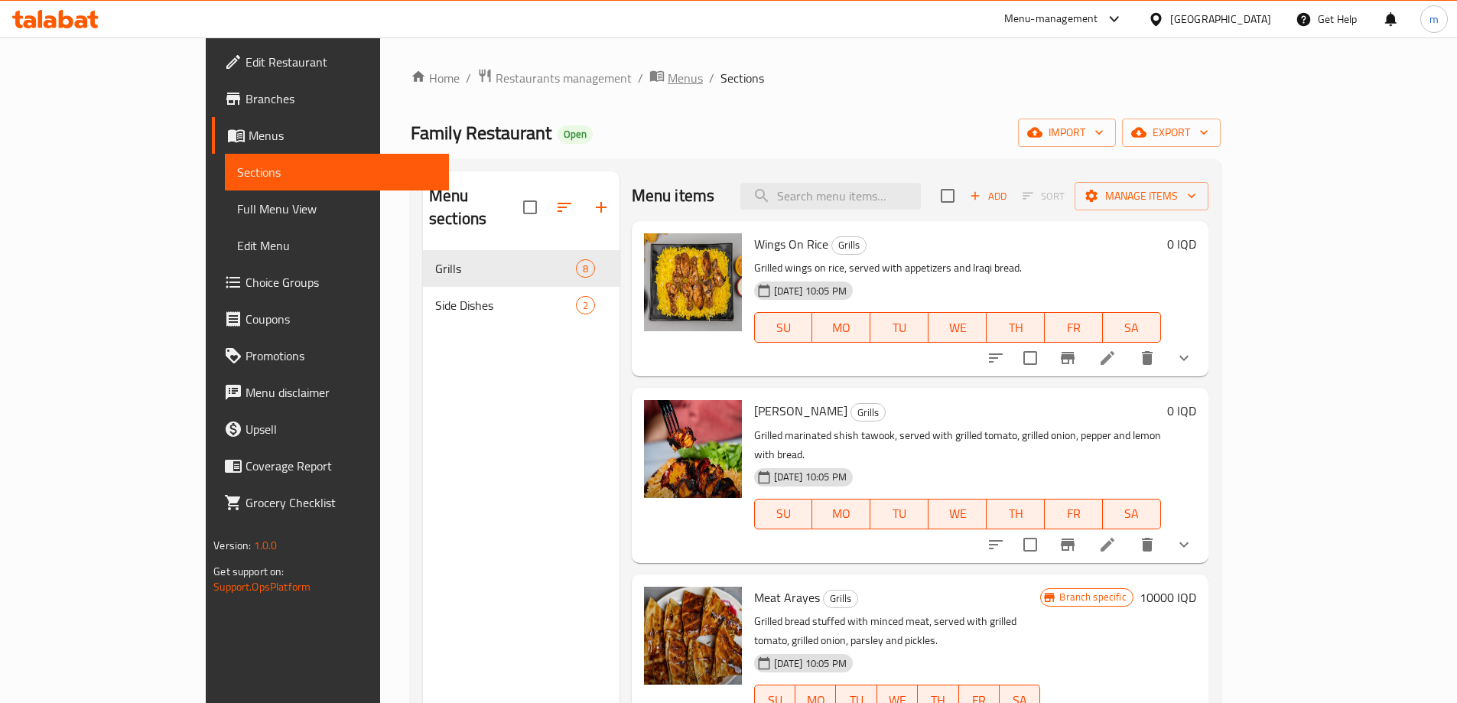
click at [668, 76] on span "Menus" at bounding box center [685, 78] width 35 height 18
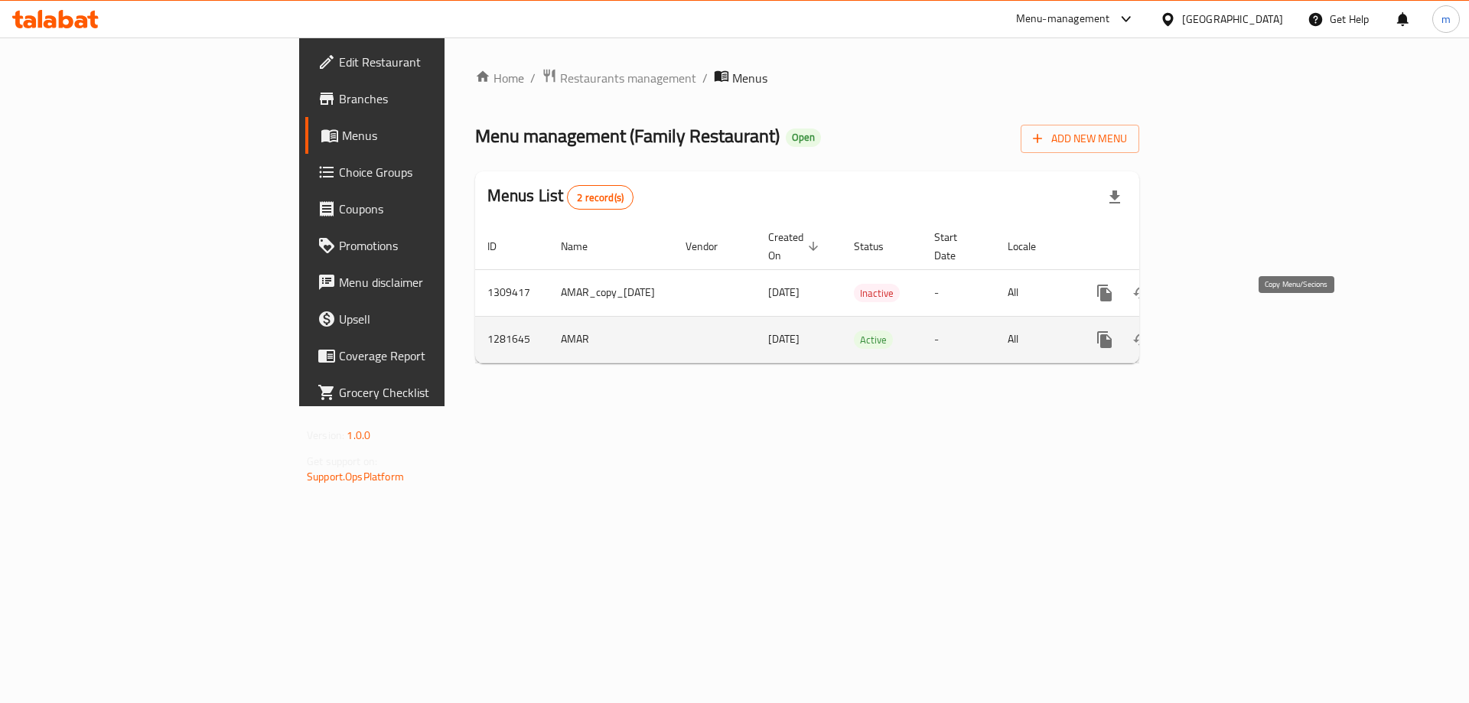
click at [1112, 331] on icon "more" at bounding box center [1104, 339] width 15 height 17
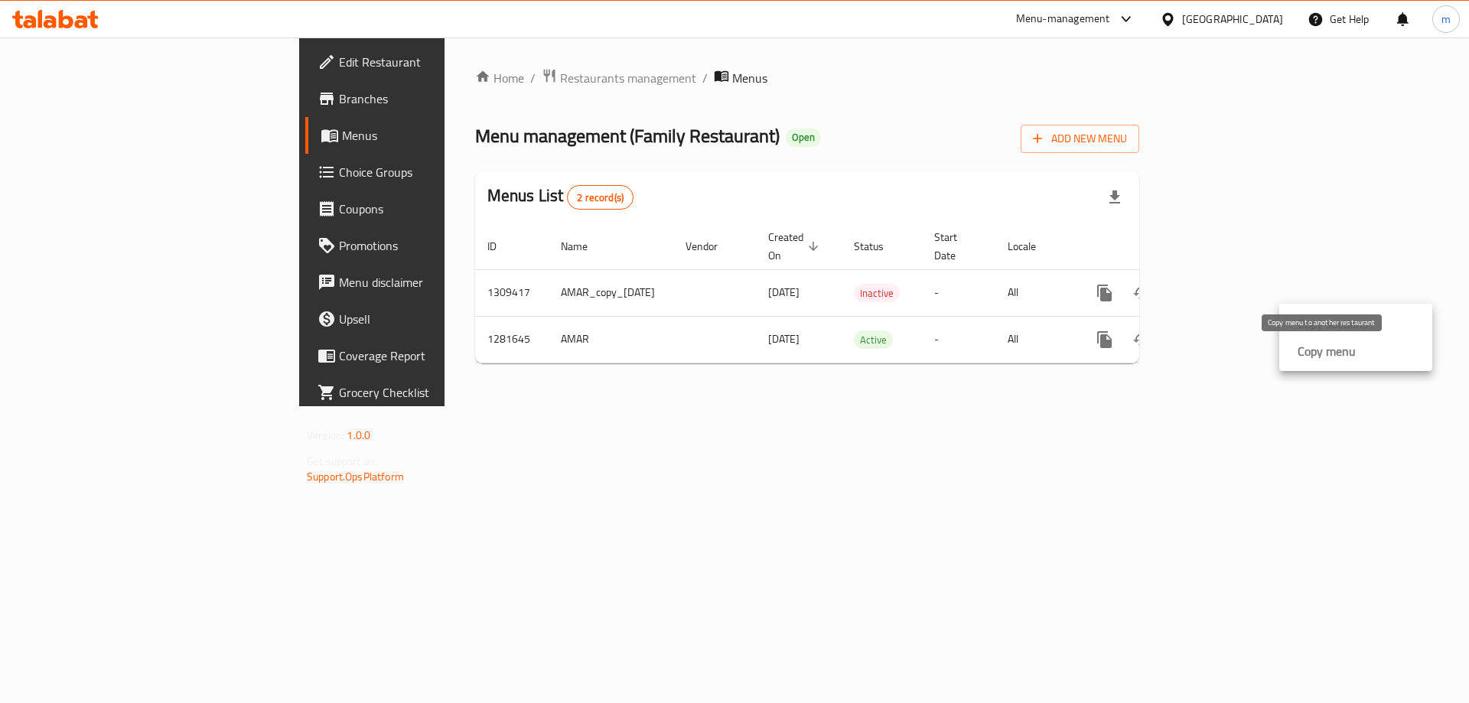
click at [1299, 348] on strong "Copy menu" at bounding box center [1326, 351] width 58 height 18
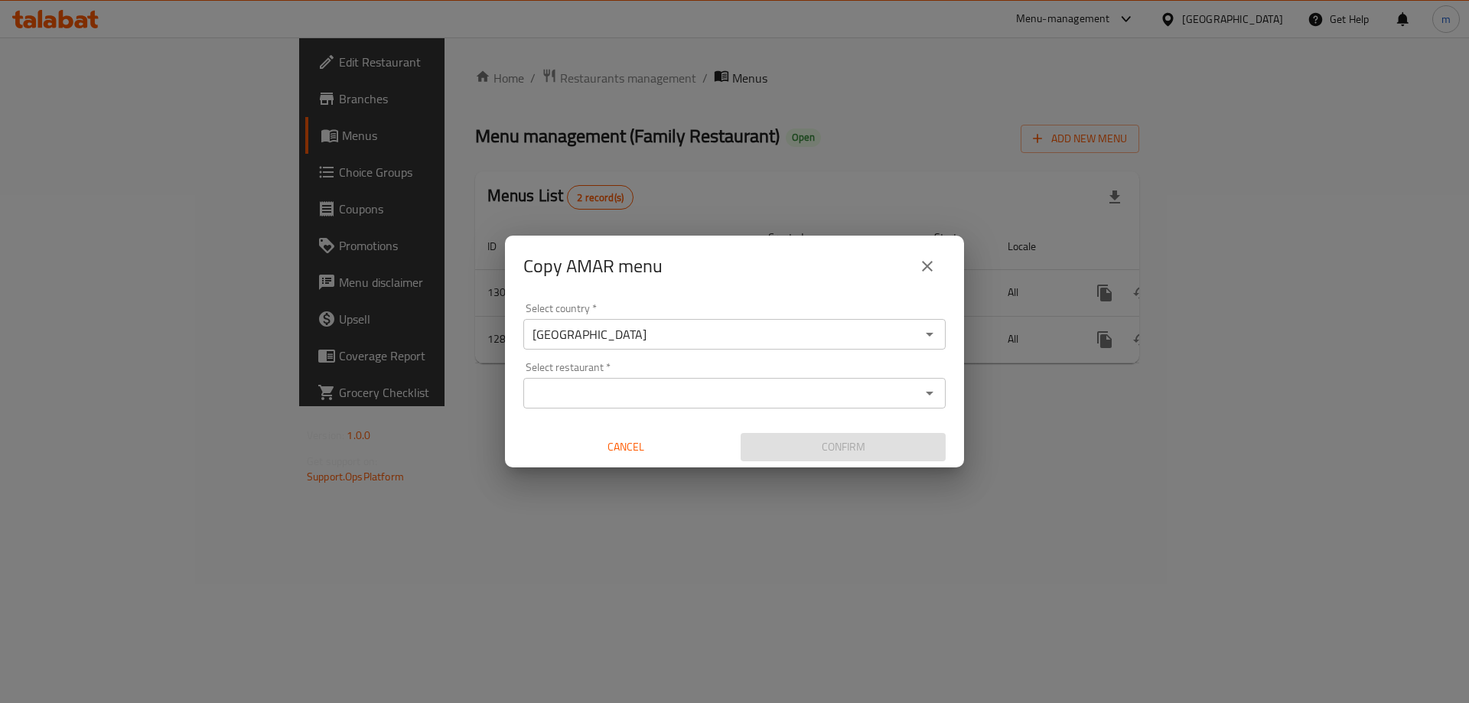
click at [644, 393] on input "Select restaurant   *" at bounding box center [722, 392] width 388 height 21
paste input "707485"
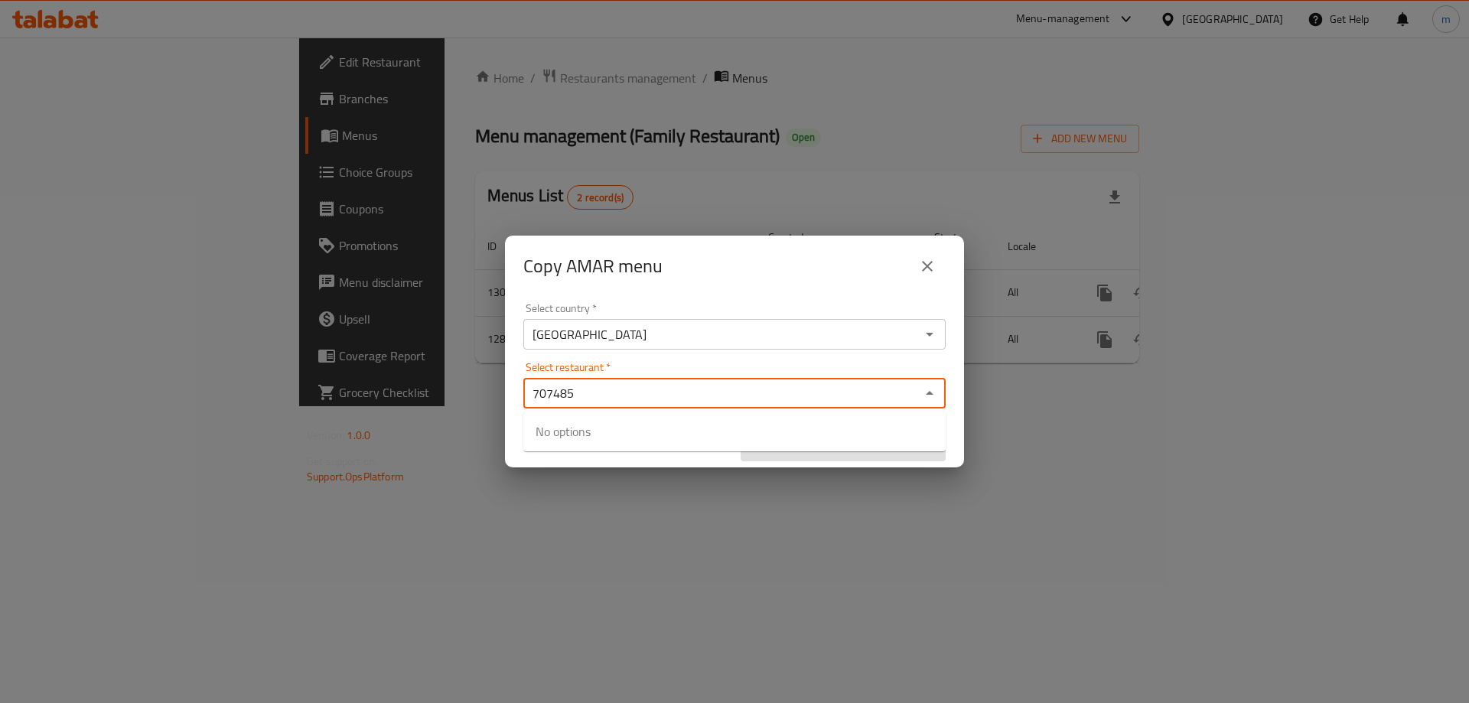
click at [657, 366] on div "Select restaurant   * 707485 Select restaurant *" at bounding box center [734, 385] width 422 height 47
click at [634, 366] on div "Select restaurant   * 707485 Select restaurant *" at bounding box center [734, 385] width 422 height 47
click at [650, 367] on div "Select restaurant   * 707485 Select restaurant *" at bounding box center [734, 385] width 422 height 47
type input "707485"
click at [516, 367] on div "Select country   * Iraq Select country * Select restaurant   * Select restauran…" at bounding box center [734, 382] width 459 height 171
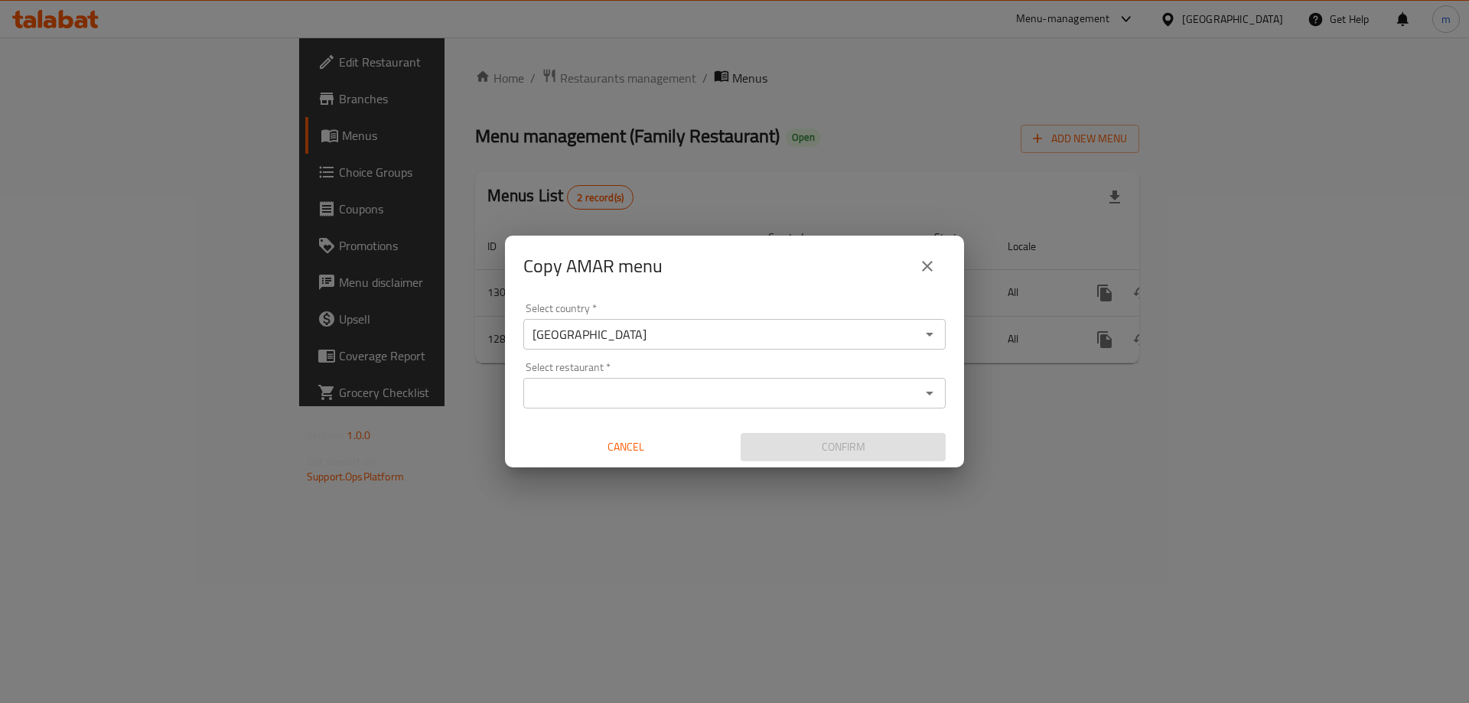
click at [633, 382] on div "Select restaurant *" at bounding box center [734, 393] width 422 height 31
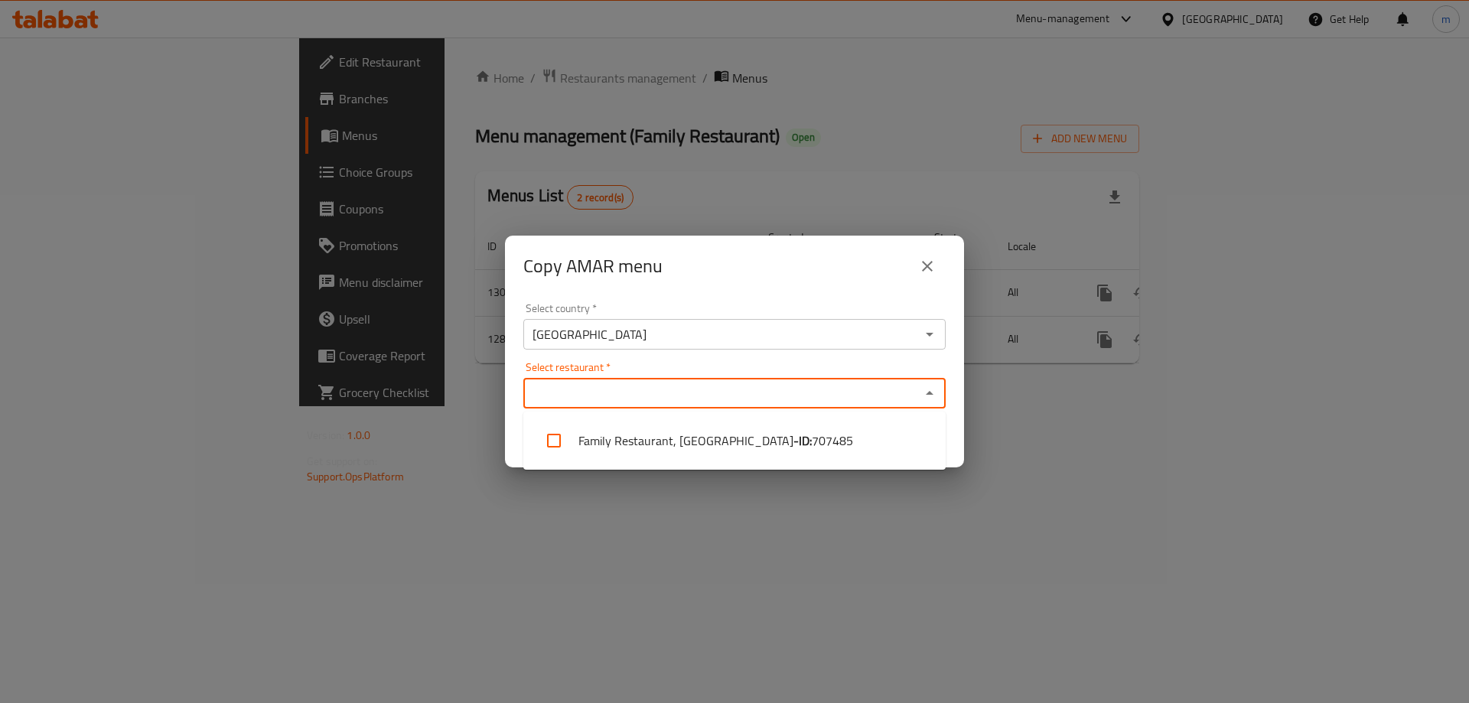
click at [590, 398] on input "Select restaurant   *" at bounding box center [722, 392] width 388 height 21
click at [604, 435] on li "Family Restaurant, Sadr City - ID: 707485" at bounding box center [734, 441] width 422 height 46
checkbox input "true"
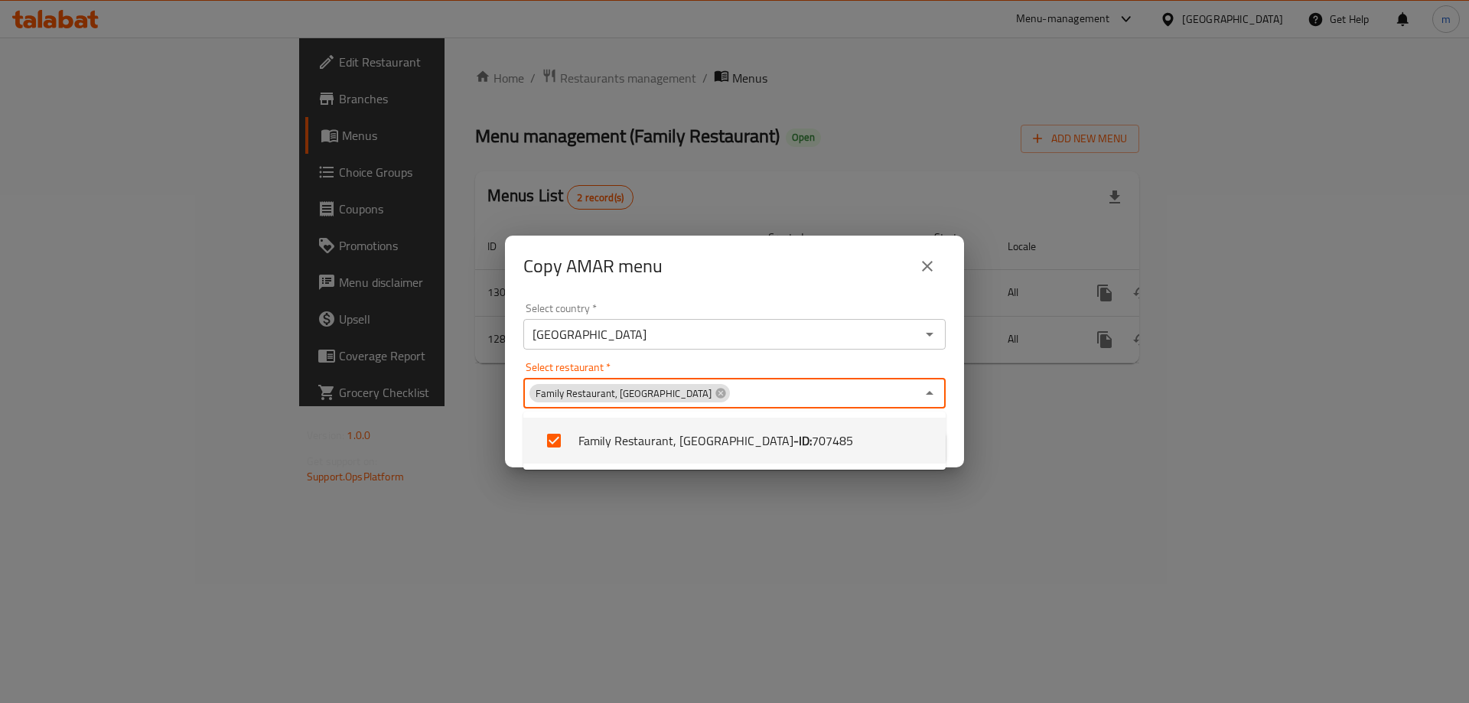
click at [684, 376] on div "Select restaurant   * Family Restaurant, Sadr City Select restaurant *" at bounding box center [734, 385] width 422 height 47
click at [704, 373] on div "Select restaurant   * Family Restaurant, Sadr City Select restaurant *" at bounding box center [734, 385] width 422 height 47
click at [717, 365] on div "Select restaurant   * Family Restaurant, Sadr City Select restaurant *" at bounding box center [734, 385] width 422 height 47
click at [524, 358] on div "Select country   * Iraq Select country * Select restaurant   * Family Restauran…" at bounding box center [734, 382] width 459 height 171
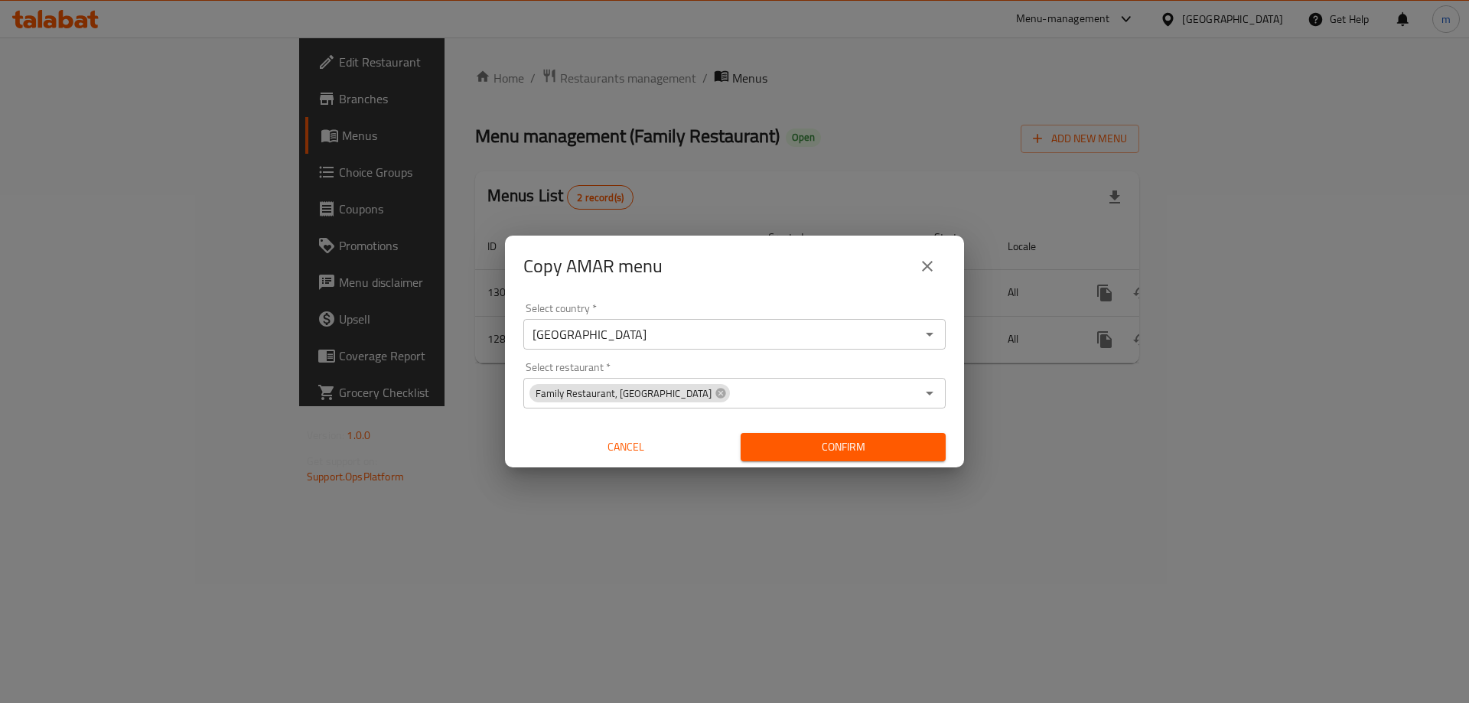
click at [810, 437] on button "Confirm" at bounding box center [842, 447] width 205 height 28
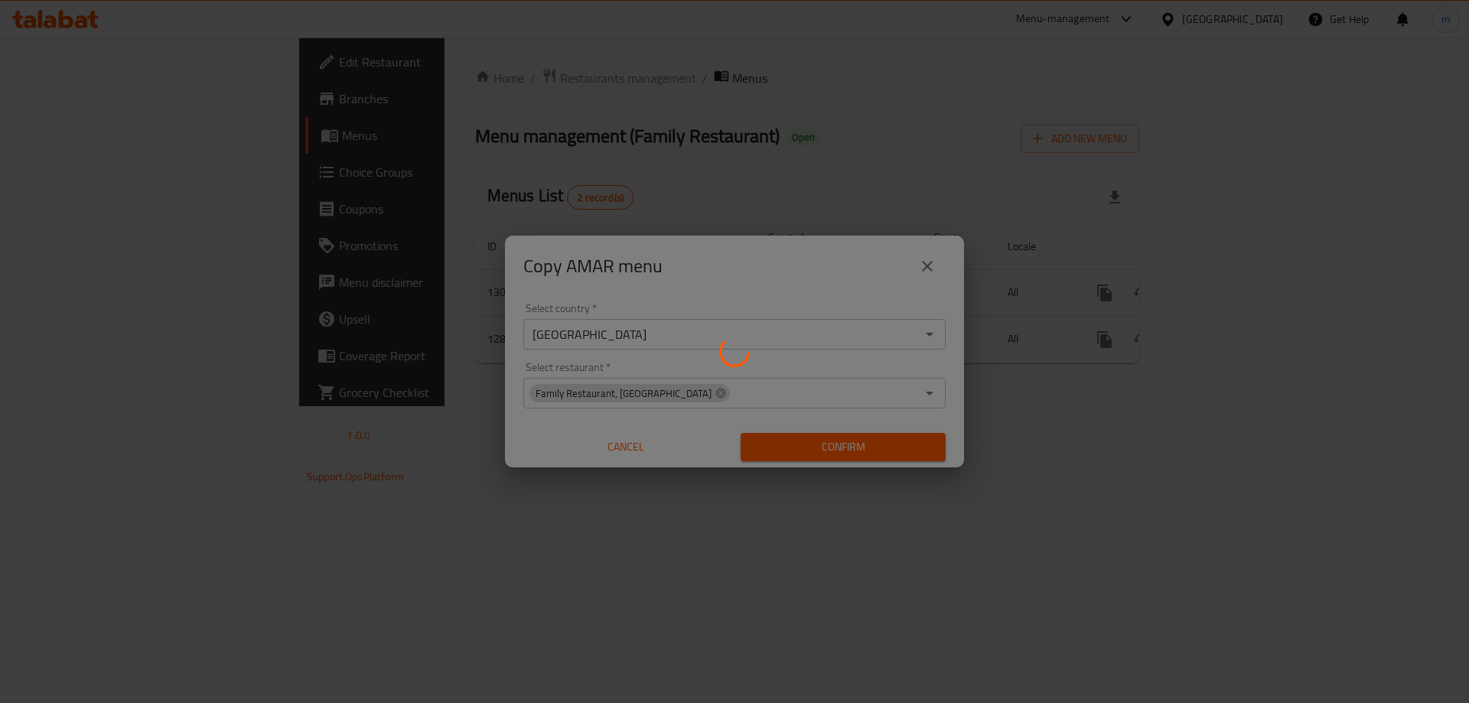
drag, startPoint x: 668, startPoint y: 99, endPoint x: 532, endPoint y: 146, distance: 143.9
click at [532, 146] on div at bounding box center [734, 351] width 1469 height 703
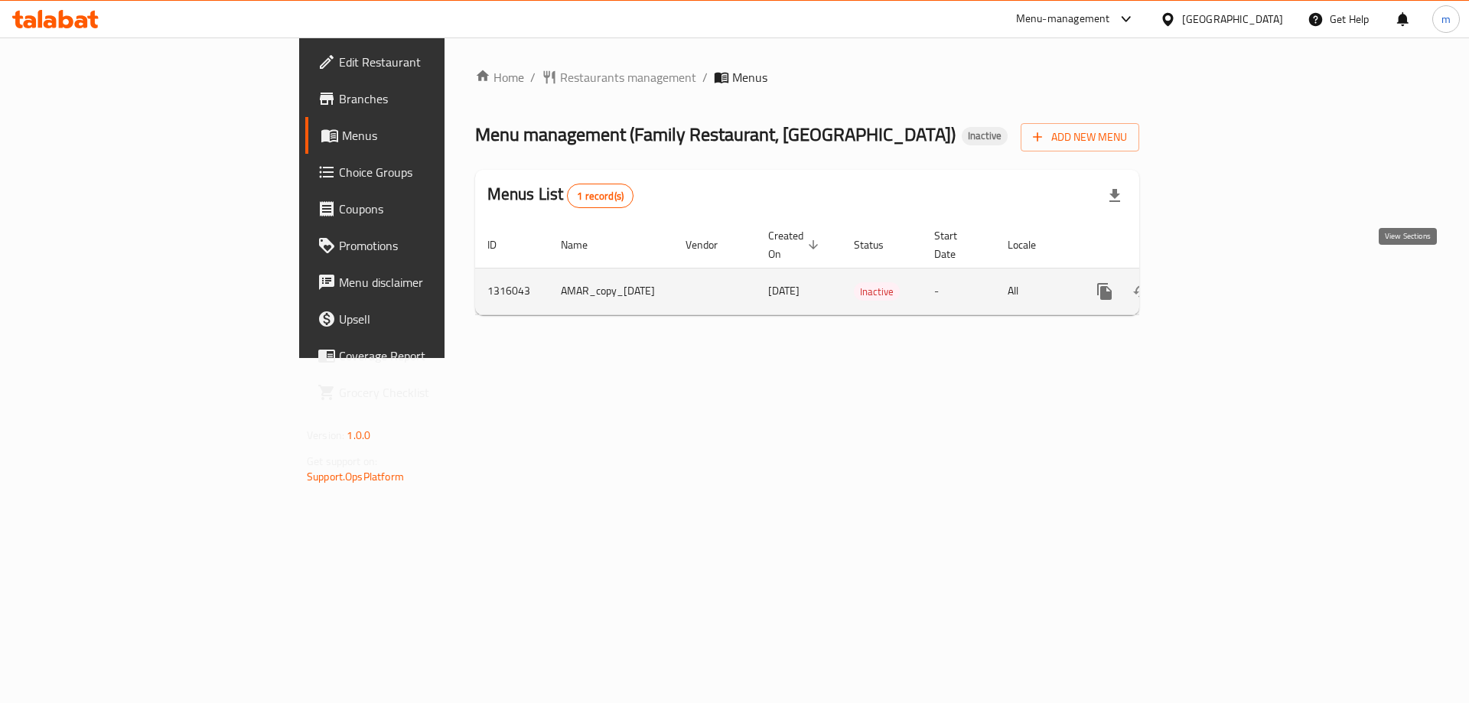
click at [1224, 282] on icon "enhanced table" at bounding box center [1215, 291] width 18 height 18
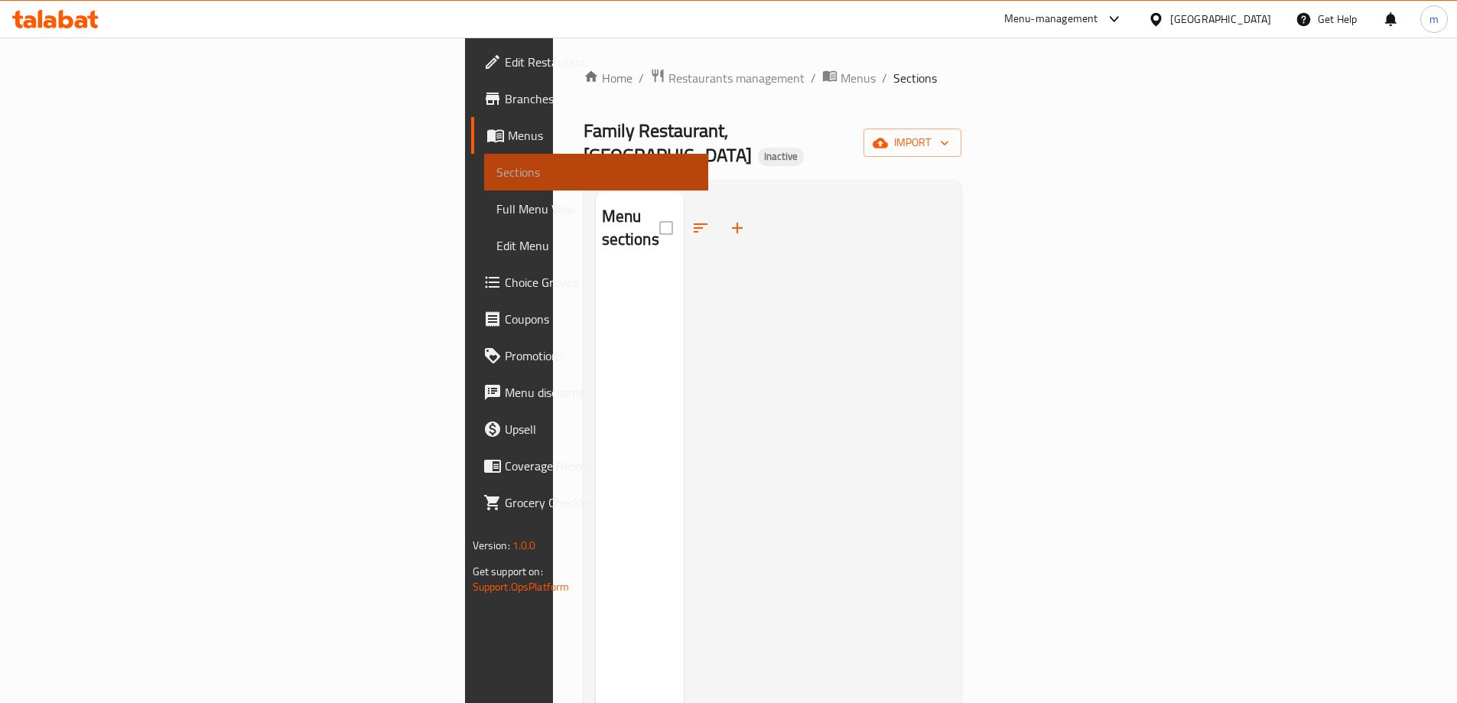
click at [496, 163] on span "Sections" at bounding box center [596, 172] width 200 height 18
click at [841, 81] on span "Menus" at bounding box center [858, 78] width 35 height 18
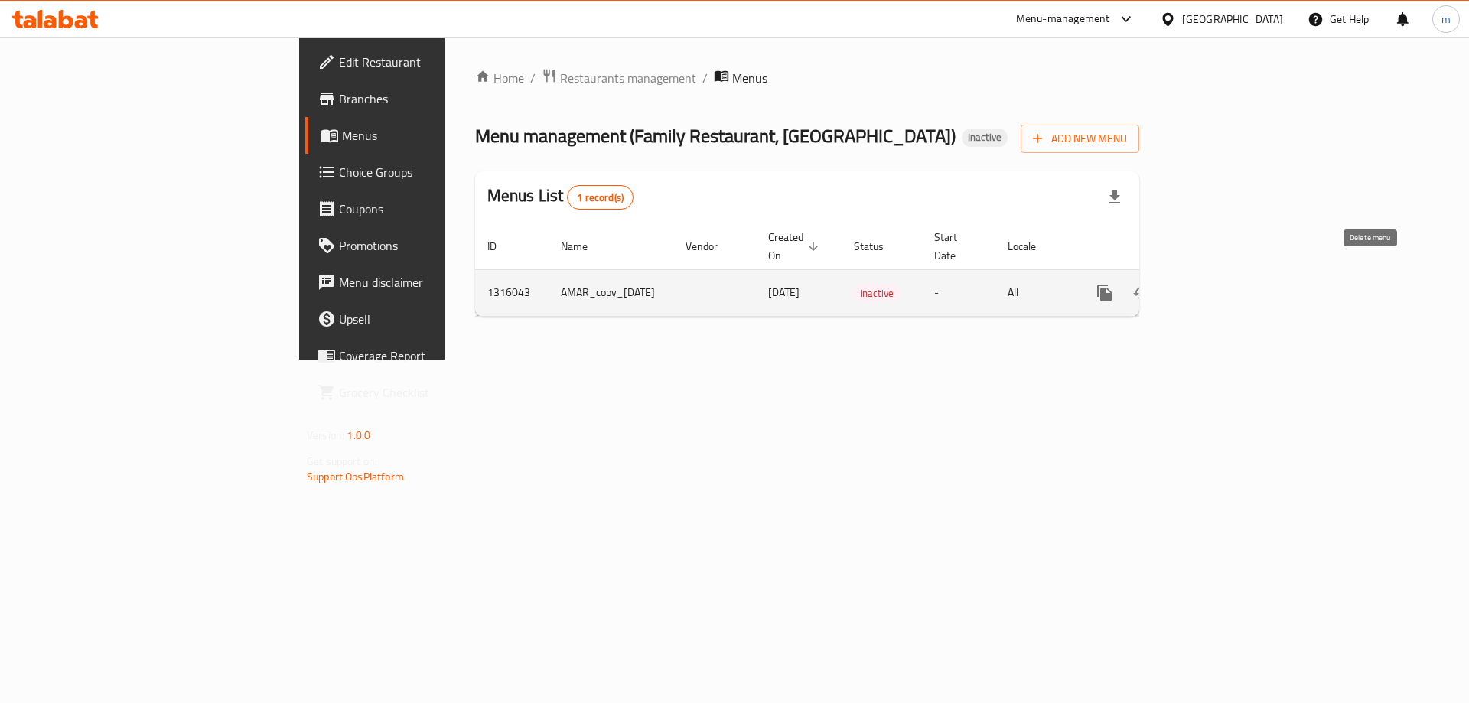
click at [1187, 284] on icon "enhanced table" at bounding box center [1178, 293] width 18 height 18
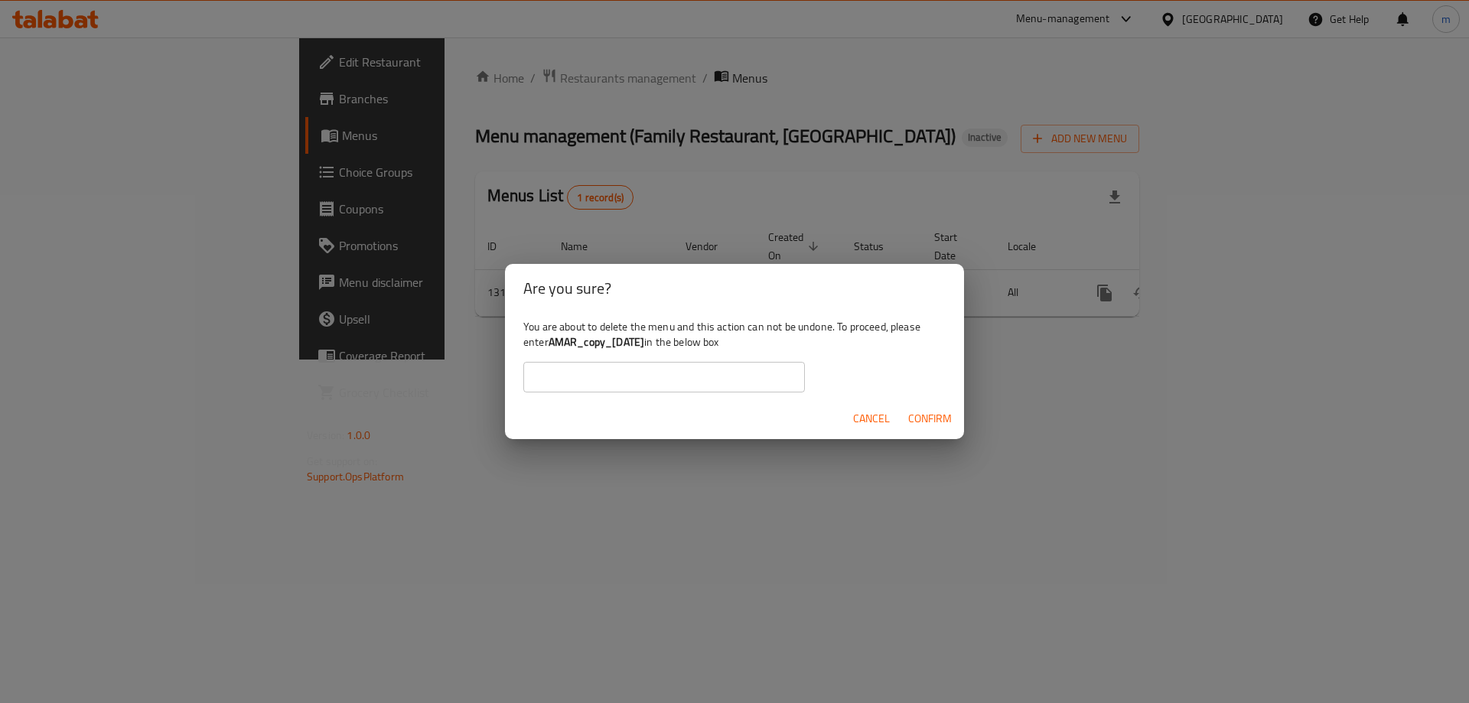
drag, startPoint x: 670, startPoint y: 338, endPoint x: 553, endPoint y: 343, distance: 117.2
click at [553, 343] on b "AMAR_copy_[DATE]" at bounding box center [596, 342] width 96 height 20
copy b "AMAR_copy_[DATE]"
click at [615, 393] on div "You are about to delete the menu and this action can not be undone. To proceed,…" at bounding box center [734, 356] width 459 height 86
click at [618, 383] on input "text" at bounding box center [664, 377] width 282 height 31
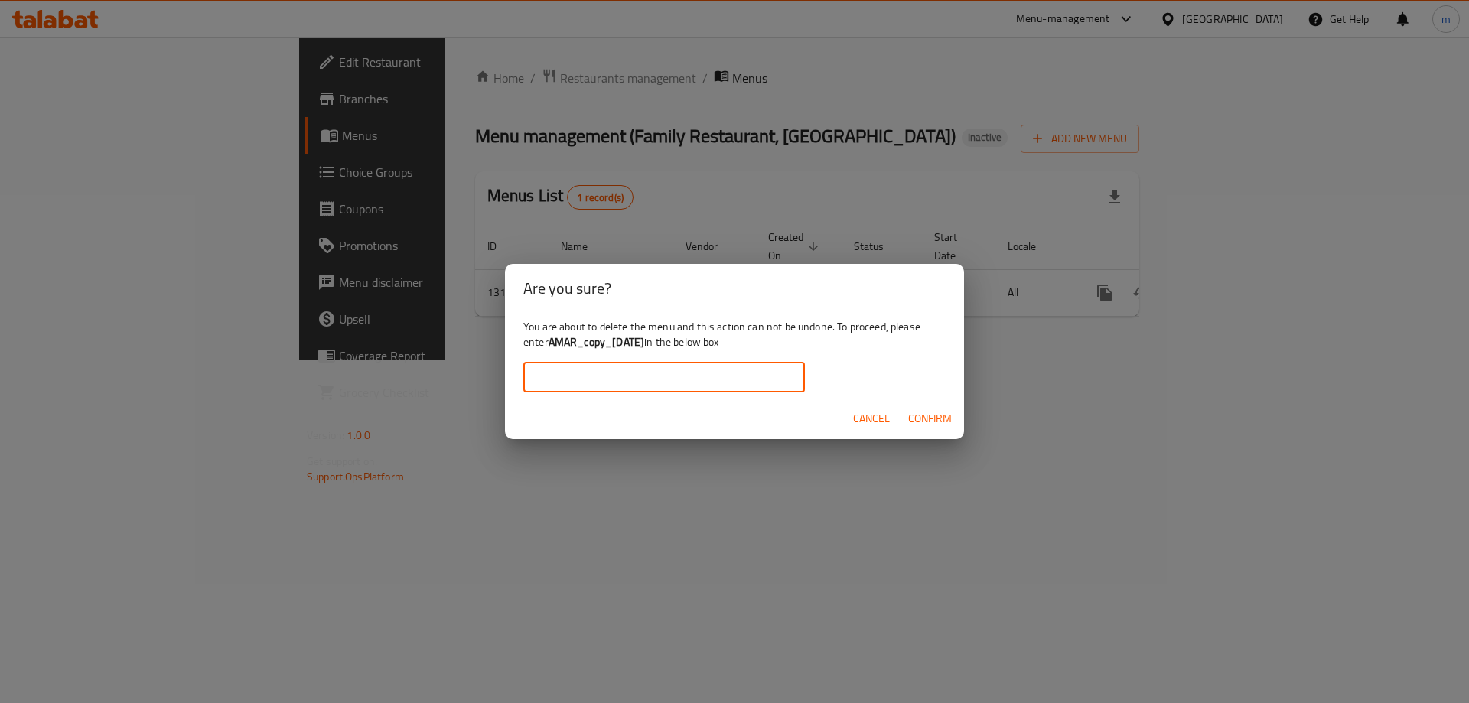
paste input "AMAR_copy_[DATE]"
type input "AMAR_copy_[DATE]"
click at [921, 415] on span "Confirm" at bounding box center [930, 418] width 44 height 19
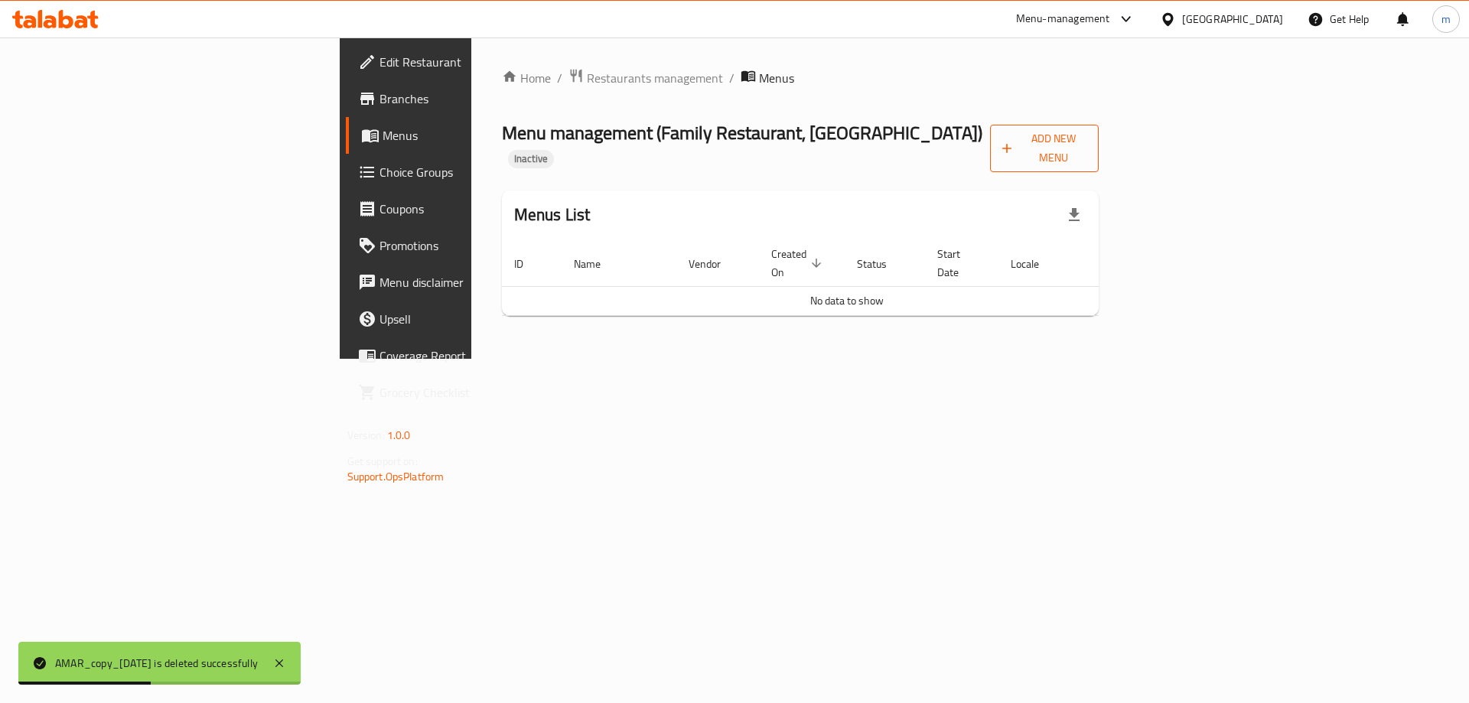
click at [1086, 138] on span "Add New Menu" at bounding box center [1044, 148] width 84 height 38
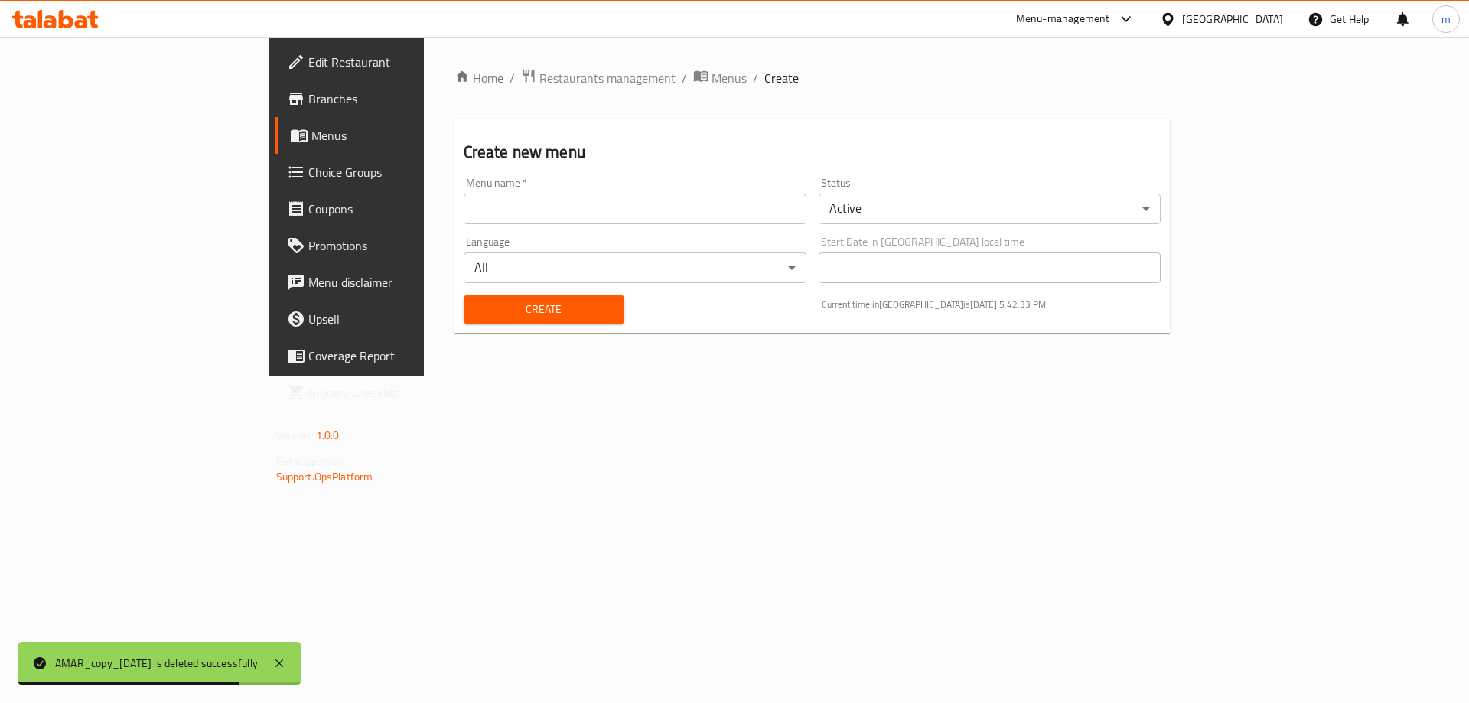
drag, startPoint x: 757, startPoint y: 213, endPoint x: 744, endPoint y: 218, distance: 14.1
click at [757, 213] on input "text" at bounding box center [635, 209] width 343 height 31
type input "[PERSON_NAME]"
click at [476, 301] on span "Create" at bounding box center [544, 309] width 136 height 19
click at [311, 138] on span "Menus" at bounding box center [406, 135] width 190 height 18
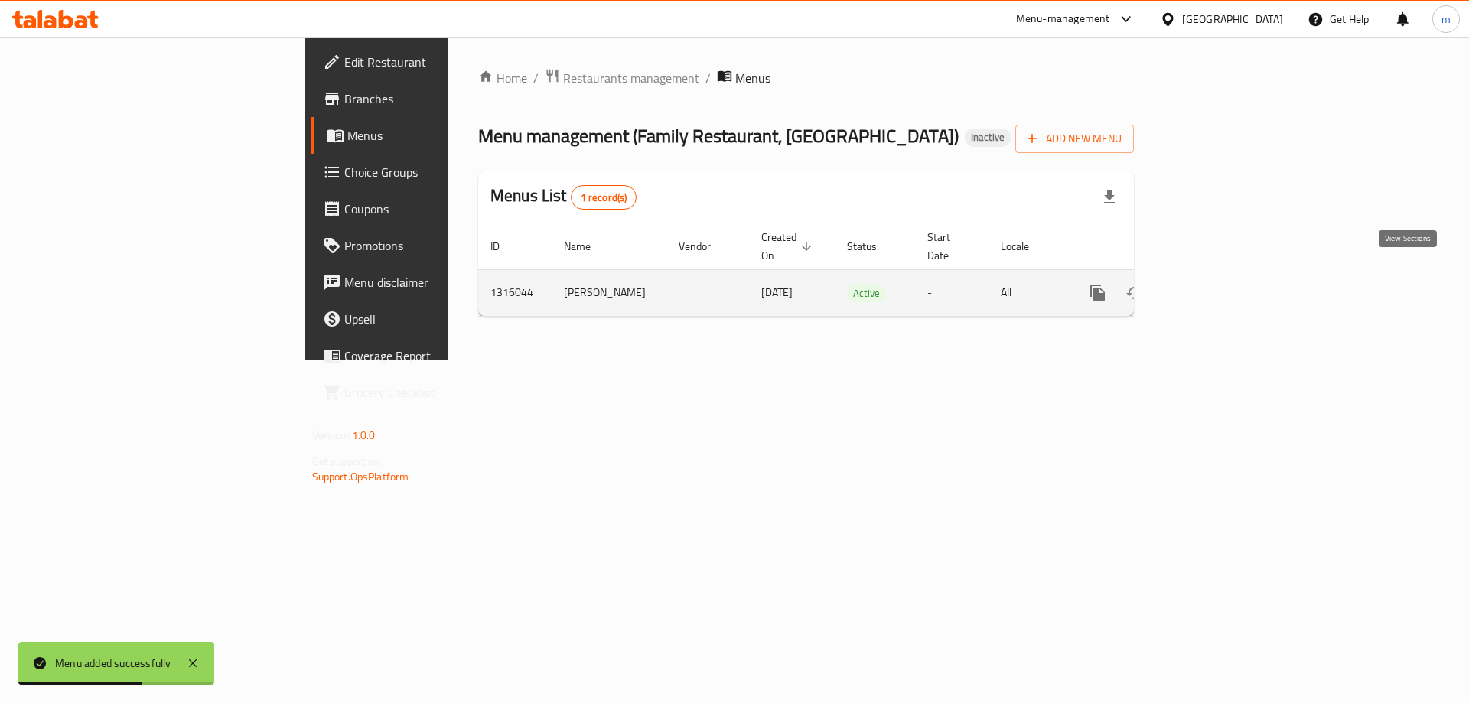
click at [1217, 284] on icon "enhanced table" at bounding box center [1208, 293] width 18 height 18
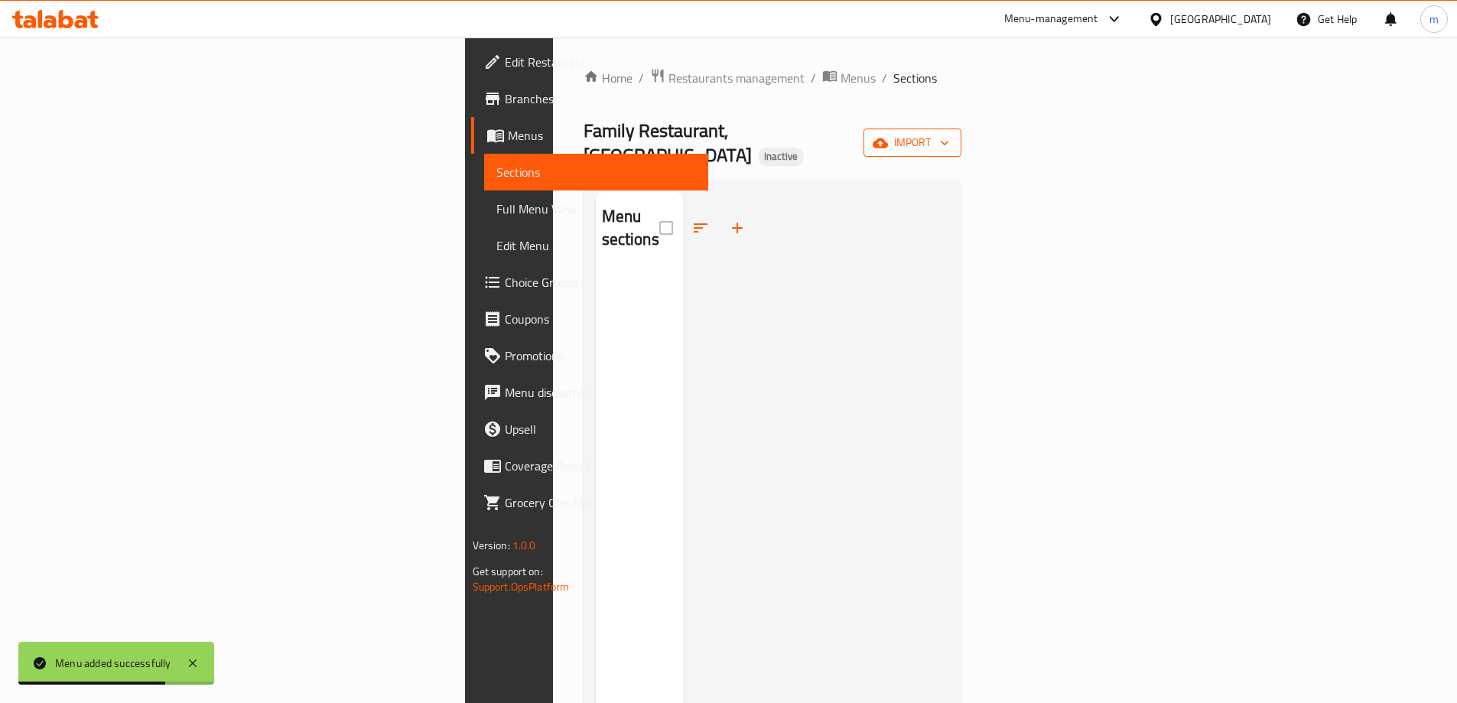
click at [949, 139] on span "import" at bounding box center [912, 142] width 73 height 19
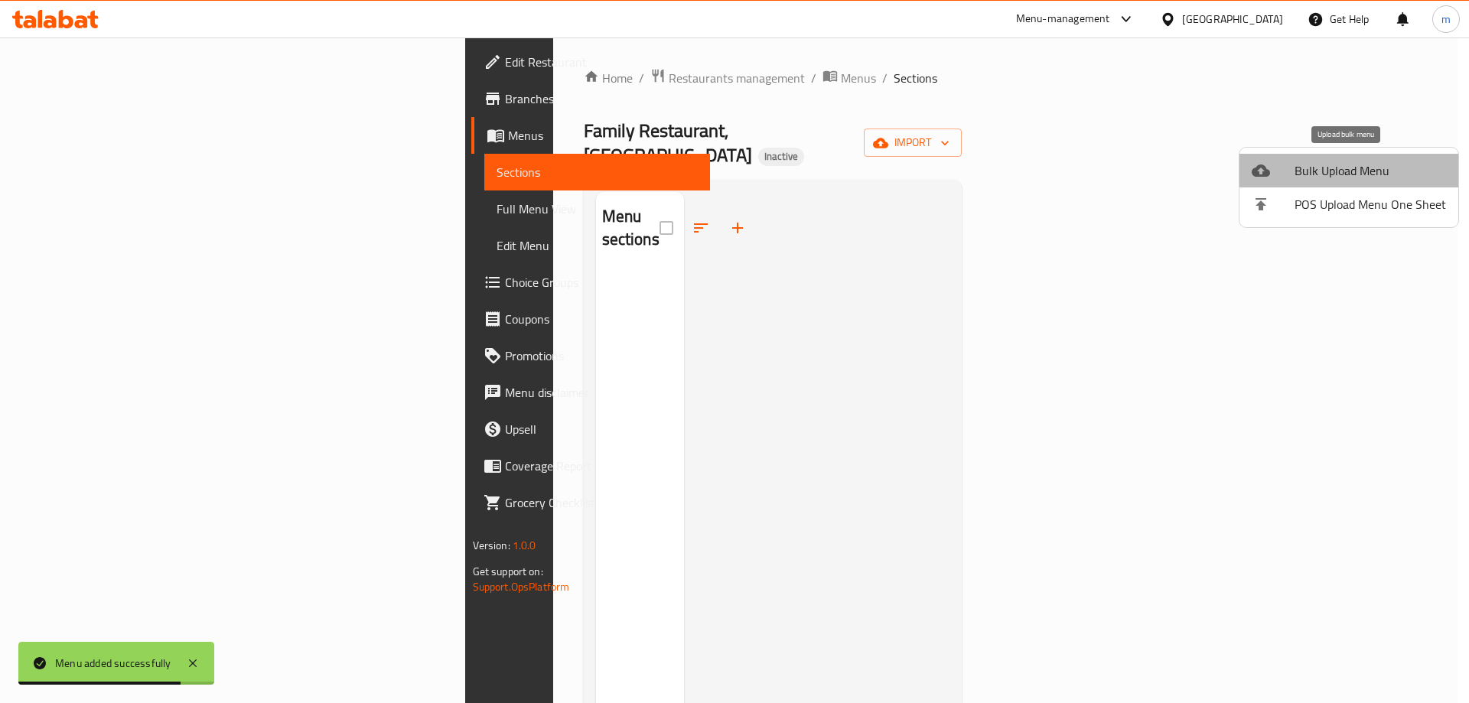
click at [1357, 164] on span "Bulk Upload Menu" at bounding box center [1369, 170] width 151 height 18
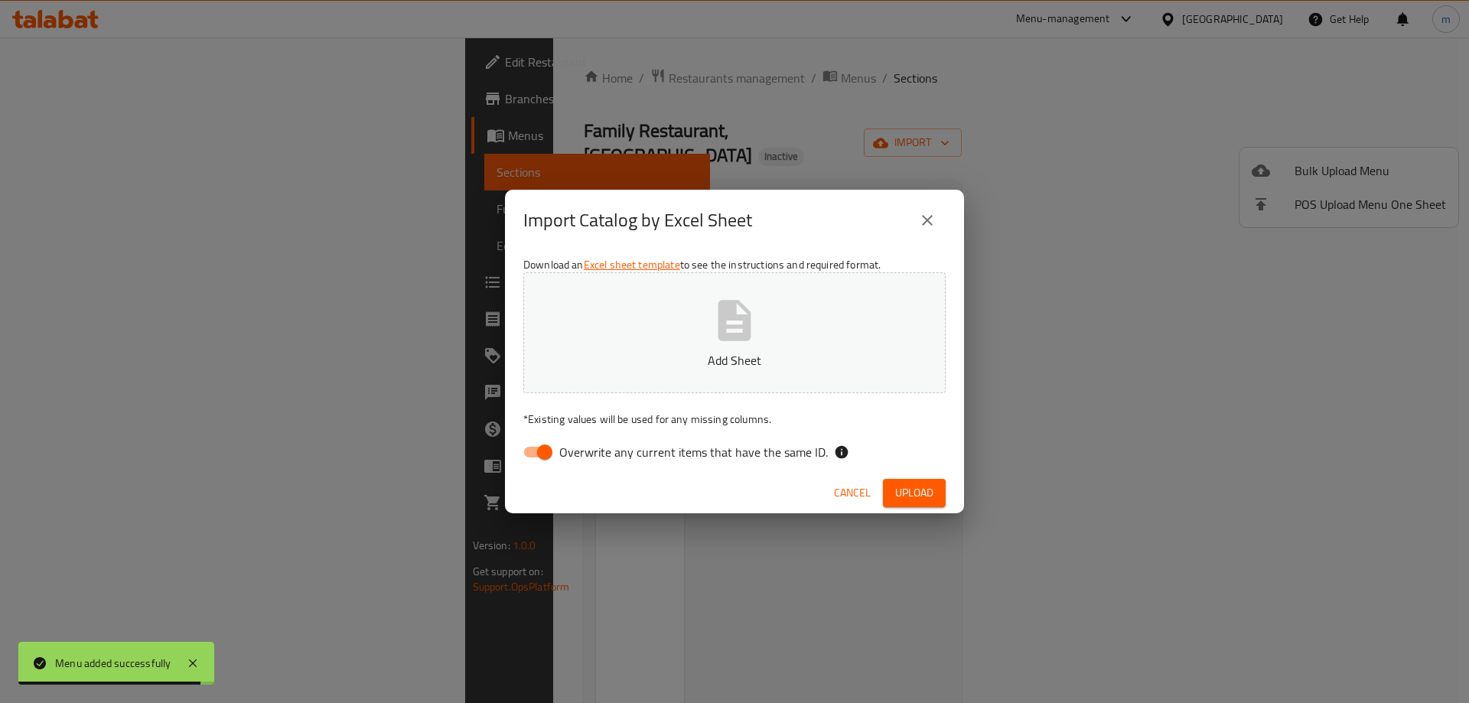
click at [548, 440] on input "Overwrite any current items that have the same ID." at bounding box center [544, 452] width 87 height 29
checkbox input "false"
click at [721, 353] on p "Add Sheet" at bounding box center [734, 360] width 375 height 18
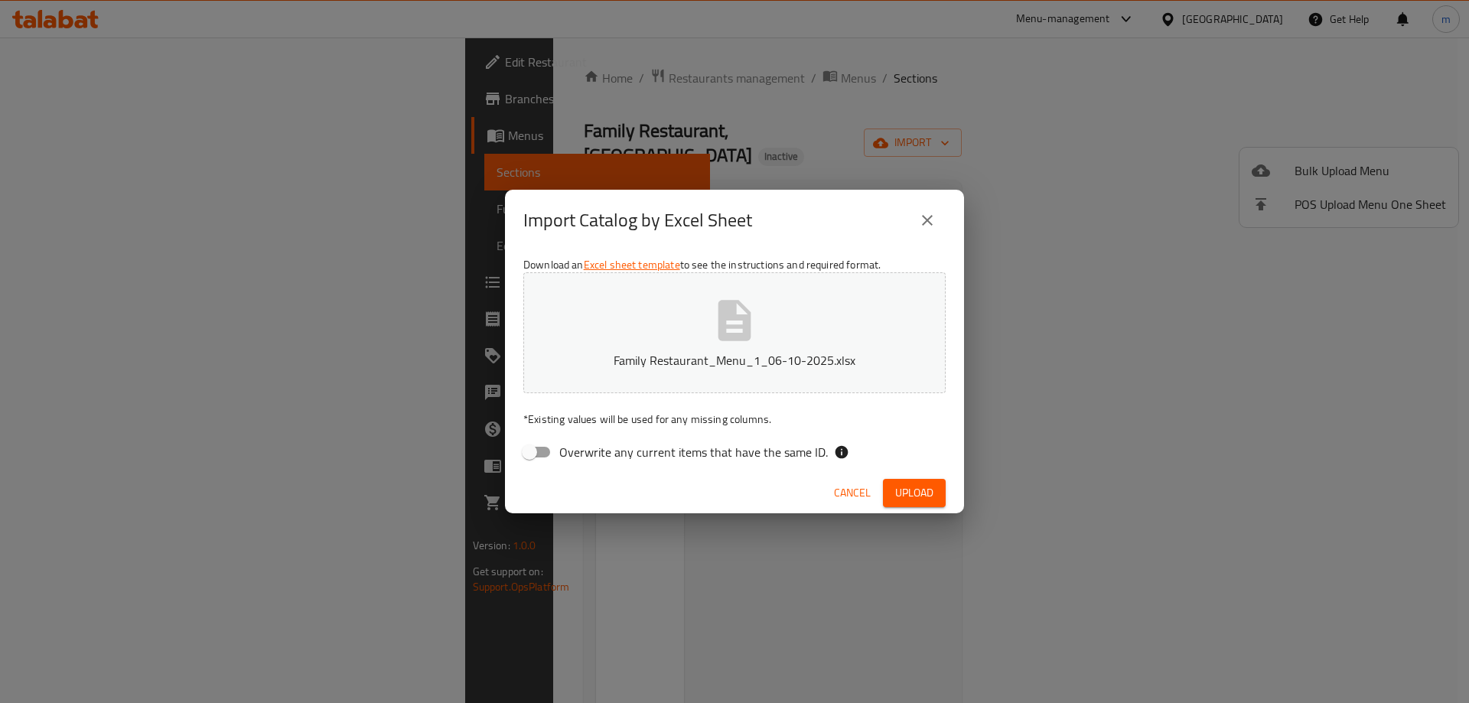
click at [903, 478] on div "Cancel Upload" at bounding box center [734, 493] width 459 height 41
click at [905, 484] on span "Upload" at bounding box center [914, 492] width 38 height 19
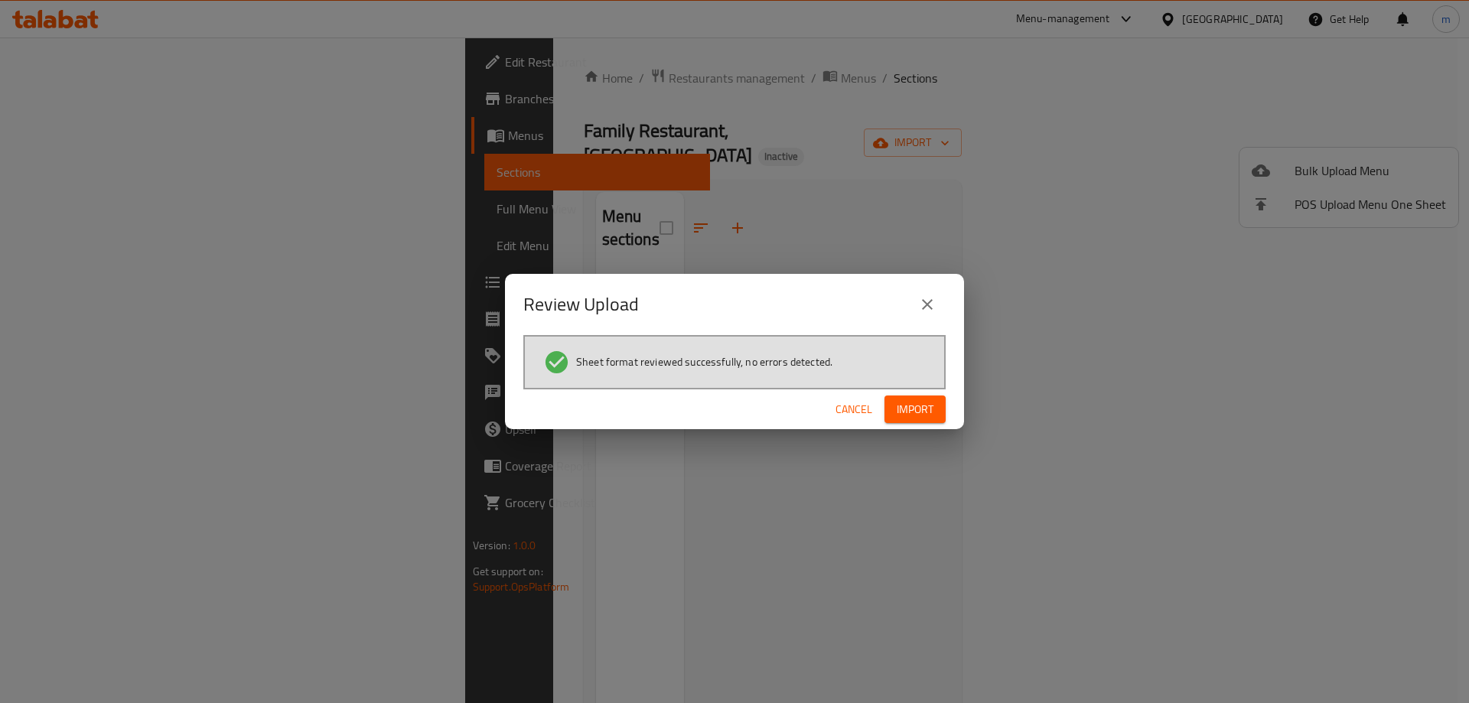
click at [926, 421] on button "Import" at bounding box center [914, 409] width 61 height 28
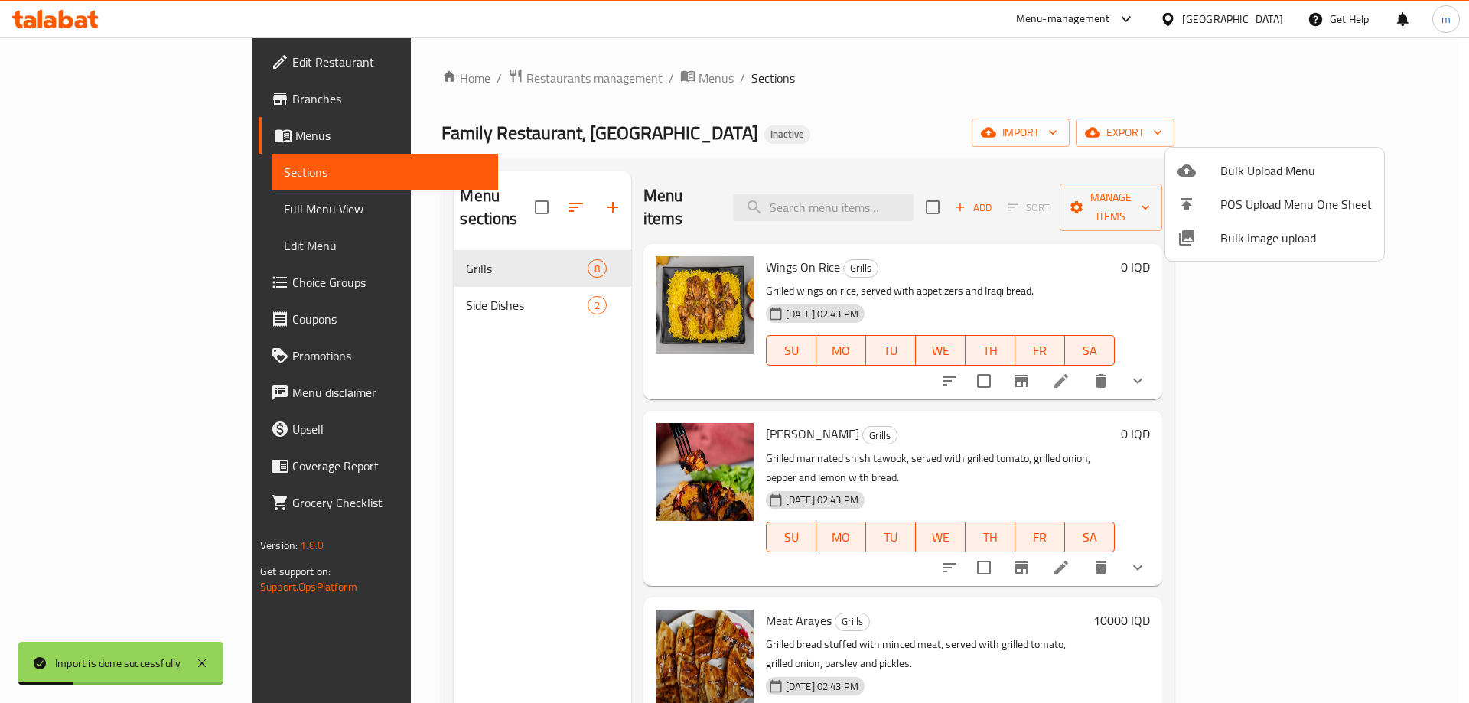
click at [373, 281] on div at bounding box center [734, 351] width 1469 height 703
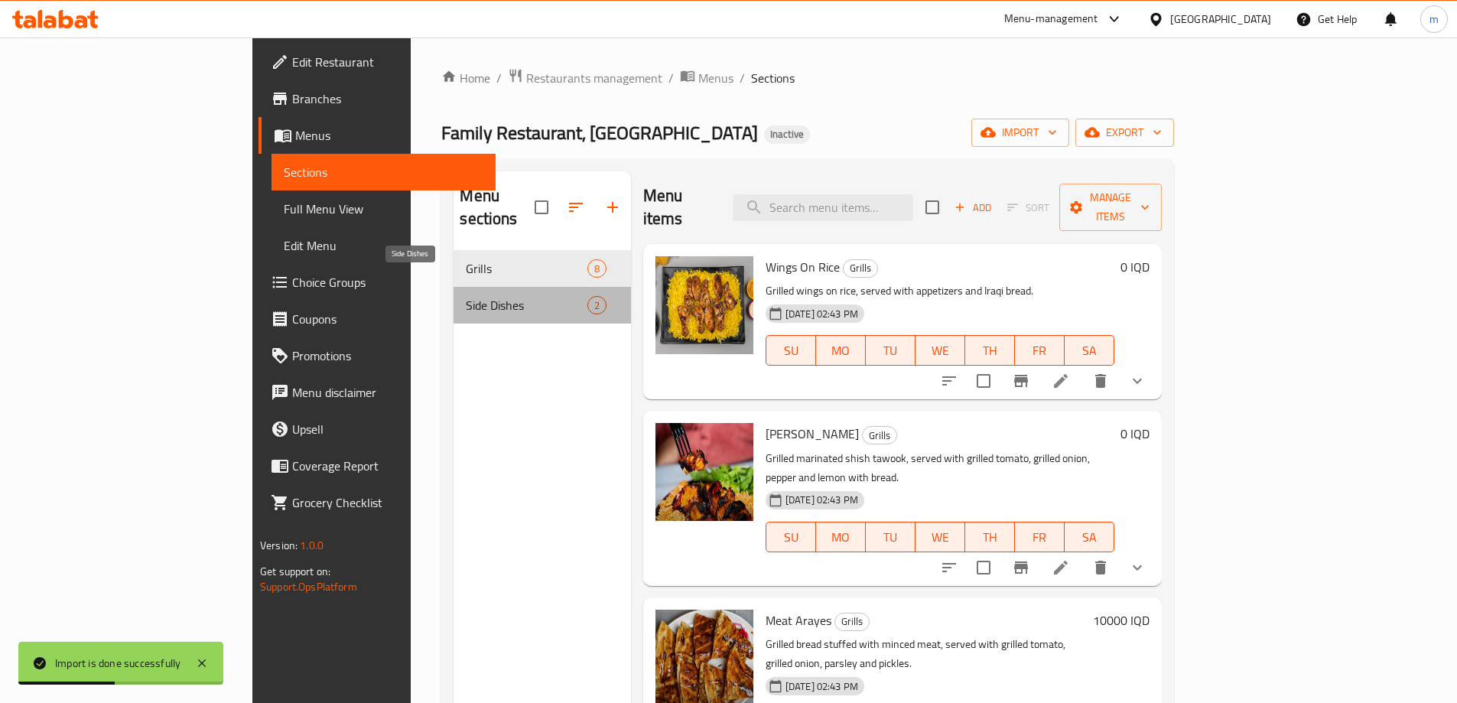
click at [466, 296] on span "Side Dishes" at bounding box center [526, 305] width 121 height 18
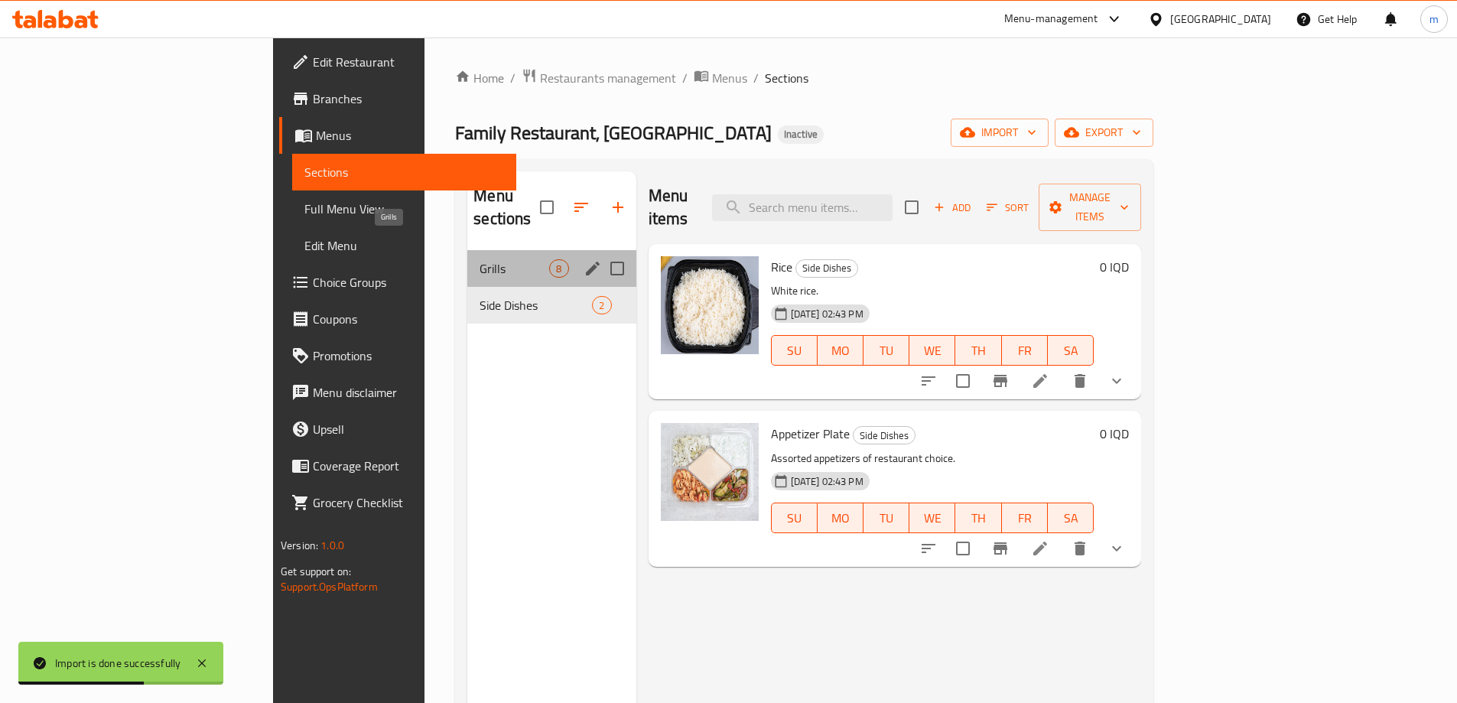
click at [480, 259] on span "Grills" at bounding box center [515, 268] width 70 height 18
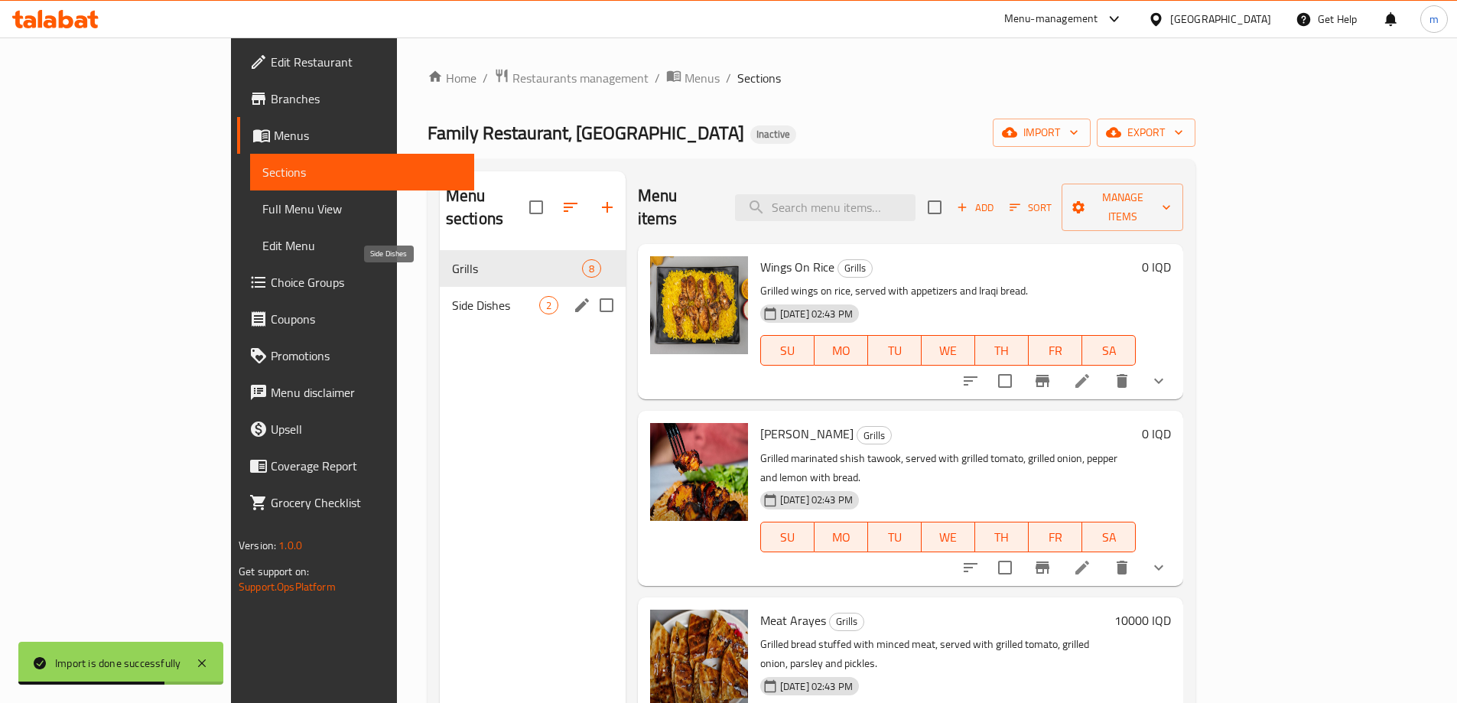
click at [452, 296] on span "Side Dishes" at bounding box center [495, 305] width 87 height 18
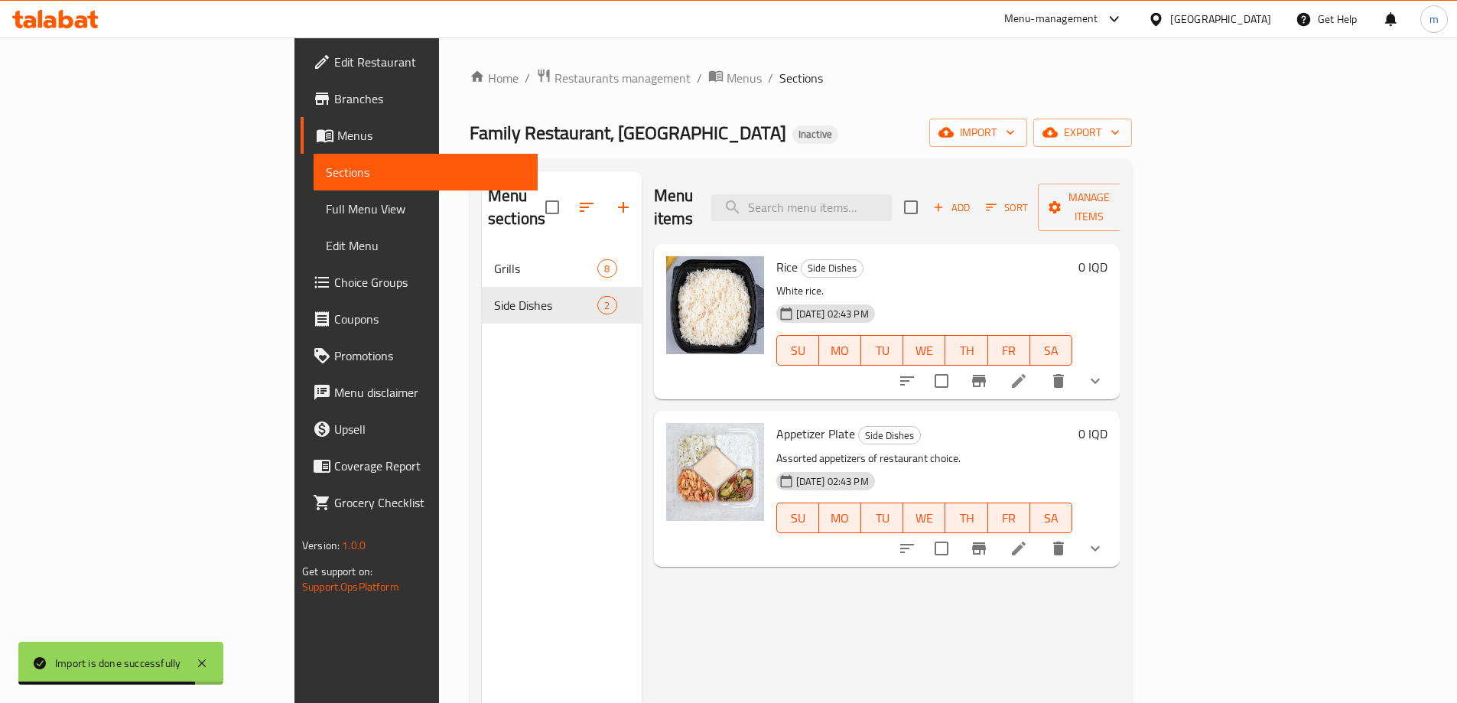
click at [326, 210] on span "Full Menu View" at bounding box center [426, 209] width 200 height 18
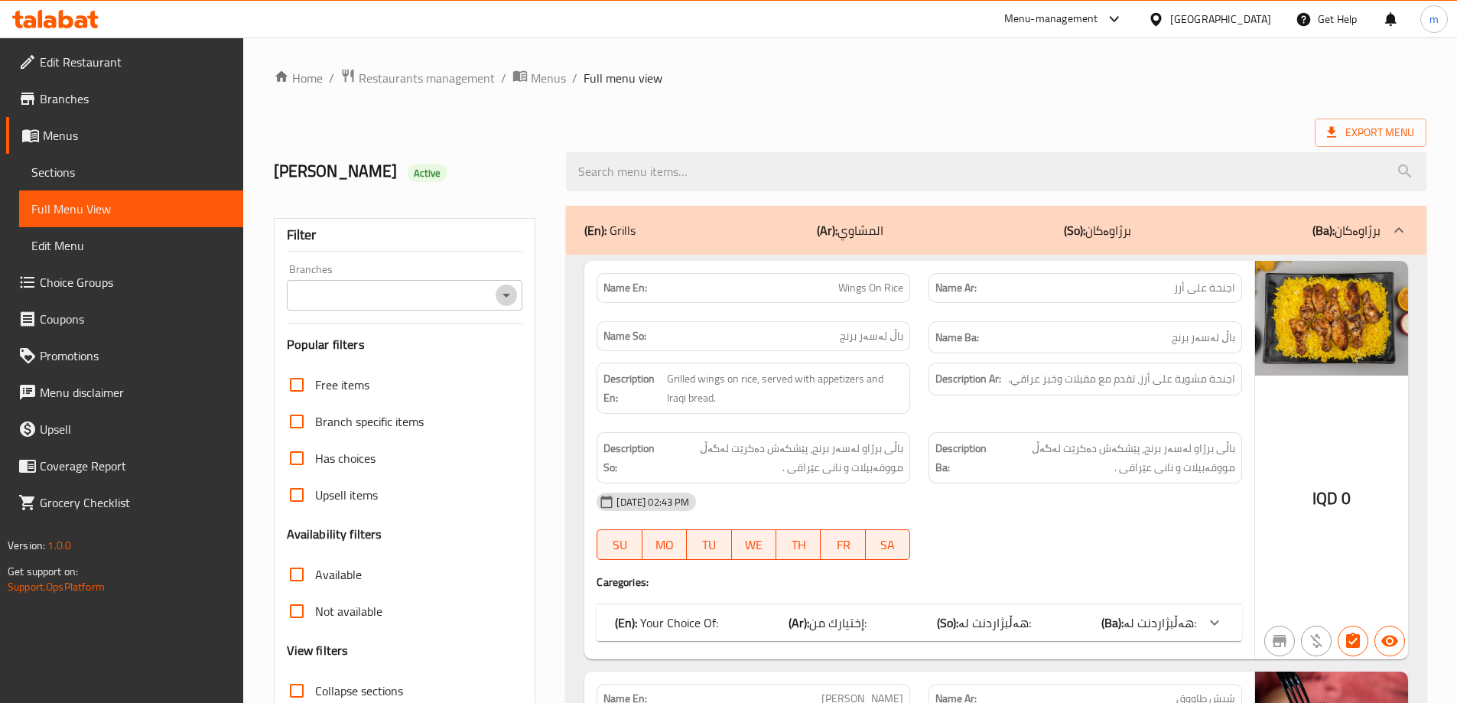
click at [507, 298] on icon "Open" at bounding box center [506, 295] width 18 height 18
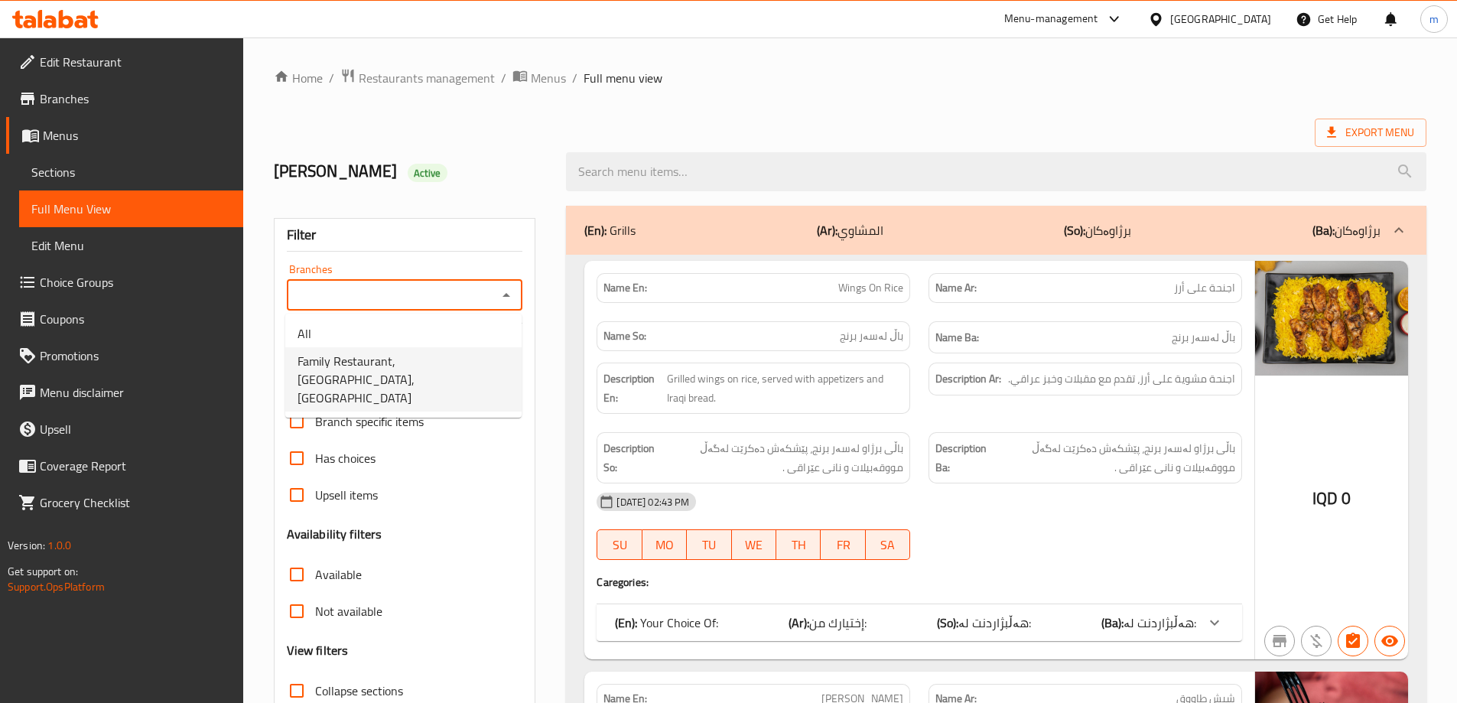
click at [393, 363] on span "Family Restaurant, Sadr City, Sadr Area" at bounding box center [404, 379] width 212 height 55
type input "Family Restaurant, Sadr City, Sadr Area"
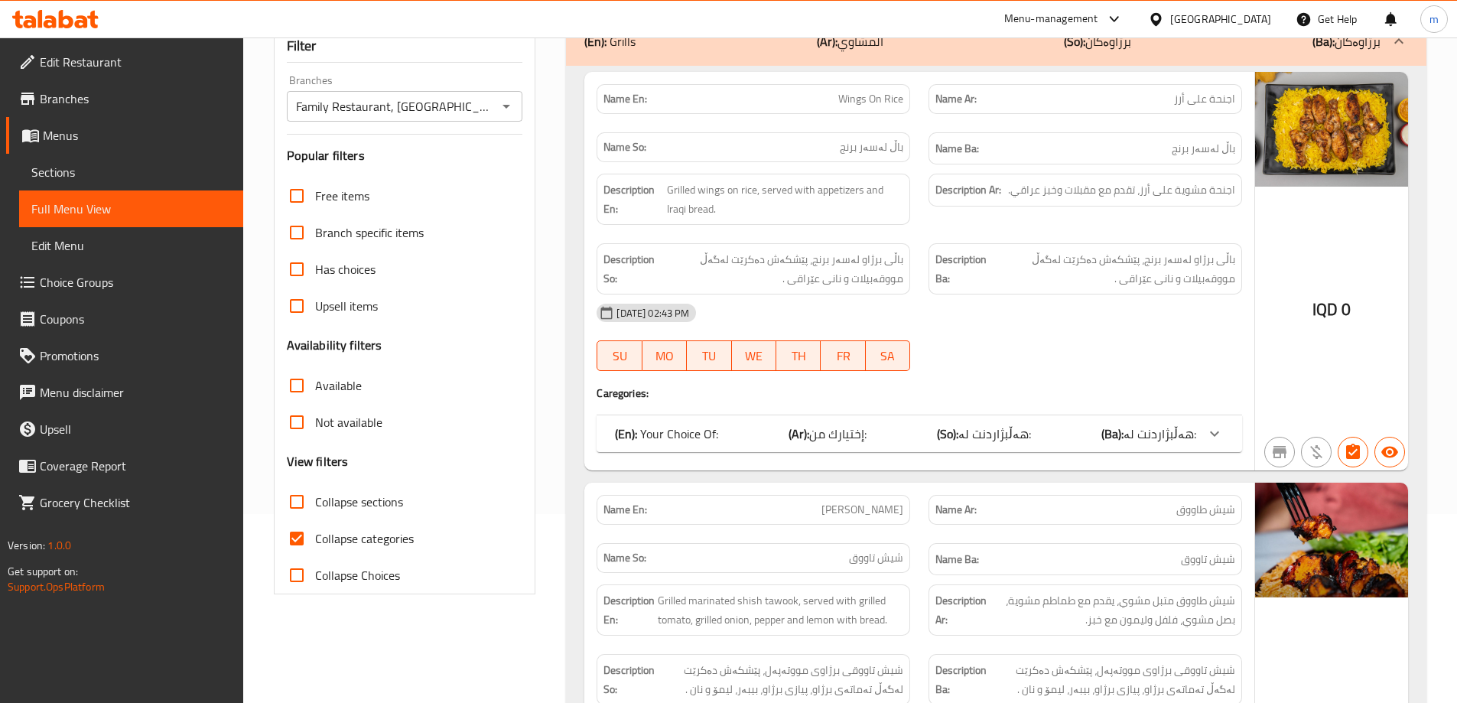
scroll to position [204, 0]
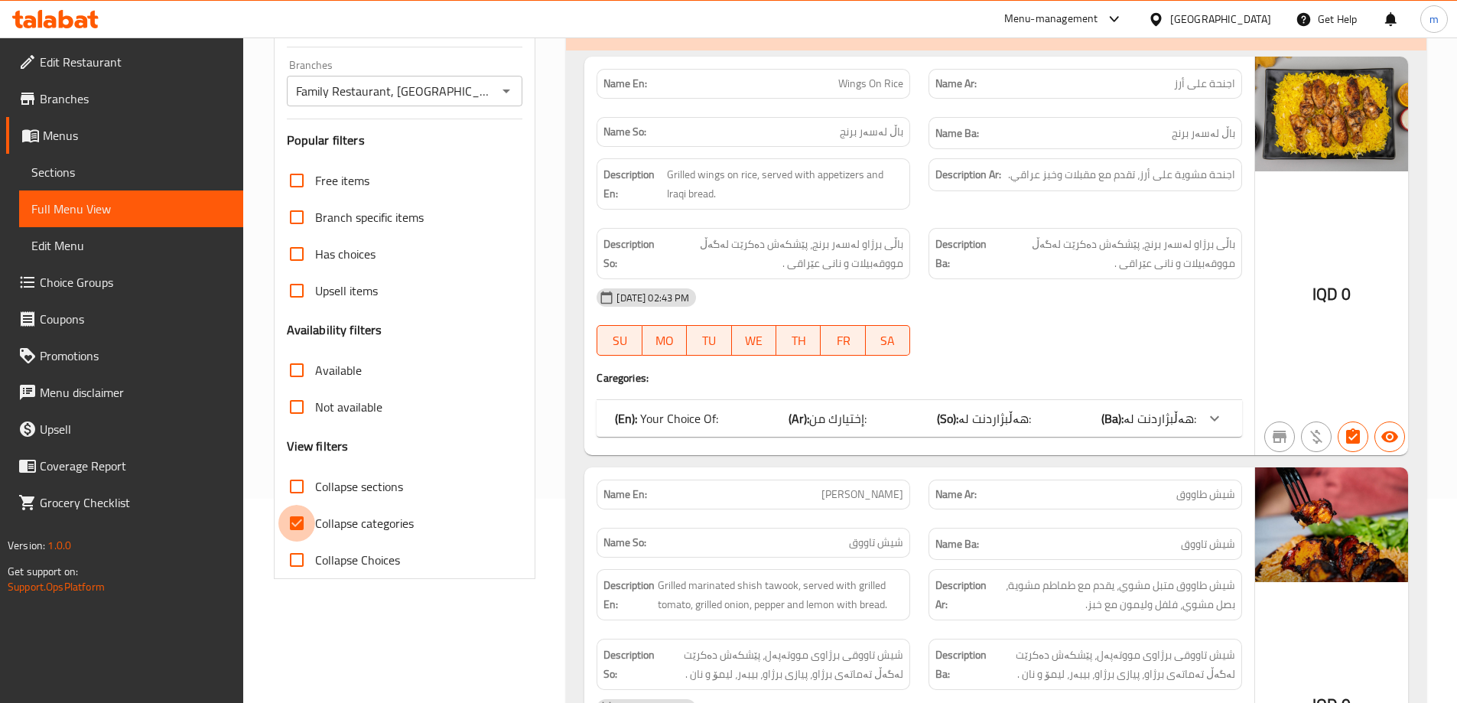
click at [298, 516] on input "Collapse categories" at bounding box center [296, 523] width 37 height 37
checkbox input "false"
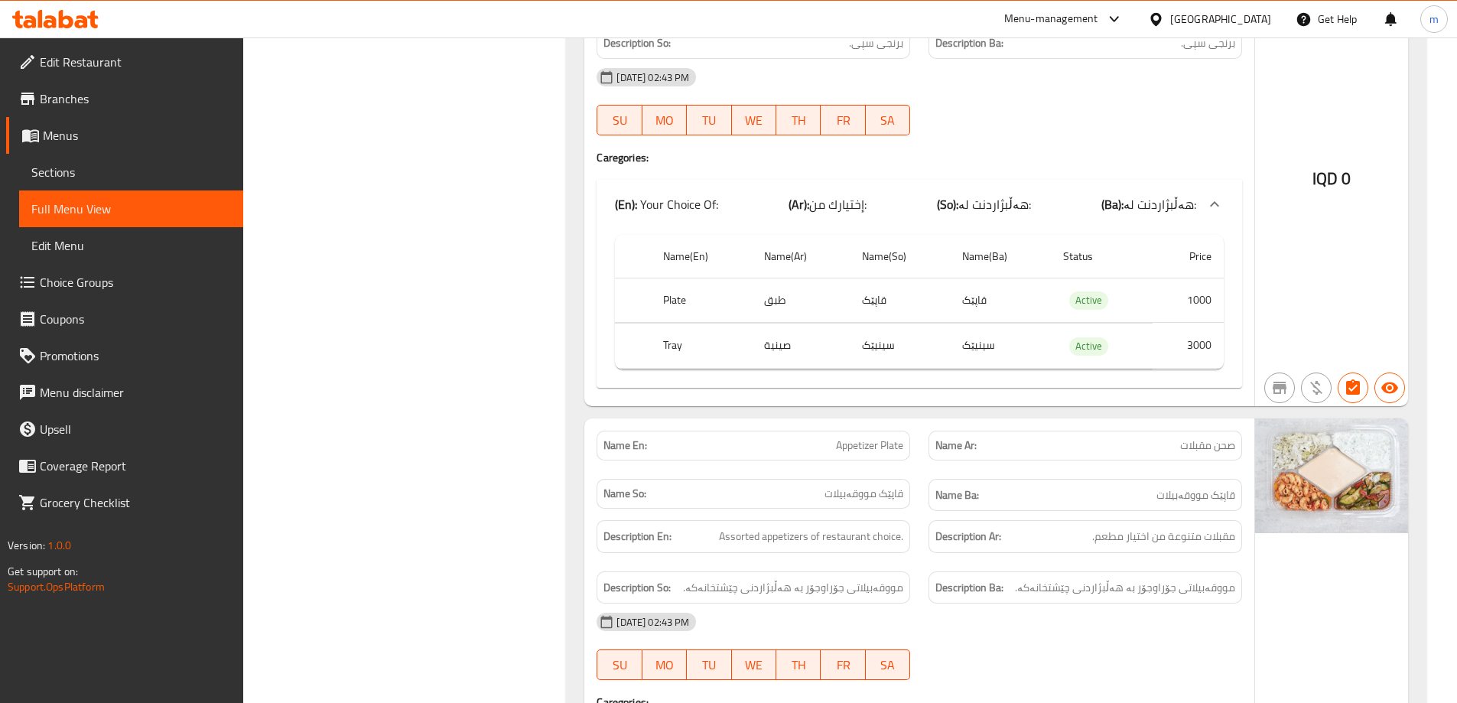
scroll to position [4400, 0]
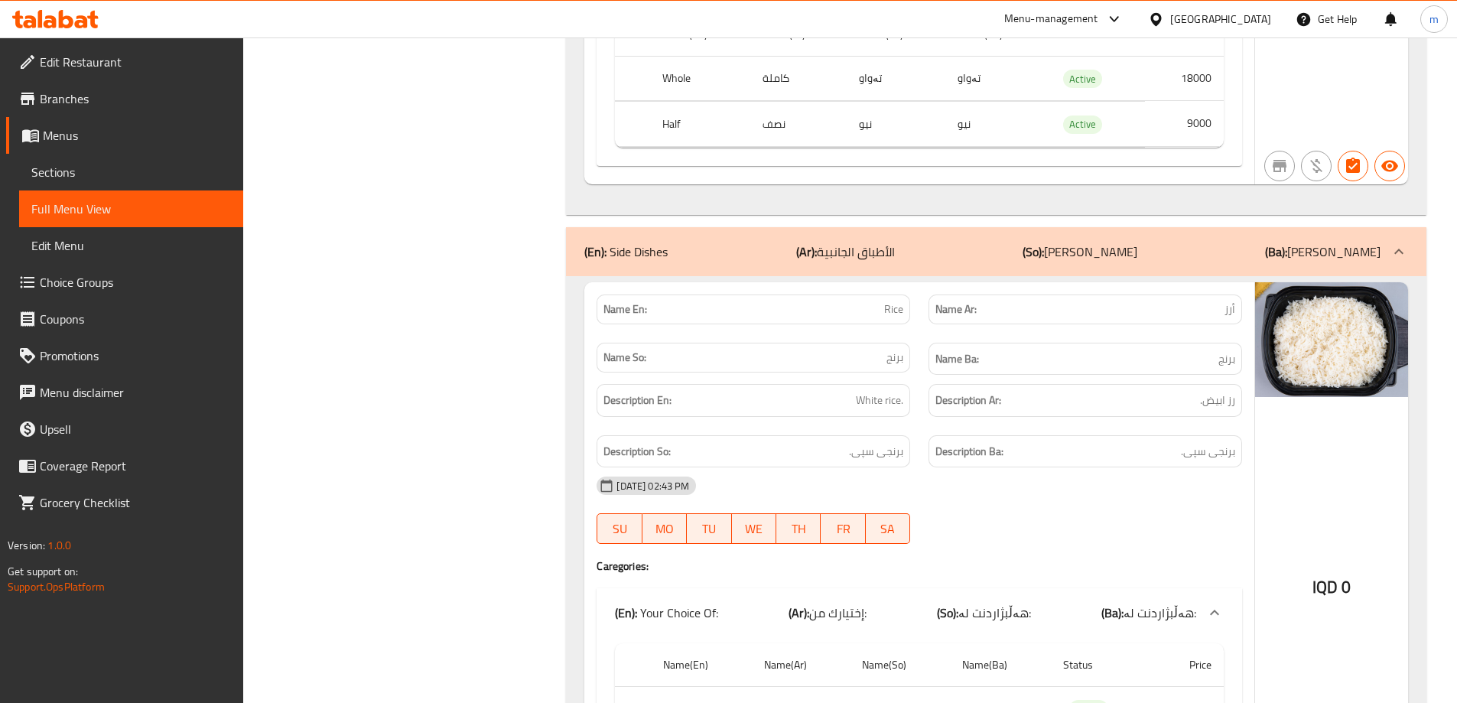
scroll to position [3686, 0]
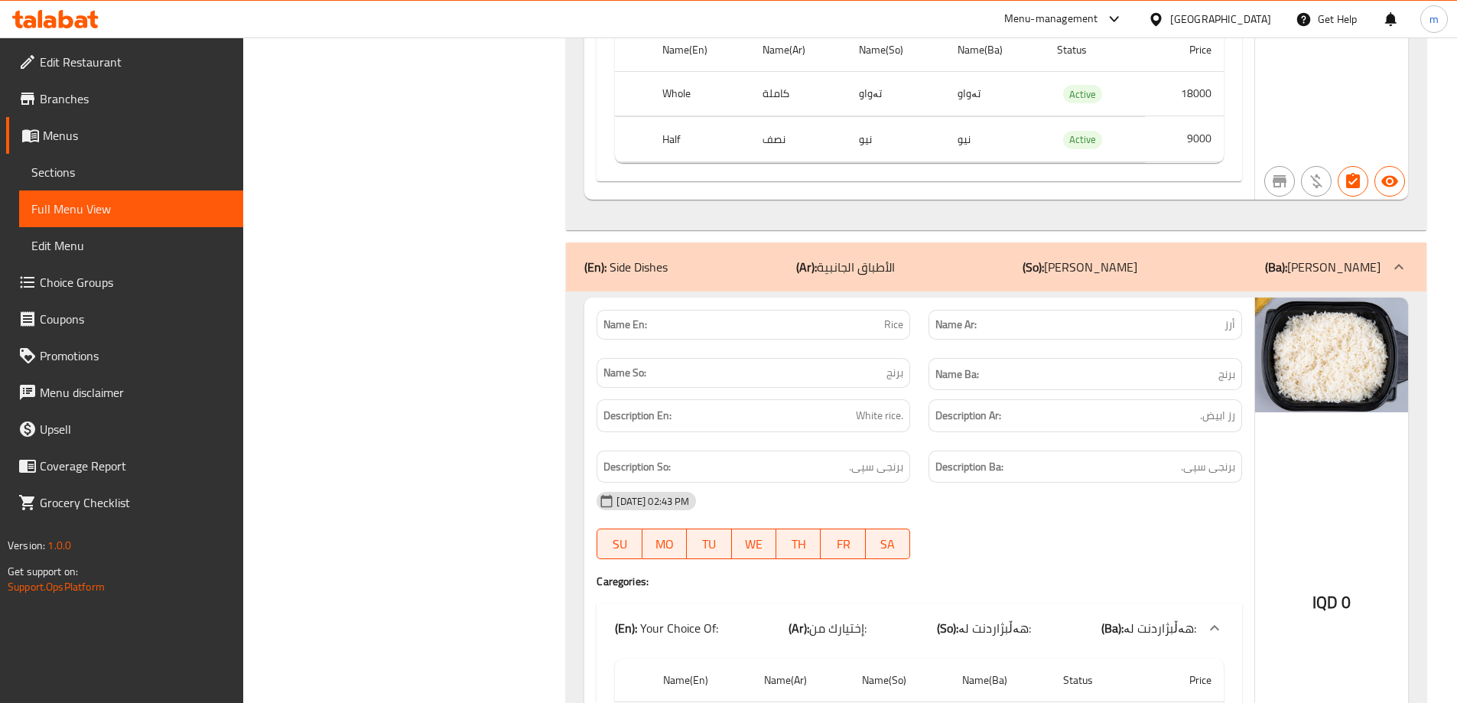
click at [103, 106] on span "Branches" at bounding box center [135, 99] width 191 height 18
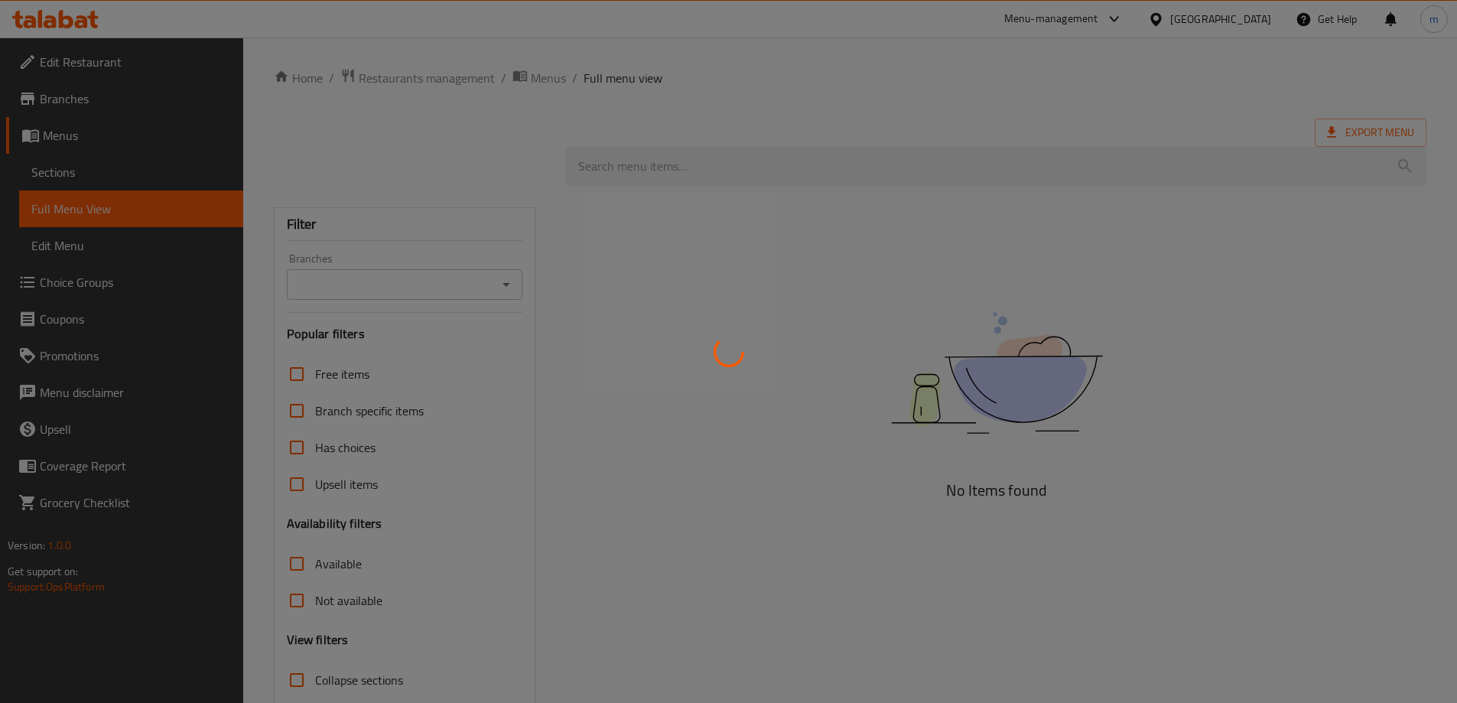
click at [73, 20] on div at bounding box center [728, 351] width 1457 height 703
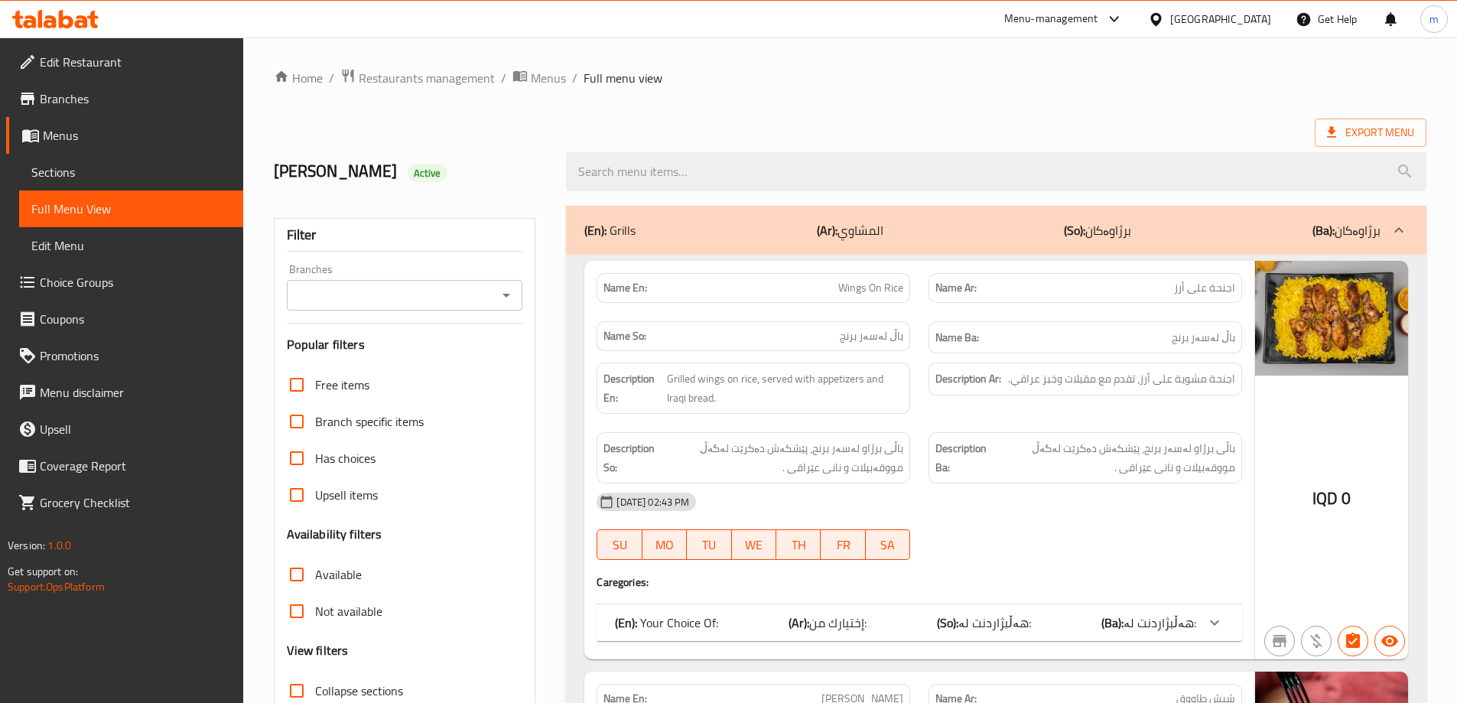
click at [73, 20] on icon at bounding box center [55, 19] width 86 height 18
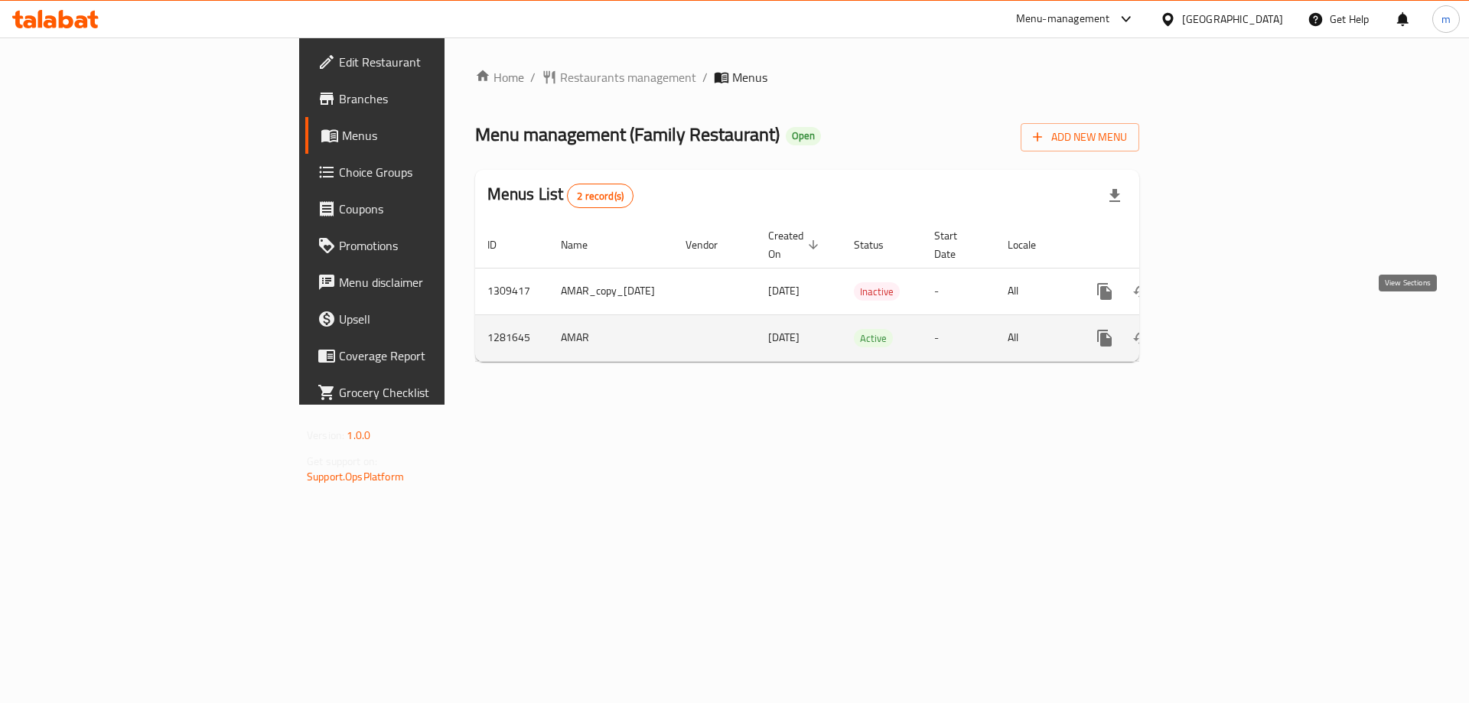
click at [1222, 331] on icon "enhanced table" at bounding box center [1215, 338] width 14 height 14
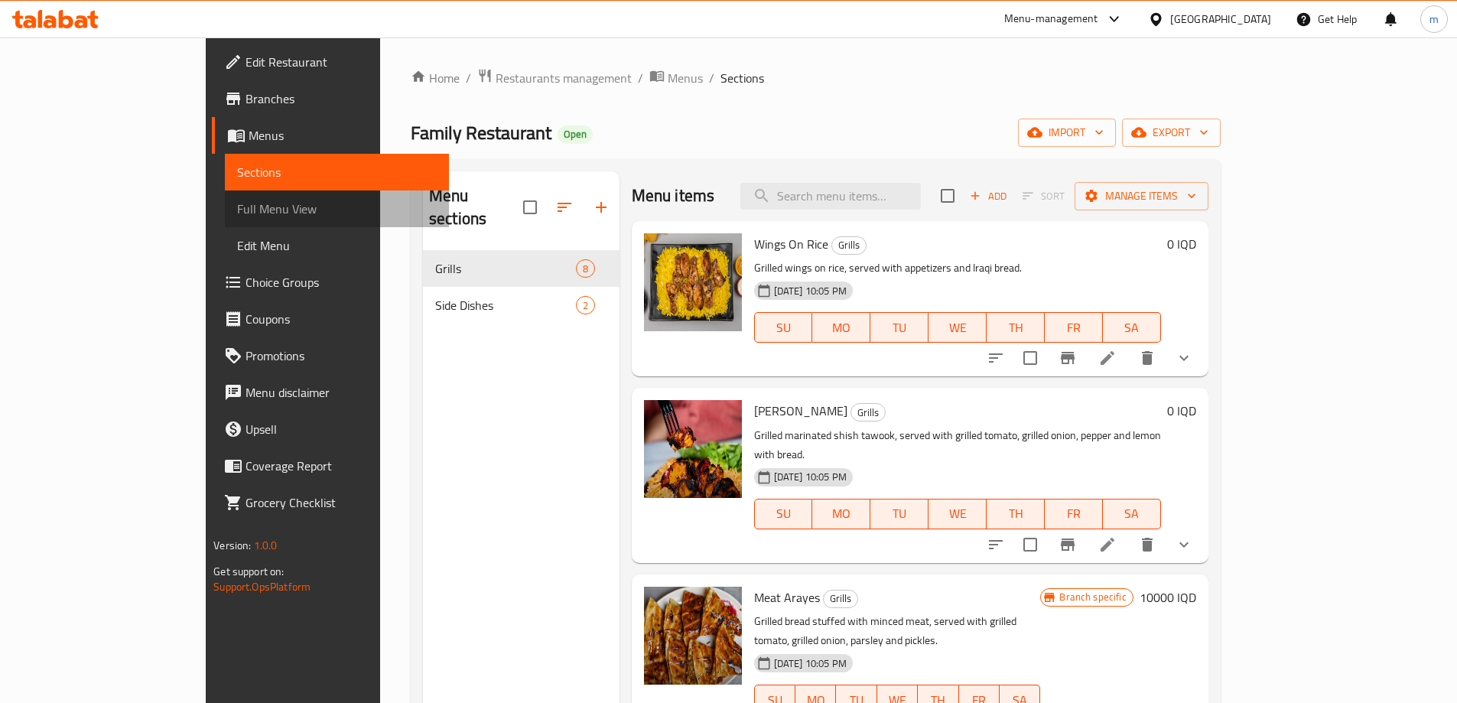
click at [237, 204] on span "Full Menu View" at bounding box center [337, 209] width 200 height 18
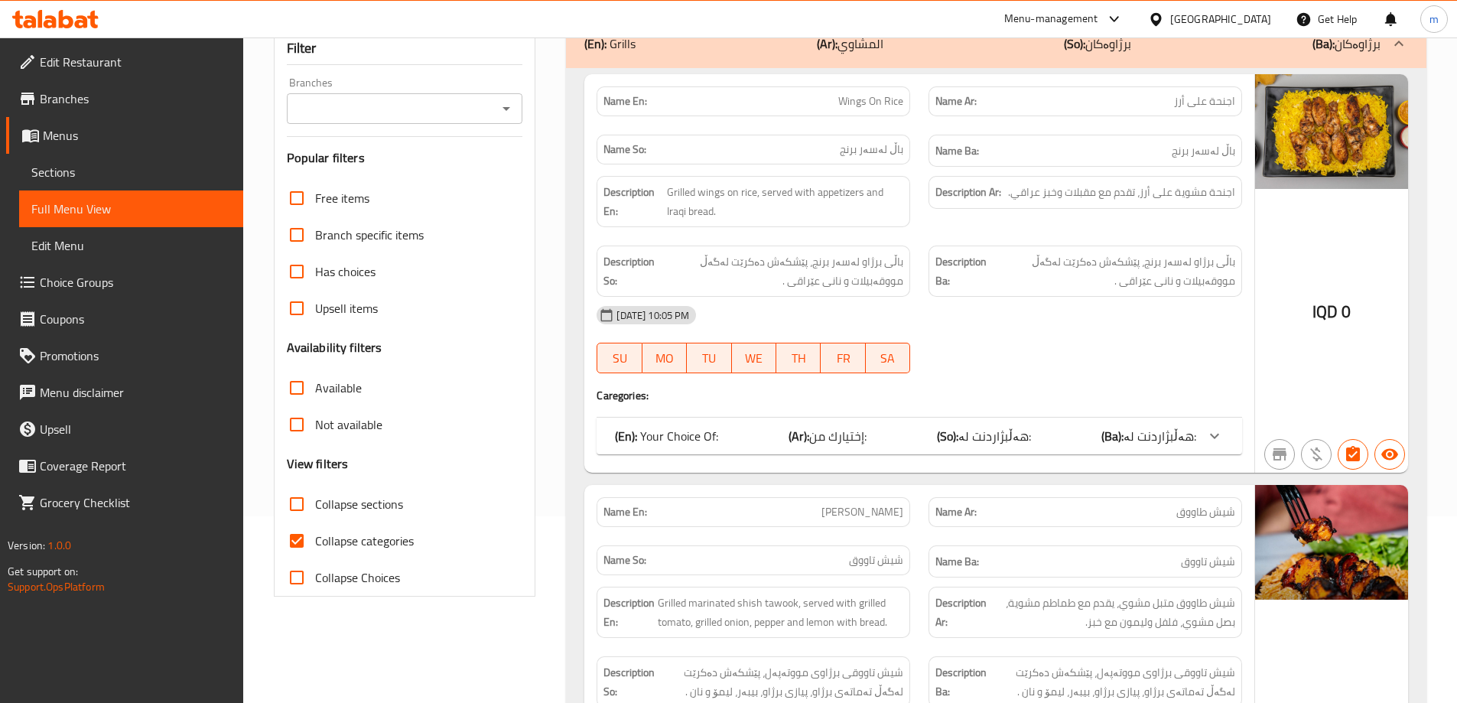
scroll to position [204, 0]
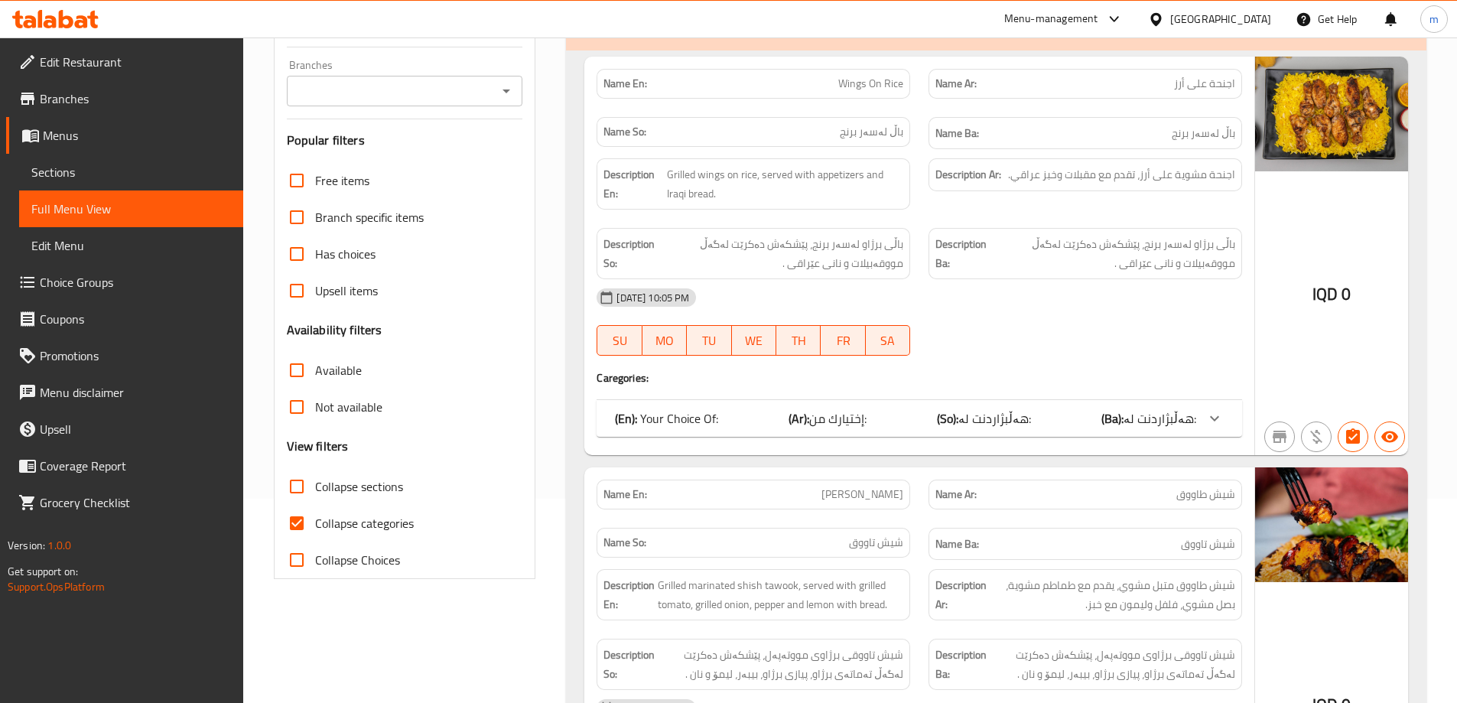
click at [321, 519] on span "Collapse categories" at bounding box center [364, 523] width 99 height 18
click at [315, 519] on input "Collapse categories" at bounding box center [296, 523] width 37 height 37
checkbox input "false"
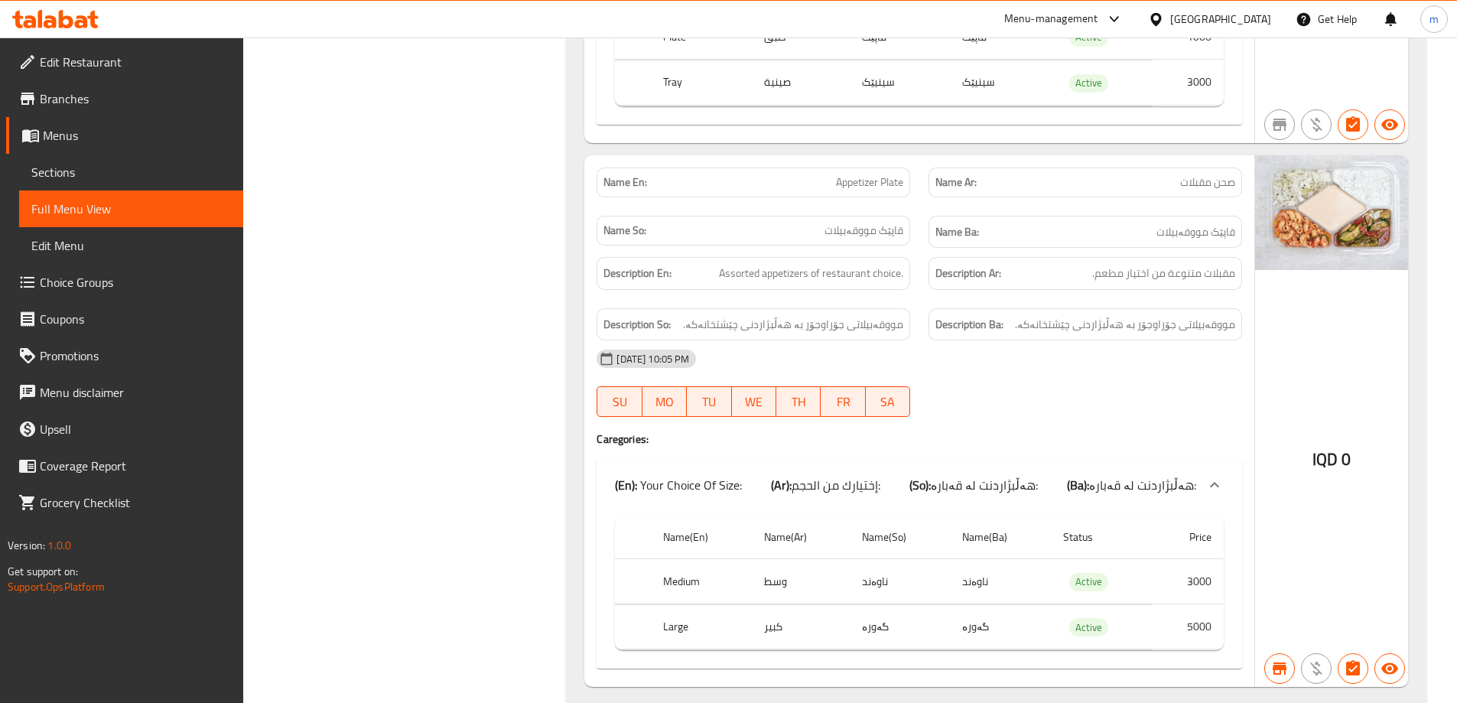
scroll to position [4349, 0]
